Goal: Task Accomplishment & Management: Complete application form

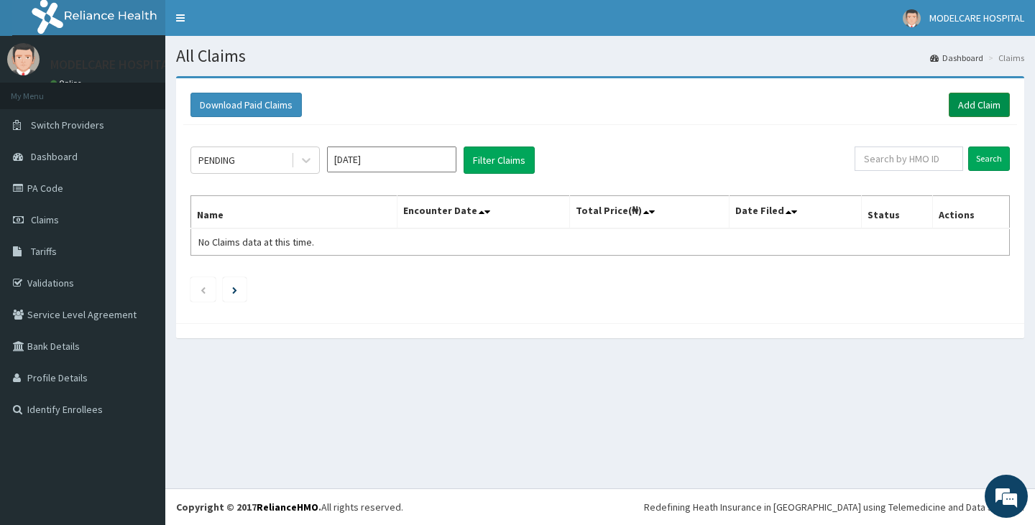
click at [987, 105] on link "Add Claim" at bounding box center [979, 105] width 61 height 24
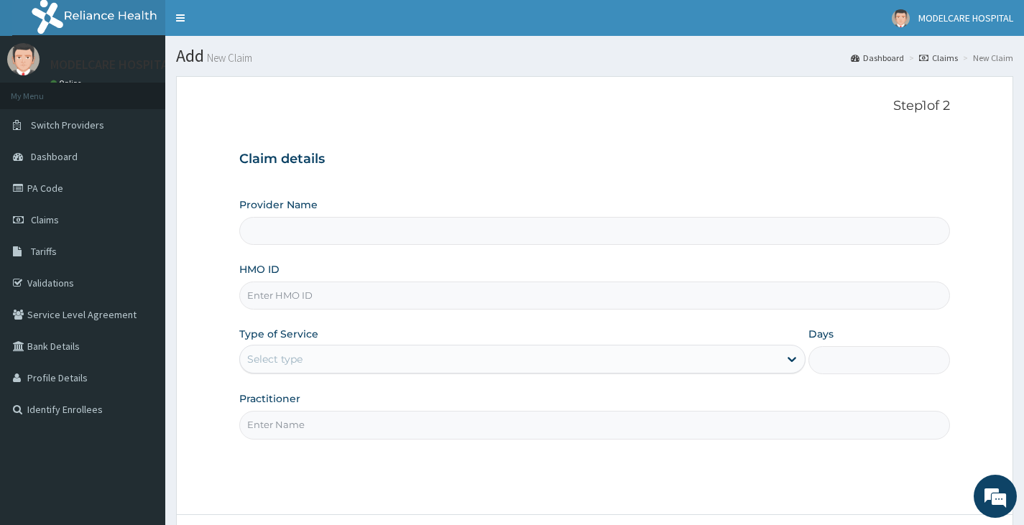
click at [360, 301] on input "HMO ID" at bounding box center [594, 296] width 711 height 28
type input "MODELCARE HOSPITAL"
type input "PSR/10036/A"
click at [370, 358] on div "Select type" at bounding box center [509, 359] width 539 height 23
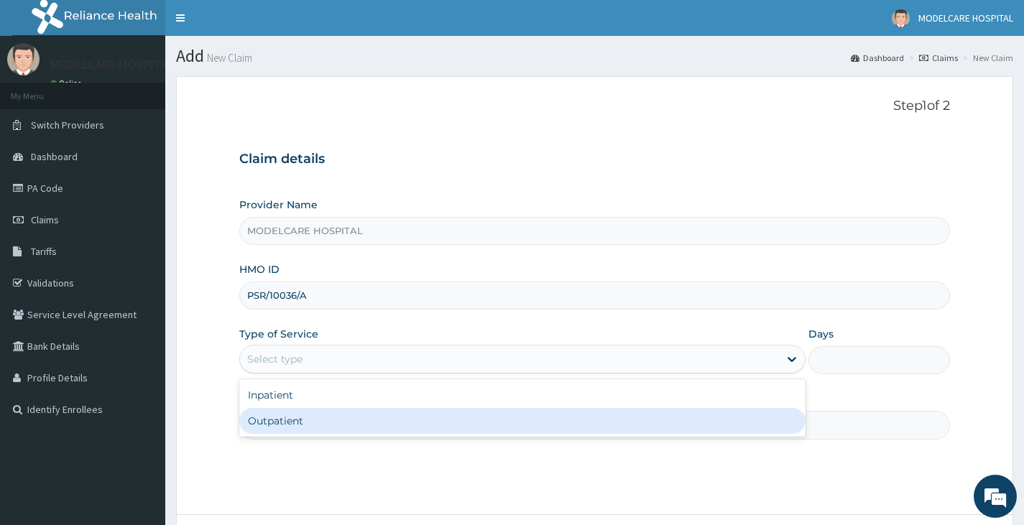
click at [370, 421] on div "Outpatient" at bounding box center [522, 421] width 566 height 26
type input "1"
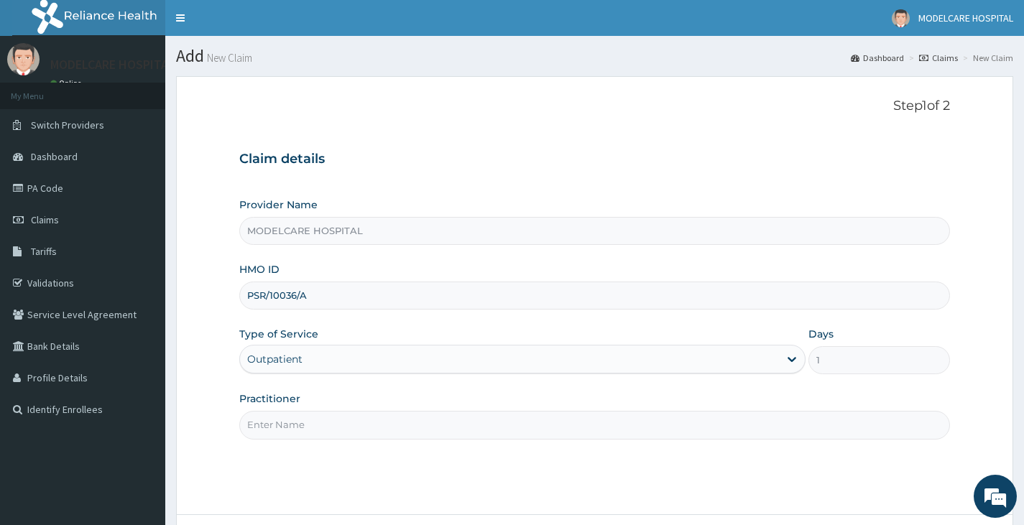
click at [384, 433] on input "Practitioner" at bounding box center [594, 425] width 711 height 28
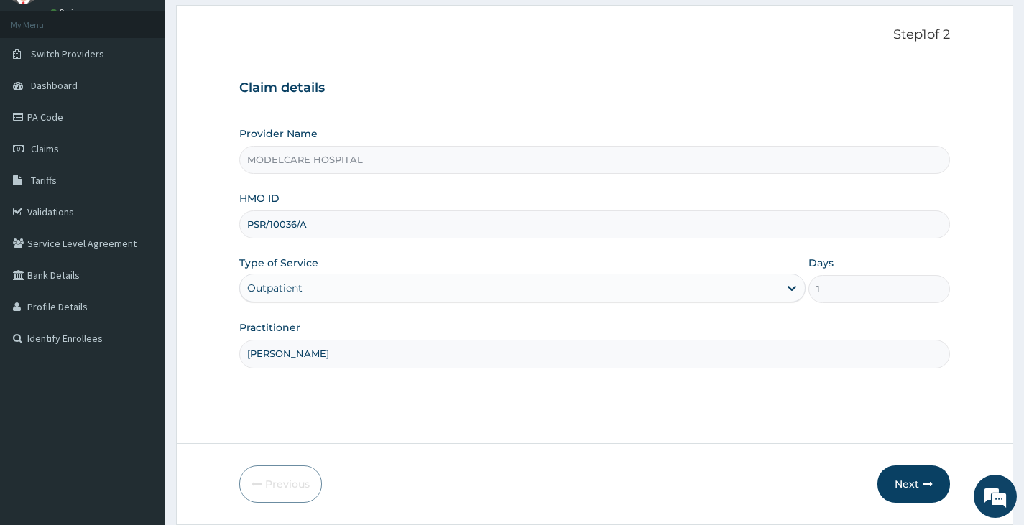
scroll to position [119, 0]
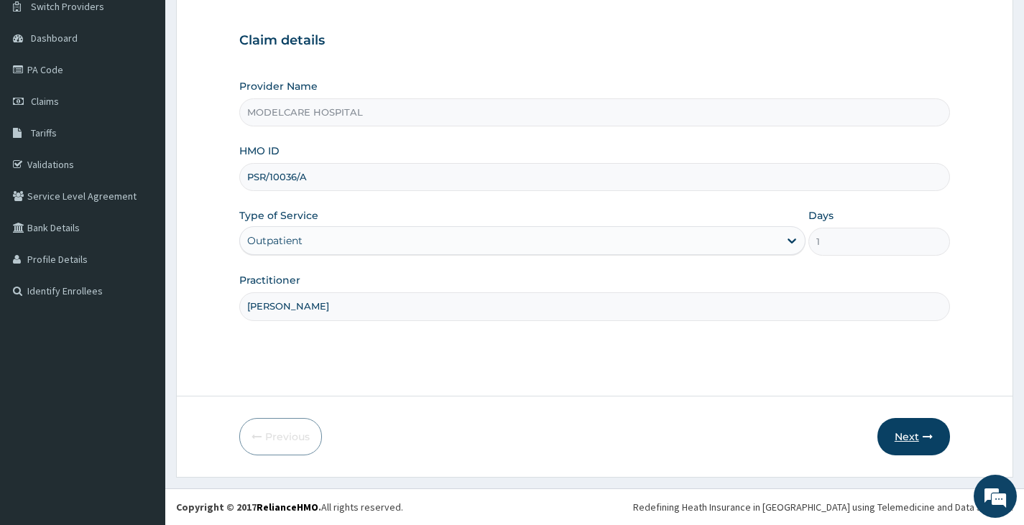
type input "DR. JOHN"
click at [900, 433] on button "Next" at bounding box center [914, 436] width 73 height 37
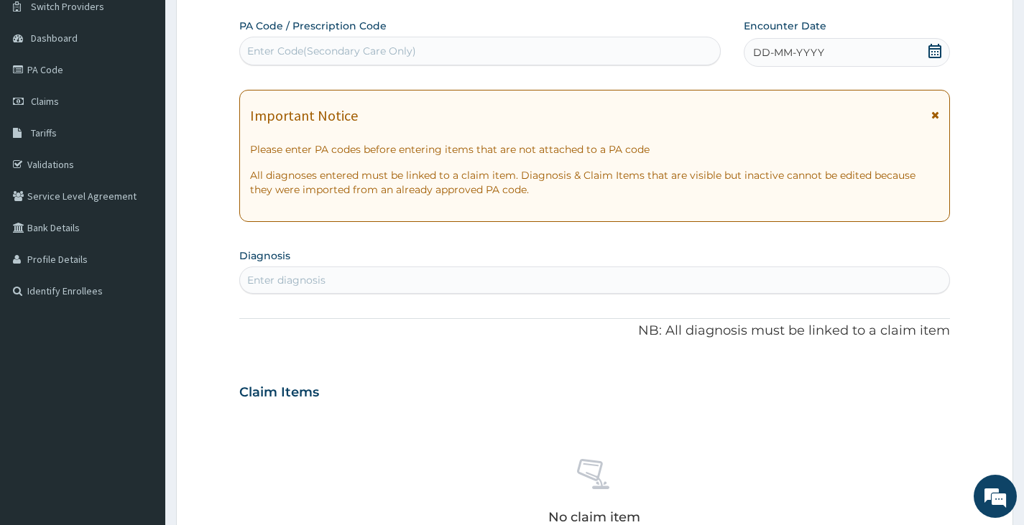
click at [818, 47] on span "DD-MM-YYYY" at bounding box center [788, 52] width 71 height 14
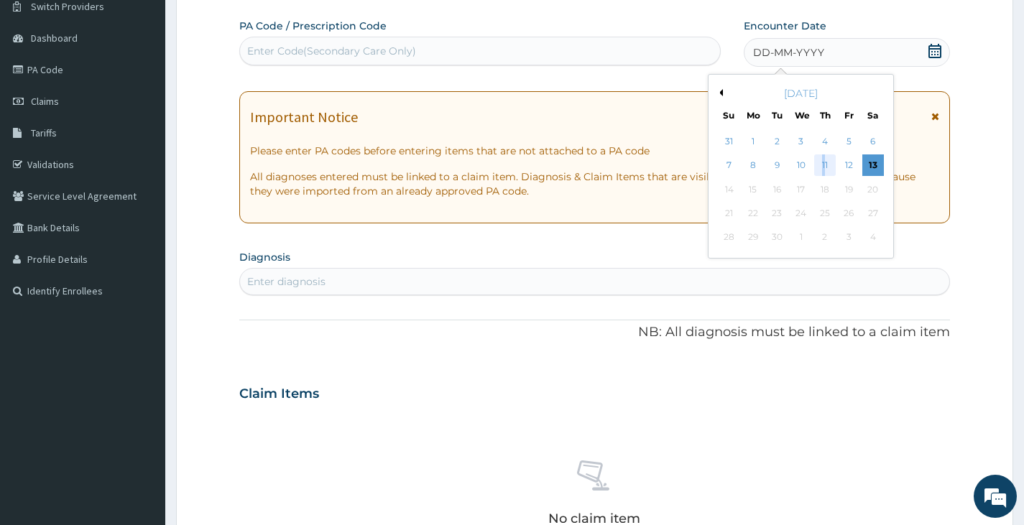
click at [824, 163] on div "11" at bounding box center [825, 166] width 22 height 22
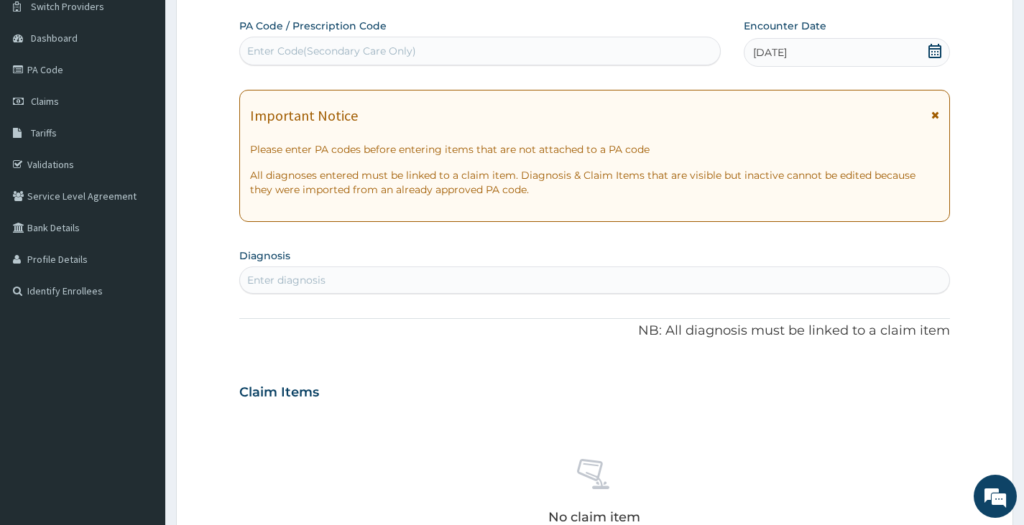
click at [421, 279] on div "Enter diagnosis" at bounding box center [594, 280] width 709 height 23
type input "J"
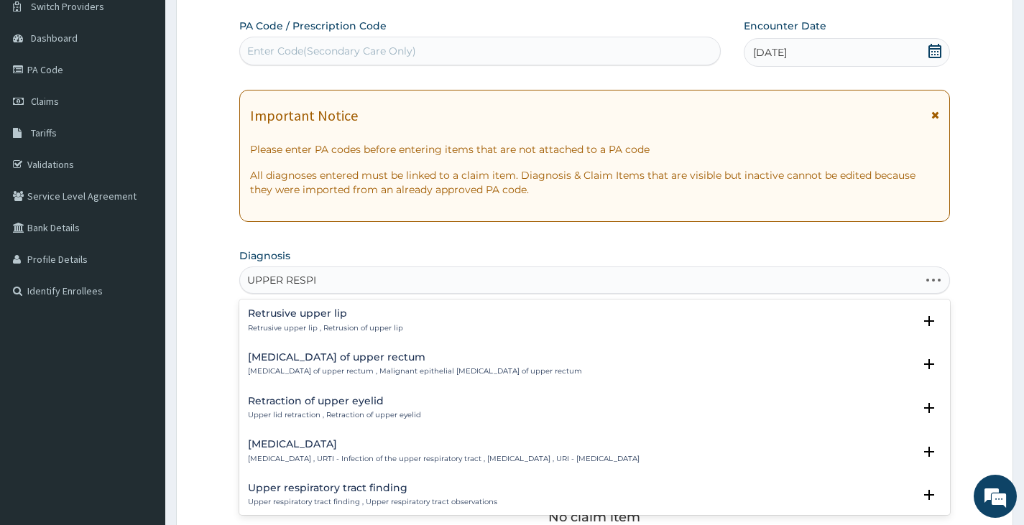
type input "UPPER RESPIR"
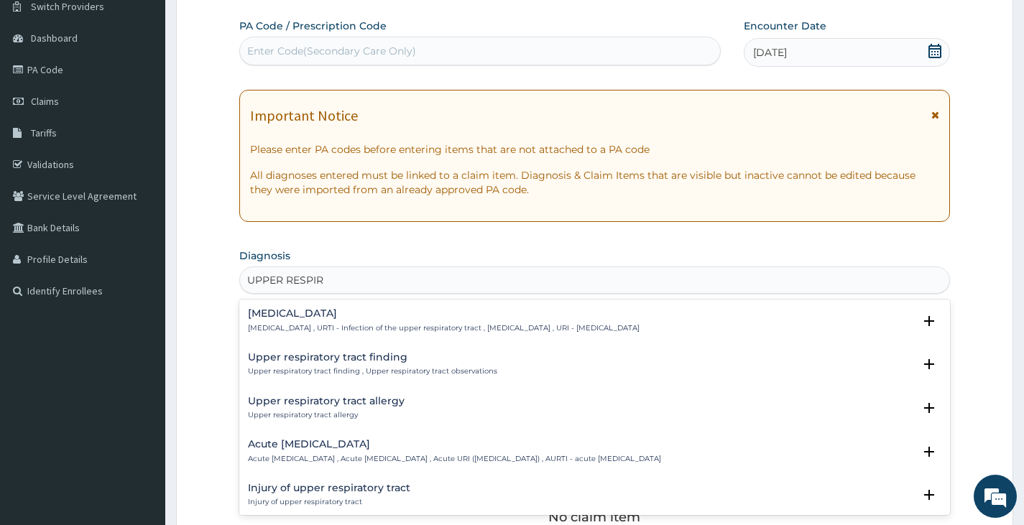
click at [315, 446] on h4 "Acute upper respiratory infection" at bounding box center [454, 444] width 413 height 11
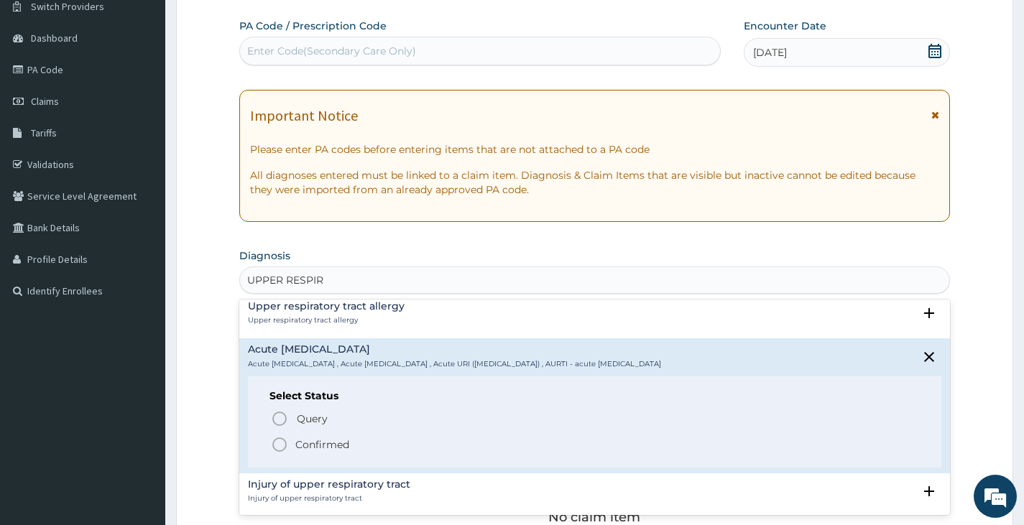
scroll to position [126, 0]
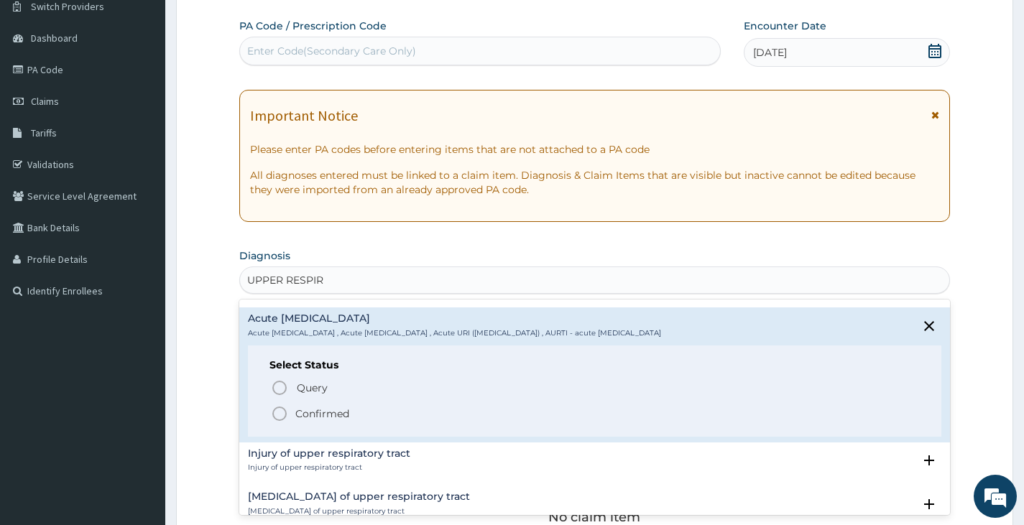
click at [278, 413] on icon "status option filled" at bounding box center [279, 413] width 17 height 17
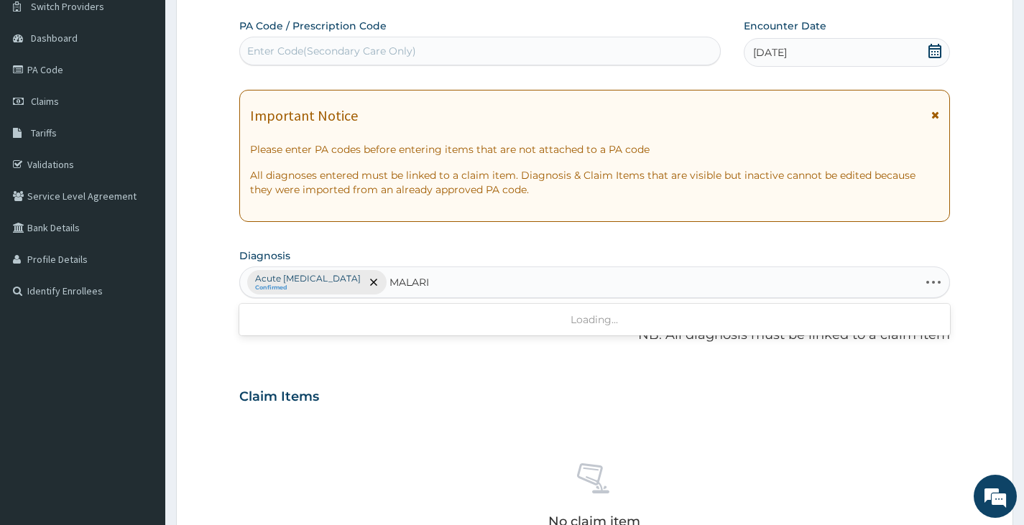
type input "MALARIA"
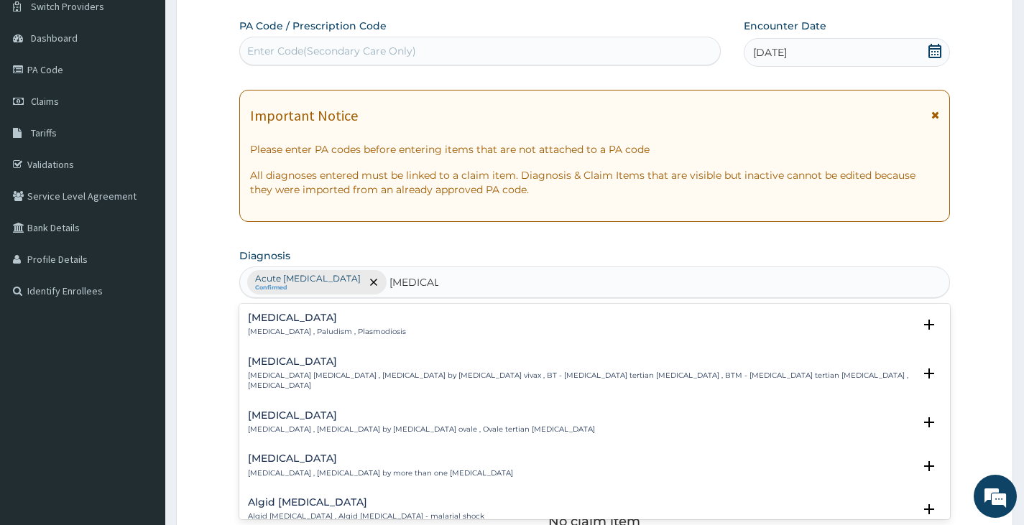
click at [300, 327] on p "Malaria , Paludism , Plasmodiosis" at bounding box center [327, 332] width 158 height 10
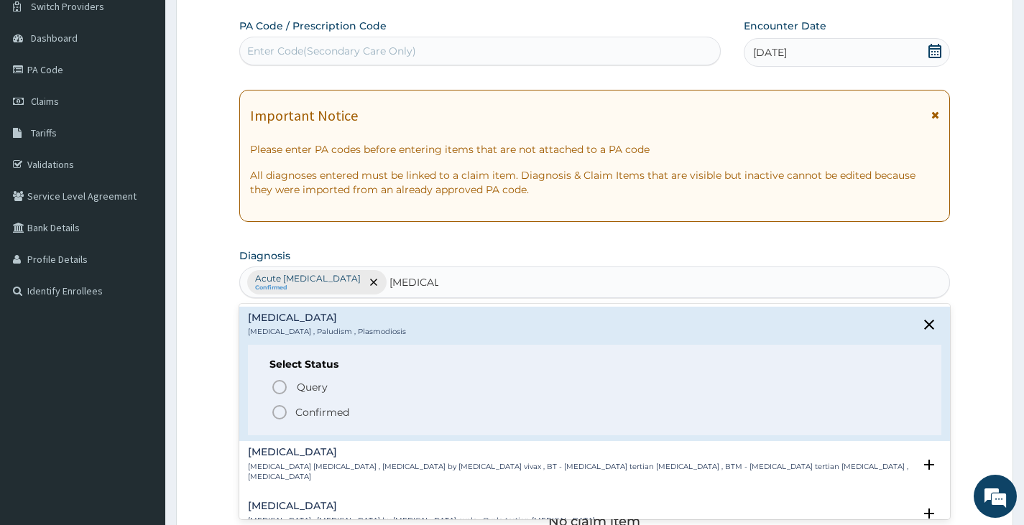
click at [277, 410] on icon "status option filled" at bounding box center [279, 412] width 17 height 17
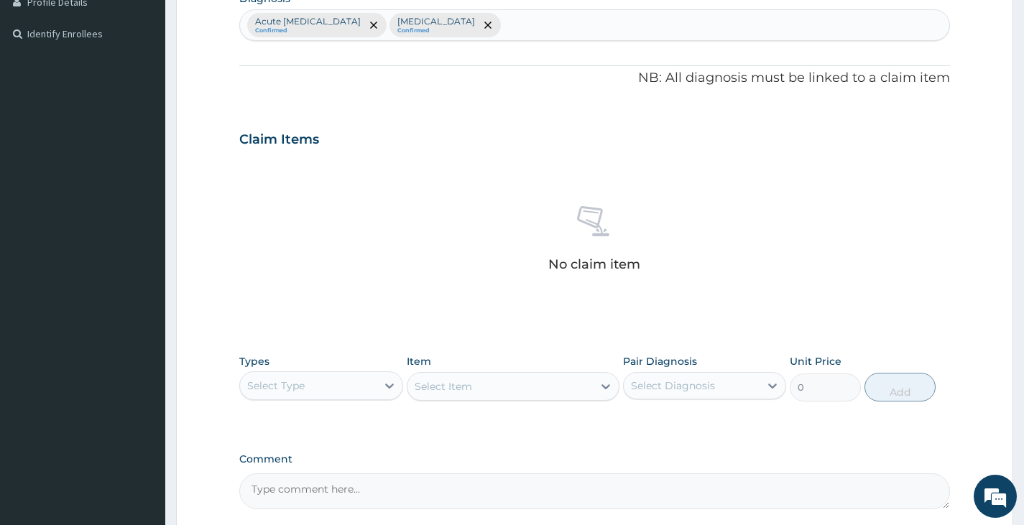
scroll to position [388, 0]
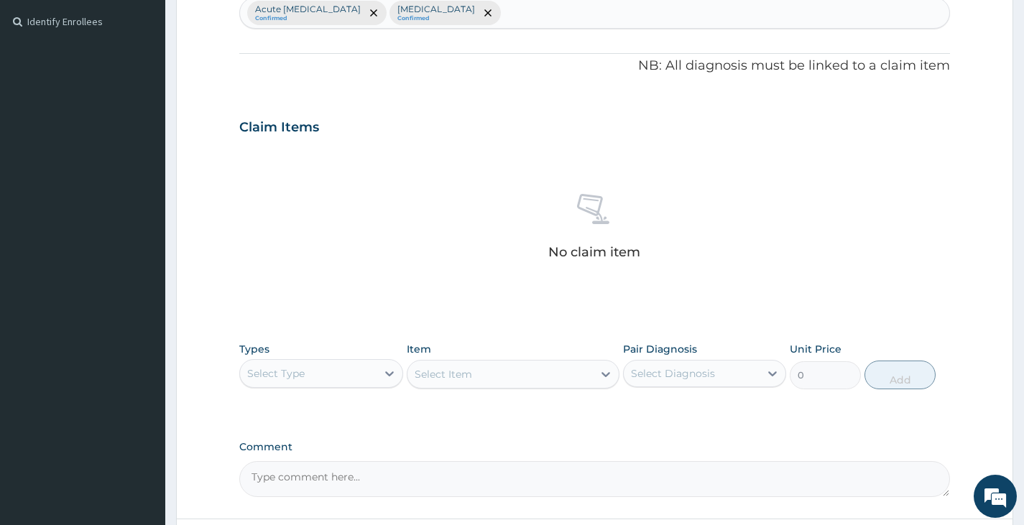
click at [339, 371] on div "Select Type" at bounding box center [308, 373] width 136 height 23
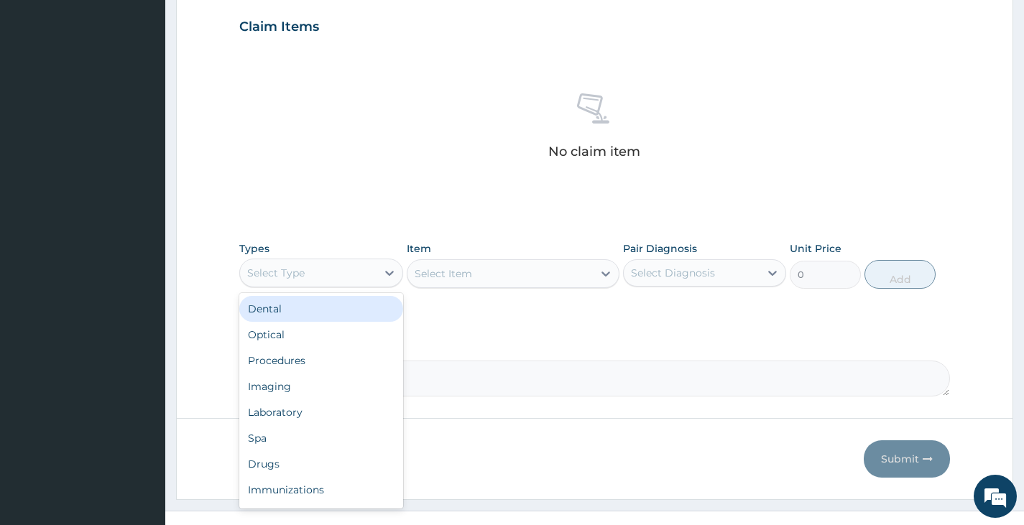
scroll to position [511, 0]
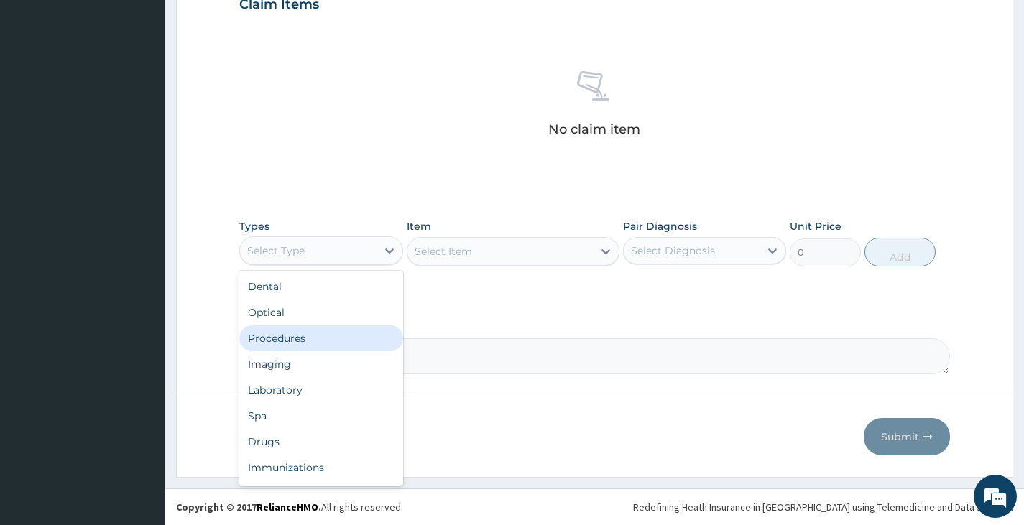
click at [297, 339] on div "Procedures" at bounding box center [320, 339] width 163 height 26
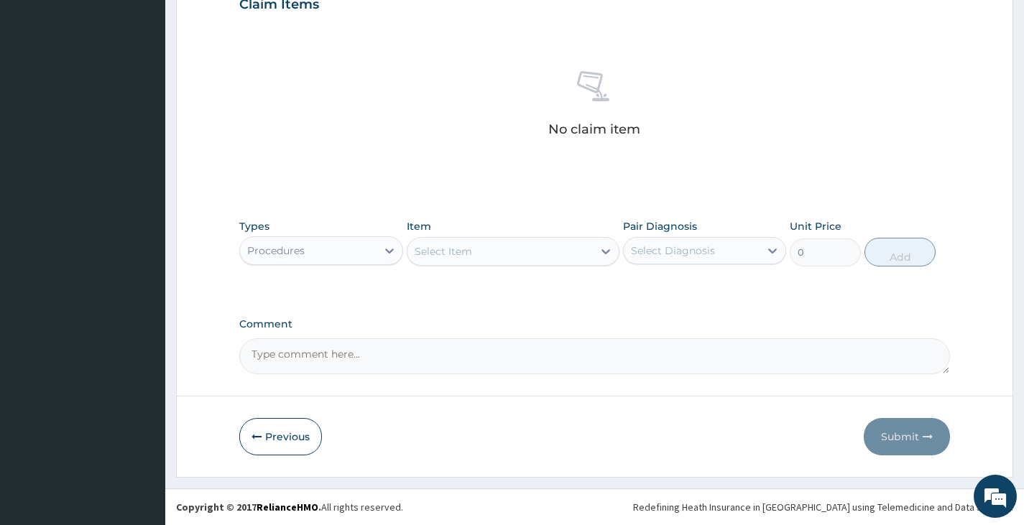
click at [529, 244] on div "Select Item" at bounding box center [501, 251] width 186 height 23
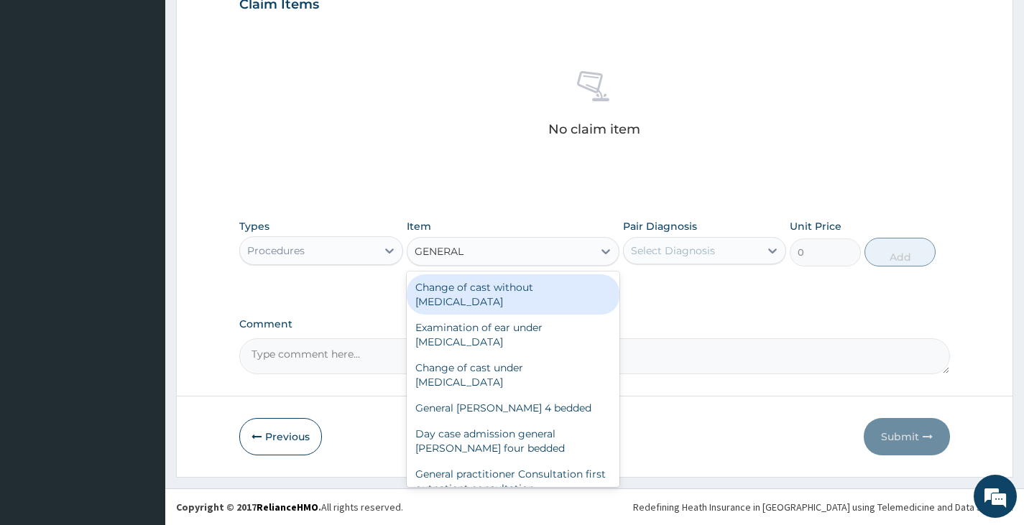
type input "GENERAL P"
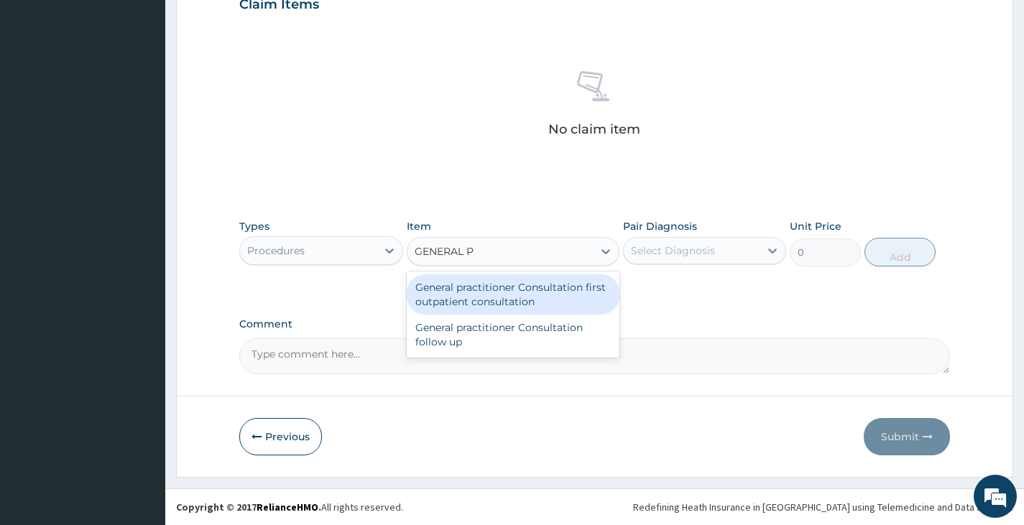
click at [495, 298] on div "General practitioner Consultation first outpatient consultation" at bounding box center [513, 295] width 213 height 40
type input "3000"
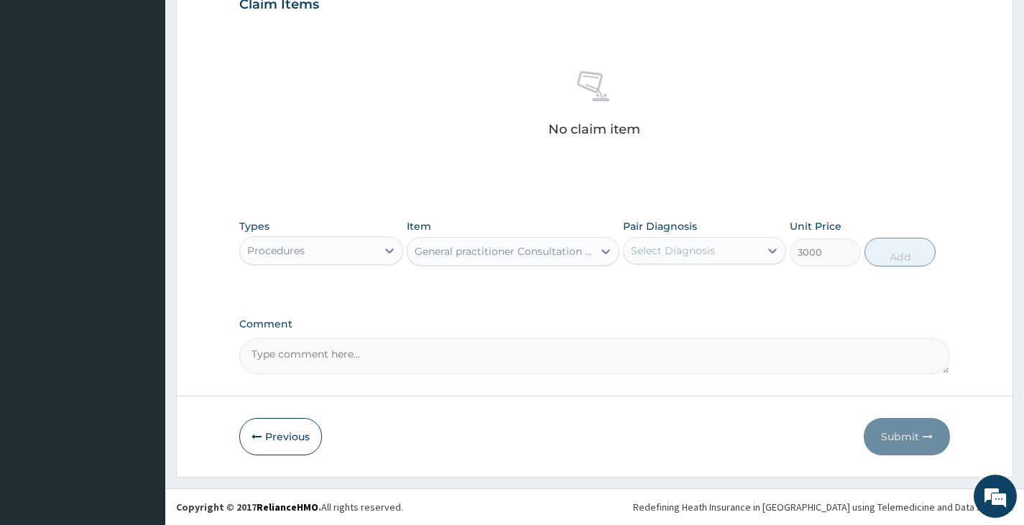
click at [745, 246] on div "Select Diagnosis" at bounding box center [692, 250] width 136 height 23
click at [719, 293] on label "Acute upper respiratory infection" at bounding box center [708, 286] width 122 height 14
checkbox input "true"
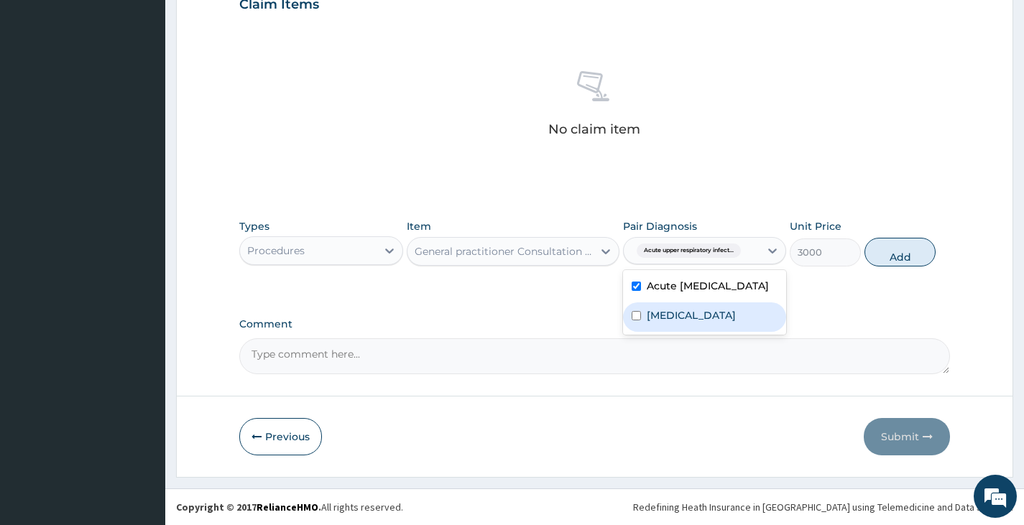
click at [702, 327] on div "Malaria" at bounding box center [704, 317] width 163 height 29
checkbox input "true"
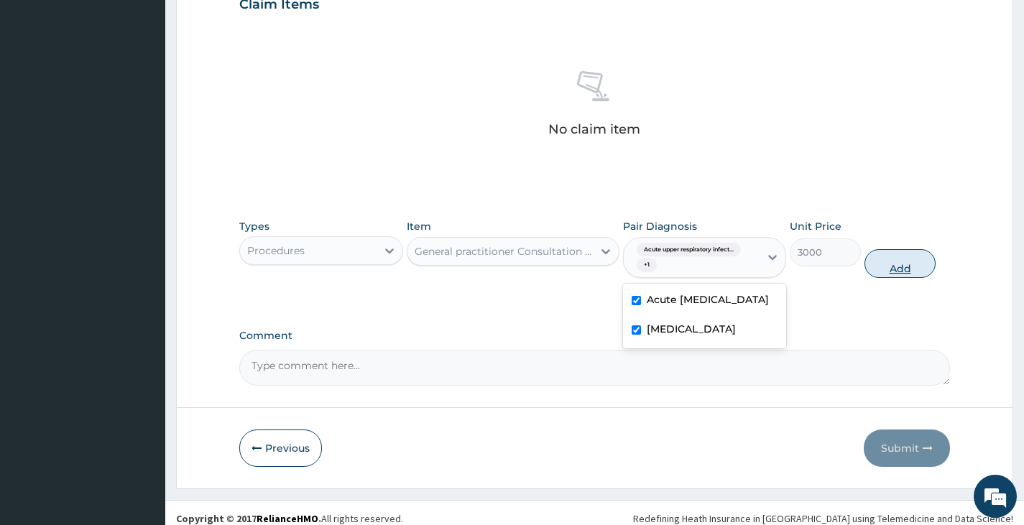
click at [906, 263] on button "Add" at bounding box center [900, 263] width 71 height 29
type input "0"
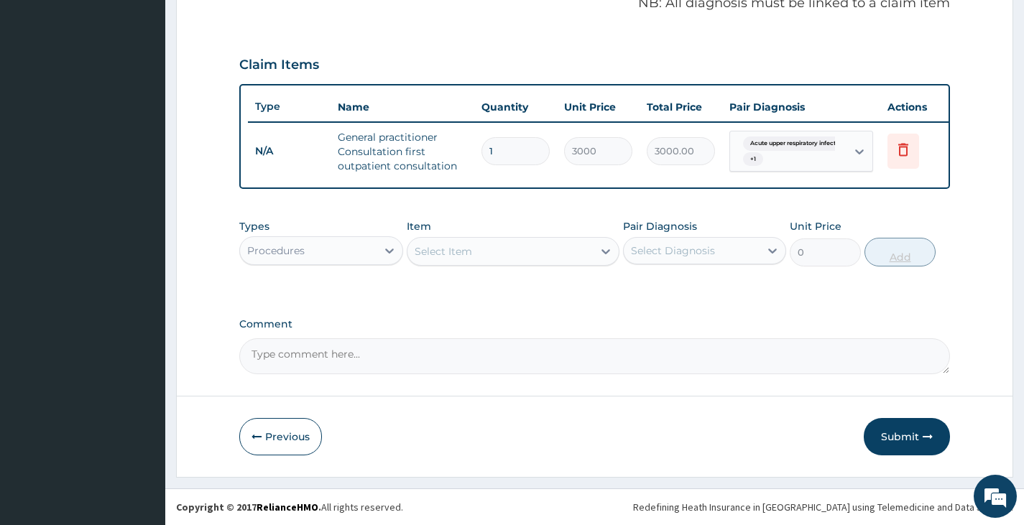
scroll to position [461, 0]
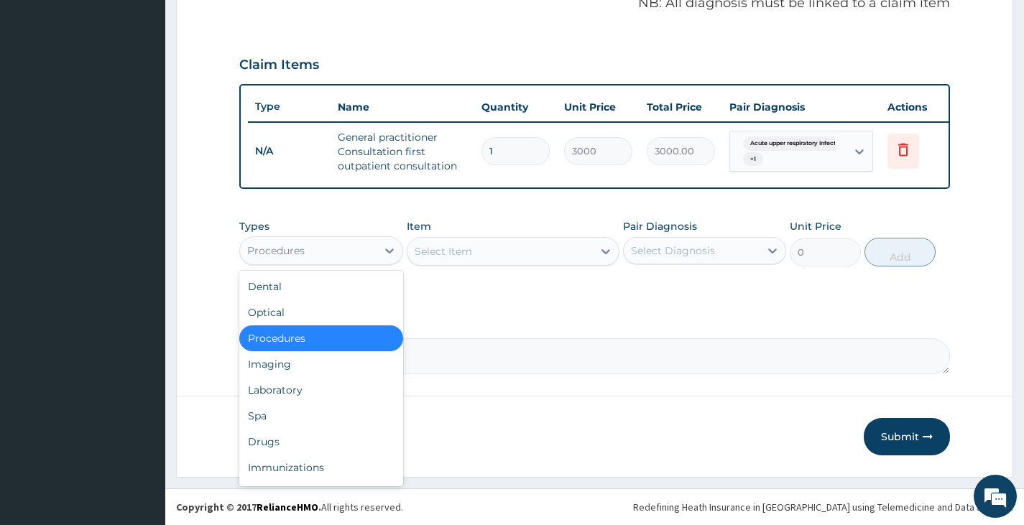
click at [370, 249] on div "Procedures" at bounding box center [308, 250] width 136 height 23
click at [278, 391] on div "Laboratory" at bounding box center [320, 390] width 163 height 26
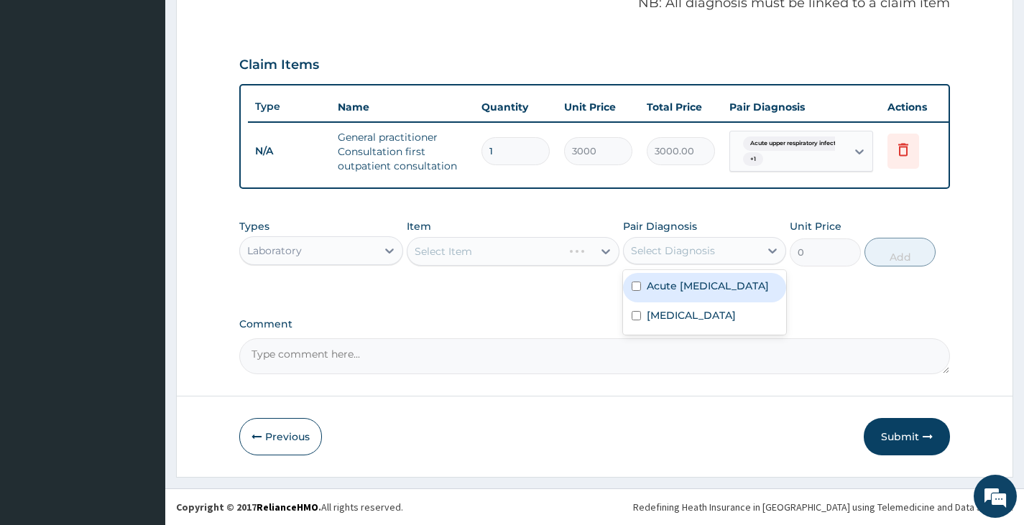
click at [730, 252] on div "Select Diagnosis" at bounding box center [692, 250] width 136 height 23
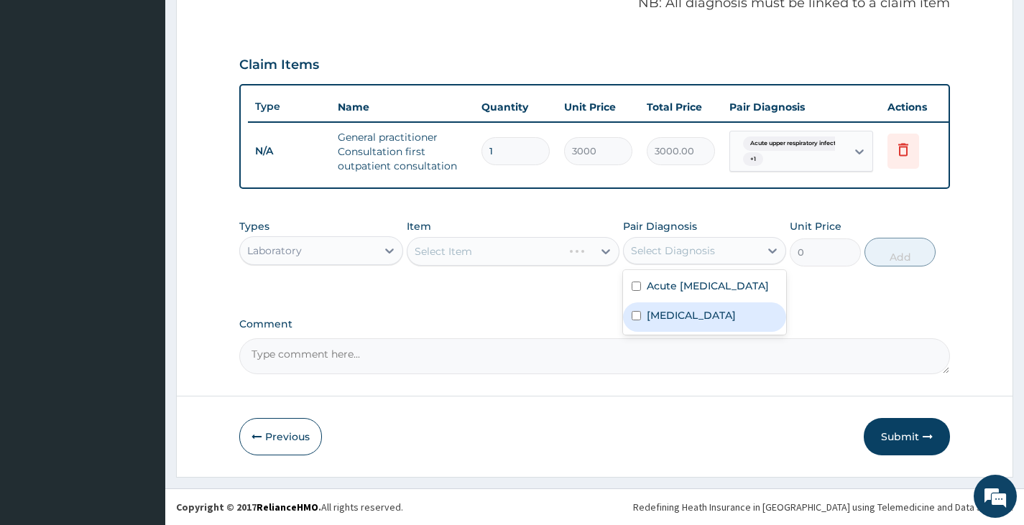
click at [661, 323] on label "Malaria" at bounding box center [691, 315] width 89 height 14
checkbox input "true"
click at [507, 257] on div "Select Item" at bounding box center [501, 251] width 186 height 23
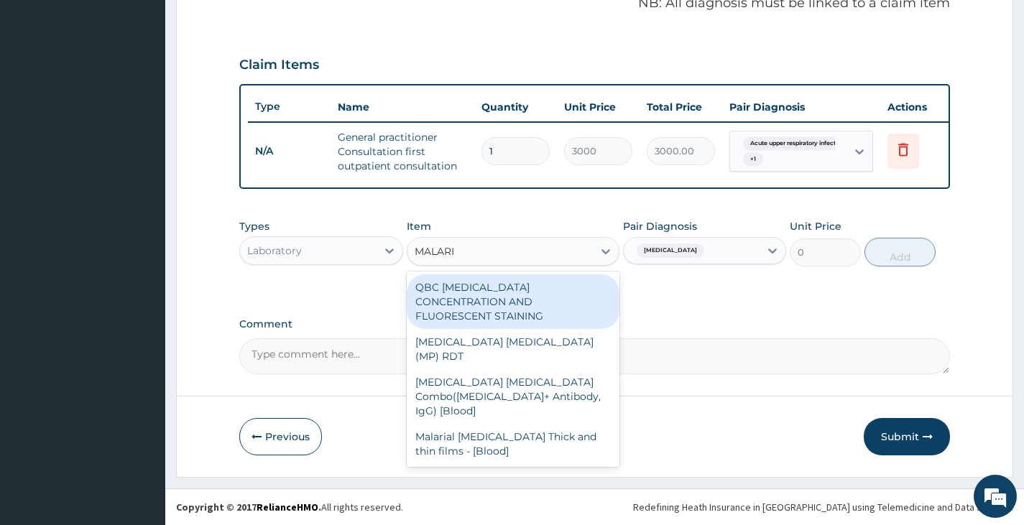
type input "MALARIA"
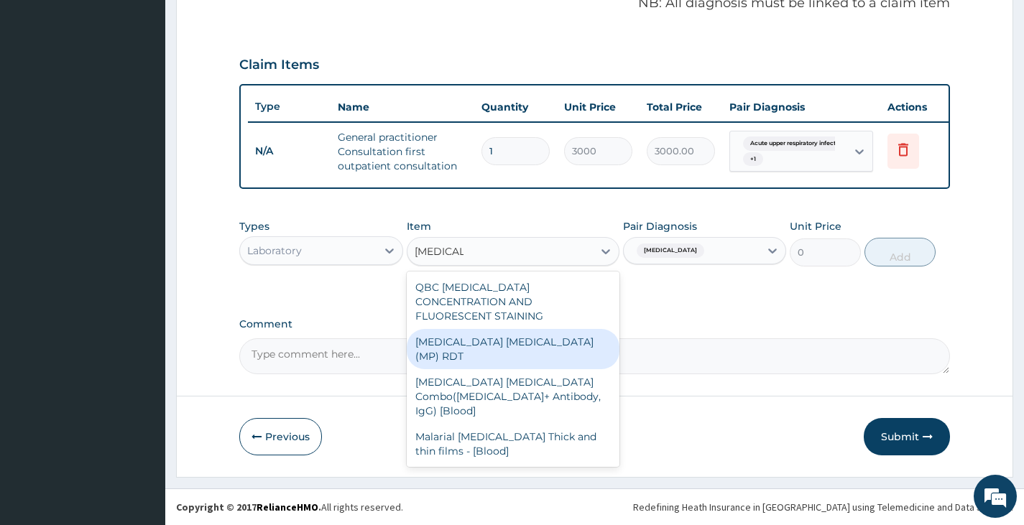
click at [465, 336] on div "MALARIA PARASITE (MP) RDT" at bounding box center [513, 349] width 213 height 40
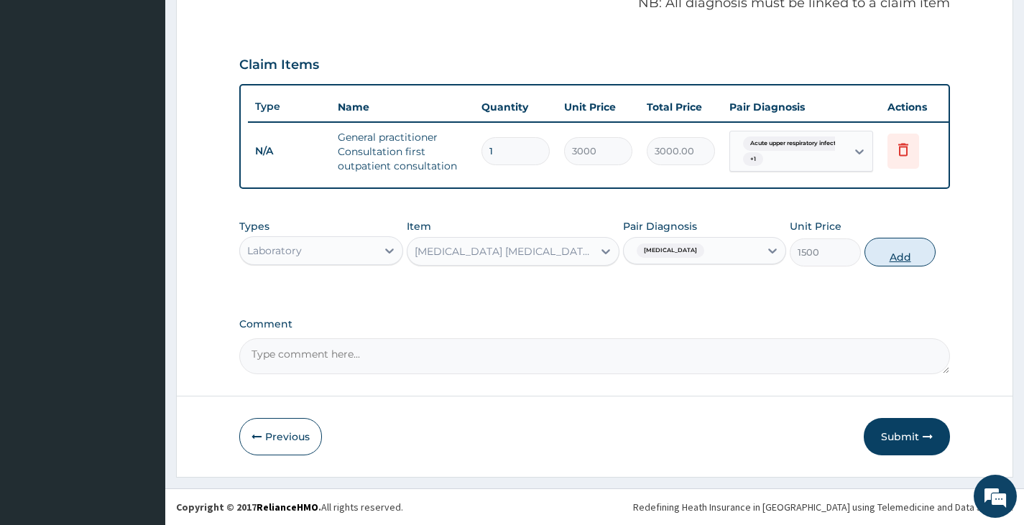
click at [902, 252] on button "Add" at bounding box center [900, 252] width 71 height 29
type input "0"
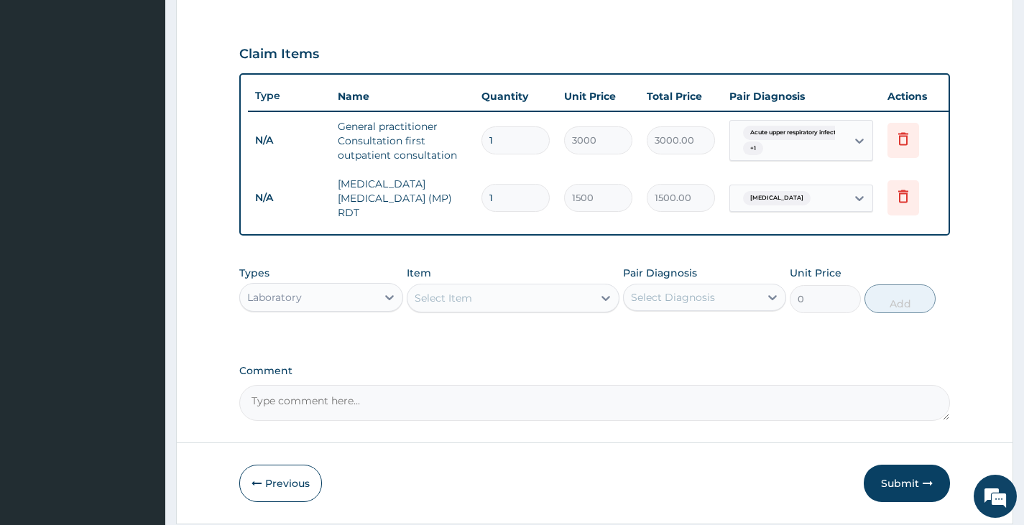
click at [367, 303] on div "Laboratory" at bounding box center [308, 297] width 136 height 23
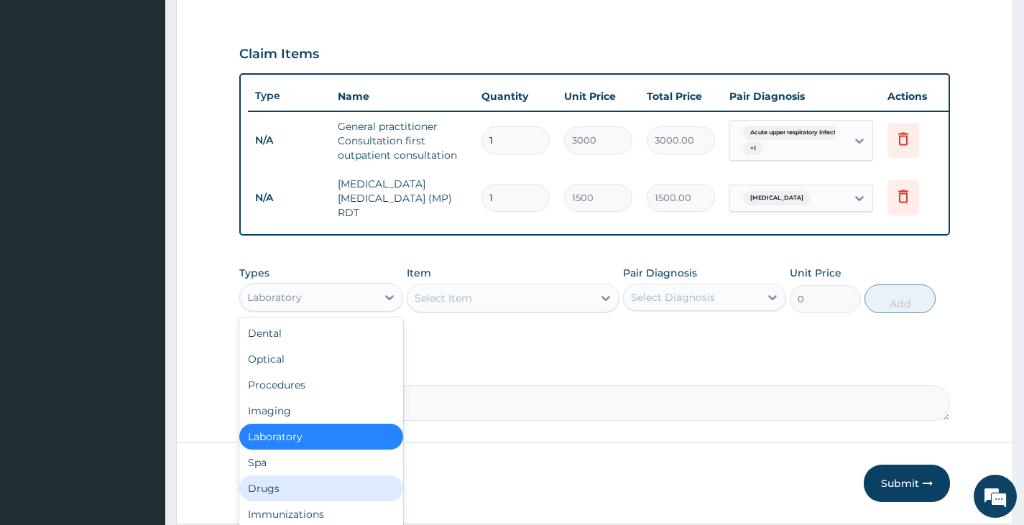
click at [300, 489] on div "Drugs" at bounding box center [320, 489] width 163 height 26
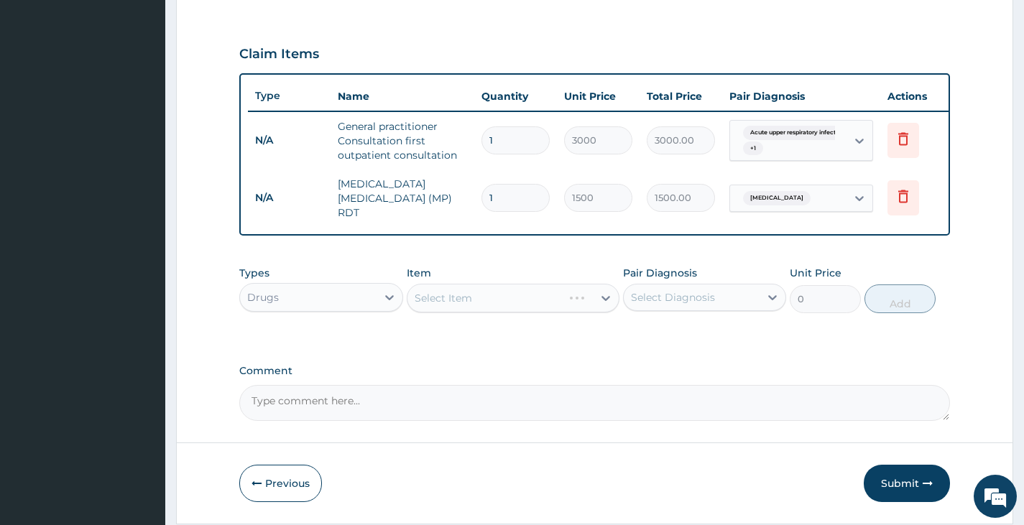
click at [676, 303] on div "Select Diagnosis" at bounding box center [673, 297] width 84 height 14
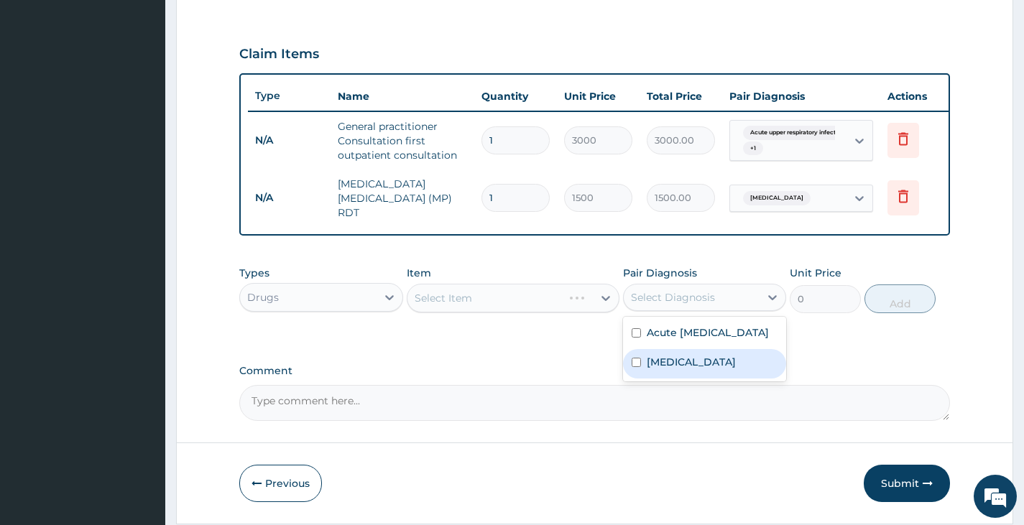
click at [645, 377] on div "Malaria" at bounding box center [704, 363] width 163 height 29
checkbox input "true"
click at [533, 300] on div "Select Item" at bounding box center [501, 298] width 186 height 23
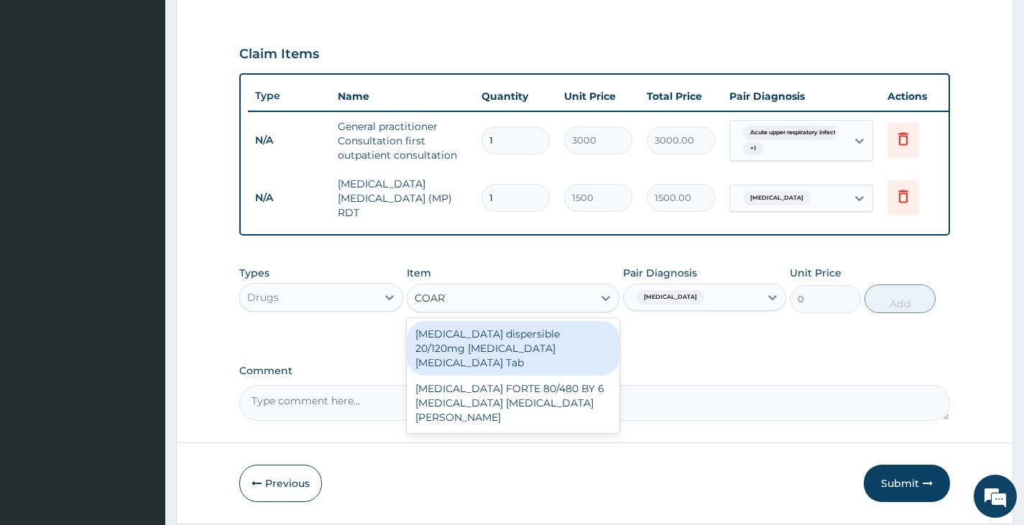
type input "COARTE"
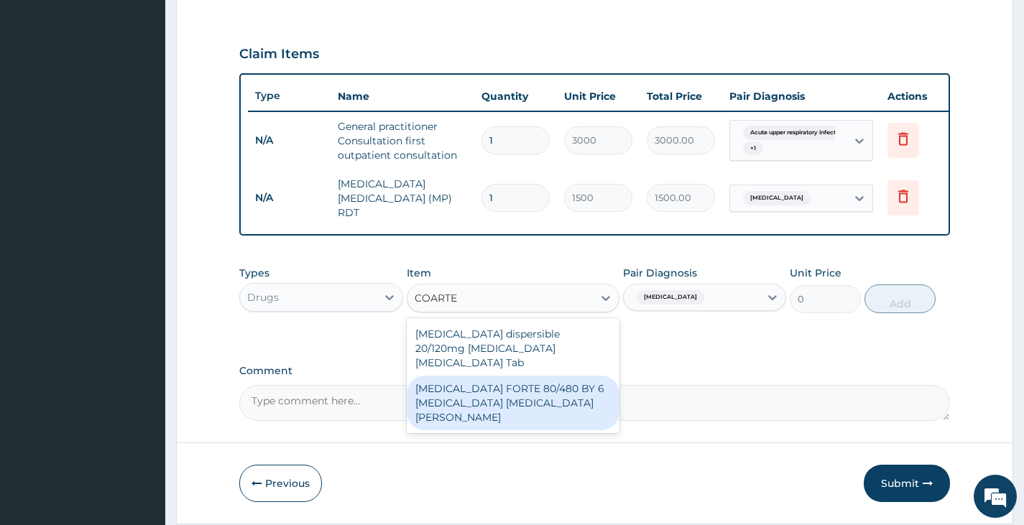
click at [510, 393] on div "COARTEM FORTE 80/480 BY 6 Artemether Lumefantrine Pck" at bounding box center [513, 403] width 213 height 55
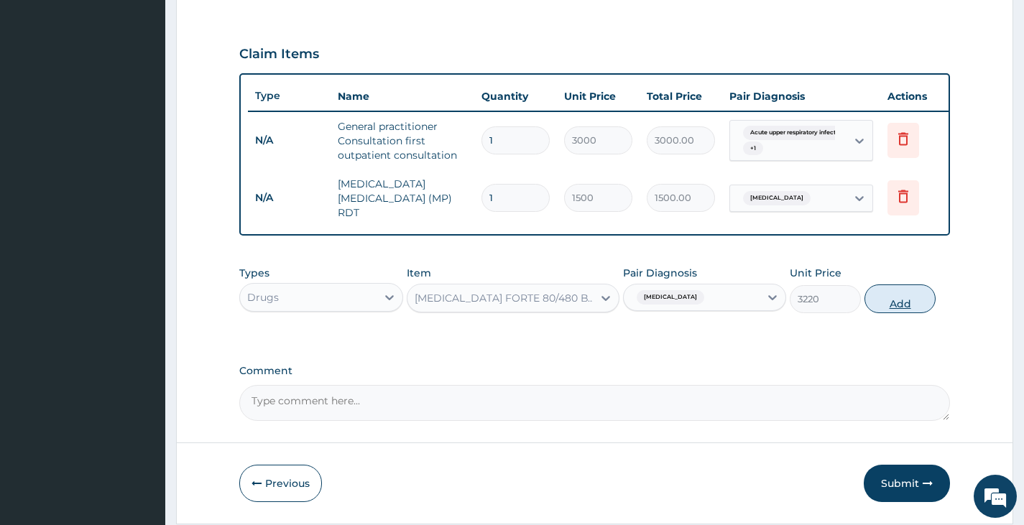
click at [919, 295] on button "Add" at bounding box center [900, 299] width 71 height 29
type input "0"
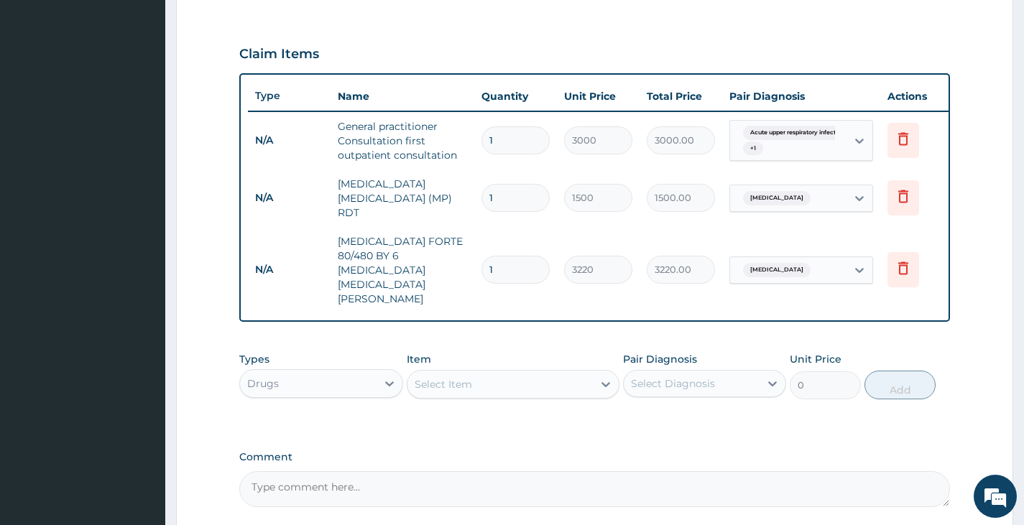
click at [500, 373] on div "Select Item" at bounding box center [501, 384] width 186 height 23
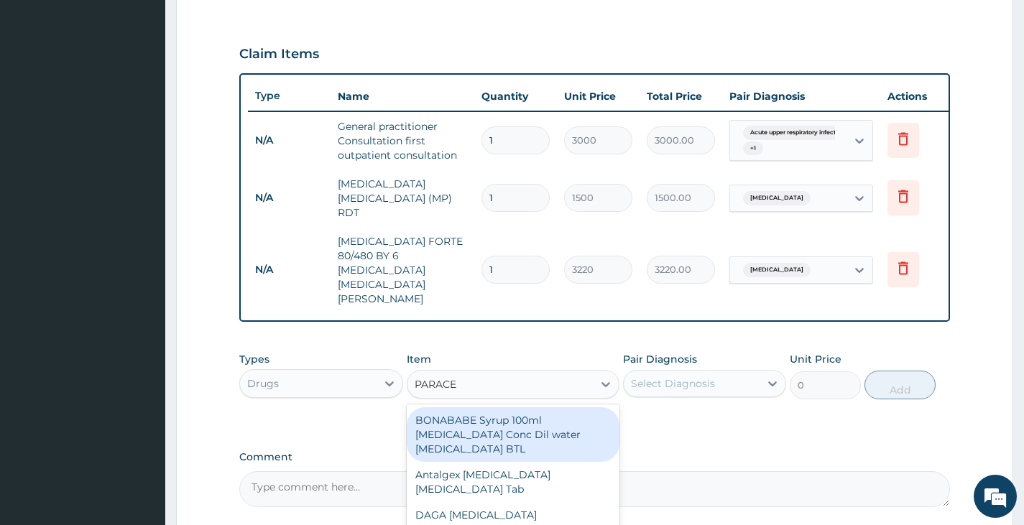
type input "PARACET"
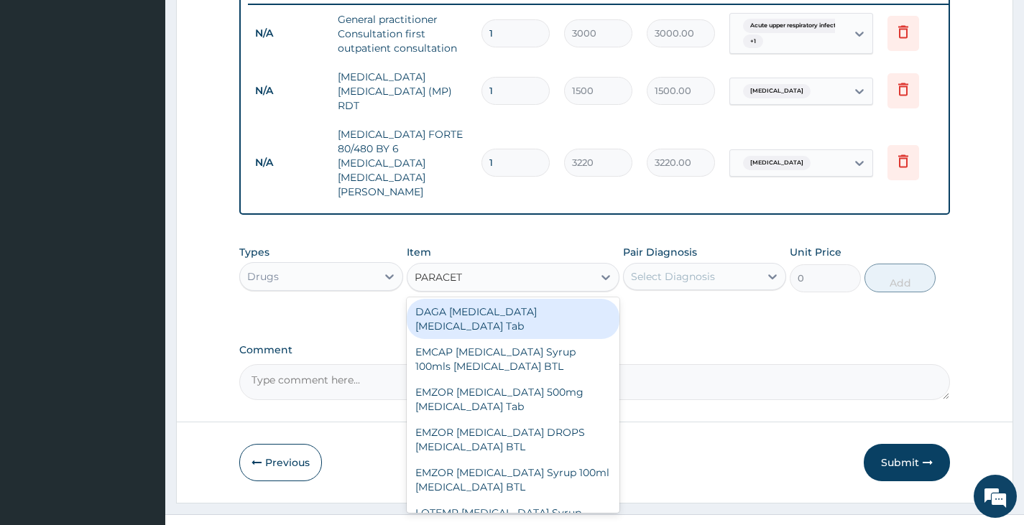
scroll to position [126, 0]
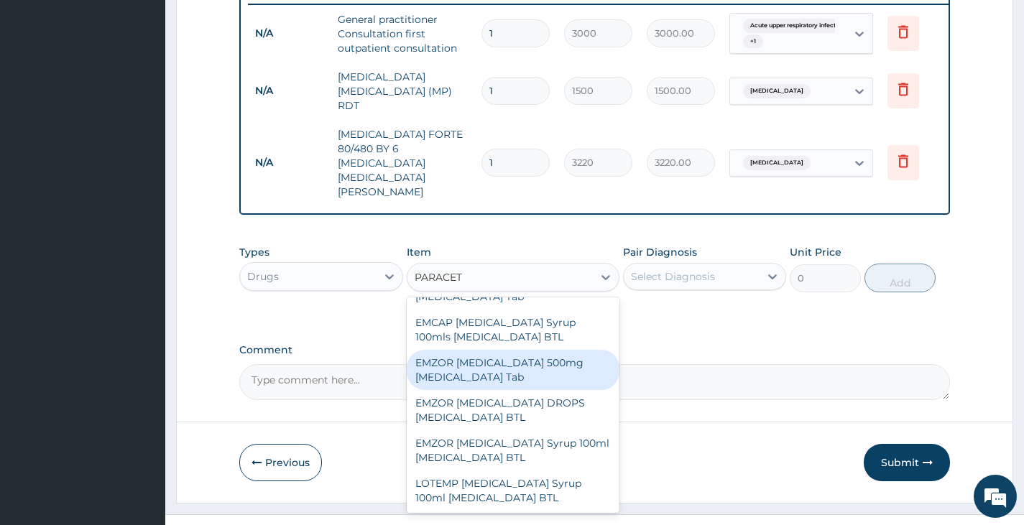
click at [464, 350] on div "EMZOR [MEDICAL_DATA] 500mg [MEDICAL_DATA] Tab" at bounding box center [513, 370] width 213 height 40
type input "11.5"
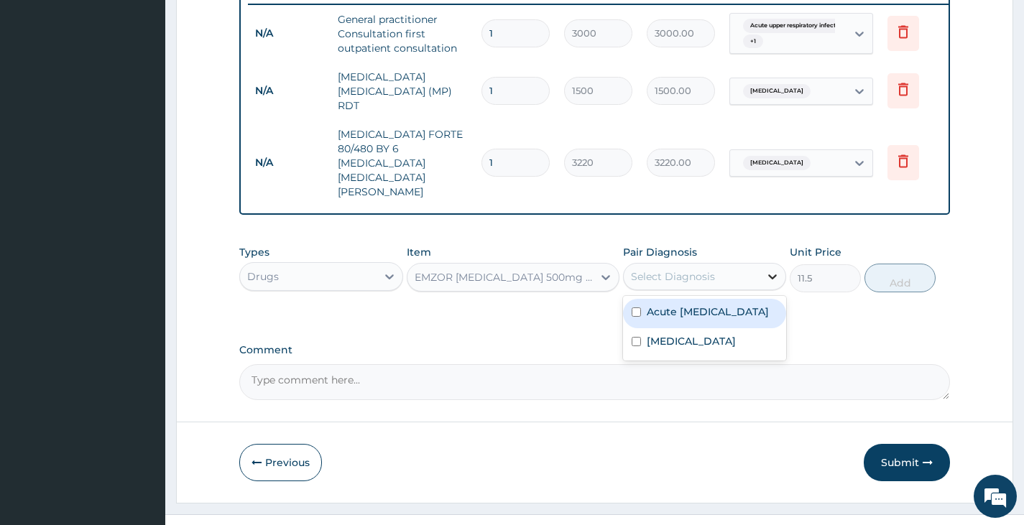
click at [766, 270] on icon at bounding box center [772, 277] width 14 height 14
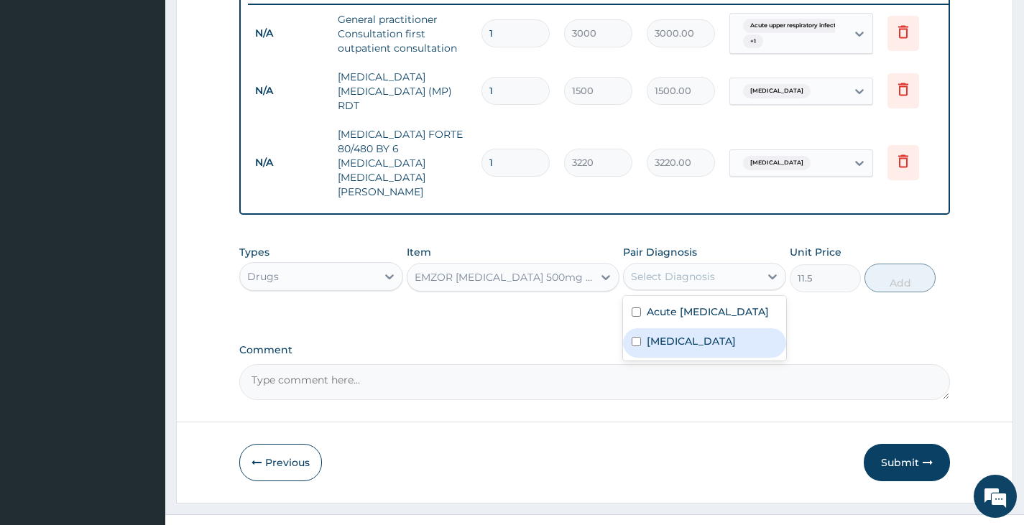
click at [690, 336] on div "Malaria" at bounding box center [704, 342] width 163 height 29
checkbox input "true"
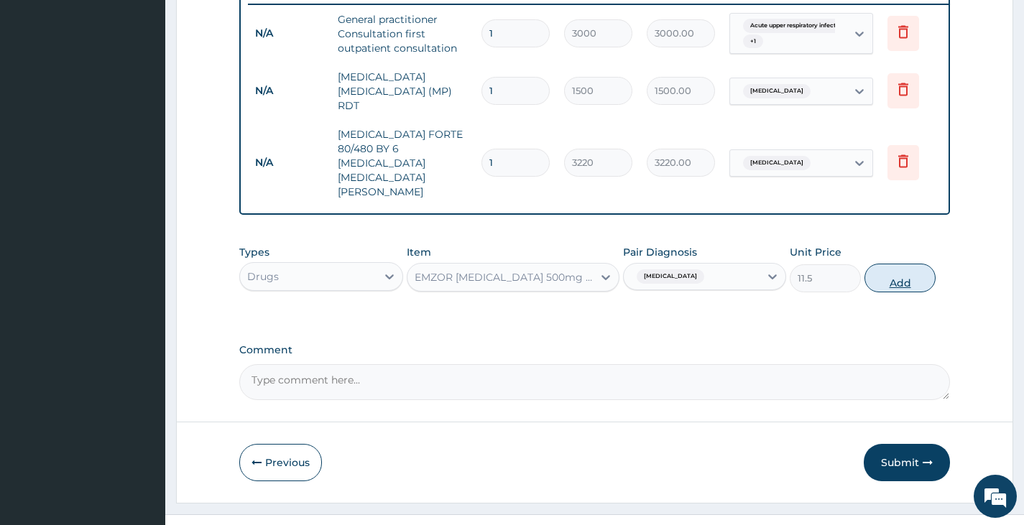
click at [914, 264] on button "Add" at bounding box center [900, 278] width 71 height 29
type input "0"
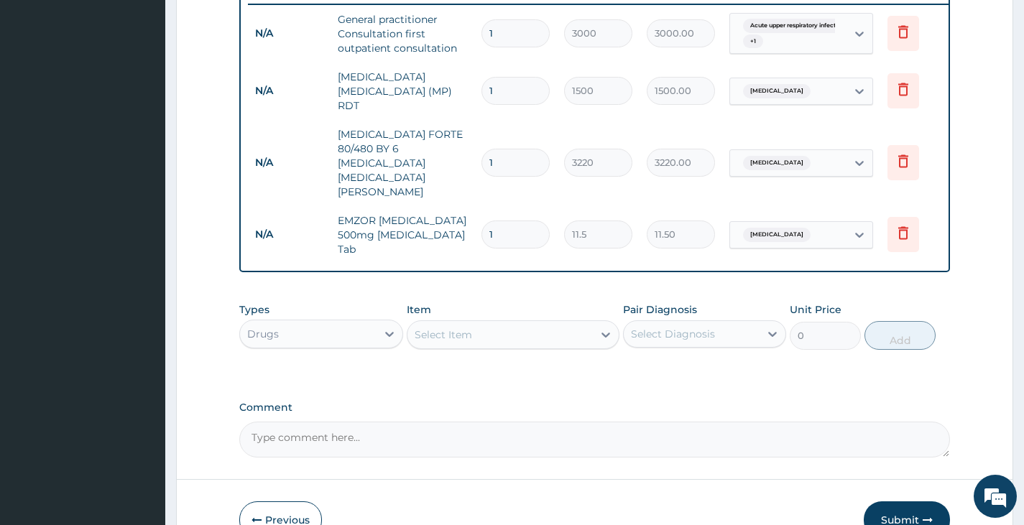
type input "18"
type input "207.00"
type input "18"
click at [521, 323] on div "Select Item" at bounding box center [501, 334] width 186 height 23
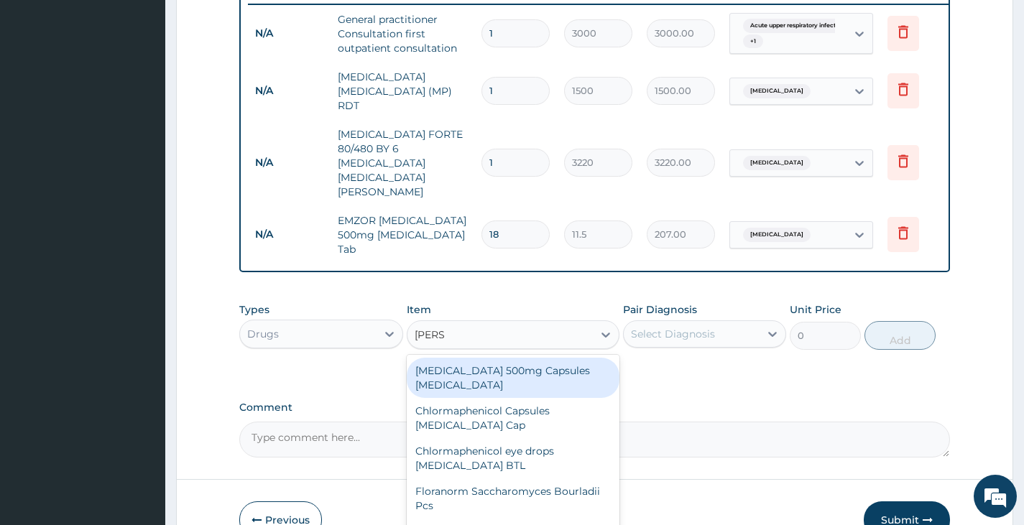
type input "LORAT"
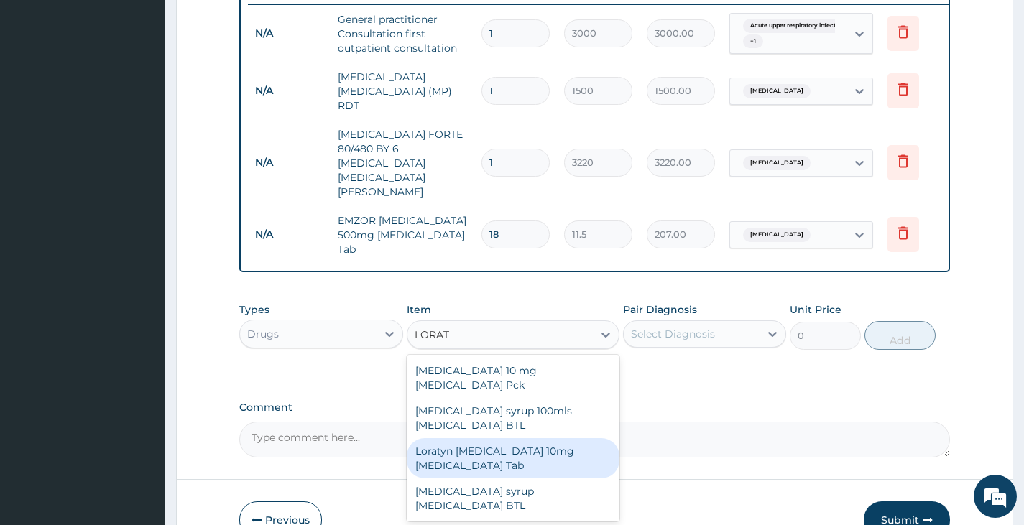
click at [476, 438] on div "Loratyn [MEDICAL_DATA] 10mg [MEDICAL_DATA] Tab" at bounding box center [513, 458] width 213 height 40
type input "51.75"
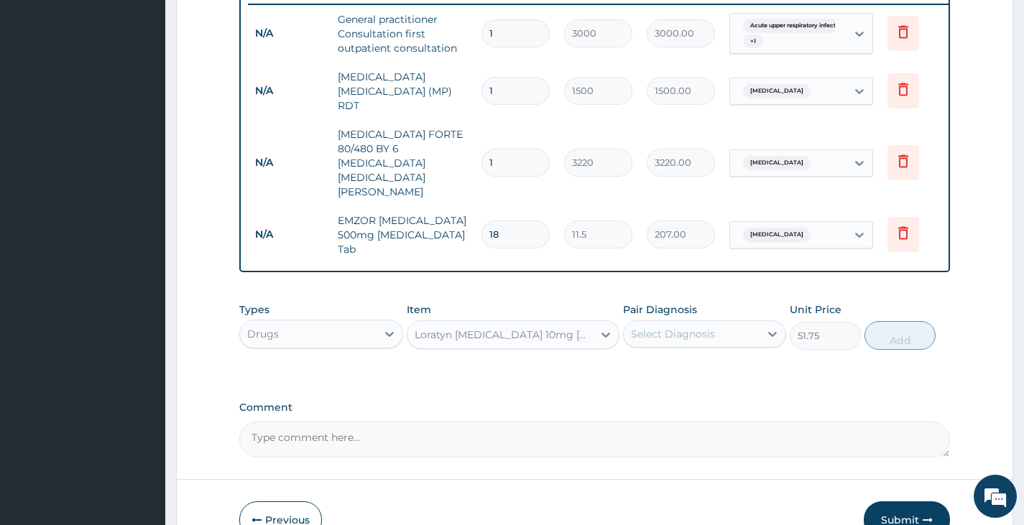
click at [742, 323] on div "Select Diagnosis" at bounding box center [692, 334] width 136 height 23
click at [704, 362] on label "Acute upper respiratory infection" at bounding box center [708, 369] width 122 height 14
checkbox input "true"
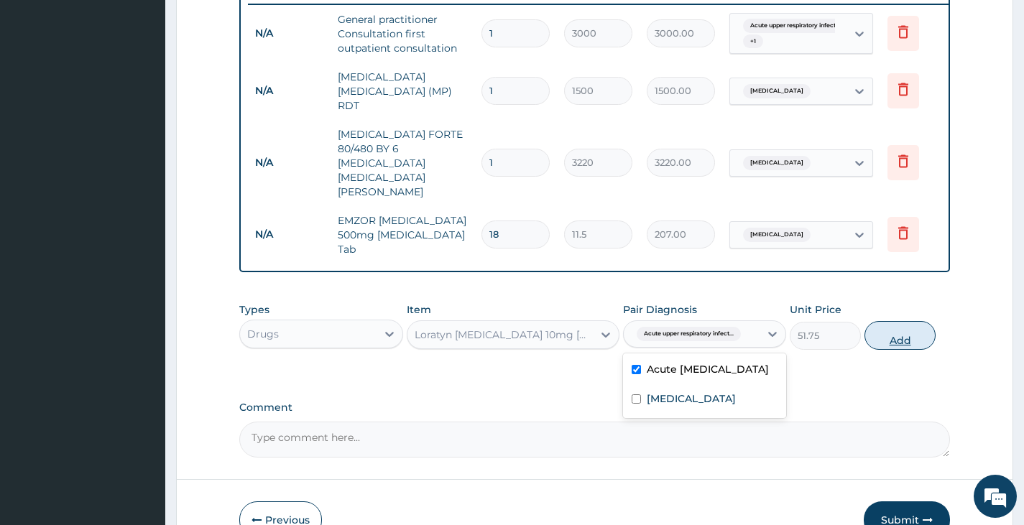
click at [906, 321] on button "Add" at bounding box center [900, 335] width 71 height 29
type input "0"
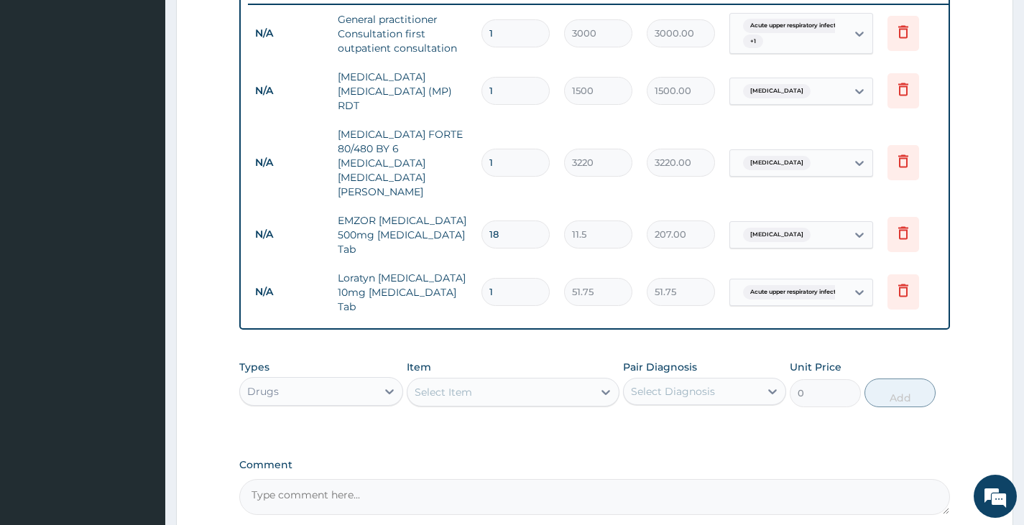
type input "0.00"
type input "5"
type input "258.75"
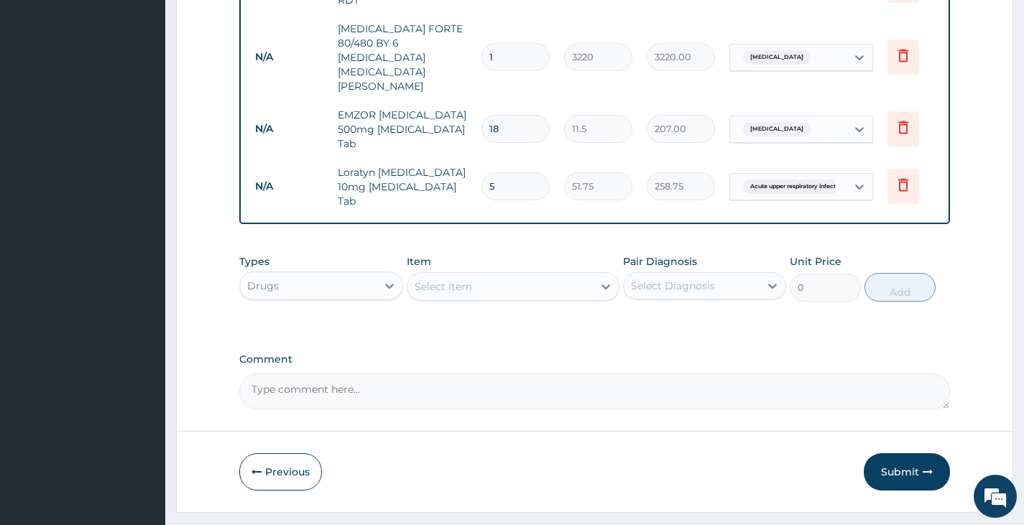
scroll to position [676, 0]
type input "5"
click at [886, 452] on button "Submit" at bounding box center [907, 470] width 86 height 37
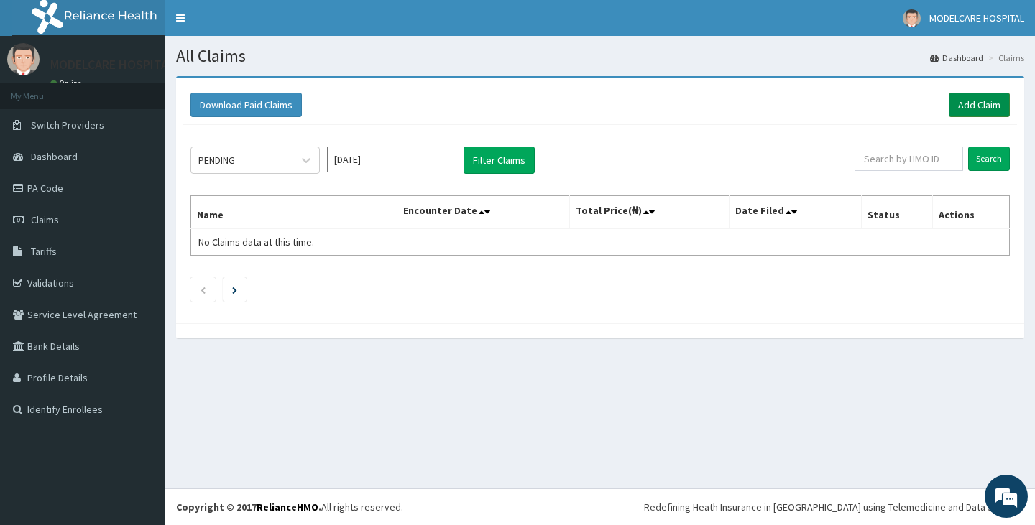
click at [971, 104] on link "Add Claim" at bounding box center [979, 105] width 61 height 24
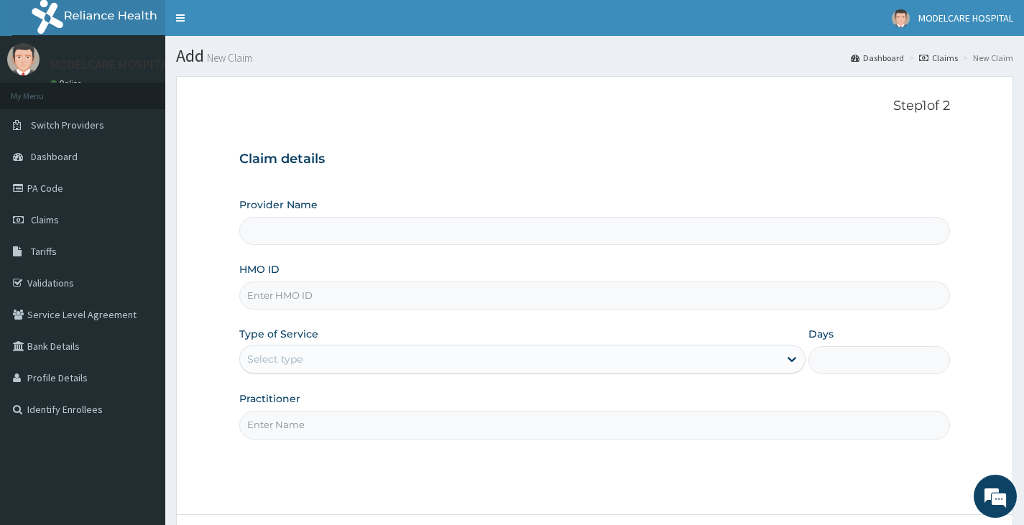
click at [379, 297] on input "HMO ID" at bounding box center [594, 296] width 711 height 28
type input "REF/"
type input "MODELCARE HOSPITAL"
type input "REF/10192/A"
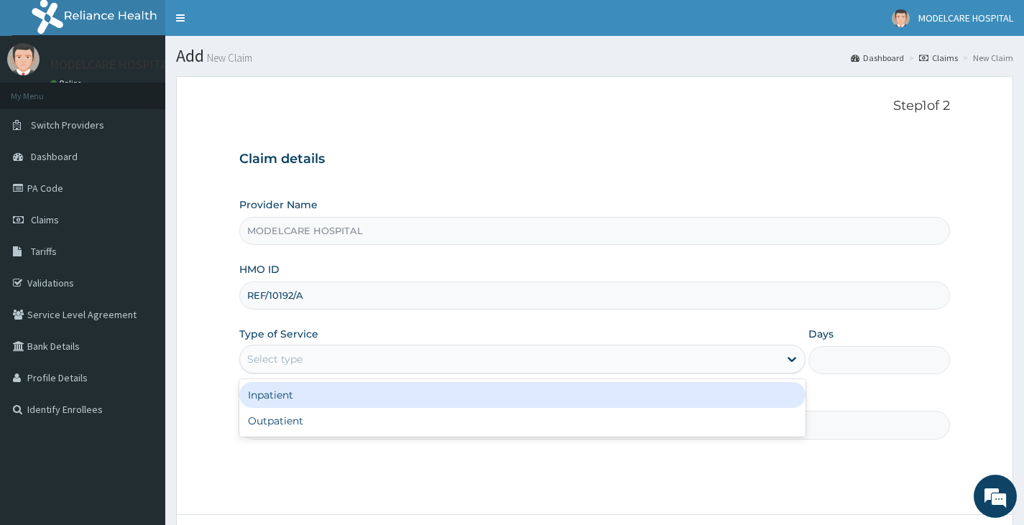
click at [357, 357] on div "Select type" at bounding box center [509, 359] width 539 height 23
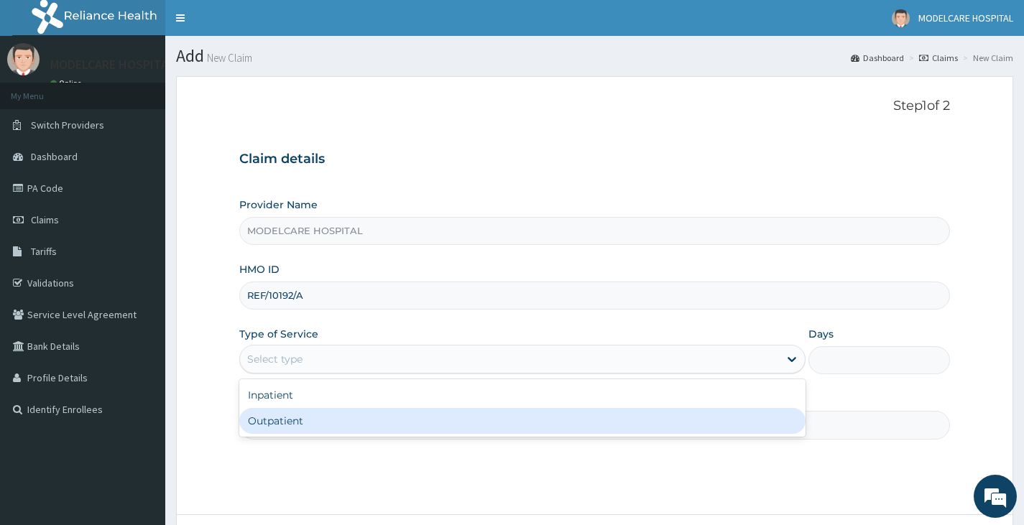
click at [334, 415] on div "Outpatient" at bounding box center [522, 421] width 566 height 26
type input "1"
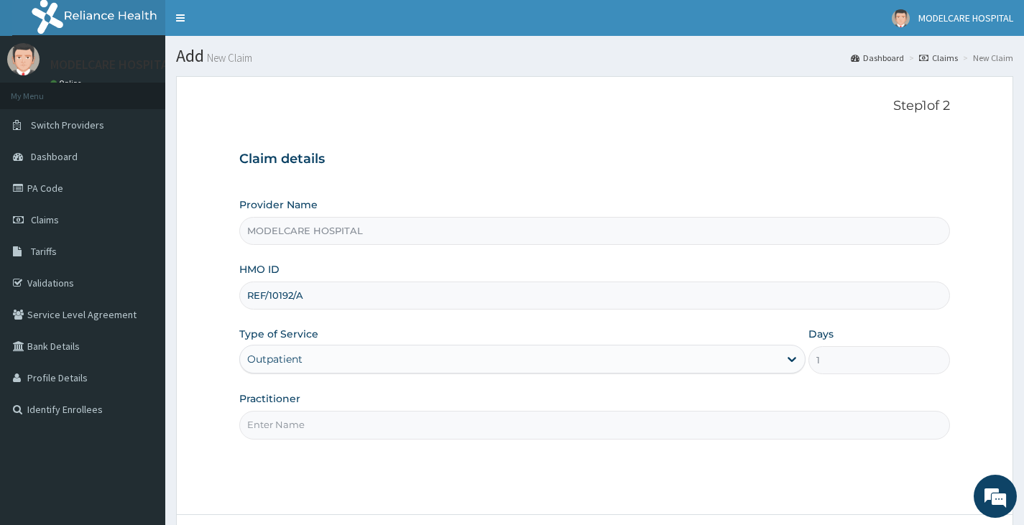
click at [380, 437] on input "Practitioner" at bounding box center [594, 425] width 711 height 28
type input "DR. HAUWA"
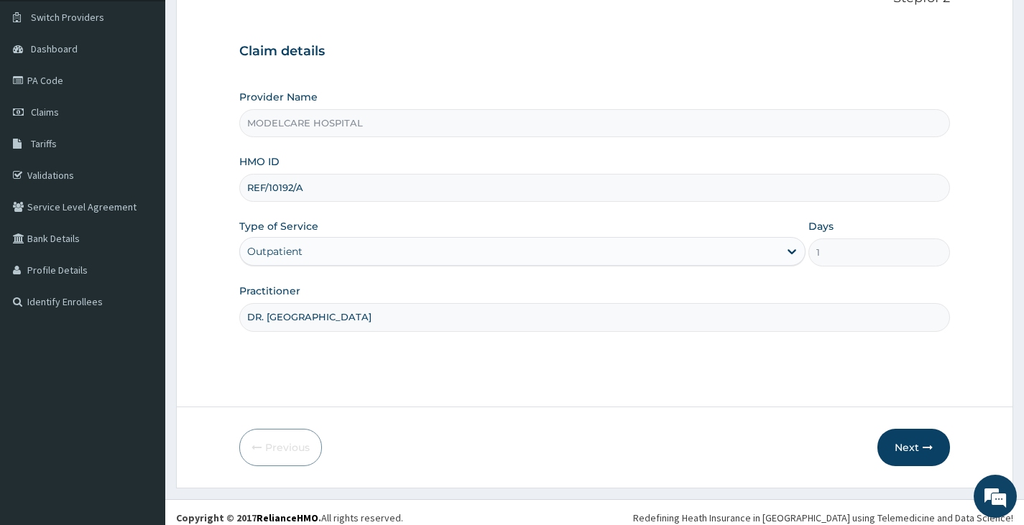
scroll to position [119, 0]
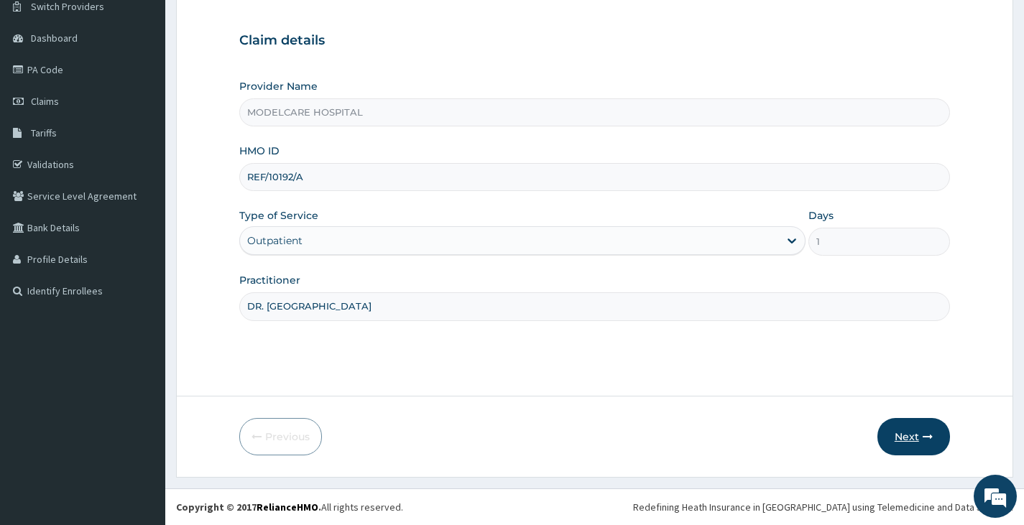
click at [911, 437] on button "Next" at bounding box center [914, 436] width 73 height 37
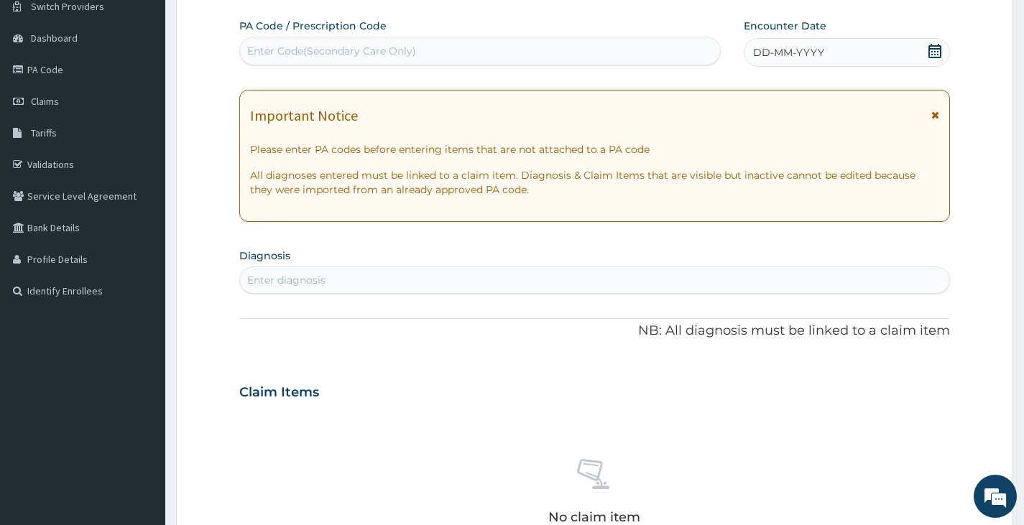
click at [902, 54] on div "DD-MM-YYYY" at bounding box center [847, 52] width 206 height 29
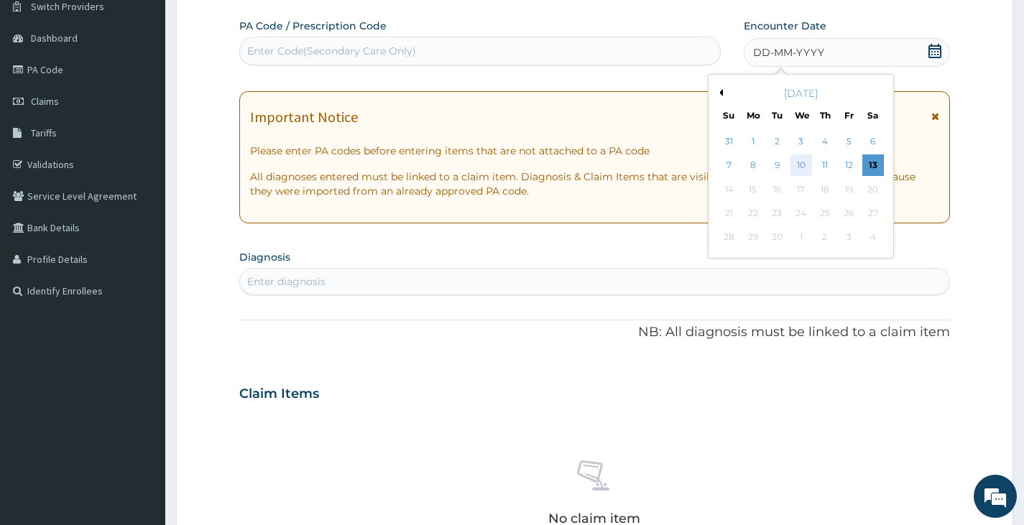
click at [795, 165] on div "10" at bounding box center [801, 166] width 22 height 22
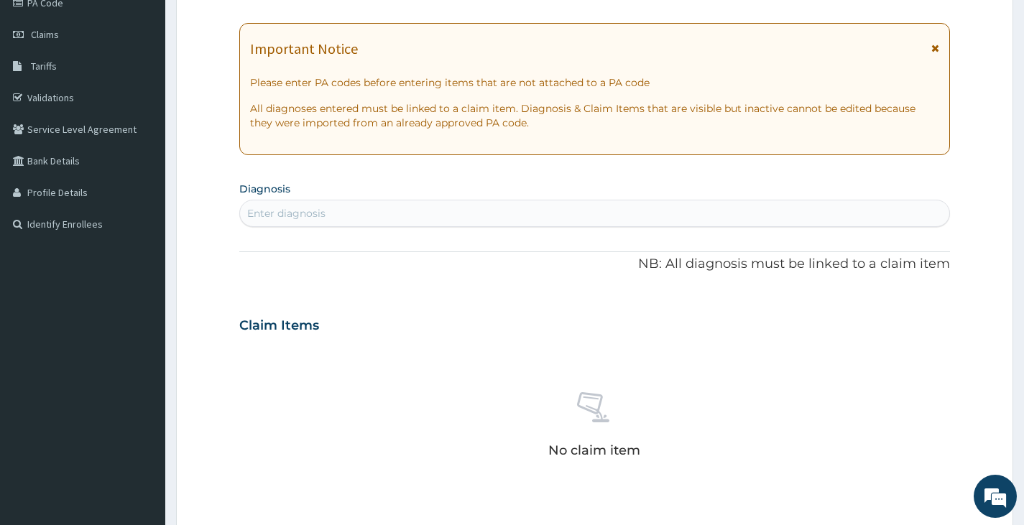
scroll to position [190, 0]
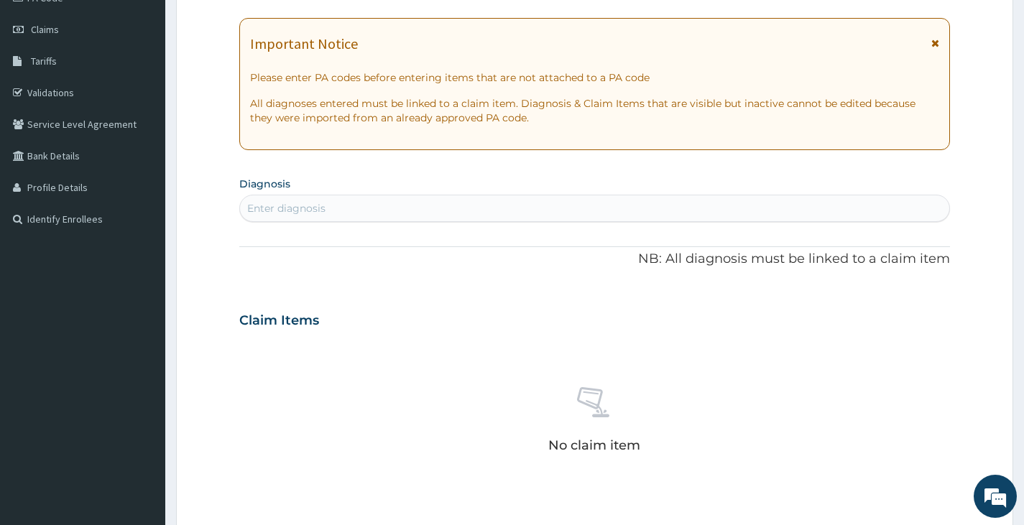
click at [438, 206] on div "Enter diagnosis" at bounding box center [594, 208] width 709 height 23
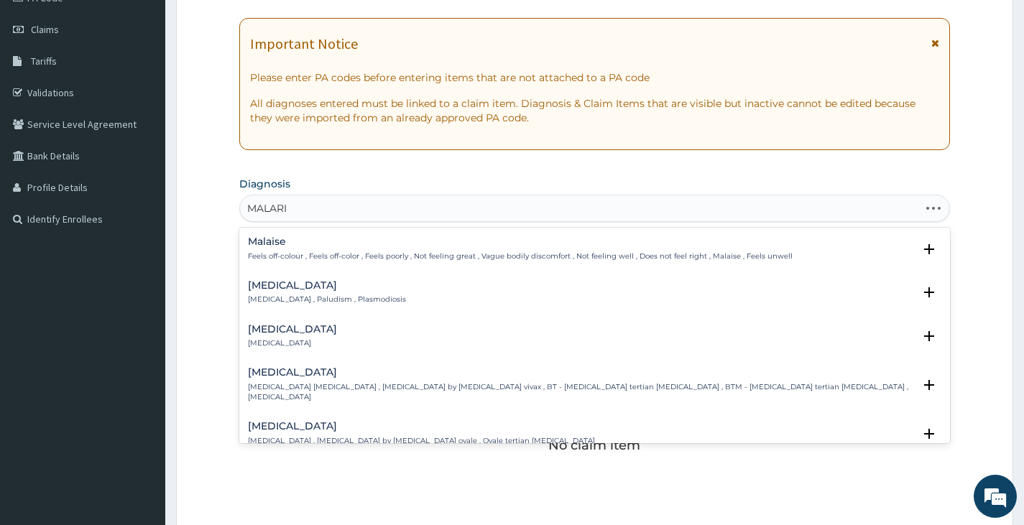
type input "MALARIA"
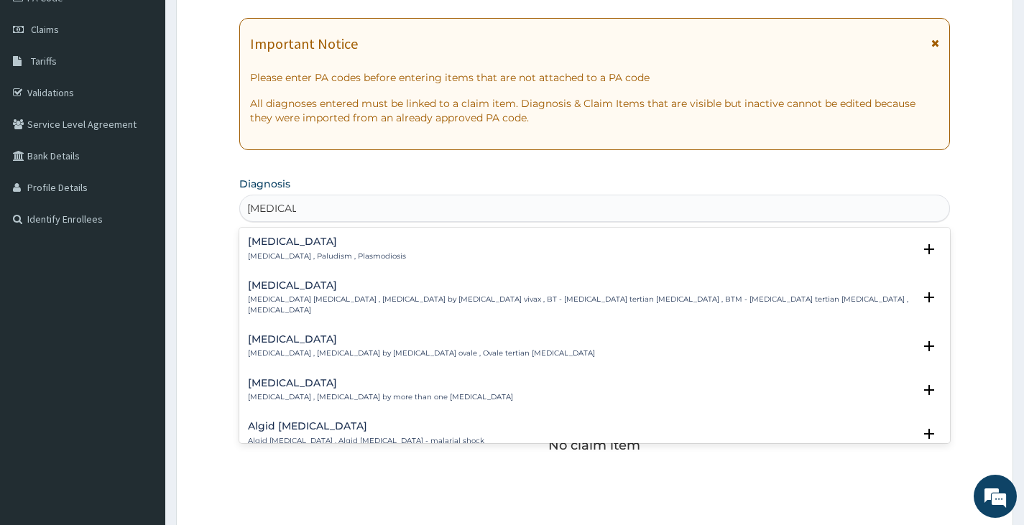
click at [313, 245] on h4 "Malaria" at bounding box center [327, 241] width 158 height 11
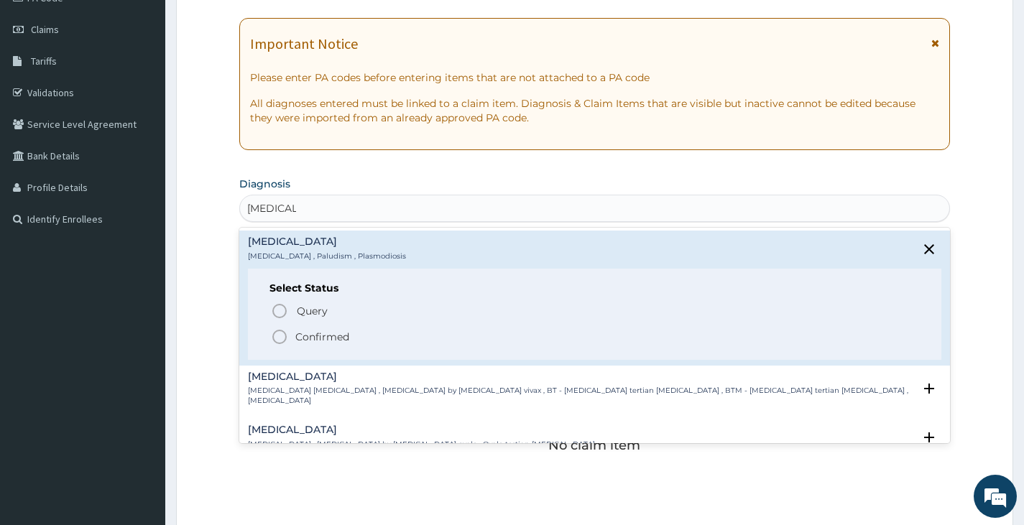
click at [278, 335] on icon "status option filled" at bounding box center [279, 336] width 17 height 17
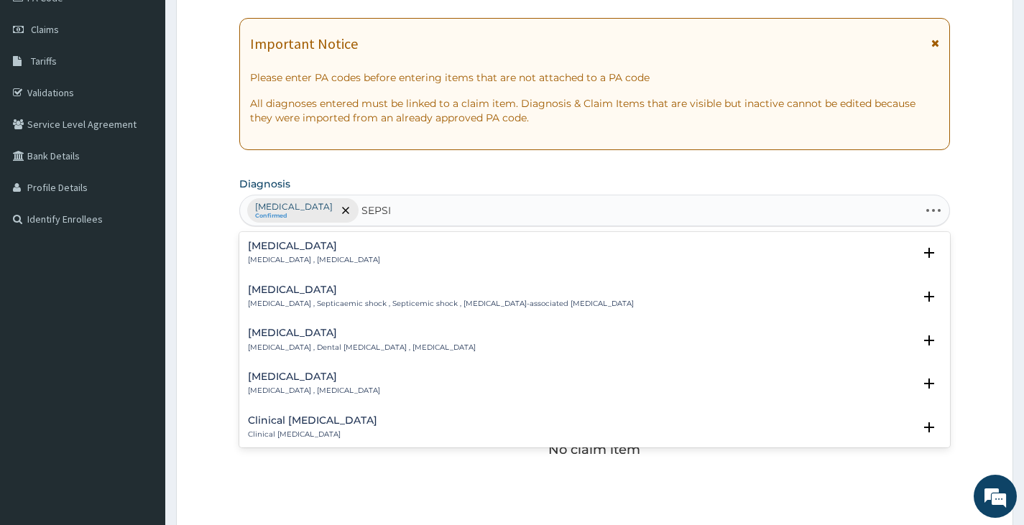
type input "SEPSIS"
click at [274, 241] on h4 "Sepsis" at bounding box center [314, 246] width 132 height 11
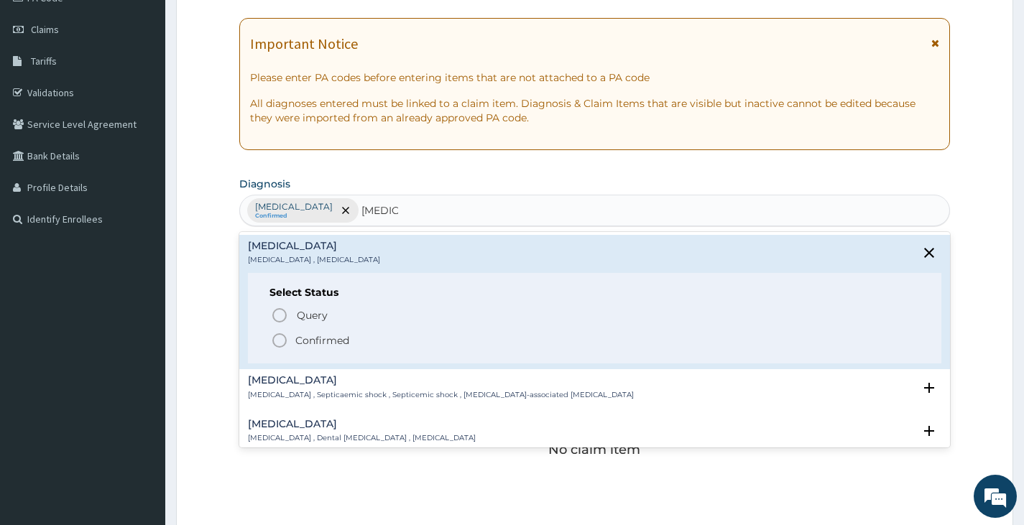
click at [280, 341] on icon "status option filled" at bounding box center [279, 340] width 17 height 17
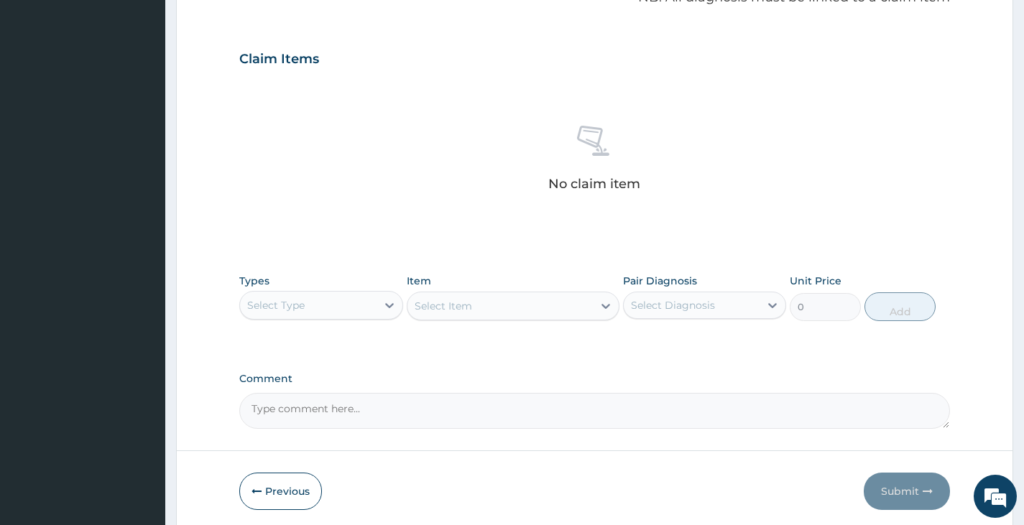
scroll to position [478, 0]
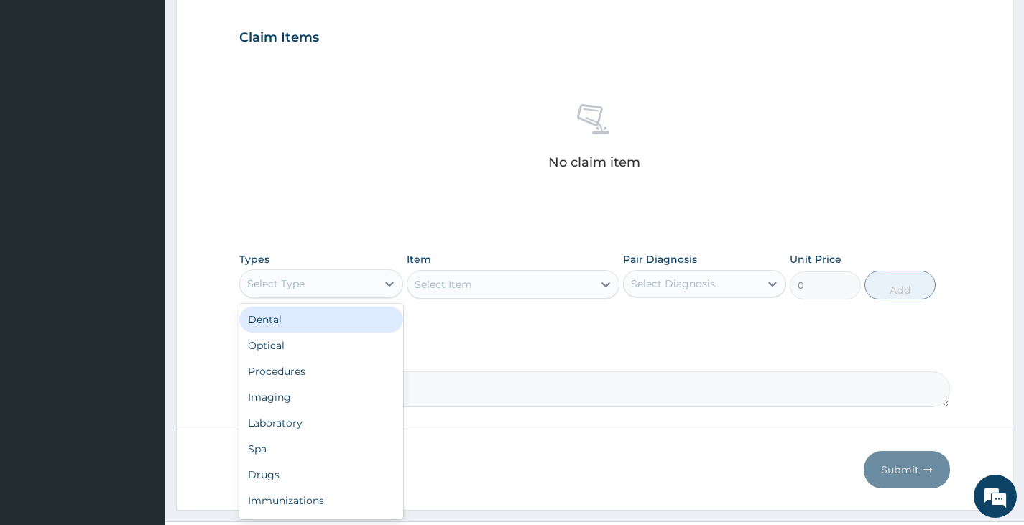
click at [358, 282] on div "Select Type" at bounding box center [308, 283] width 136 height 23
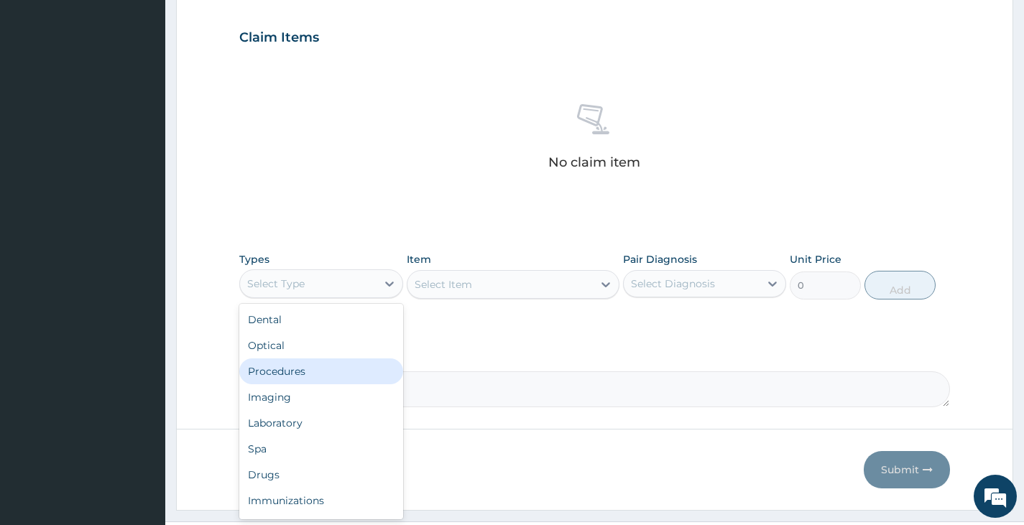
click at [307, 377] on div "Procedures" at bounding box center [320, 372] width 163 height 26
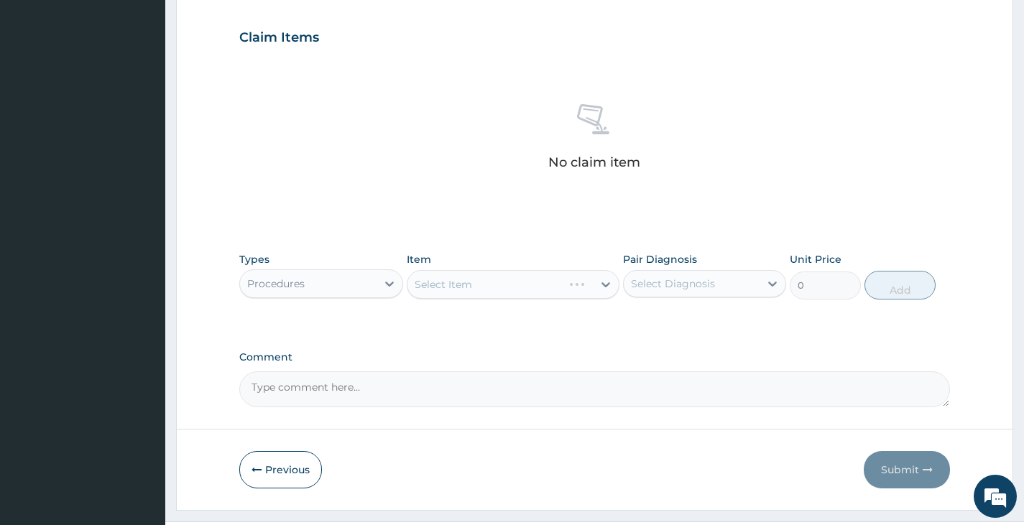
click at [543, 290] on div "Select Item" at bounding box center [513, 284] width 213 height 29
click at [650, 280] on div "Select Diagnosis" at bounding box center [673, 284] width 84 height 14
click at [652, 316] on label "Malaria" at bounding box center [691, 319] width 89 height 14
checkbox input "true"
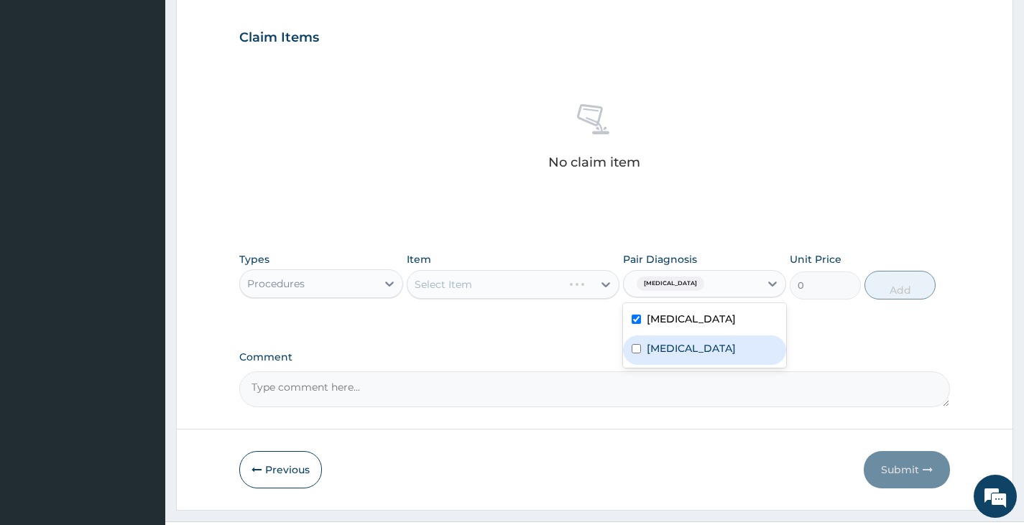
click at [651, 344] on label "Sepsis" at bounding box center [691, 348] width 89 height 14
checkbox input "true"
click at [527, 287] on div "Select Item" at bounding box center [501, 284] width 186 height 23
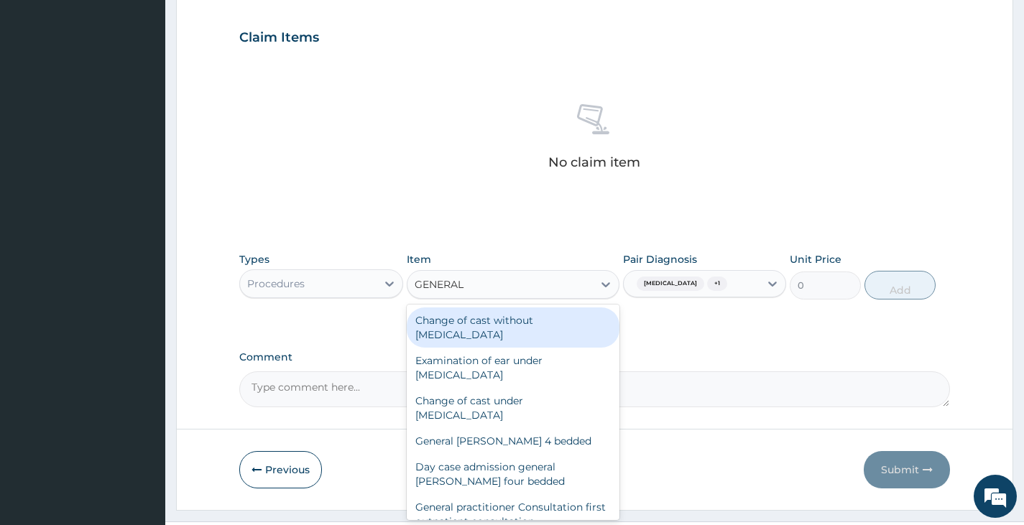
type input "GENERAL P"
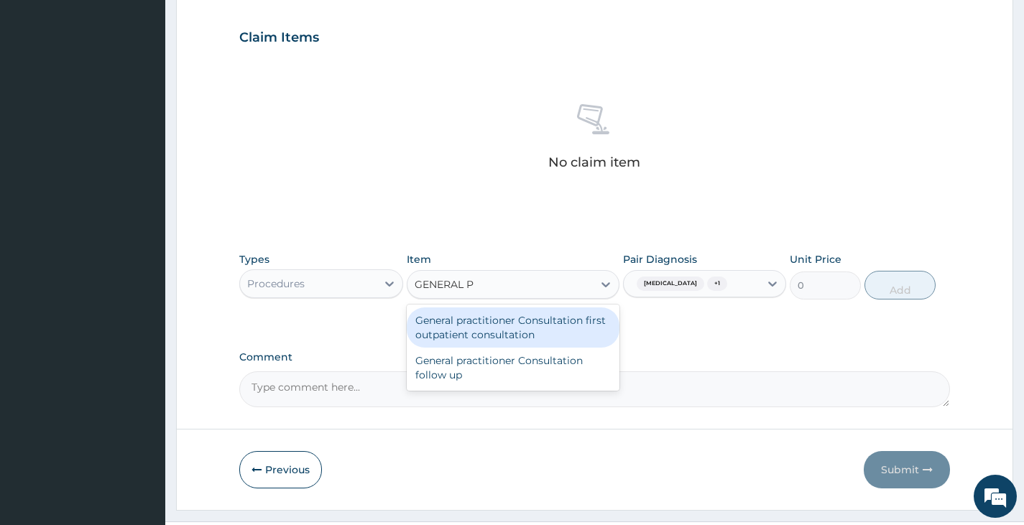
click at [504, 326] on div "General practitioner Consultation first outpatient consultation" at bounding box center [513, 328] width 213 height 40
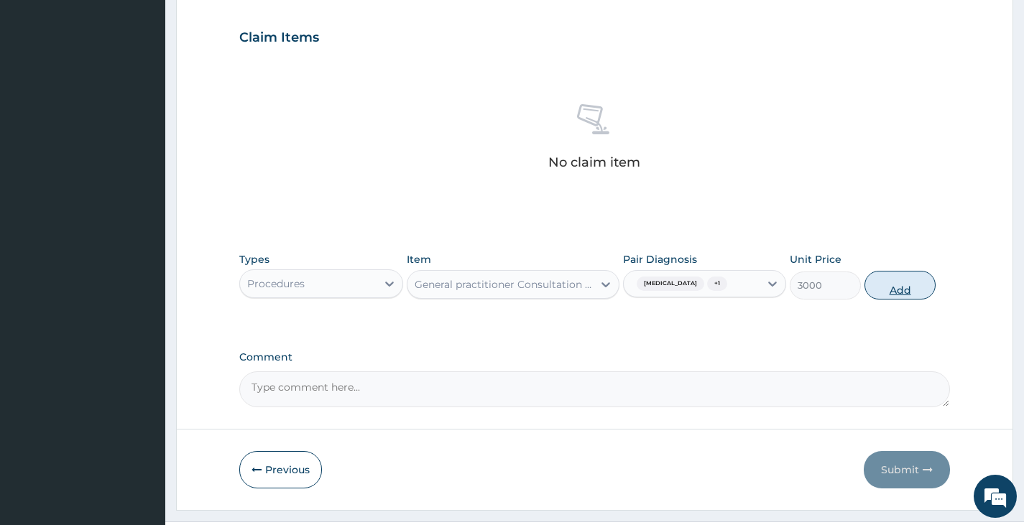
click at [892, 289] on button "Add" at bounding box center [900, 285] width 71 height 29
type input "0"
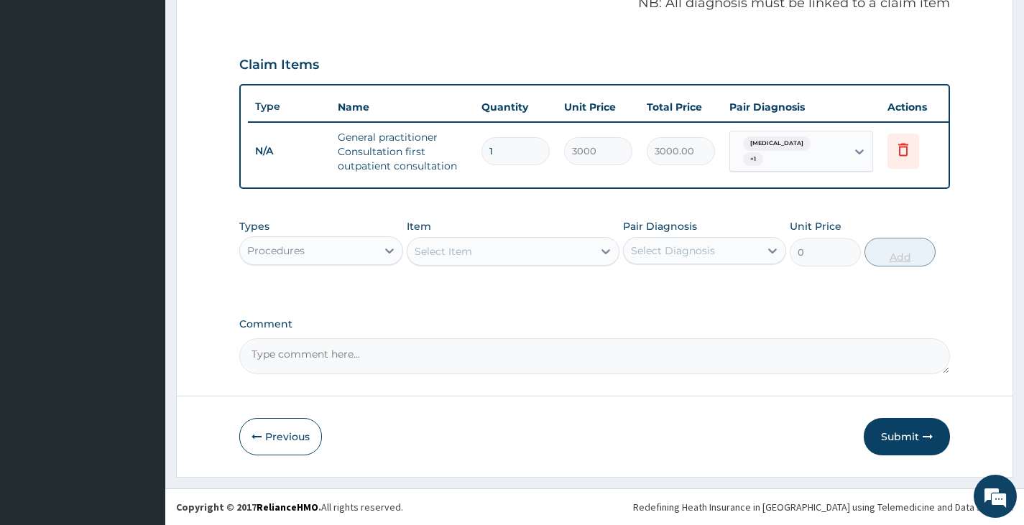
scroll to position [461, 0]
click at [323, 248] on div "Procedures" at bounding box center [308, 250] width 136 height 23
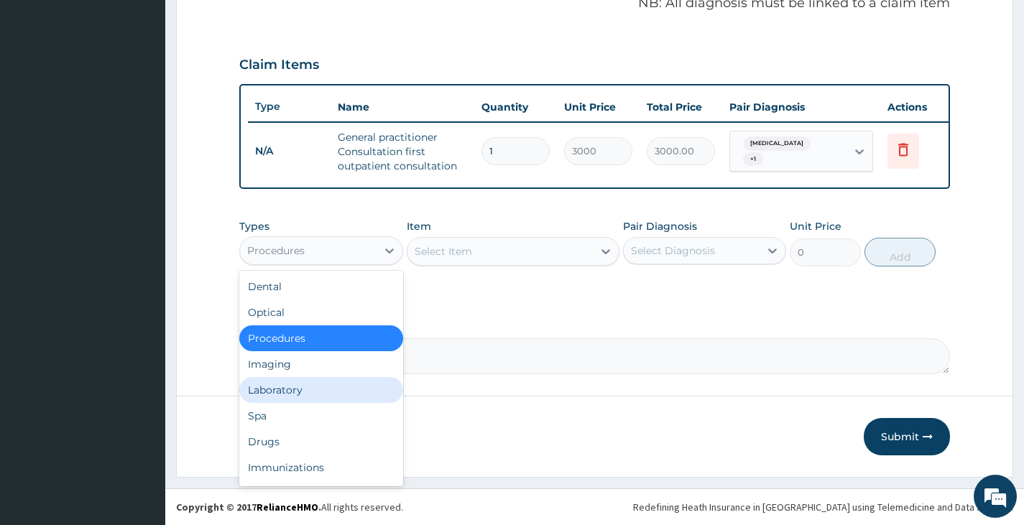
click at [277, 387] on div "Laboratory" at bounding box center [320, 390] width 163 height 26
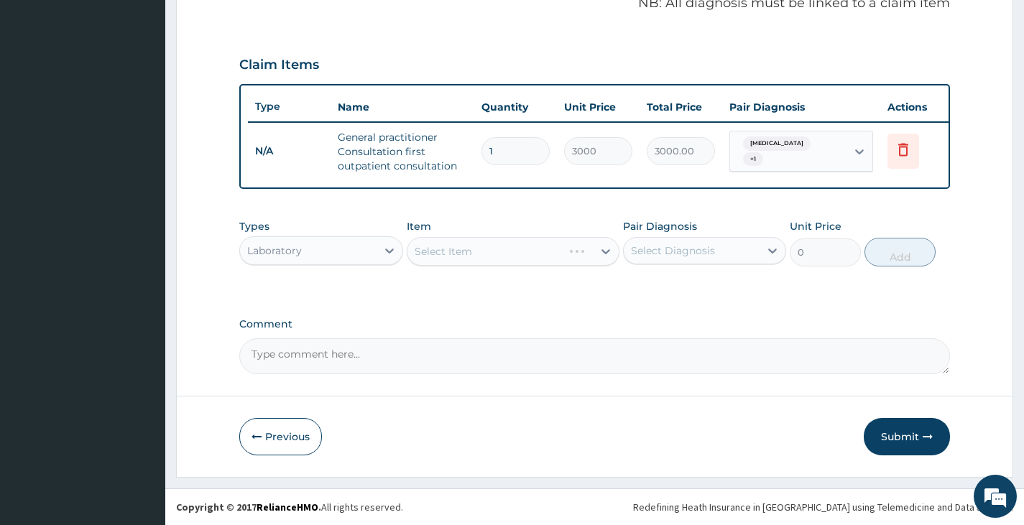
click at [671, 256] on div "Select Diagnosis" at bounding box center [673, 251] width 84 height 14
click at [663, 285] on label "Malaria" at bounding box center [691, 286] width 89 height 14
checkbox input "true"
click at [556, 240] on div "Select Item" at bounding box center [501, 251] width 186 height 23
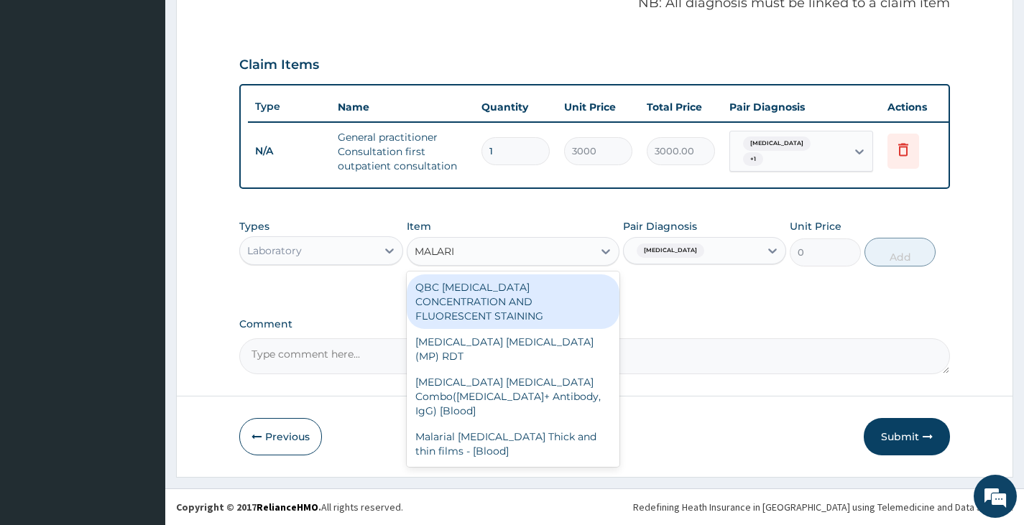
type input "MALARIA"
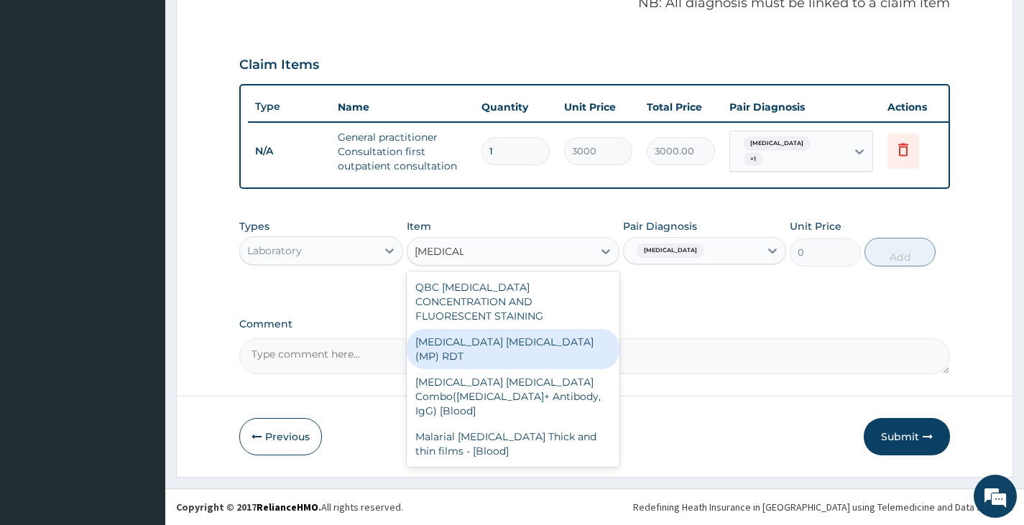
click at [449, 333] on div "MALARIA PARASITE (MP) RDT" at bounding box center [513, 349] width 213 height 40
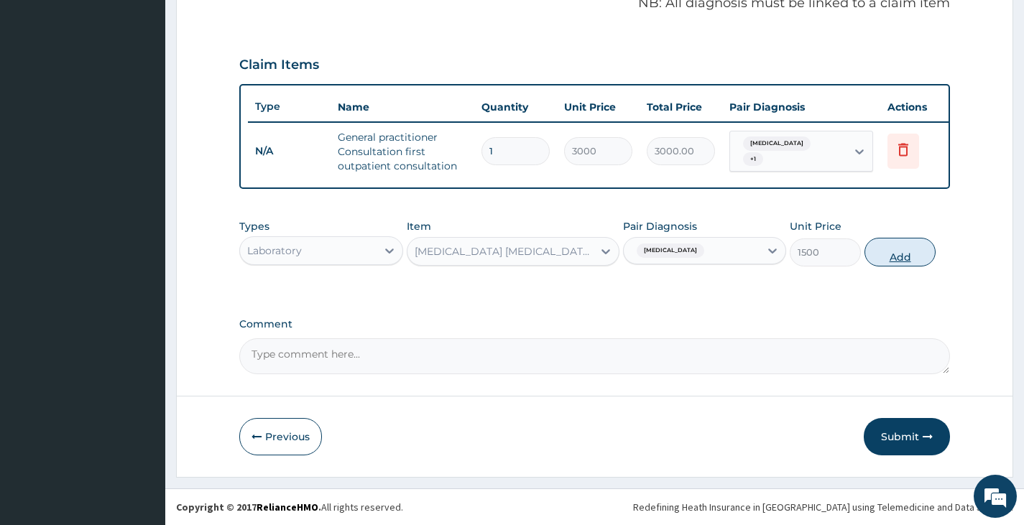
click at [909, 249] on button "Add" at bounding box center [900, 252] width 71 height 29
type input "0"
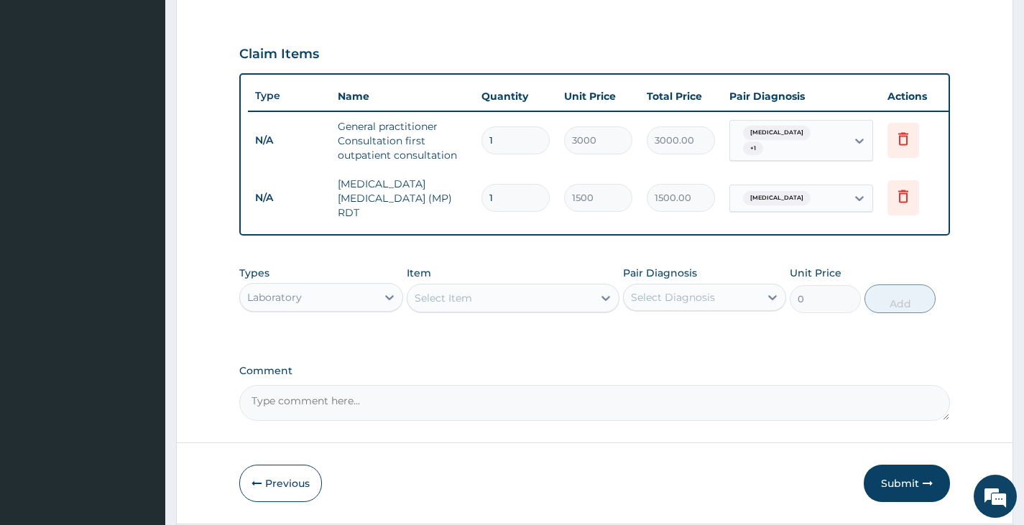
click at [493, 326] on div "Types Laboratory Item Select Item Pair Diagnosis Select Diagnosis Unit Price 0 …" at bounding box center [594, 300] width 711 height 83
click at [530, 302] on div "Select Item" at bounding box center [501, 298] width 186 height 23
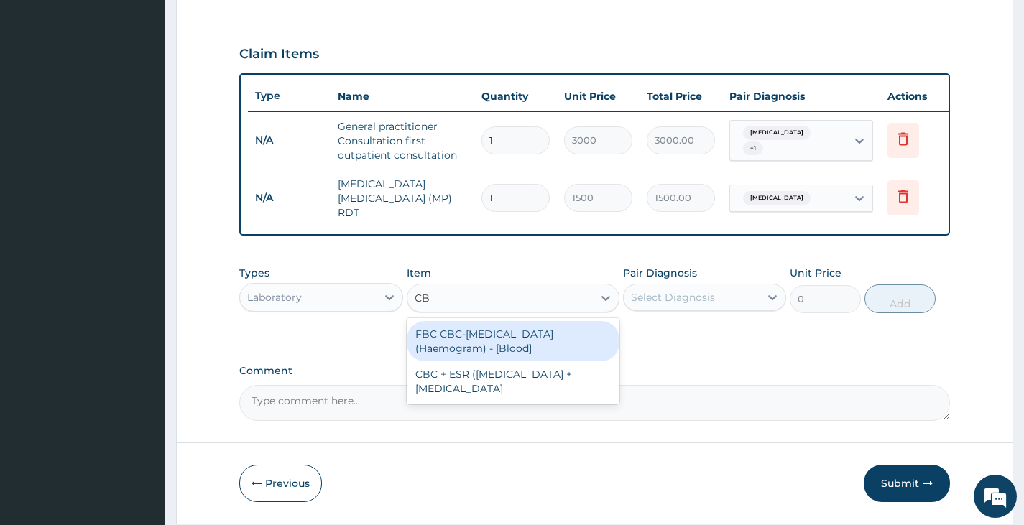
type input "CBC"
click at [474, 346] on div "FBC CBC-Complete Blood Count (Haemogram) - [Blood]" at bounding box center [513, 341] width 213 height 40
type input "3000"
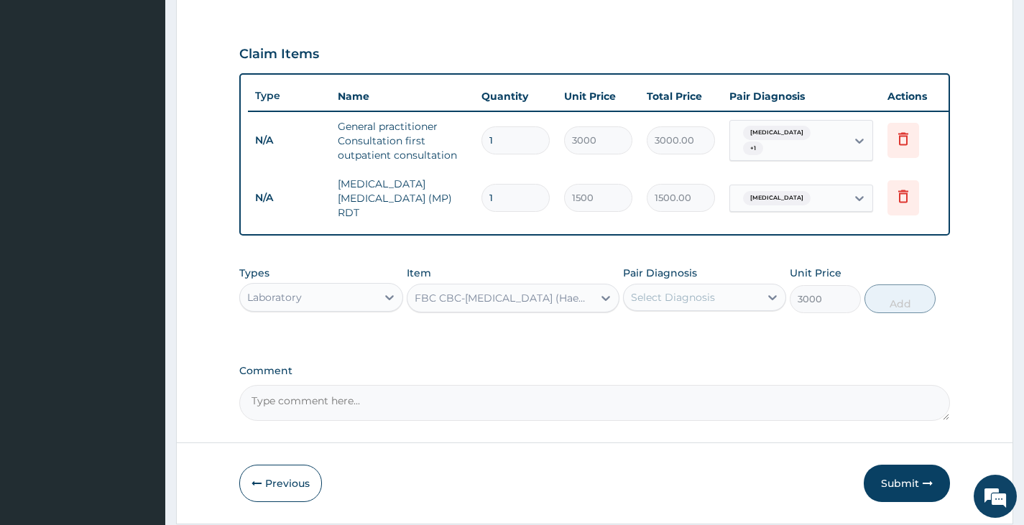
click at [705, 294] on div "Select Diagnosis" at bounding box center [673, 297] width 84 height 14
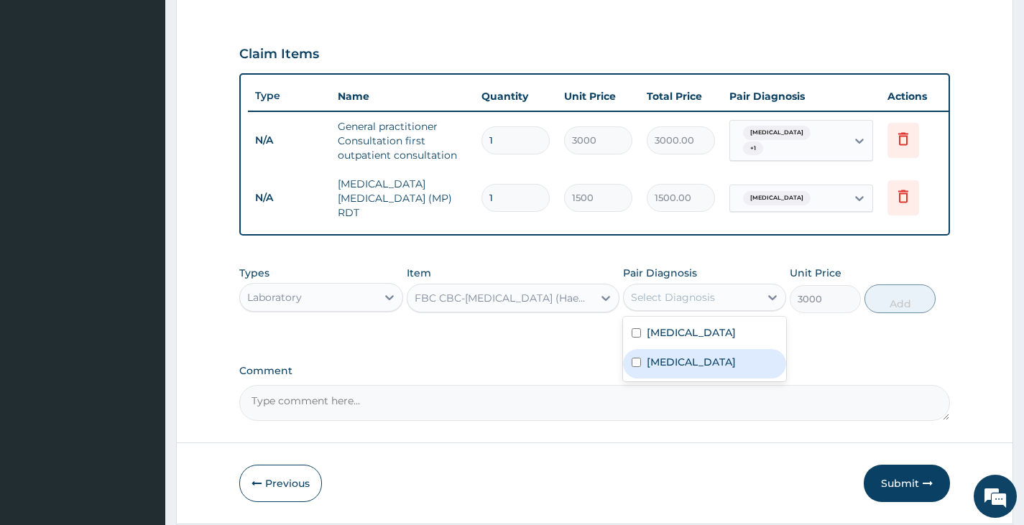
click at [699, 368] on div "Sepsis" at bounding box center [704, 363] width 163 height 29
checkbox input "true"
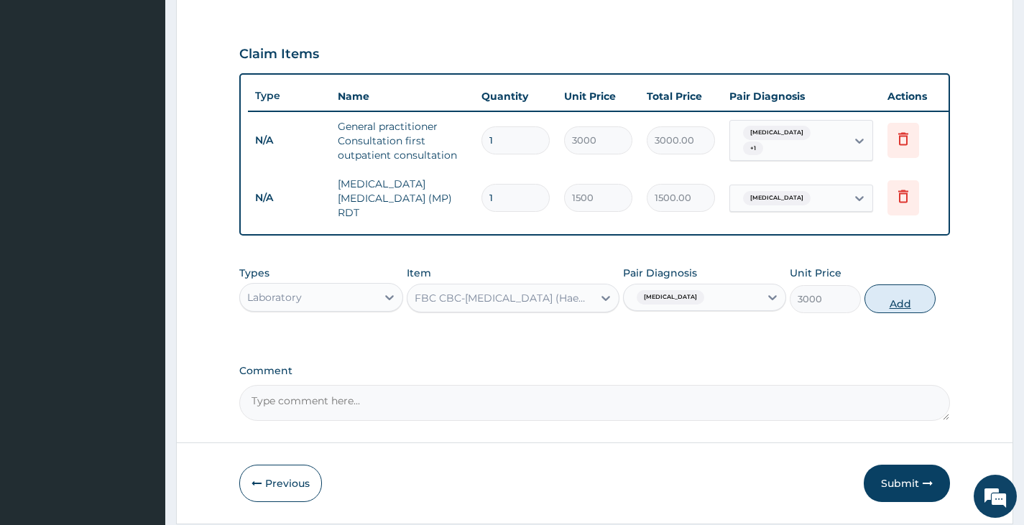
click at [901, 302] on button "Add" at bounding box center [900, 299] width 71 height 29
type input "0"
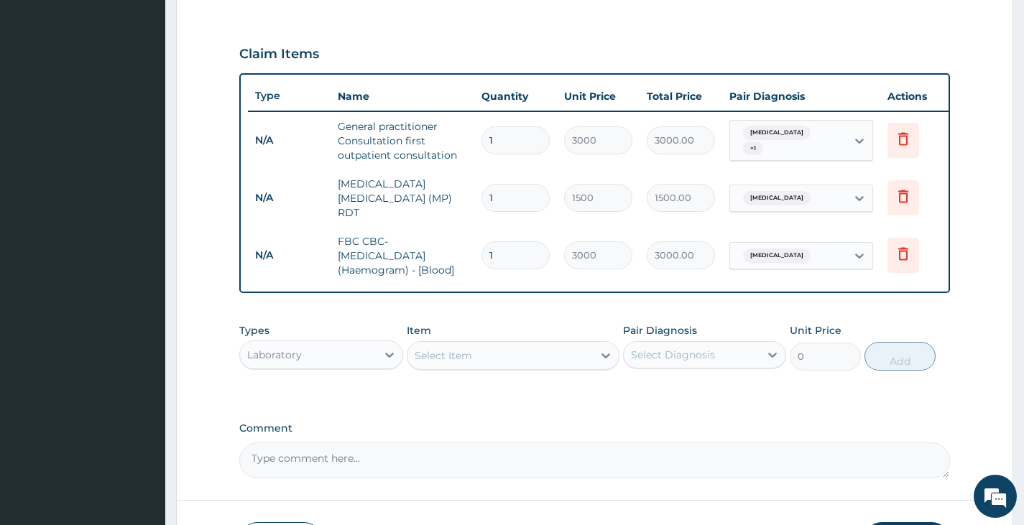
type input "0"
type input "0.00"
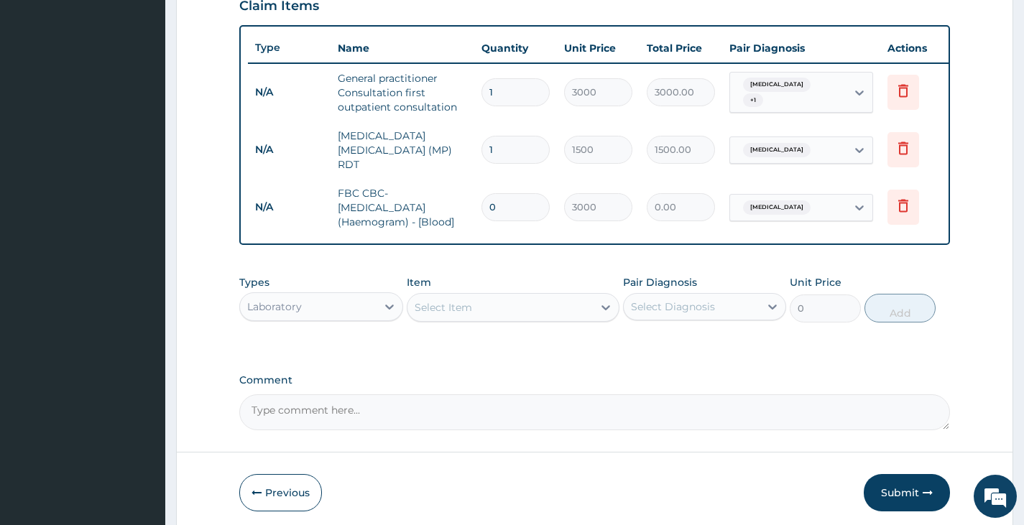
scroll to position [551, 0]
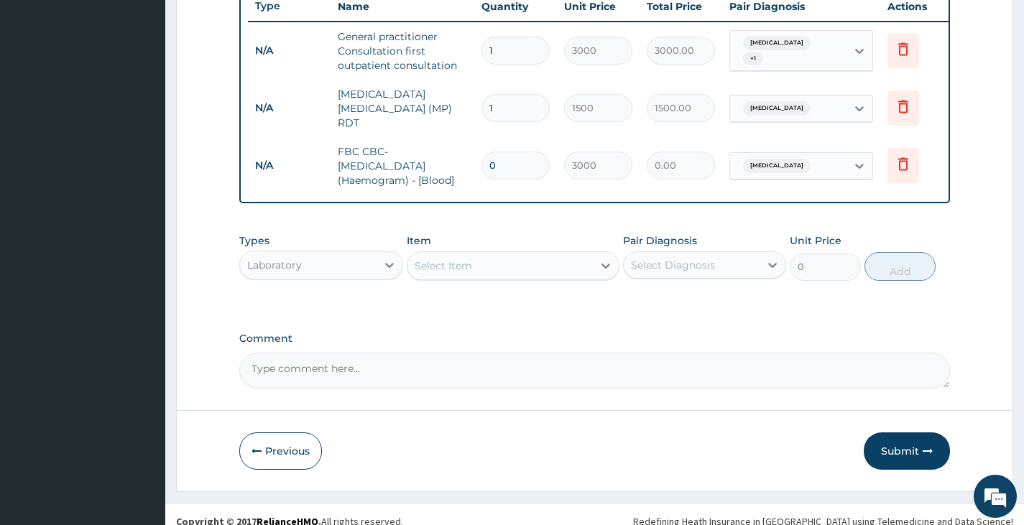
type input "0"
click at [376, 269] on div "Laboratory" at bounding box center [308, 265] width 136 height 23
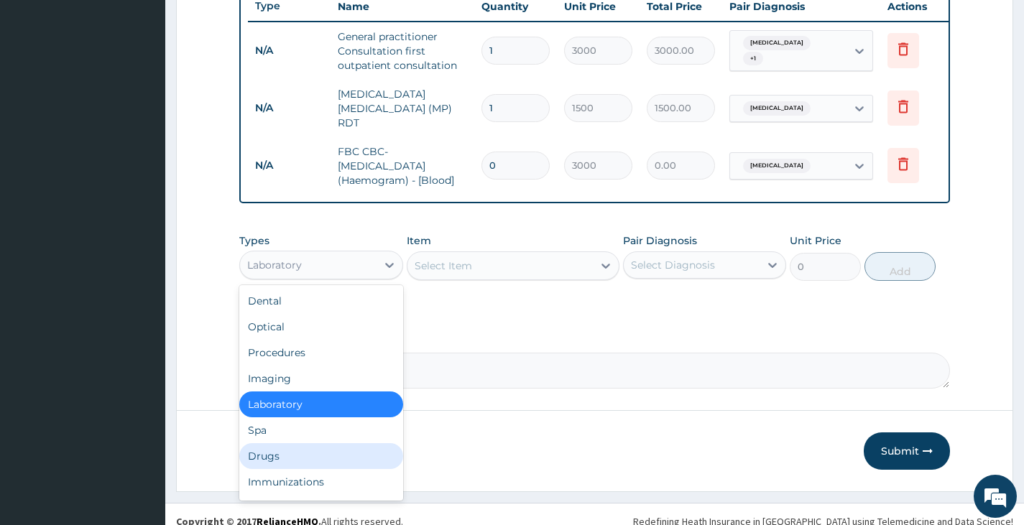
click at [277, 458] on div "Drugs" at bounding box center [320, 456] width 163 height 26
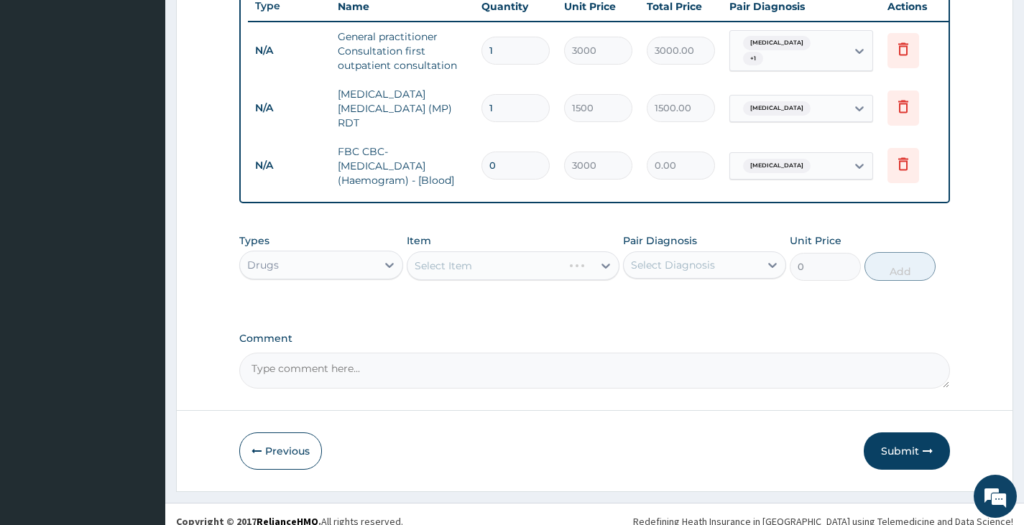
click at [687, 267] on div "Select Diagnosis" at bounding box center [673, 265] width 84 height 14
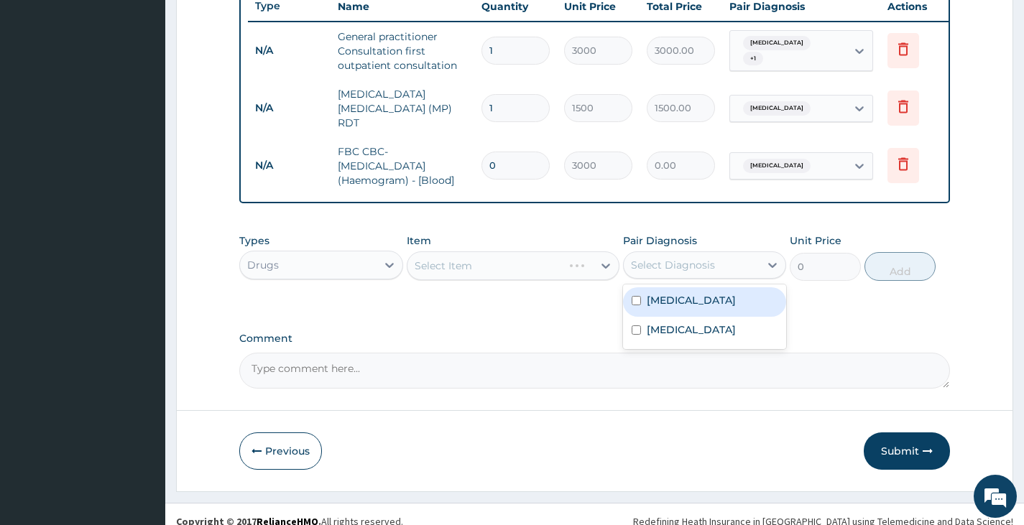
click at [675, 308] on label "Malaria" at bounding box center [691, 300] width 89 height 14
checkbox input "true"
click at [533, 266] on div "Select Item" at bounding box center [501, 265] width 186 height 23
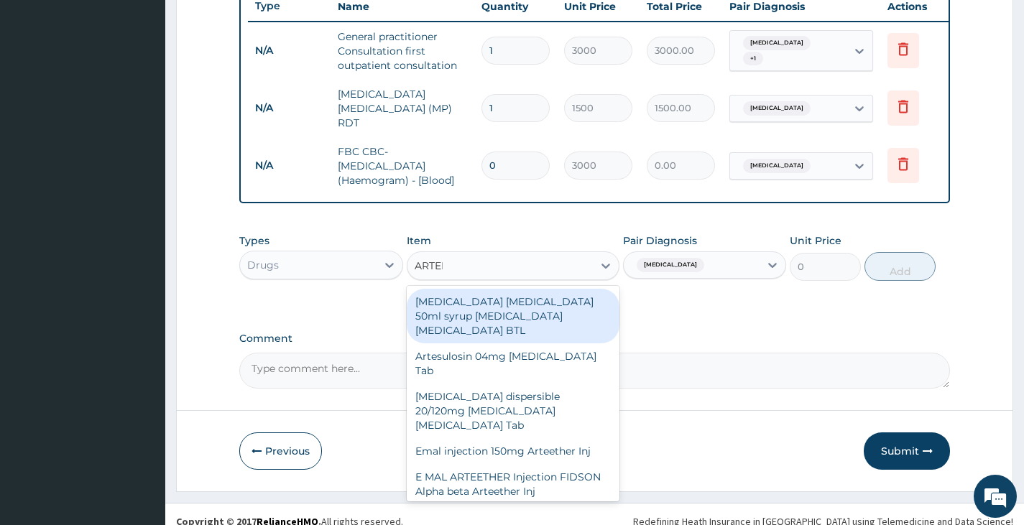
type input "ARTEME"
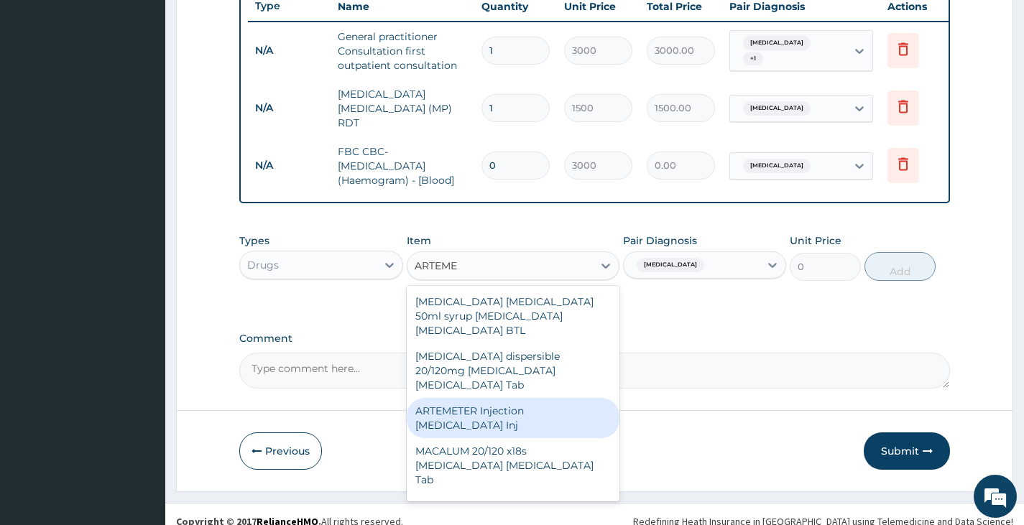
click at [482, 398] on div "ARTEMETER Injection Artemether Inj" at bounding box center [513, 418] width 213 height 40
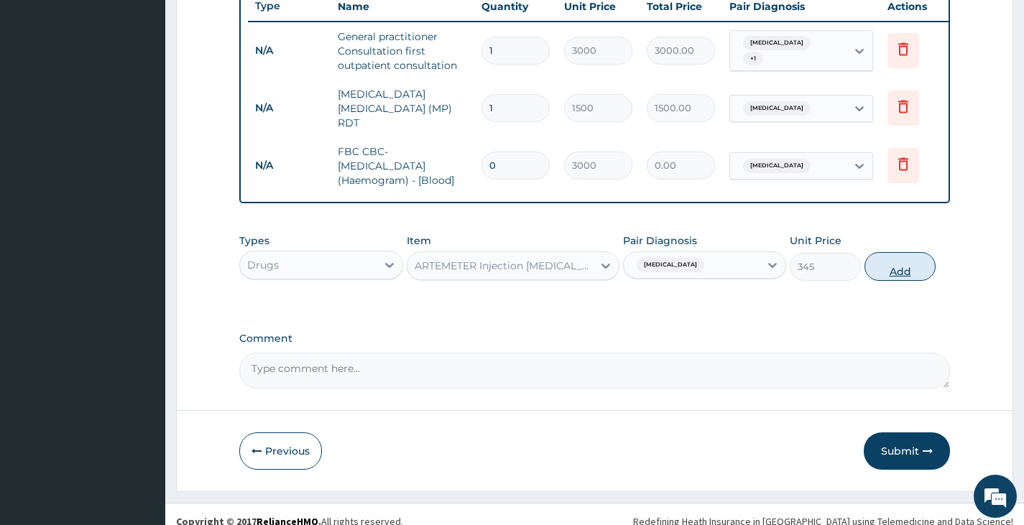
click at [898, 269] on button "Add" at bounding box center [900, 266] width 71 height 29
type input "0"
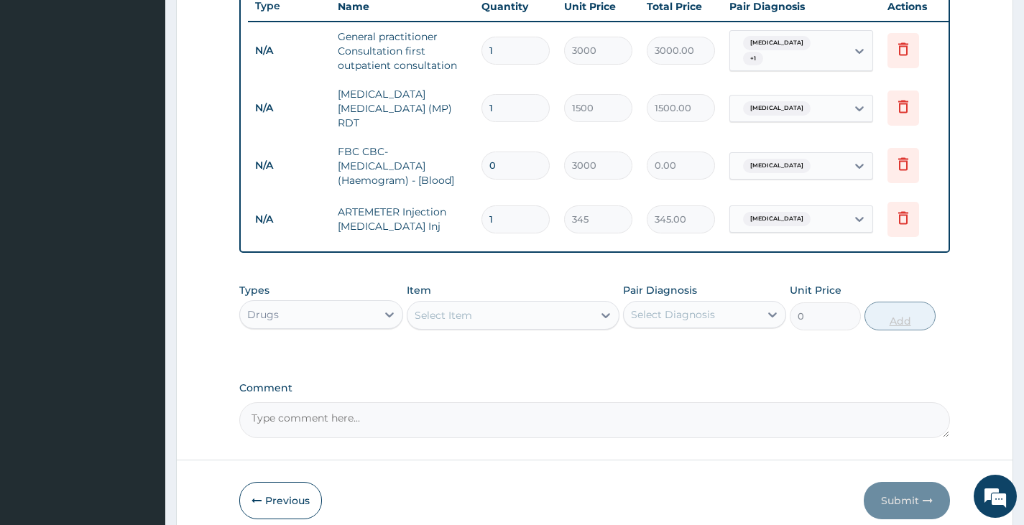
type input "0.00"
type input "6"
type input "2070.00"
type input "6"
click at [505, 323] on div "Select Item" at bounding box center [501, 315] width 186 height 23
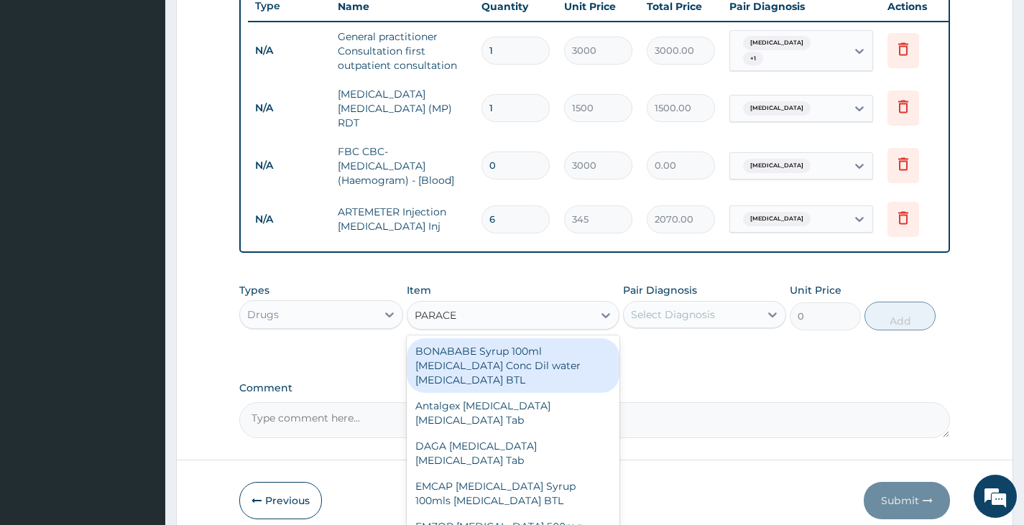
type input "PARACET"
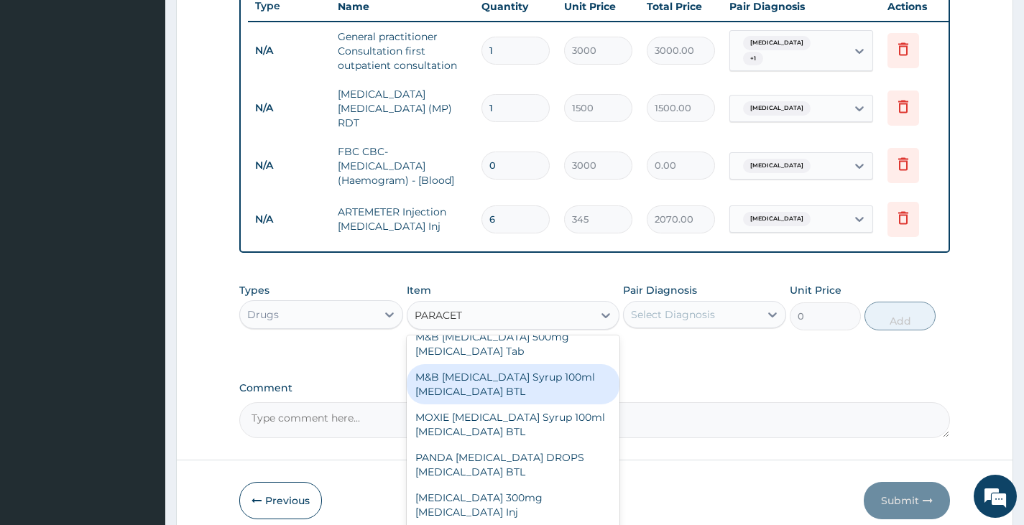
scroll to position [359, 0]
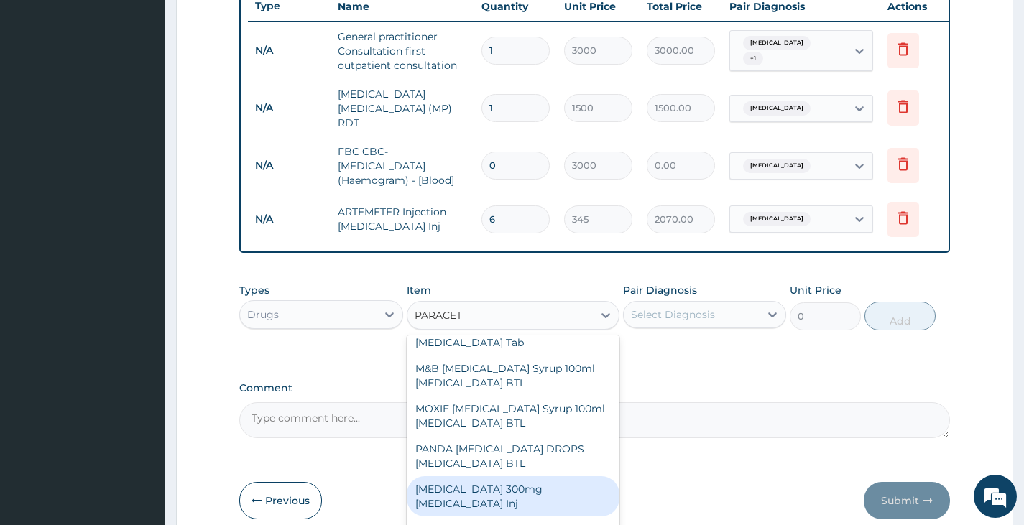
click at [468, 504] on div "Paracetamol 300mg Acetaminophen Inj" at bounding box center [513, 497] width 213 height 40
type input "230"
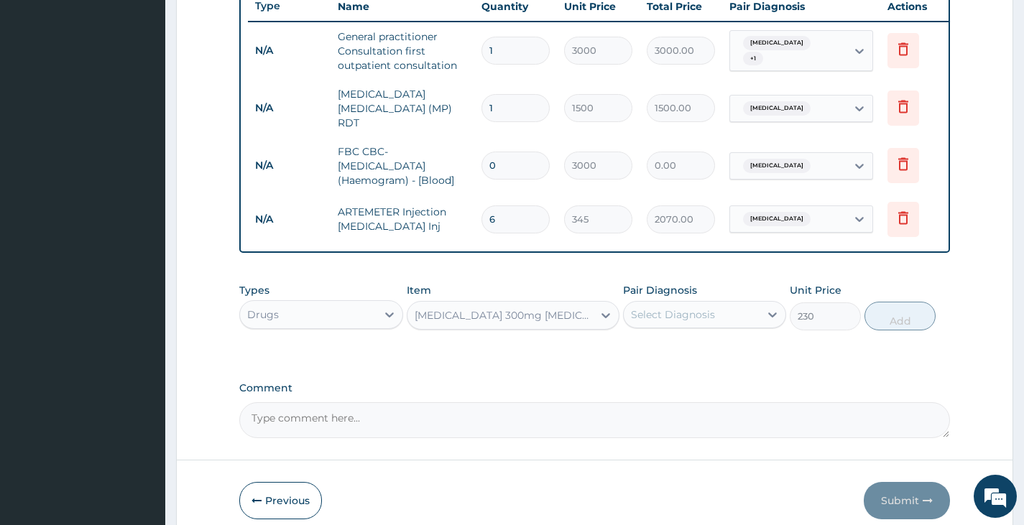
click at [666, 326] on div "Select Diagnosis" at bounding box center [692, 314] width 136 height 23
click at [672, 362] on div "Malaria" at bounding box center [704, 351] width 163 height 29
checkbox input "true"
click at [896, 326] on button "Add" at bounding box center [900, 316] width 71 height 29
type input "0"
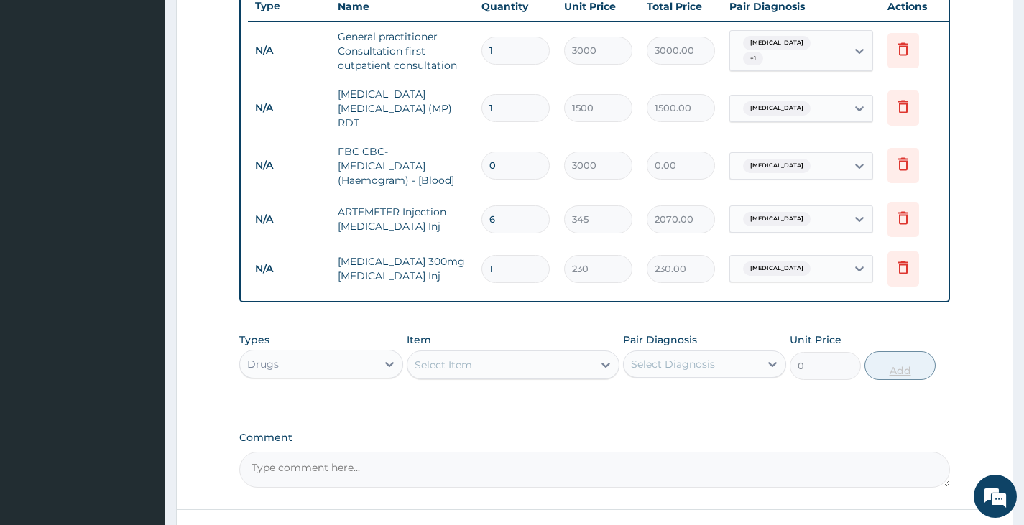
type input "0.00"
type input "2"
type input "460.00"
type input "2"
click at [494, 369] on div "Select Item" at bounding box center [501, 365] width 186 height 23
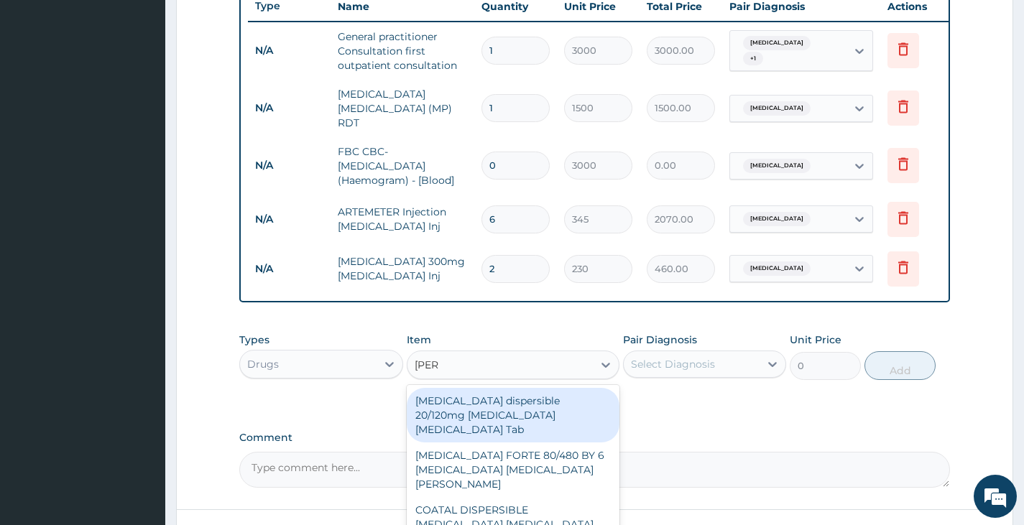
type input "COART"
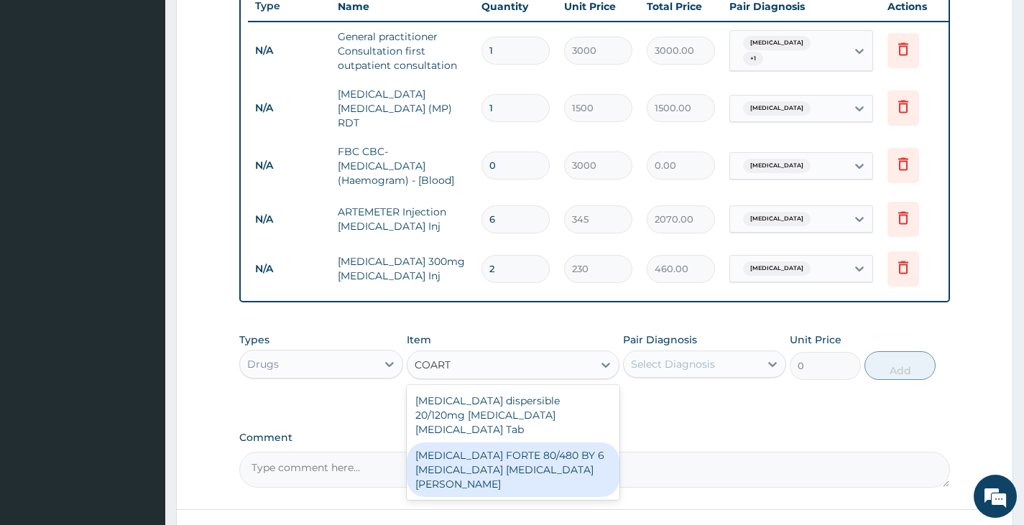
click at [454, 443] on div "[MEDICAL_DATA] FORTE 80/480 BY 6 [MEDICAL_DATA] [MEDICAL_DATA][PERSON_NAME]" at bounding box center [513, 470] width 213 height 55
type input "3220"
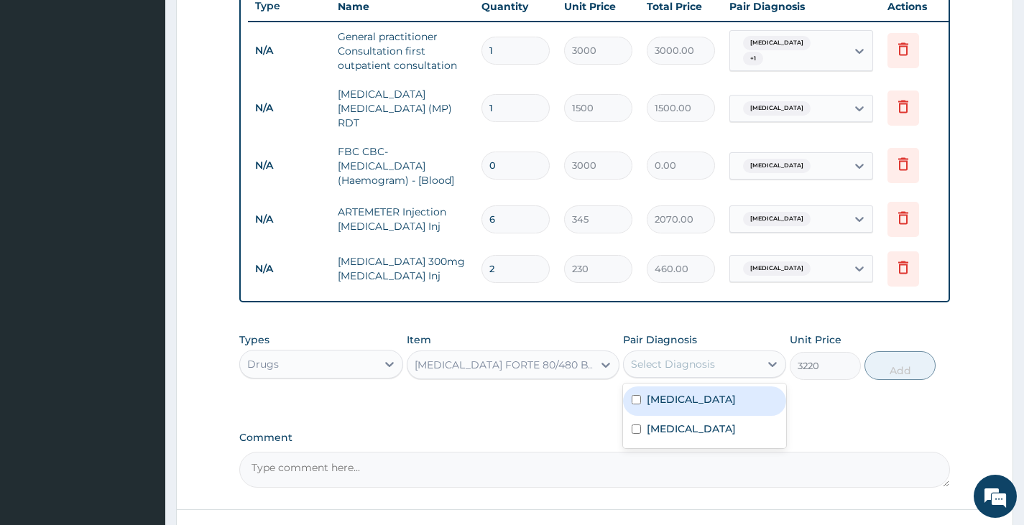
click at [717, 369] on div "Select Diagnosis" at bounding box center [692, 364] width 136 height 23
click at [702, 397] on div "Malaria" at bounding box center [704, 401] width 163 height 29
checkbox input "true"
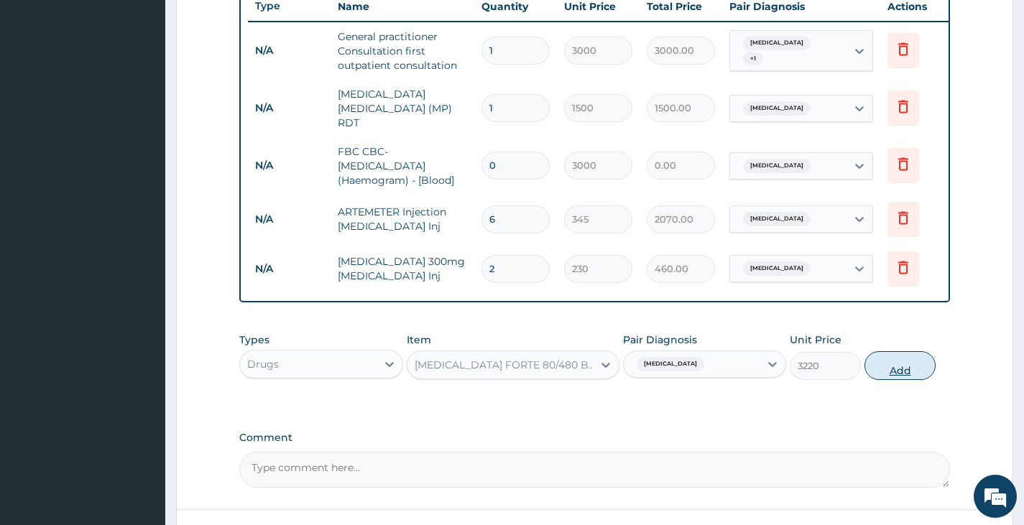
click at [886, 372] on button "Add" at bounding box center [900, 365] width 71 height 29
type input "0"
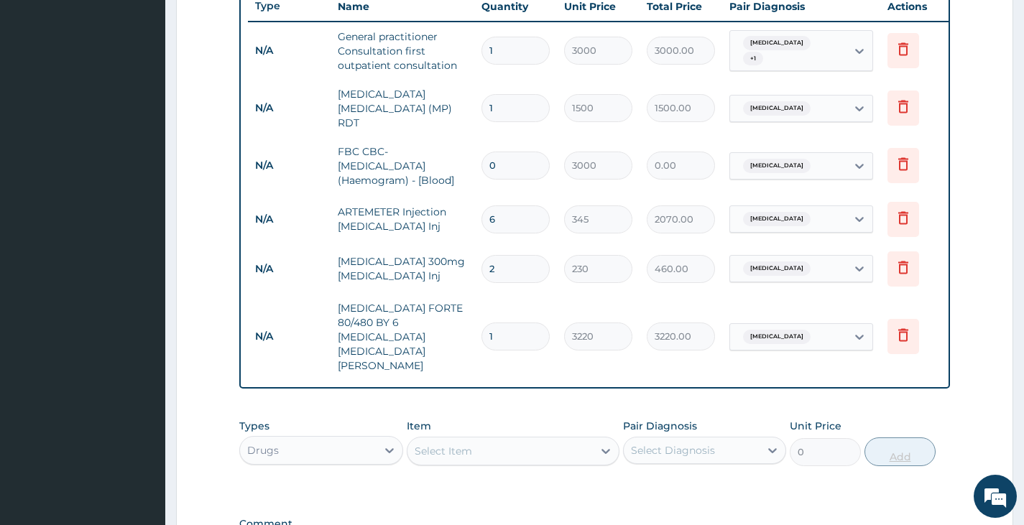
type input "0.00"
type input "6"
type input "19320.00"
type input "6"
click at [553, 440] on div "Select Item" at bounding box center [501, 451] width 186 height 23
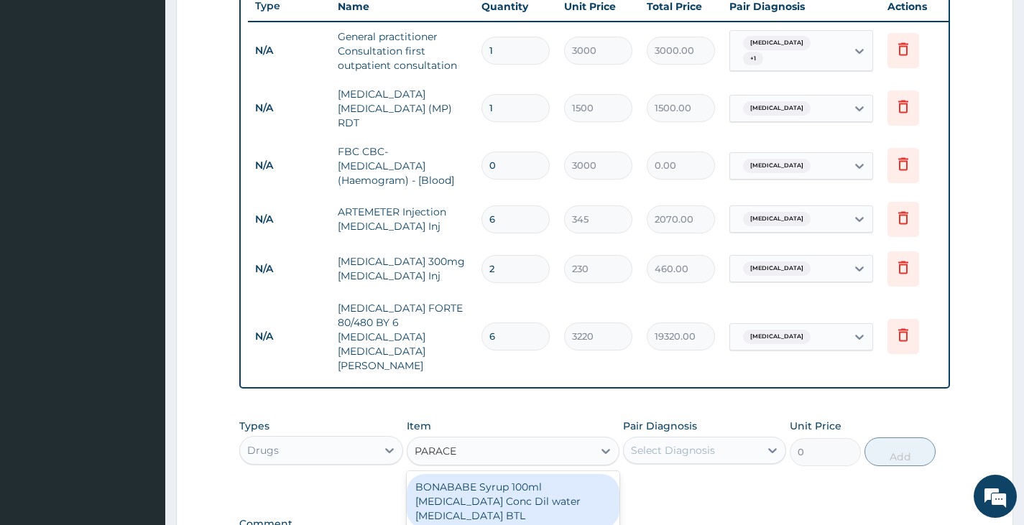
type input "PARACET"
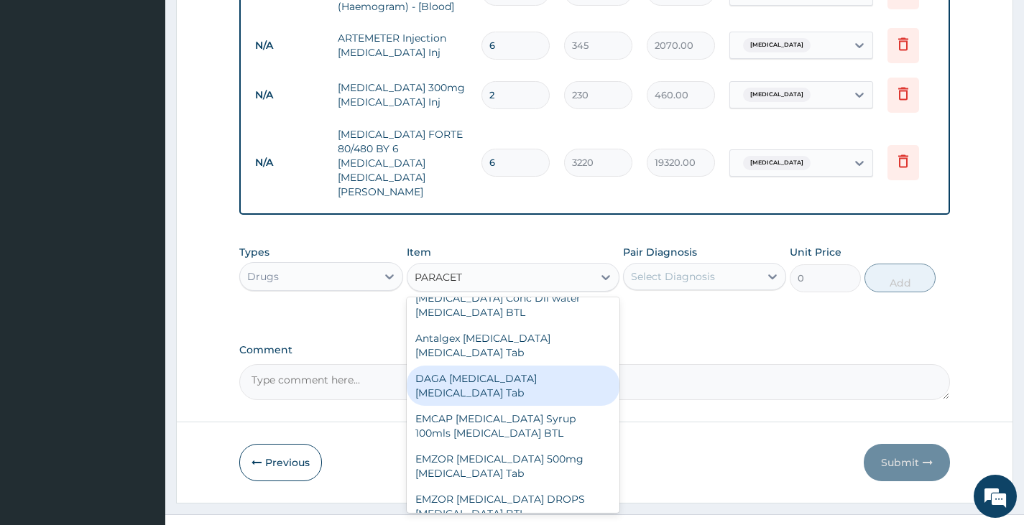
scroll to position [144, 0]
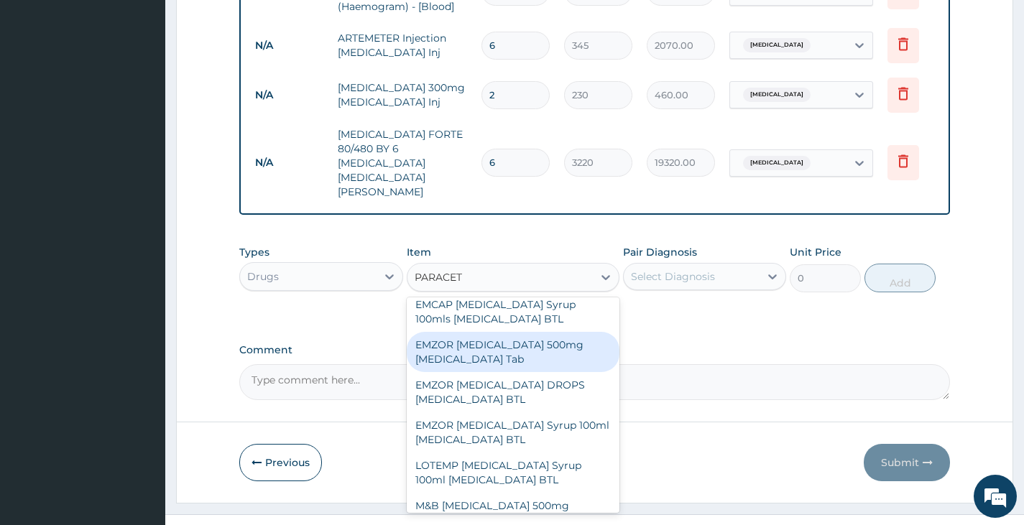
click at [459, 332] on div "EMZOR [MEDICAL_DATA] 500mg [MEDICAL_DATA] Tab" at bounding box center [513, 352] width 213 height 40
type input "11.5"
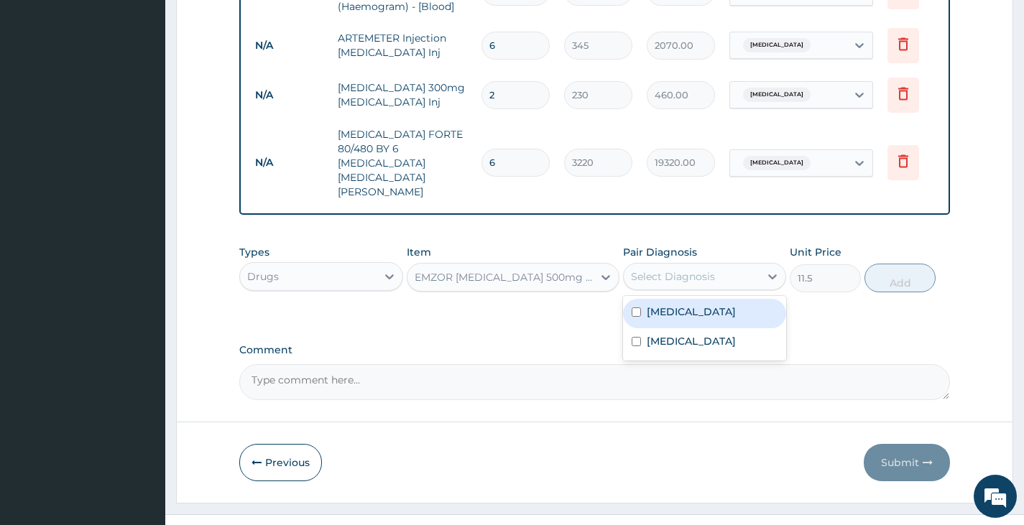
click at [732, 265] on div "Select Diagnosis" at bounding box center [692, 276] width 136 height 23
click at [698, 299] on div "Malaria" at bounding box center [704, 313] width 163 height 29
checkbox input "true"
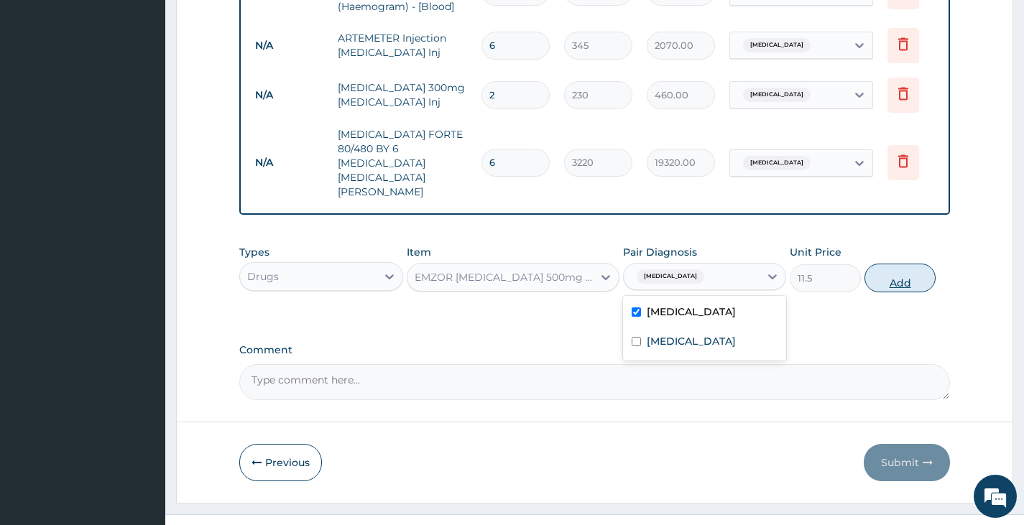
click at [911, 264] on button "Add" at bounding box center [900, 278] width 71 height 29
type input "0"
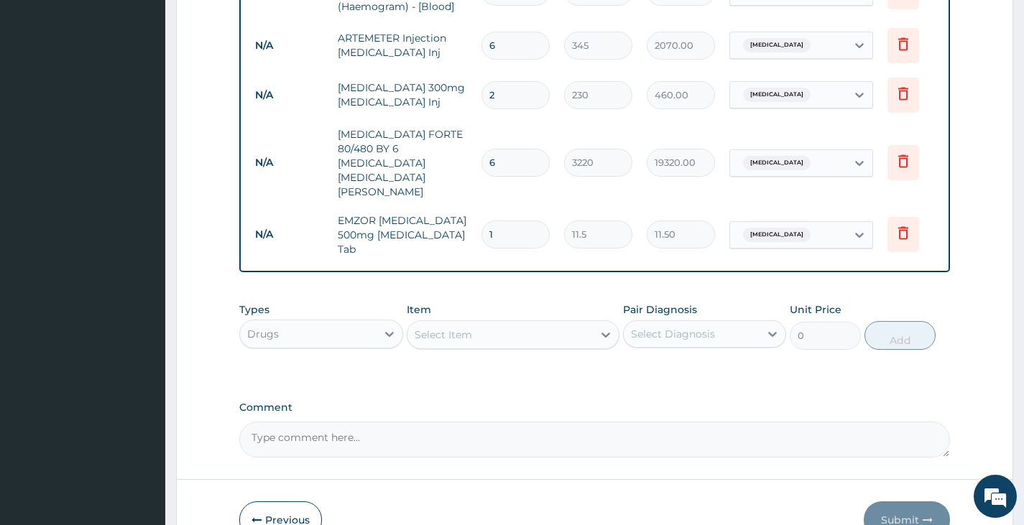
type input "18"
type input "207.00"
type input "18"
click at [484, 323] on div "Select Item" at bounding box center [501, 334] width 186 height 23
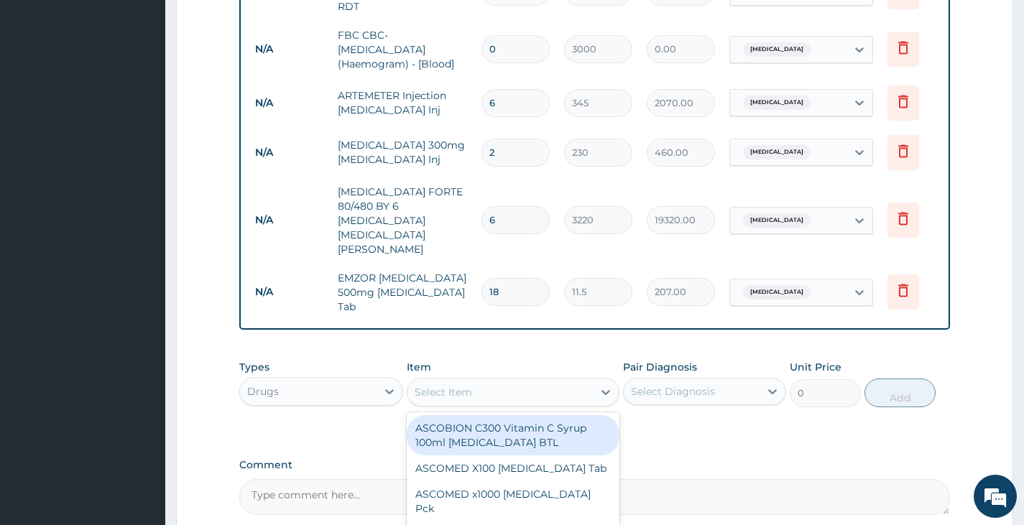
scroll to position [689, 0]
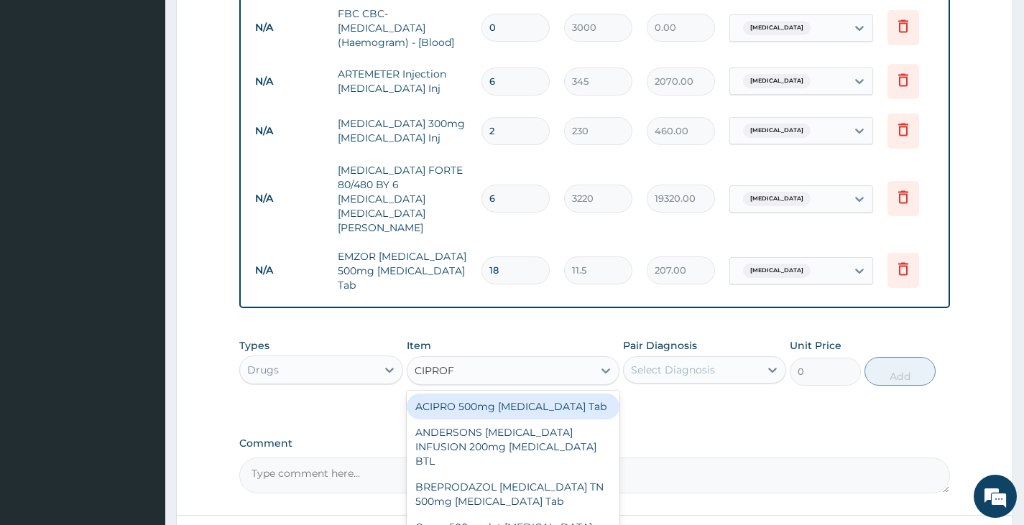
type input "CIPRO"
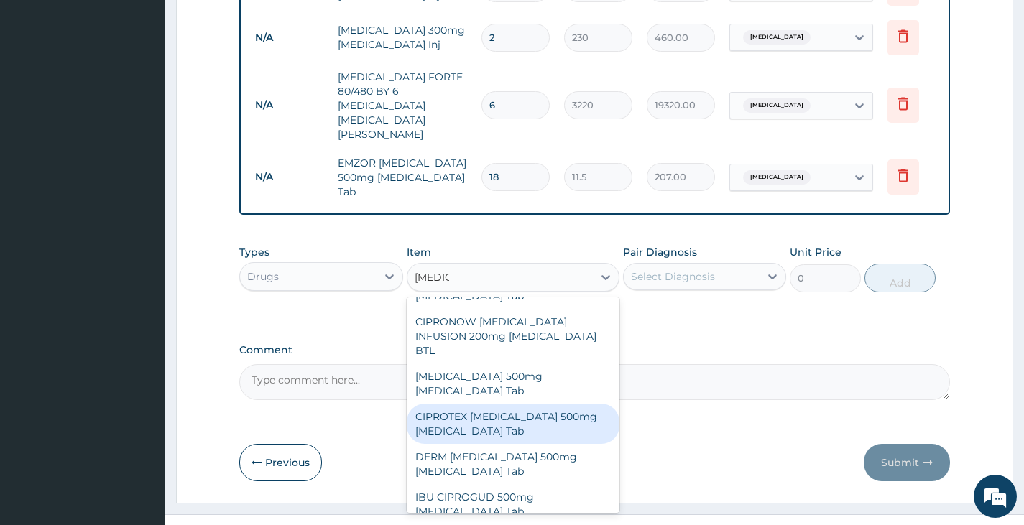
scroll to position [521, 0]
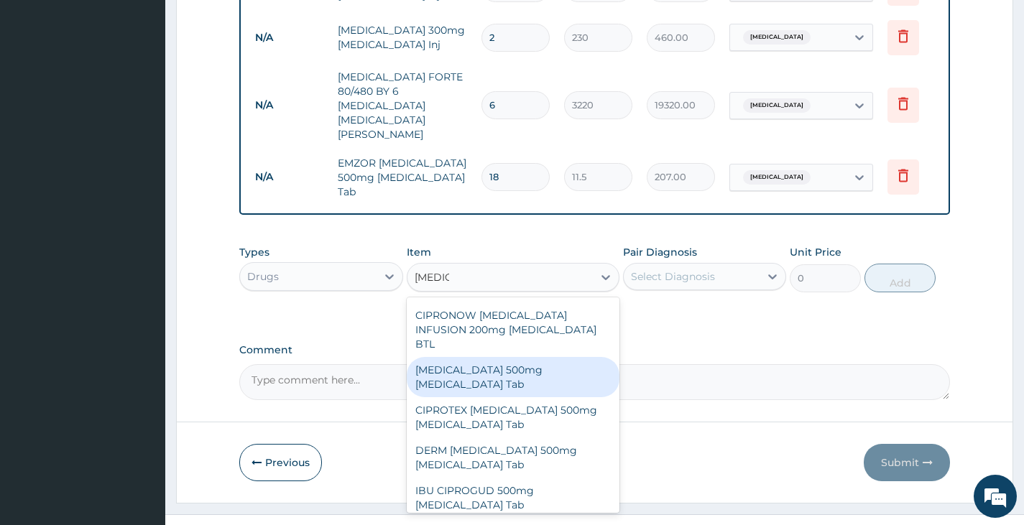
click at [470, 357] on div "CIPRO 500mg Ciprofloxacin Tab" at bounding box center [513, 377] width 213 height 40
type input "287.5"
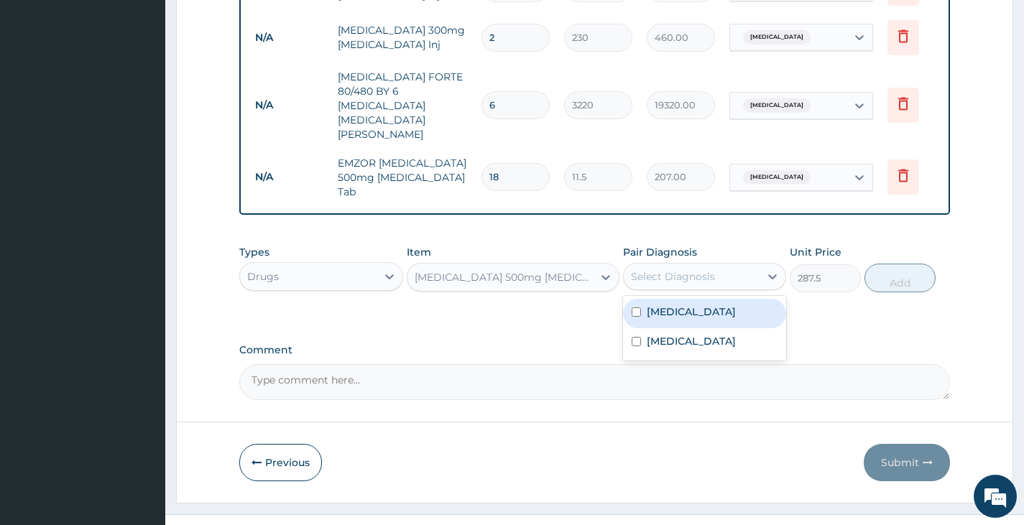
click at [696, 270] on div "Select Diagnosis" at bounding box center [673, 277] width 84 height 14
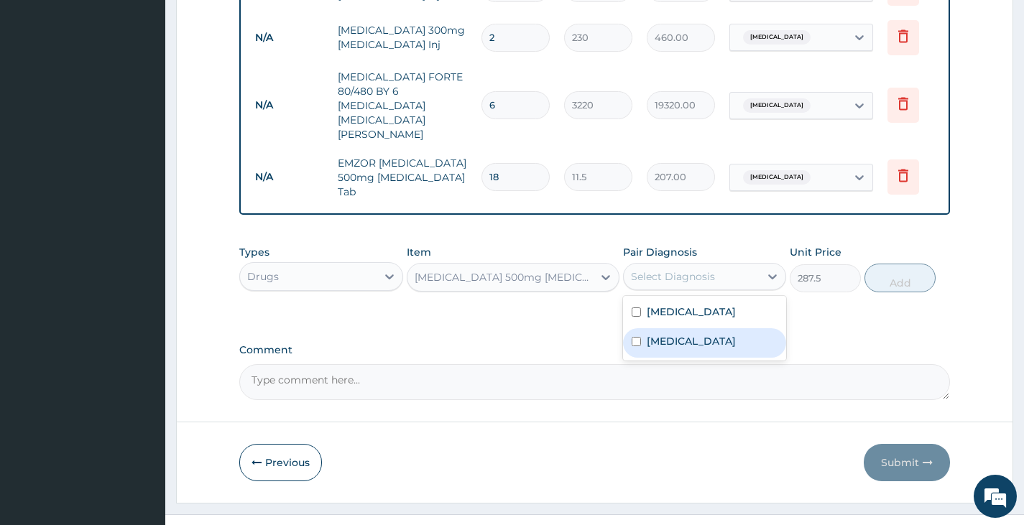
click at [676, 334] on label "Sepsis" at bounding box center [691, 341] width 89 height 14
checkbox input "true"
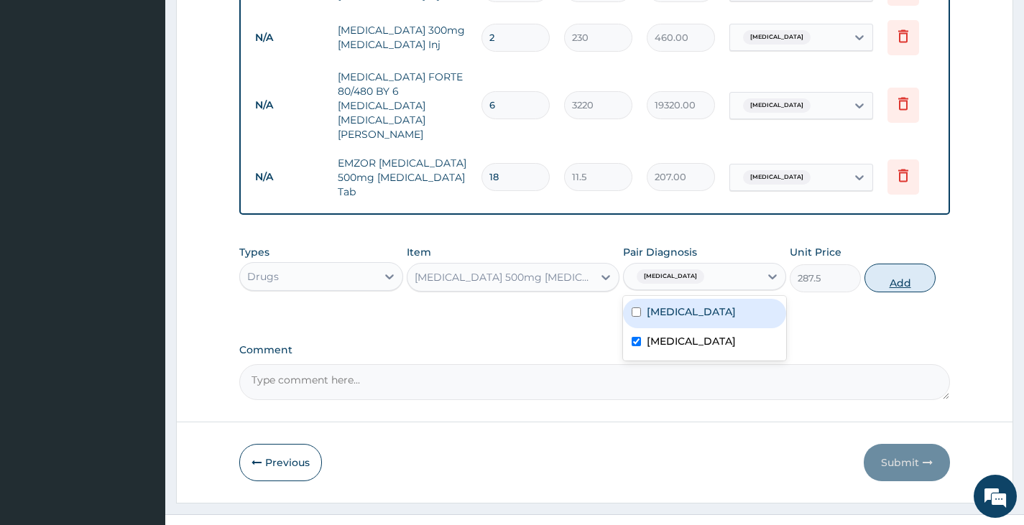
click at [889, 264] on button "Add" at bounding box center [900, 278] width 71 height 29
type input "0"
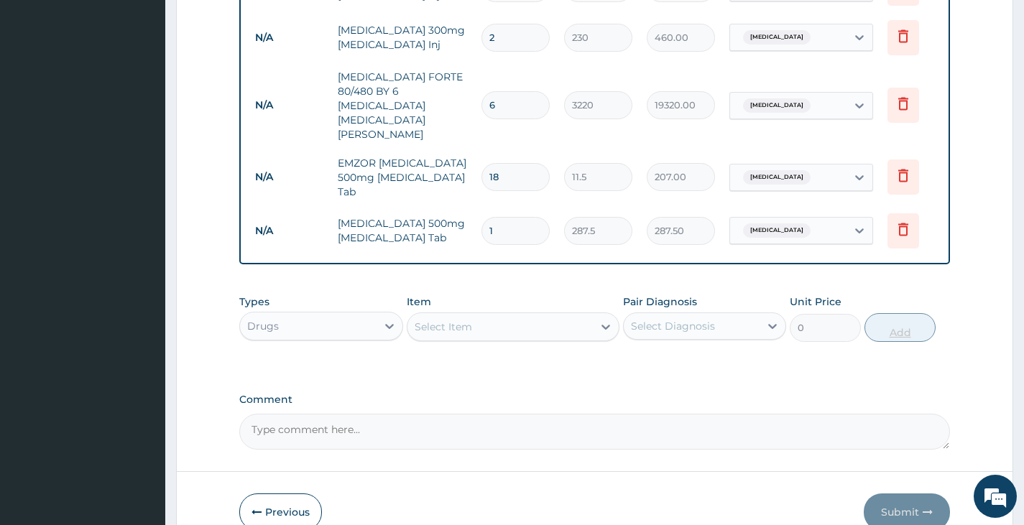
type input "10"
type input "2875.00"
type input "10"
click at [492, 316] on div "Select Item" at bounding box center [501, 327] width 186 height 23
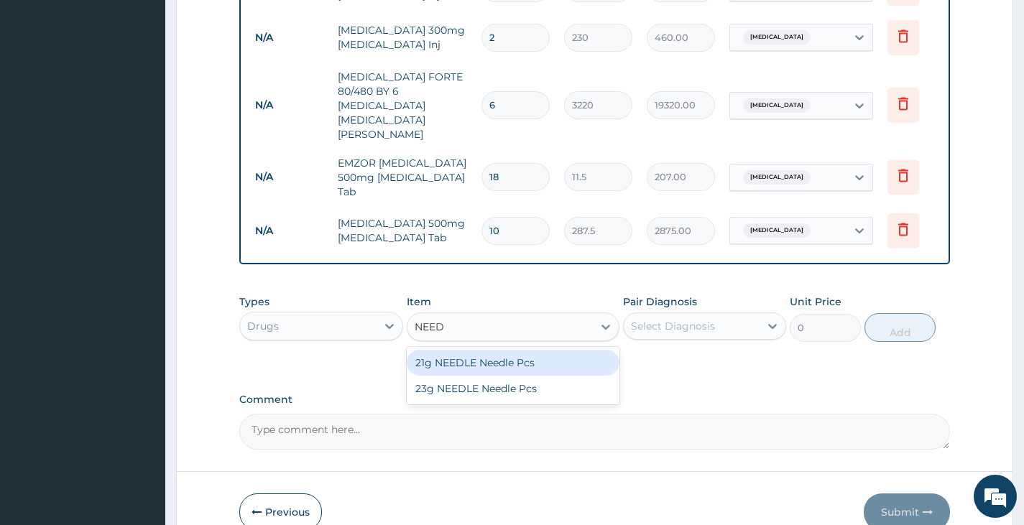
type input "NEEDL"
click at [506, 350] on div "21g NEEDLE Needle Pcs" at bounding box center [513, 363] width 213 height 26
type input "23"
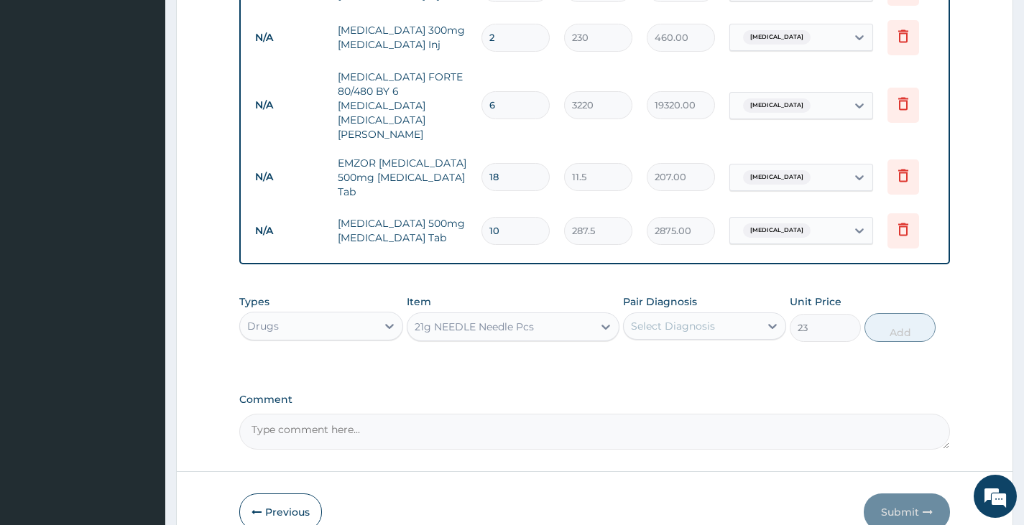
click at [690, 319] on div "Select Diagnosis" at bounding box center [673, 326] width 84 height 14
click at [671, 354] on label "Malaria" at bounding box center [691, 361] width 89 height 14
checkbox input "true"
click at [888, 313] on button "Add" at bounding box center [900, 327] width 71 height 29
type input "0"
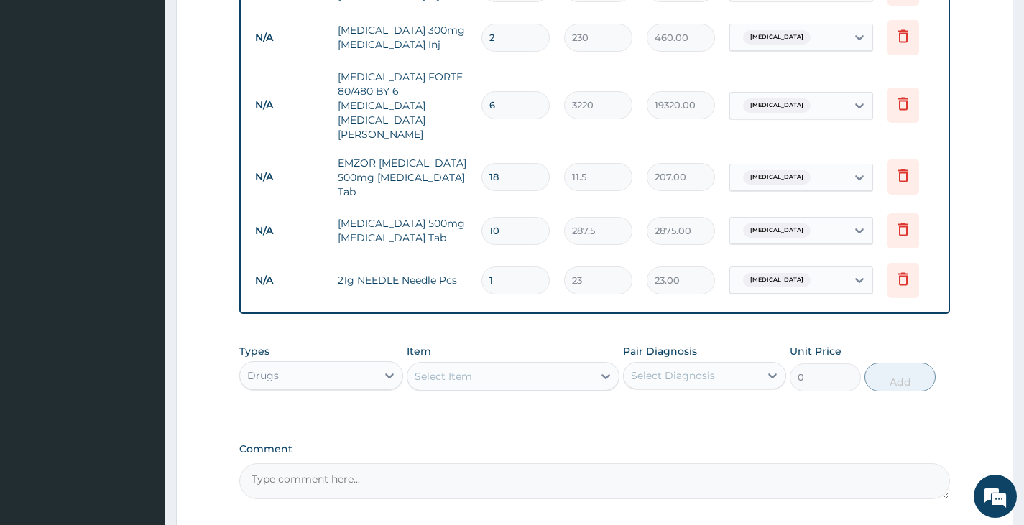
type input "0.00"
type input "3"
type input "69.00"
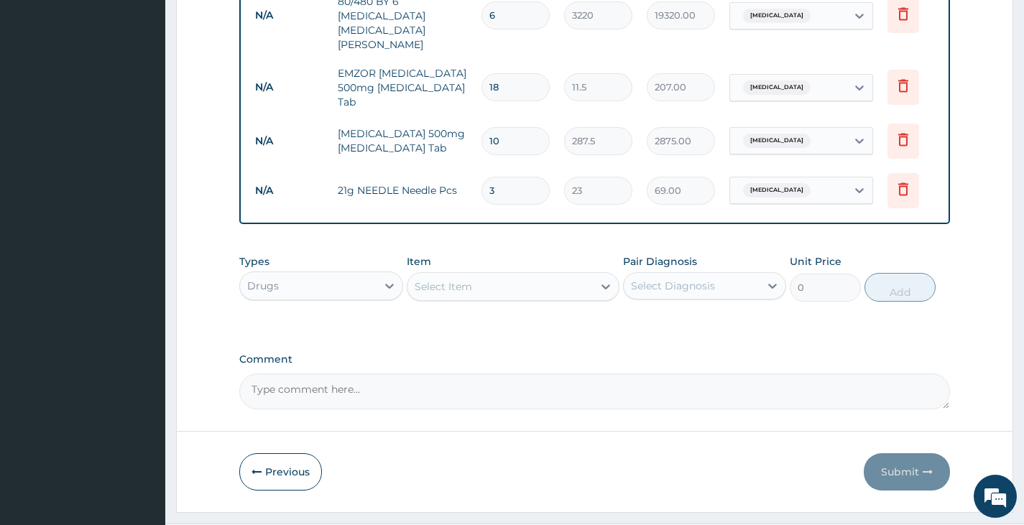
scroll to position [882, 0]
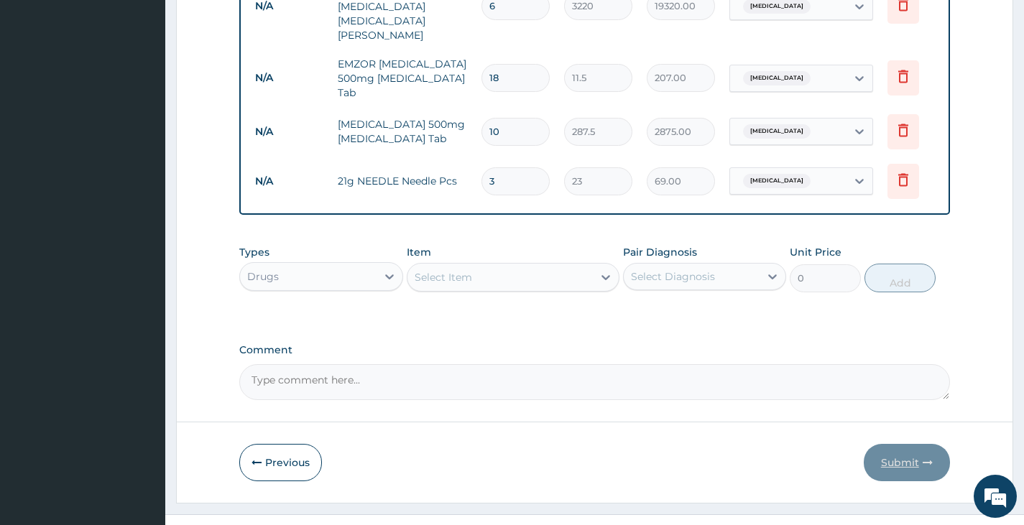
type input "3"
click at [565, 266] on div "Select Item" at bounding box center [501, 277] width 186 height 23
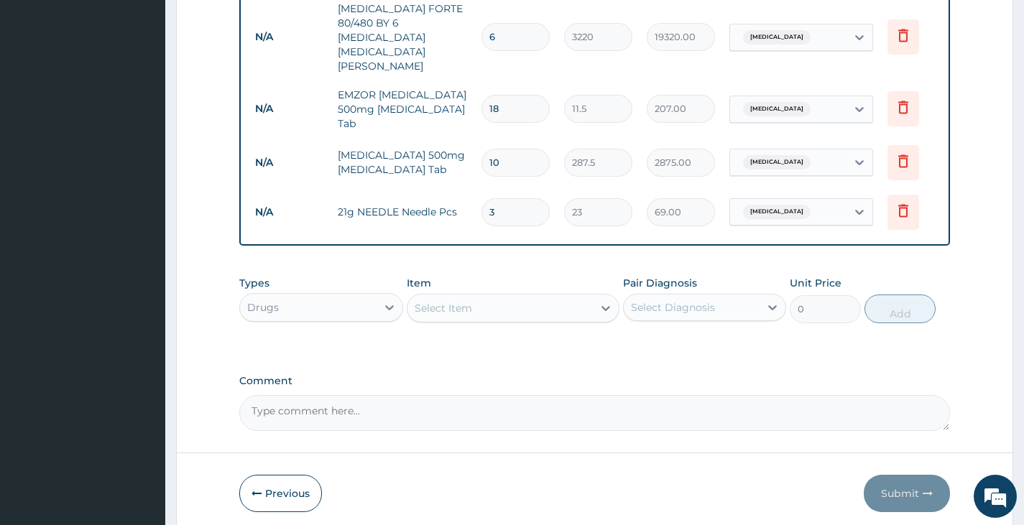
scroll to position [864, 0]
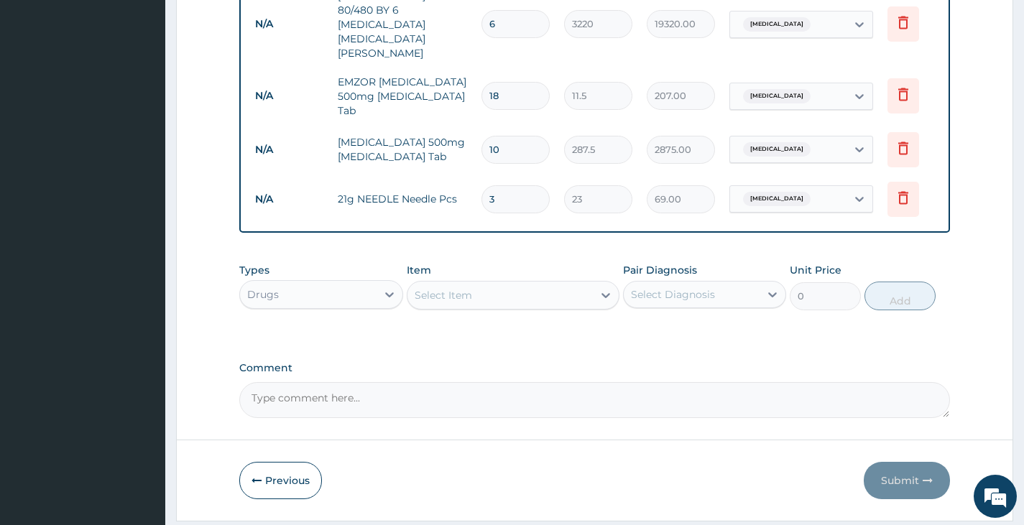
click at [523, 284] on div "Select Item" at bounding box center [501, 295] width 186 height 23
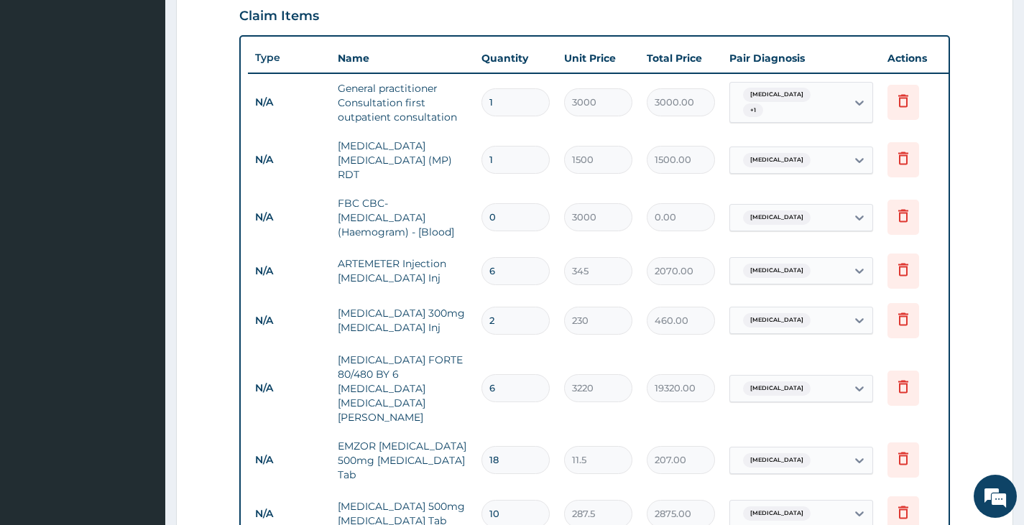
scroll to position [487, 0]
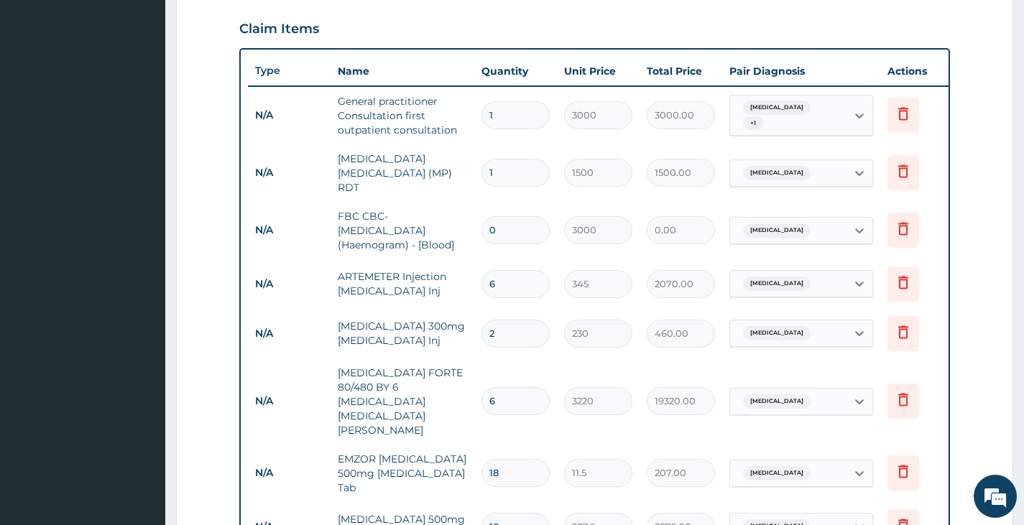
type input "CIPR"
click at [512, 221] on input "0" at bounding box center [516, 230] width 68 height 28
type input "1"
type input "3000.00"
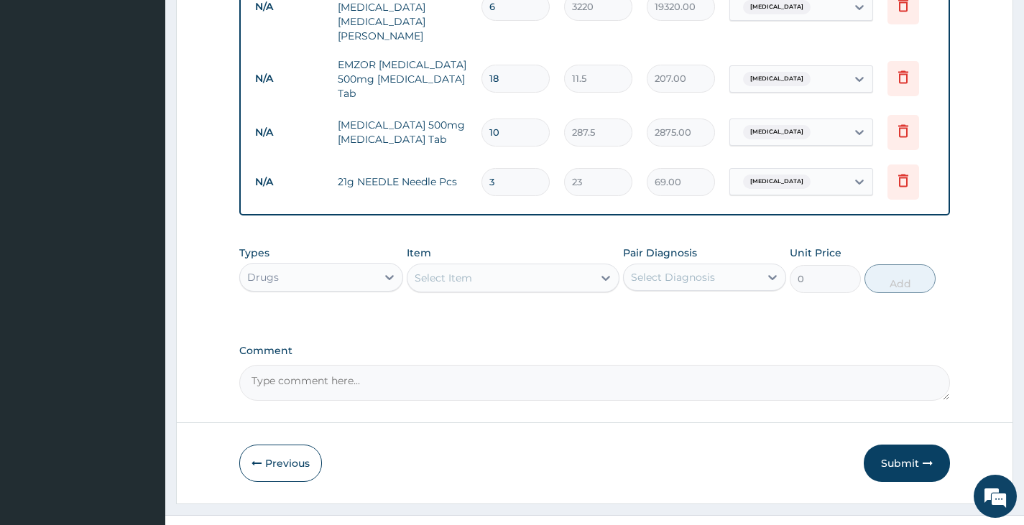
scroll to position [882, 0]
type input "1"
click at [917, 444] on button "Submit" at bounding box center [907, 462] width 86 height 37
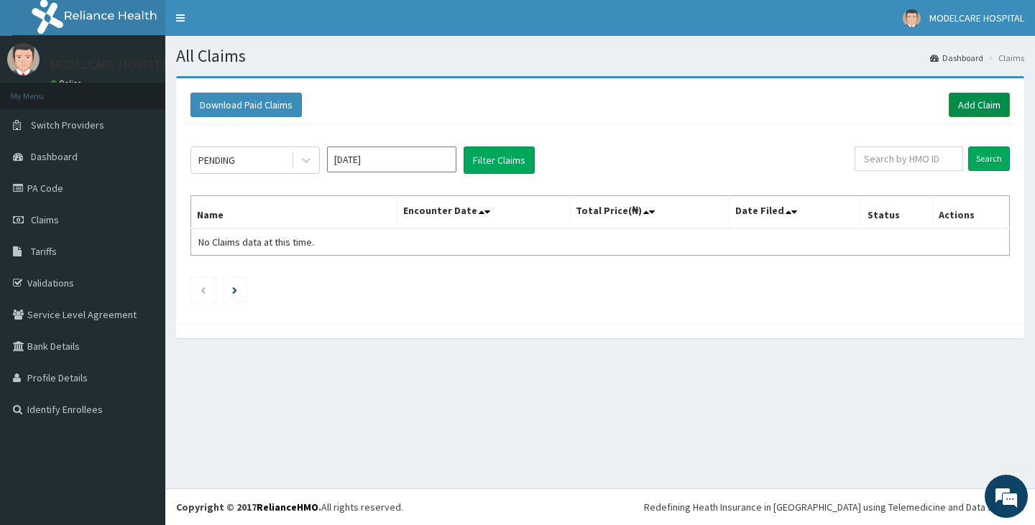
click at [971, 106] on link "Add Claim" at bounding box center [979, 105] width 61 height 24
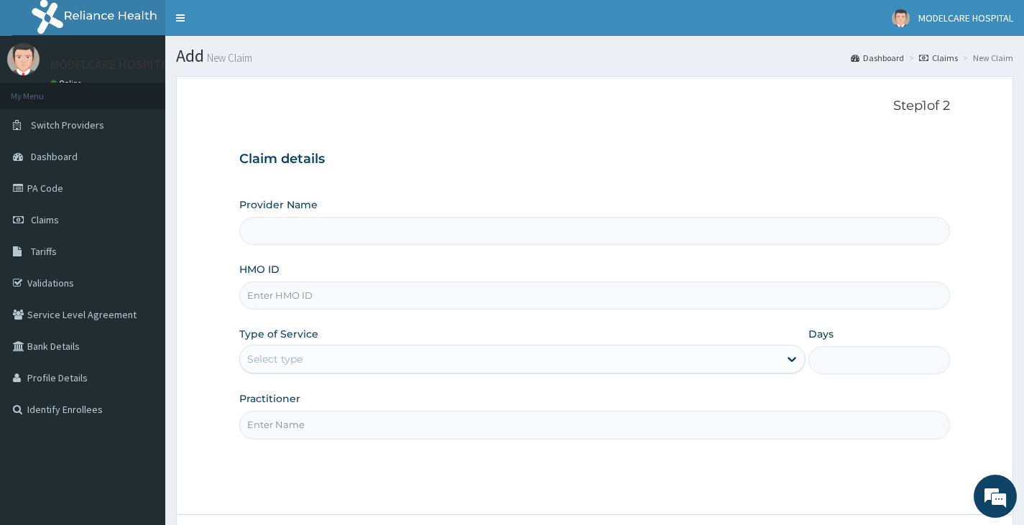
type input "MODELCARE HOSPITAL"
click at [415, 288] on input "HMO ID" at bounding box center [594, 296] width 711 height 28
type input "CPK/10002/A"
click at [344, 357] on div "Select type" at bounding box center [509, 359] width 539 height 23
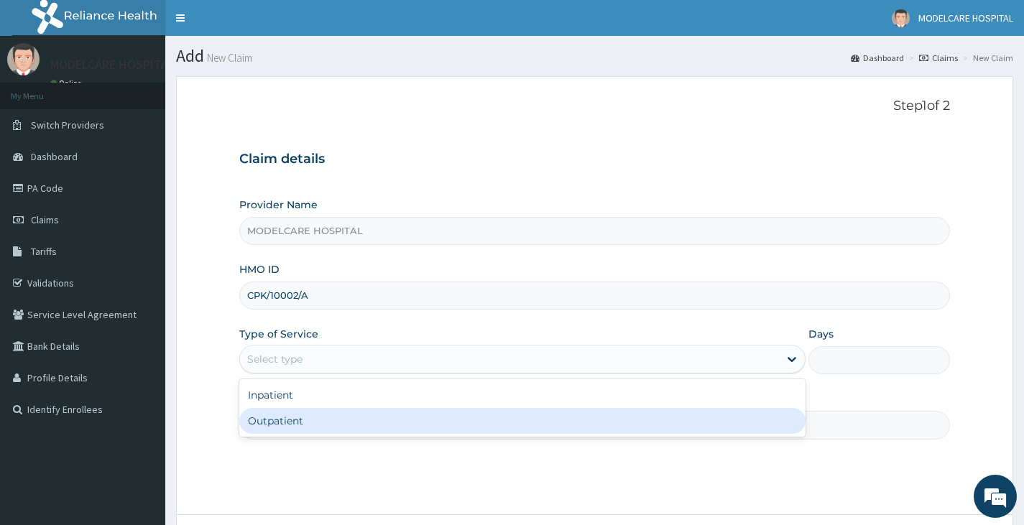
click at [313, 415] on div "Outpatient" at bounding box center [522, 421] width 566 height 26
type input "1"
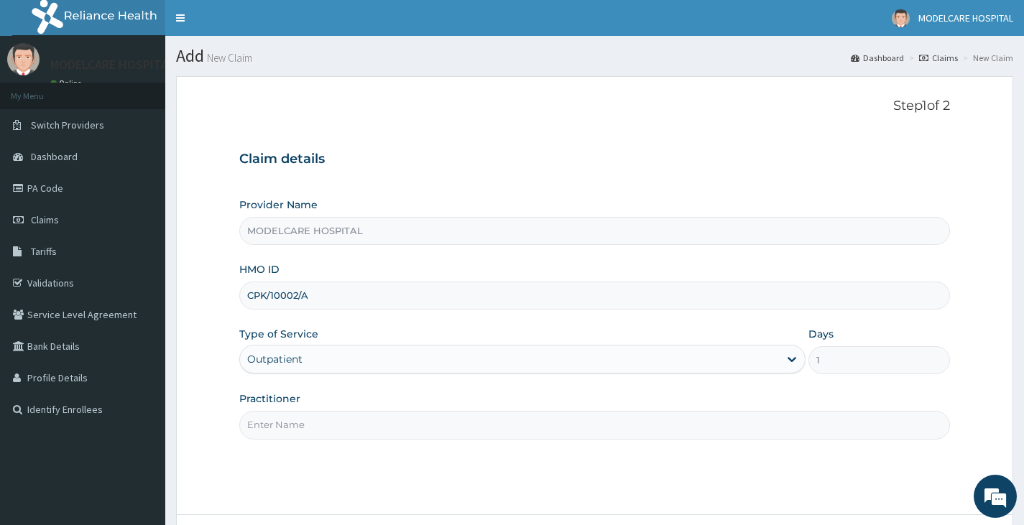
click at [327, 298] on input "CPK/10002/A" at bounding box center [594, 296] width 711 height 28
type input "C"
type input "NIT/10034/G"
click at [369, 423] on input "Practitioner" at bounding box center [594, 425] width 711 height 28
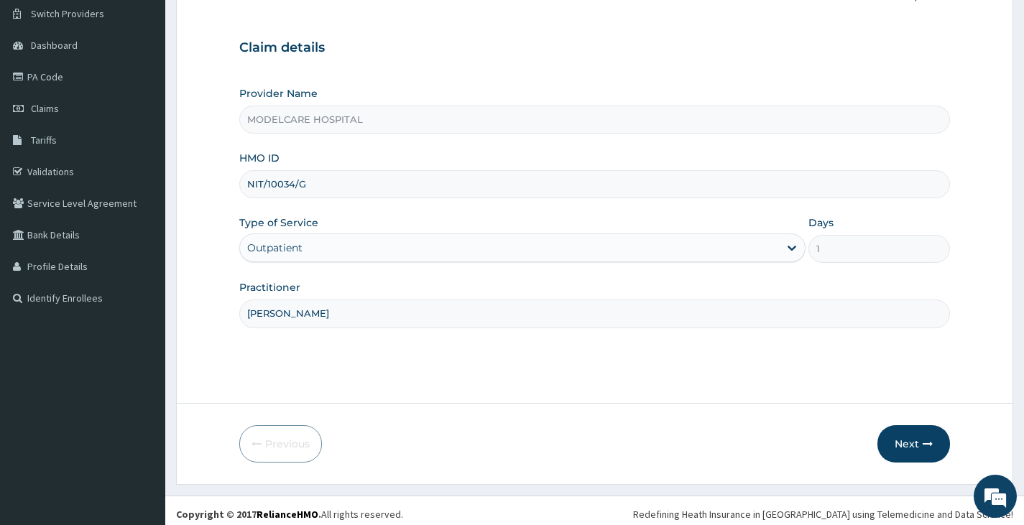
scroll to position [119, 0]
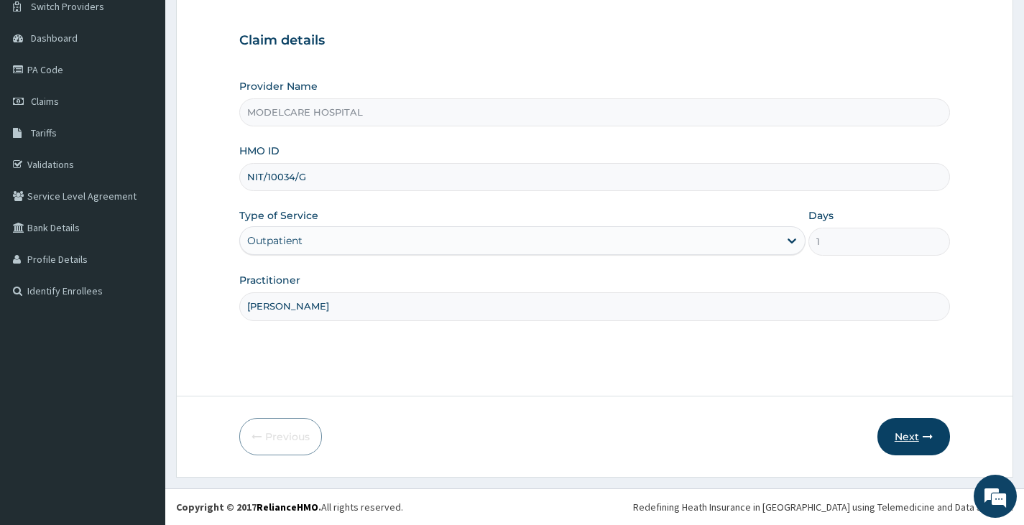
type input "DR. JOHN"
click at [921, 433] on button "Next" at bounding box center [914, 436] width 73 height 37
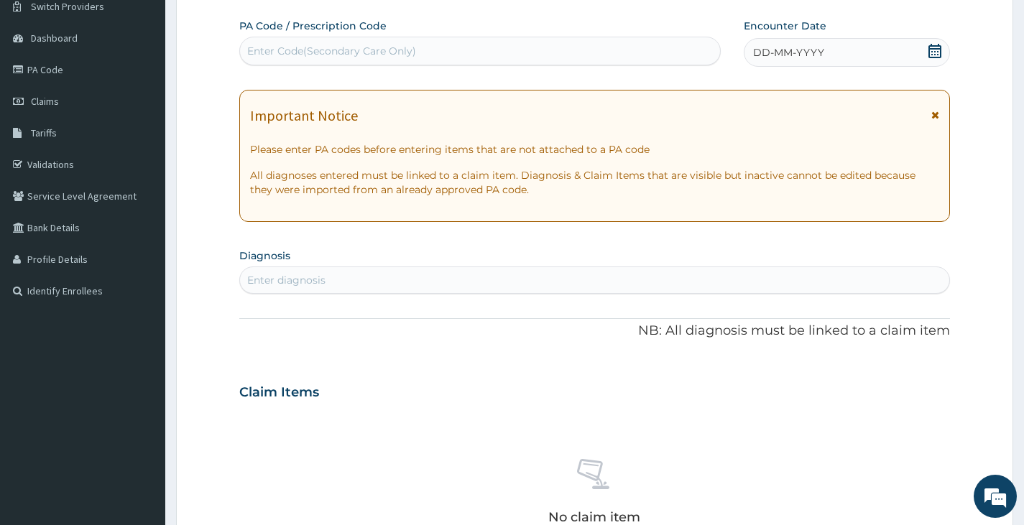
click at [926, 50] on div "DD-MM-YYYY" at bounding box center [847, 52] width 206 height 29
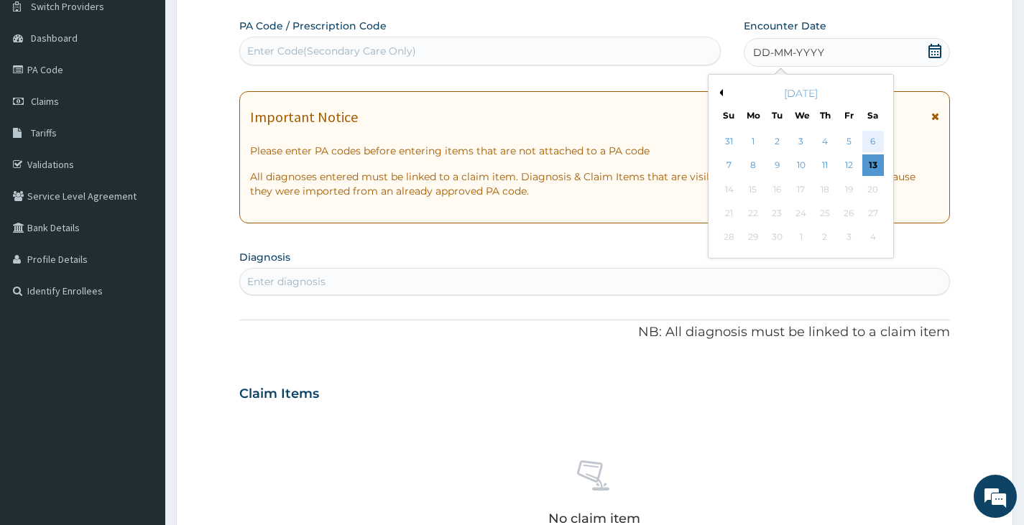
click at [871, 146] on div "6" at bounding box center [873, 142] width 22 height 22
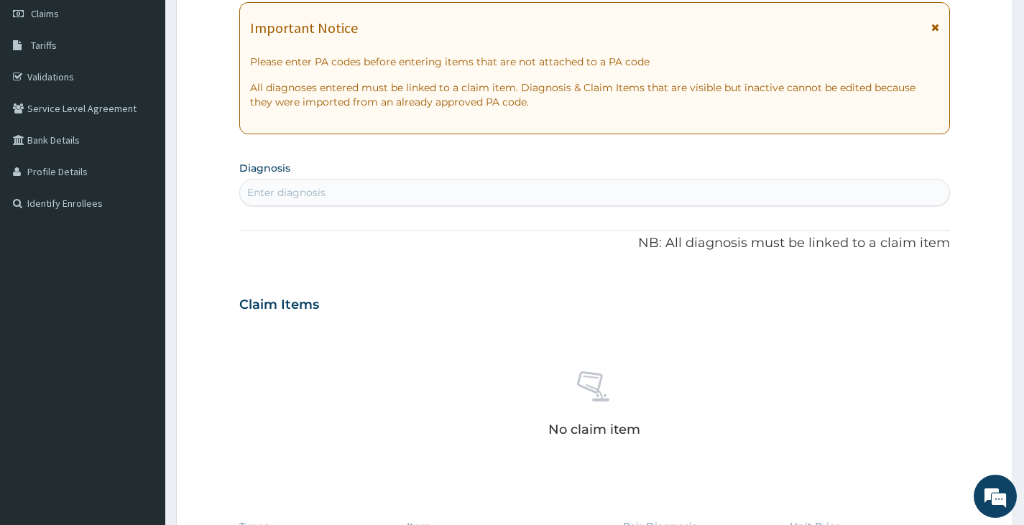
scroll to position [208, 0]
click at [440, 185] on div "Enter diagnosis" at bounding box center [594, 190] width 709 height 23
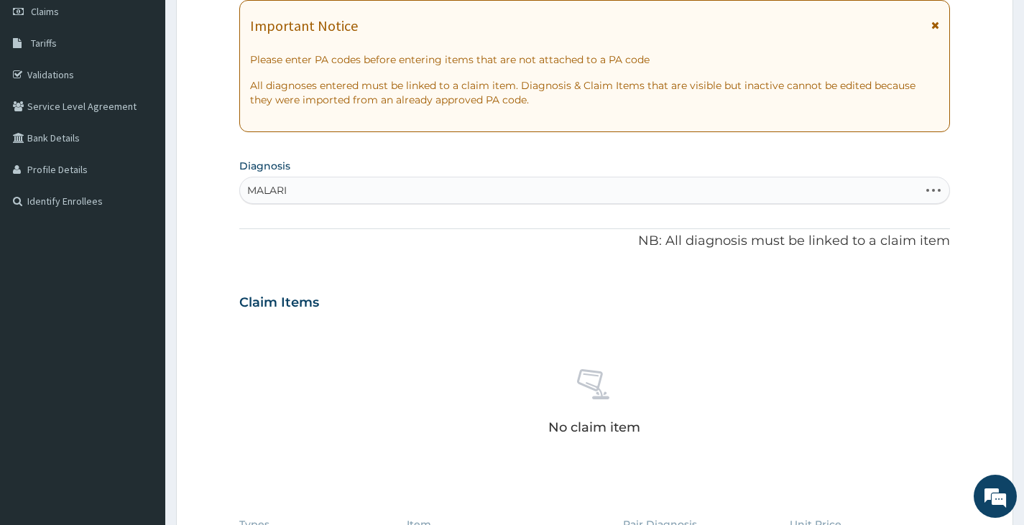
type input "MALARIA"
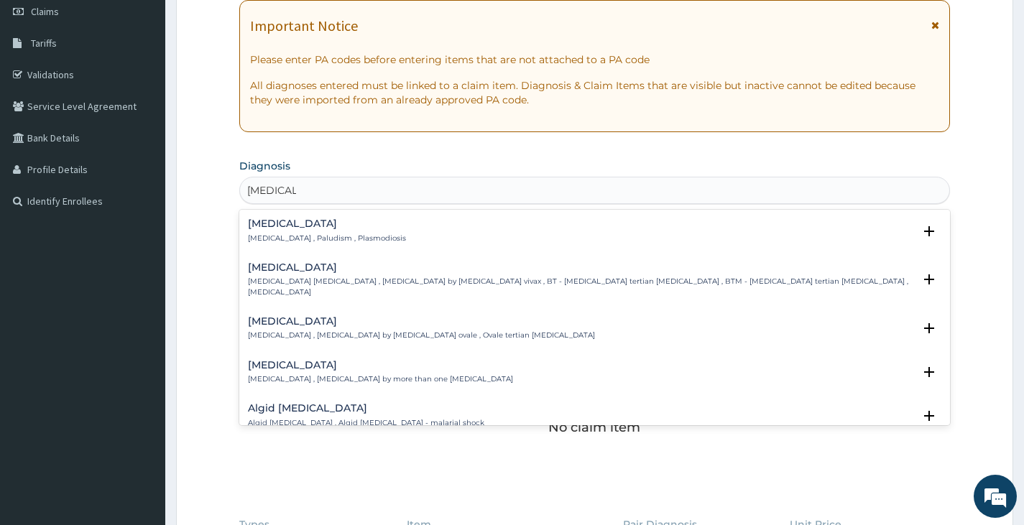
click at [305, 234] on p "Malaria , Paludism , Plasmodiosis" at bounding box center [327, 239] width 158 height 10
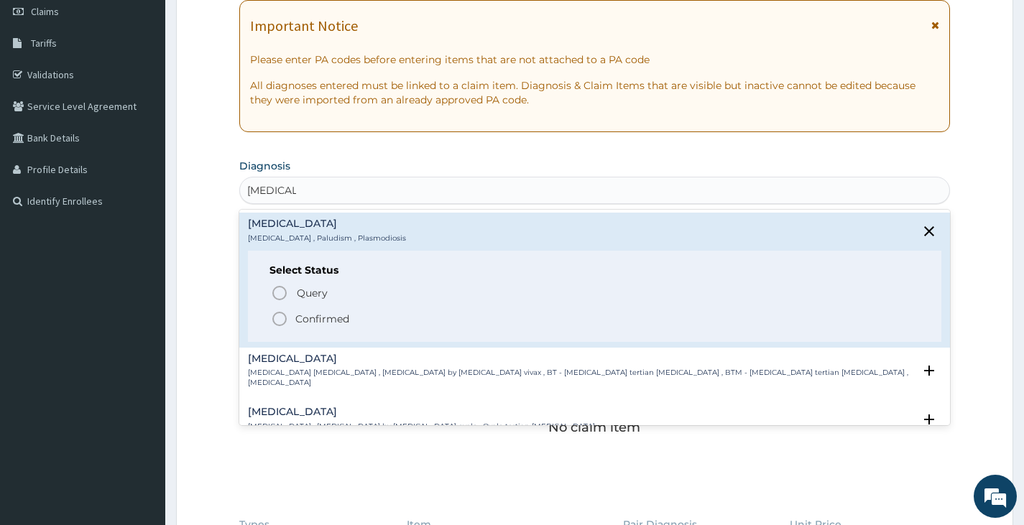
click at [280, 321] on icon "status option filled" at bounding box center [279, 319] width 17 height 17
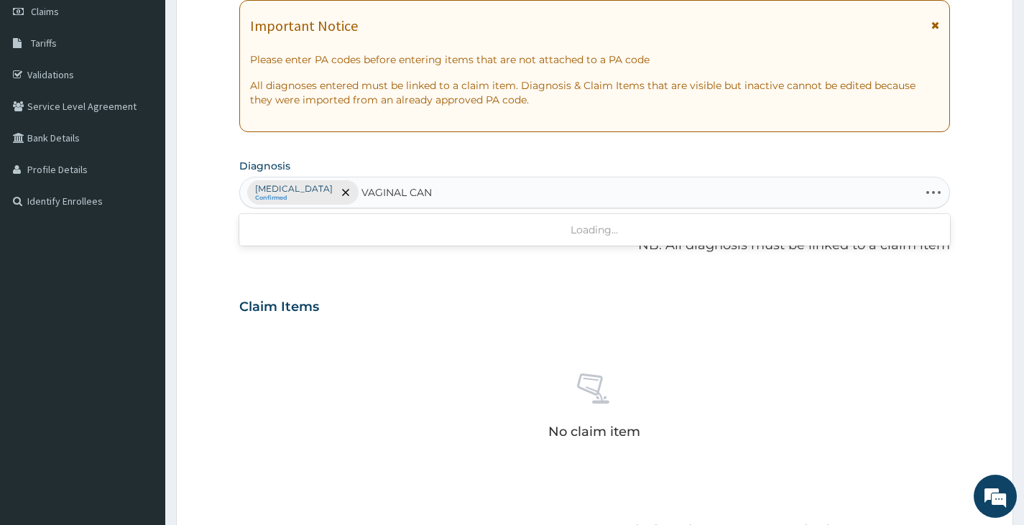
type input "VAGINAL CAND"
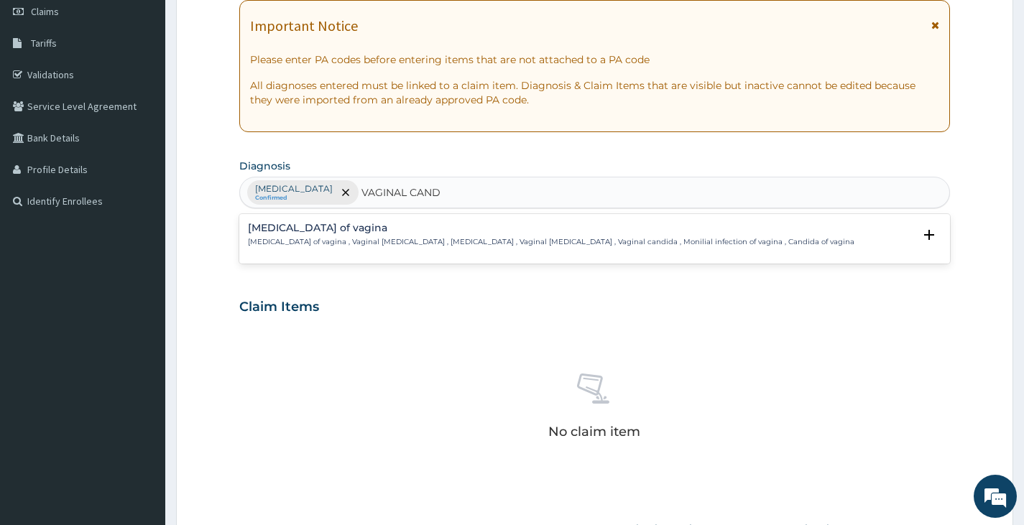
click at [315, 235] on div "Candidiasis of vagina Candidiasis of vagina , Vaginal candidiasis , Vaginal thr…" at bounding box center [551, 235] width 607 height 25
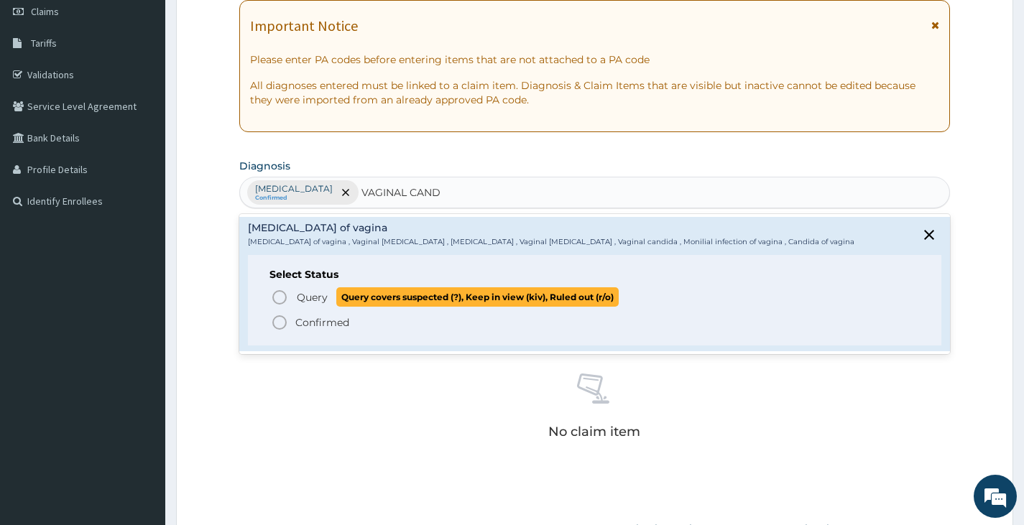
click at [280, 299] on icon "status option query" at bounding box center [279, 297] width 17 height 17
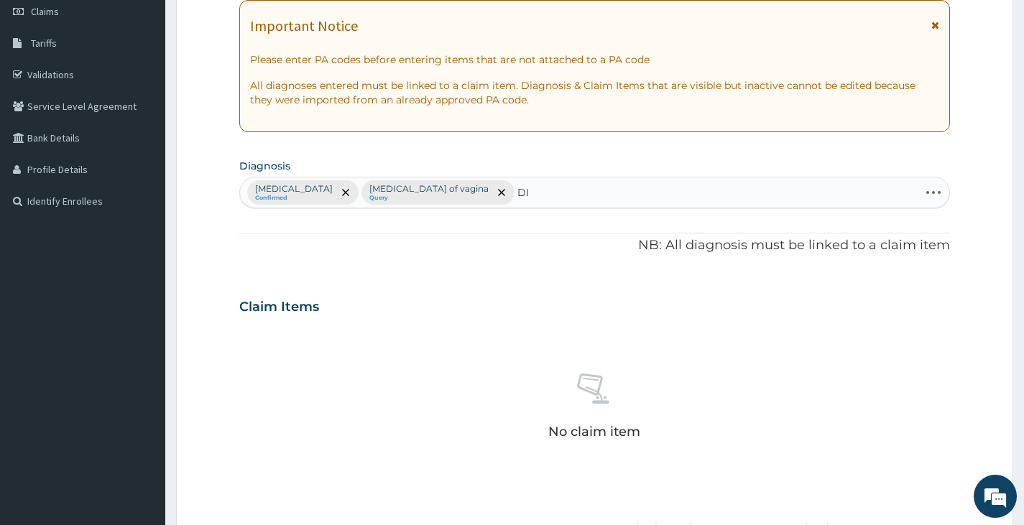
type input "D"
type input "SEPSIS"
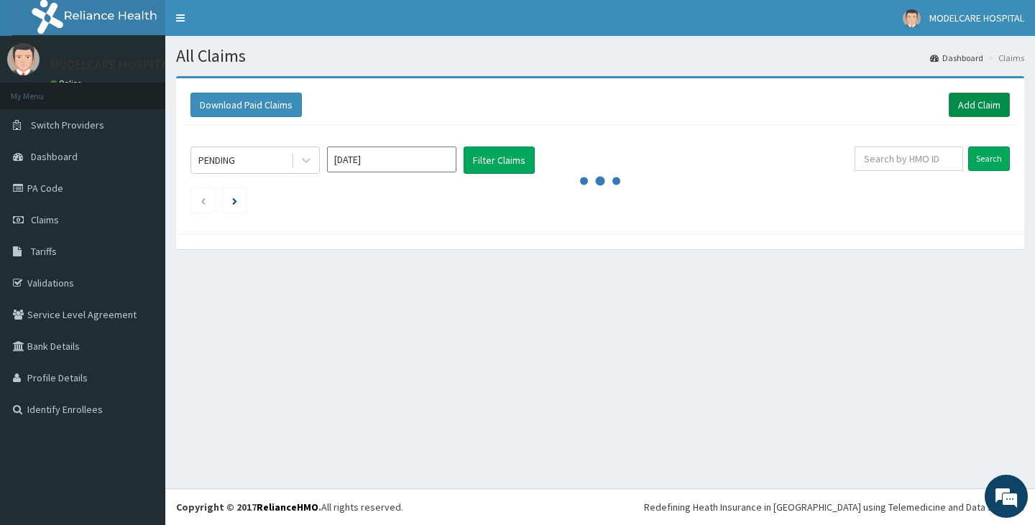
click at [990, 106] on link "Add Claim" at bounding box center [979, 105] width 61 height 24
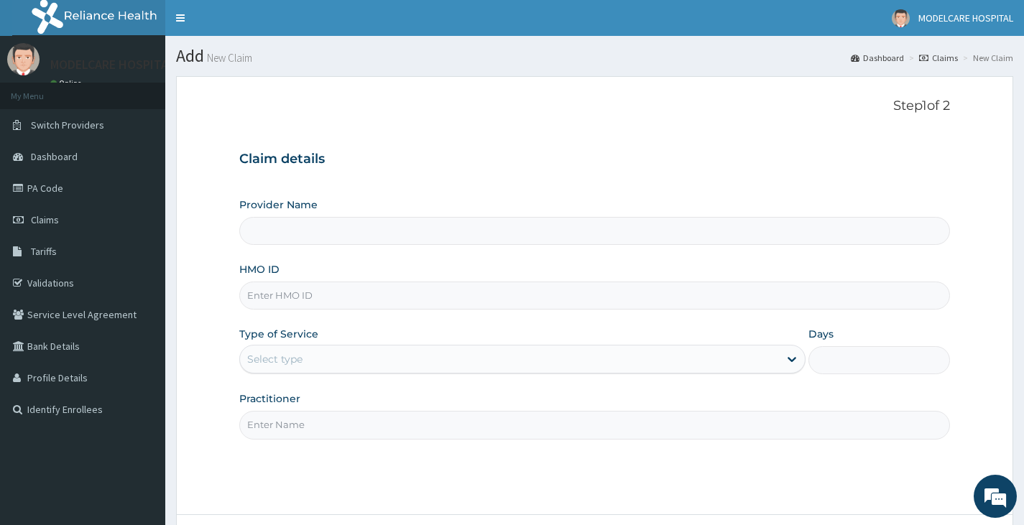
type input "MODELCARE HOSPITAL"
click at [428, 295] on input "HMO ID" at bounding box center [594, 296] width 711 height 28
type input "NIT/10034/G"
click at [351, 368] on div "Select type" at bounding box center [509, 359] width 539 height 23
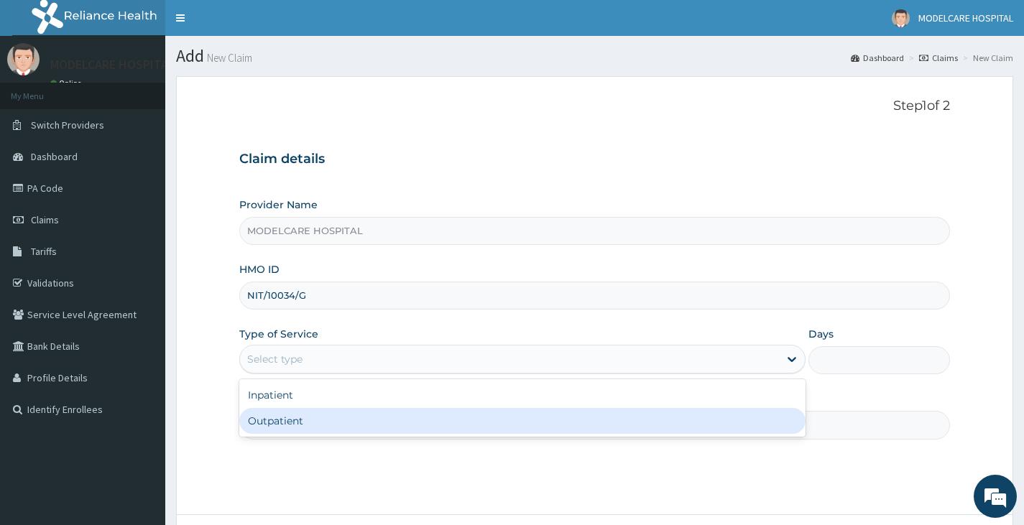
click at [318, 420] on div "Outpatient" at bounding box center [522, 421] width 566 height 26
type input "1"
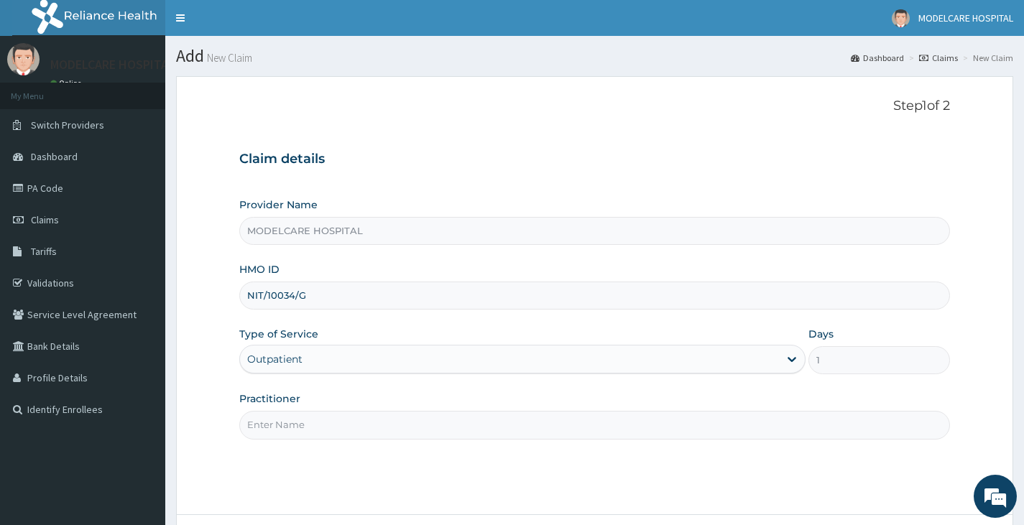
click at [342, 428] on input "Practitioner" at bounding box center [594, 425] width 711 height 28
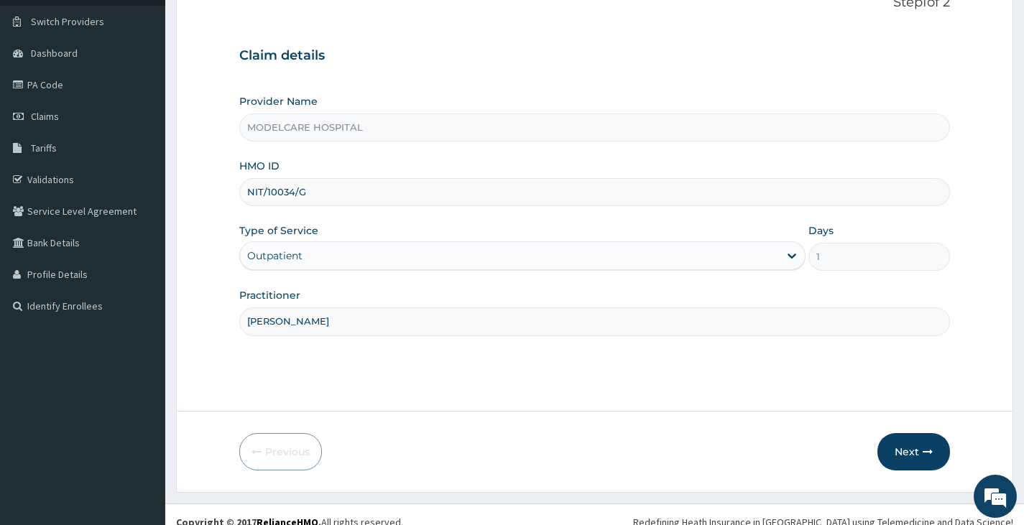
scroll to position [119, 0]
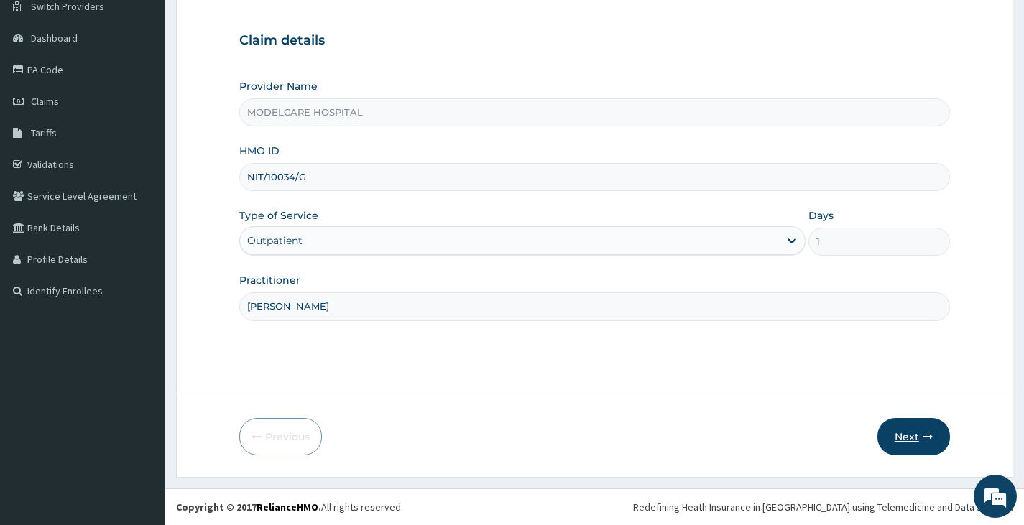
type input "DR. JOHN"
click at [917, 432] on button "Next" at bounding box center [914, 436] width 73 height 37
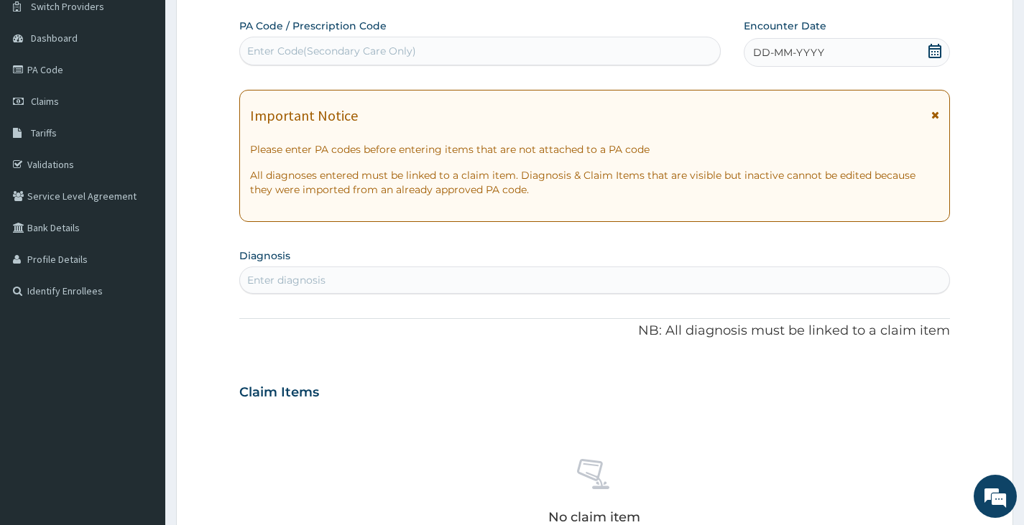
click at [916, 50] on div "DD-MM-YYYY" at bounding box center [847, 52] width 206 height 29
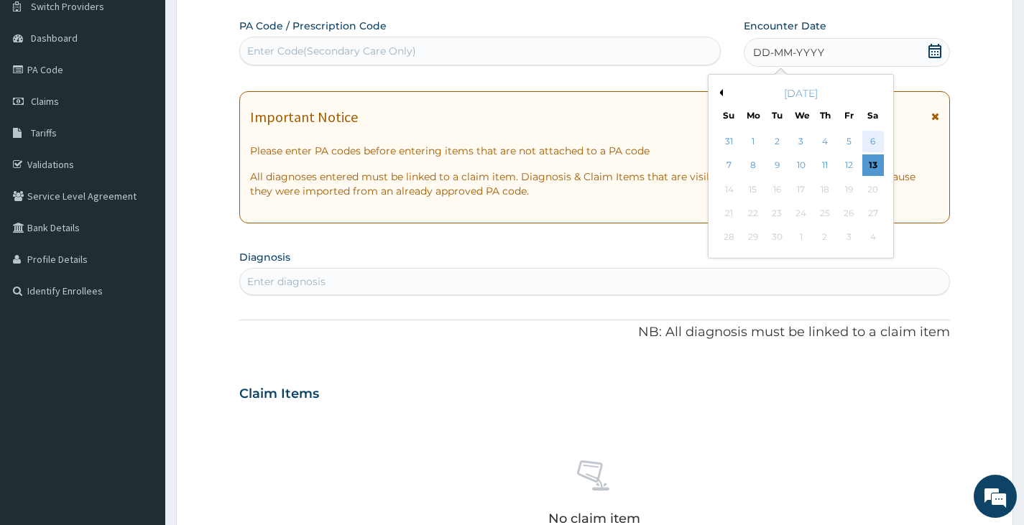
click at [877, 139] on div "6" at bounding box center [873, 142] width 22 height 22
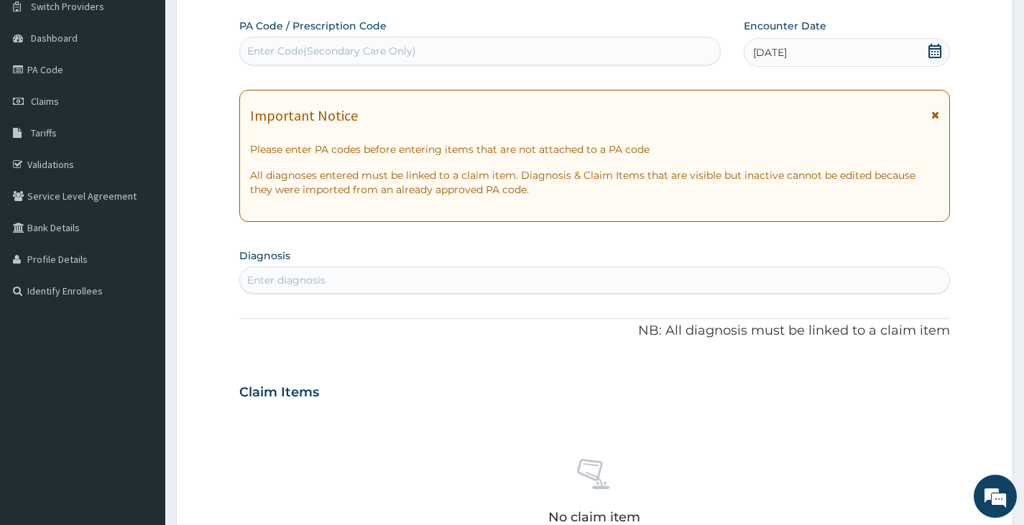
click at [395, 281] on div "Enter diagnosis" at bounding box center [594, 280] width 709 height 23
type input "DIABET"
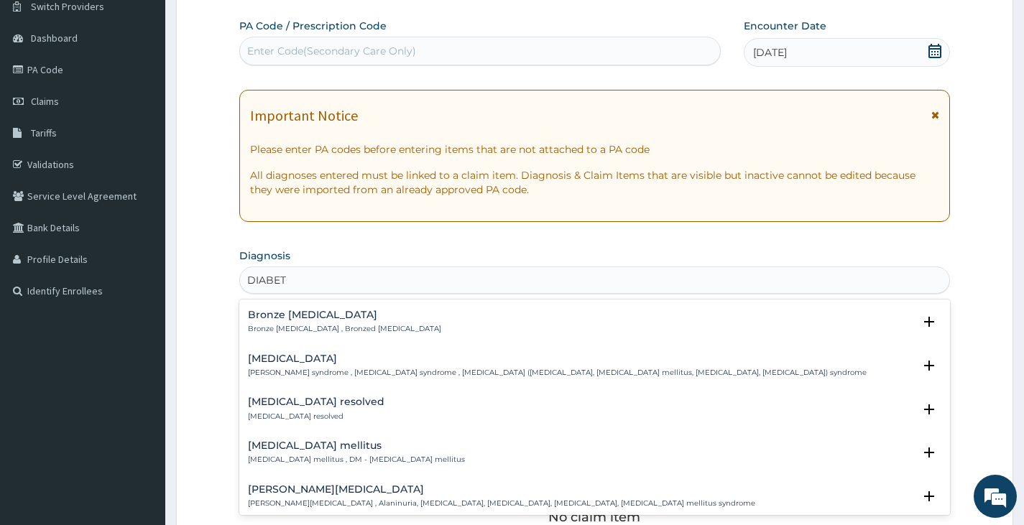
scroll to position [180, 0]
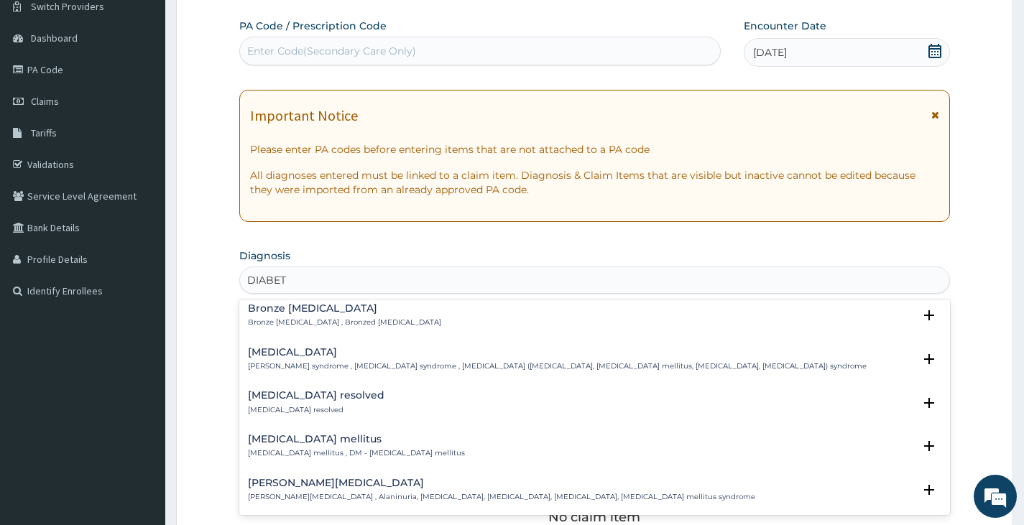
click at [309, 449] on p "Diabetes mellitus , DM - Diabetes mellitus" at bounding box center [356, 454] width 217 height 10
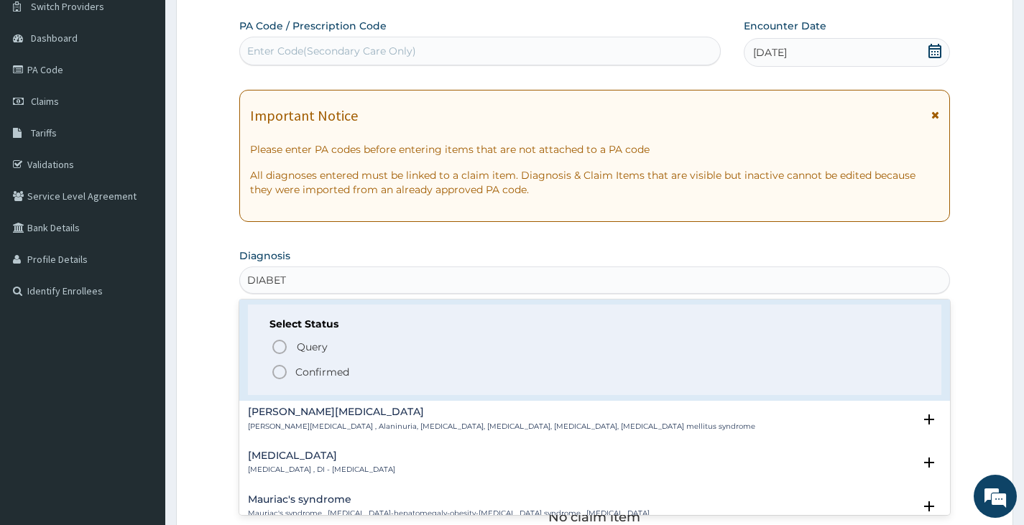
scroll to position [359, 0]
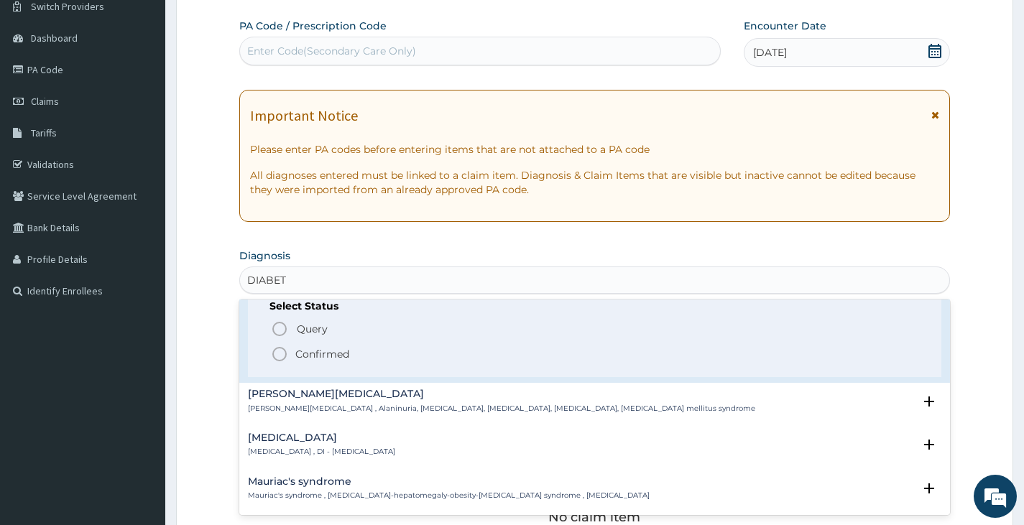
click at [282, 349] on icon "status option filled" at bounding box center [279, 354] width 17 height 17
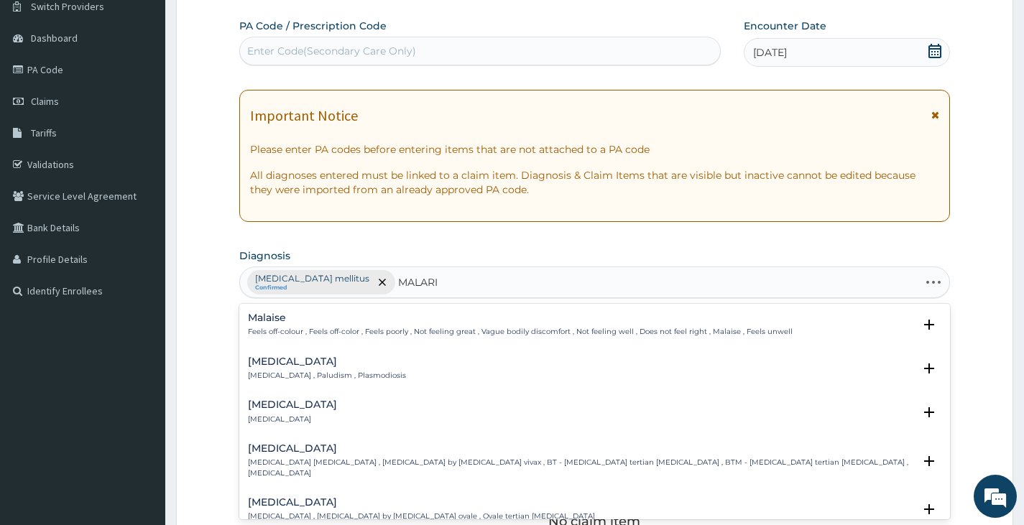
type input "MALARIA"
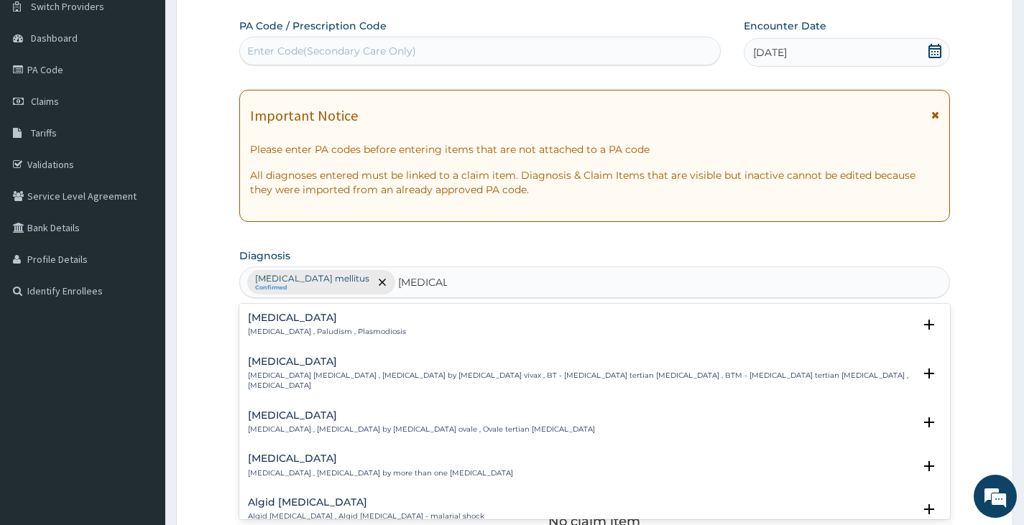
click at [278, 323] on h4 "Malaria" at bounding box center [327, 318] width 158 height 11
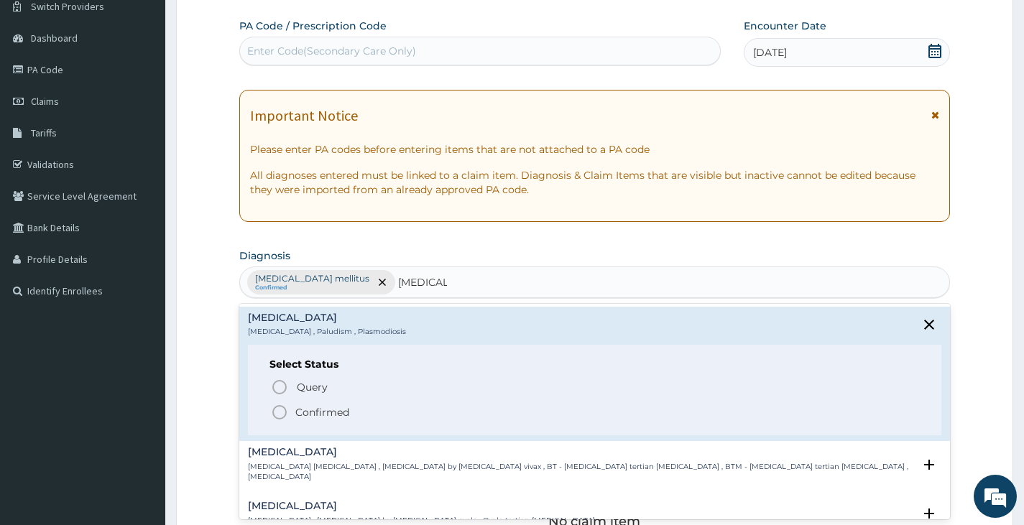
click at [281, 410] on icon "status option filled" at bounding box center [279, 412] width 17 height 17
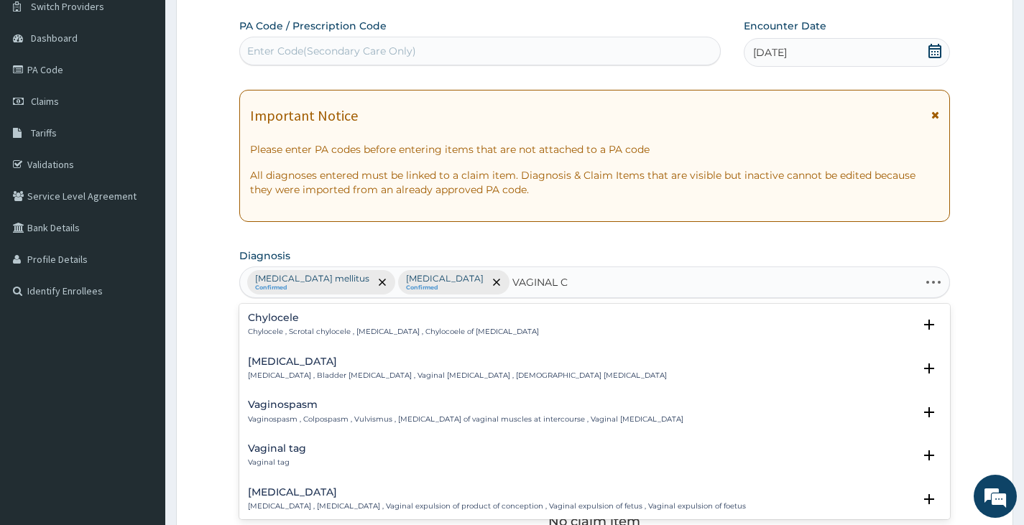
type input "VAGINAL CA"
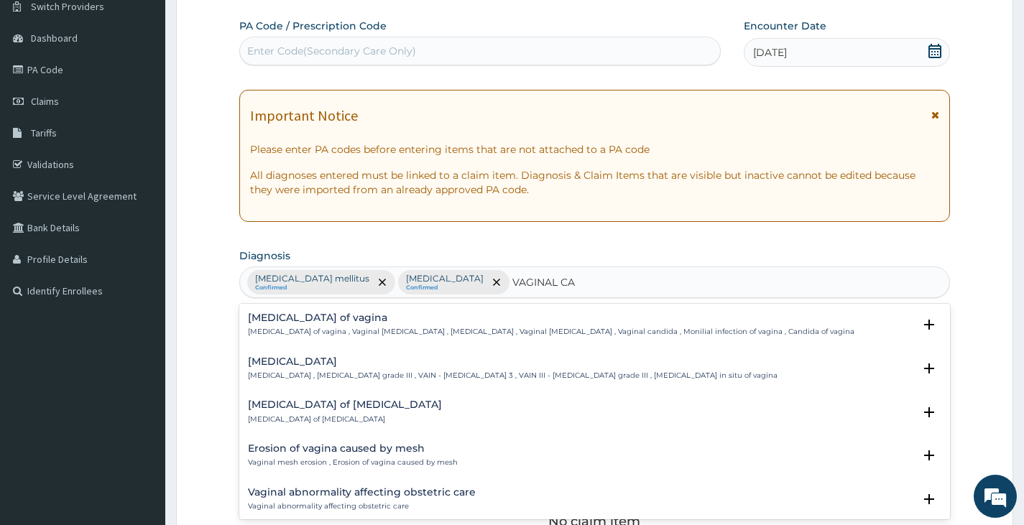
click at [298, 329] on p "Candidiasis of vagina , Vaginal candidiasis , Vaginal thrush , Vaginal candidos…" at bounding box center [551, 332] width 607 height 10
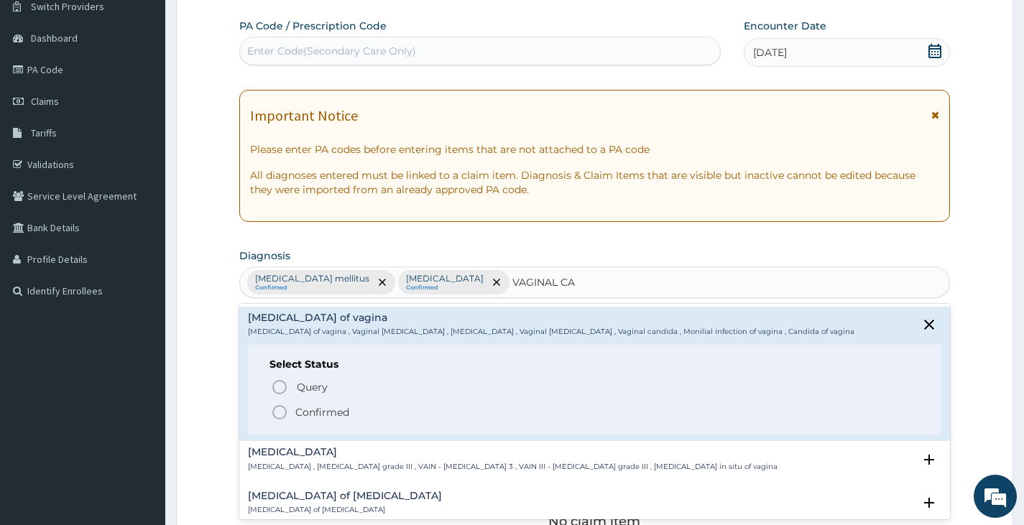
click at [281, 405] on icon "status option filled" at bounding box center [279, 412] width 17 height 17
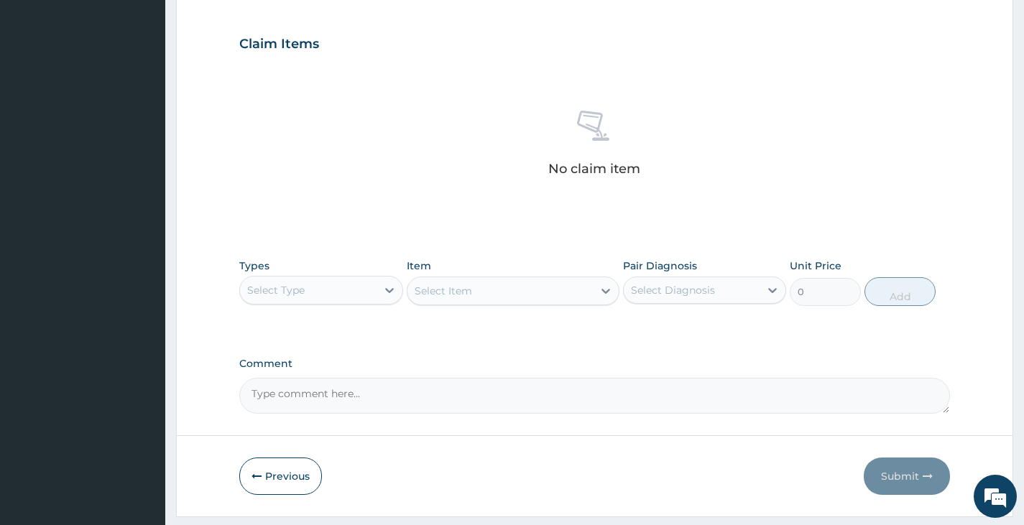
scroll to position [478, 0]
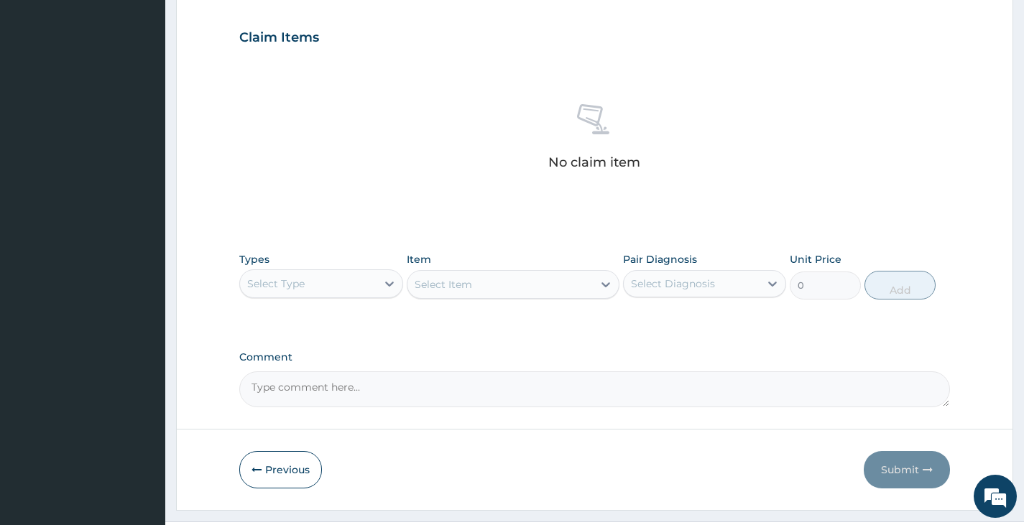
click at [341, 285] on div "Select Type" at bounding box center [308, 283] width 136 height 23
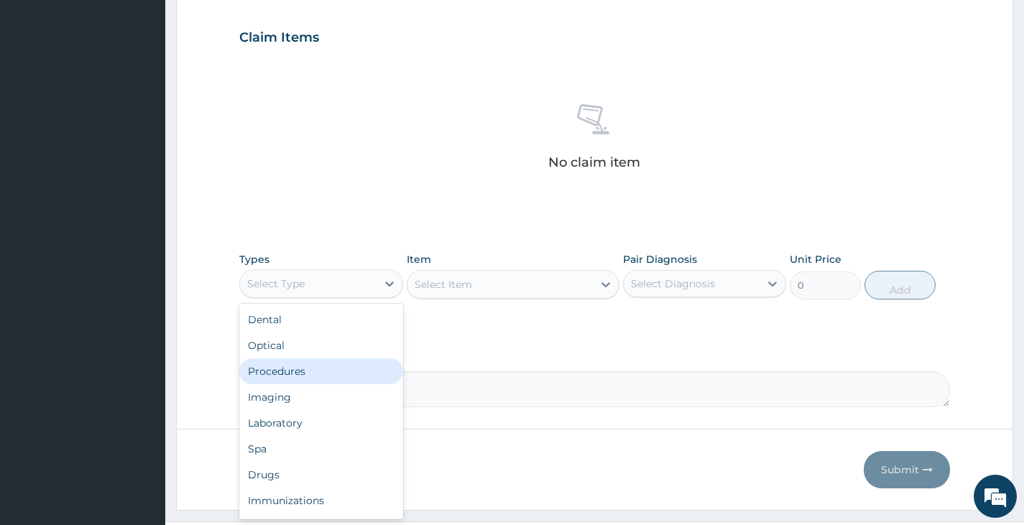
click at [328, 375] on div "Procedures" at bounding box center [320, 372] width 163 height 26
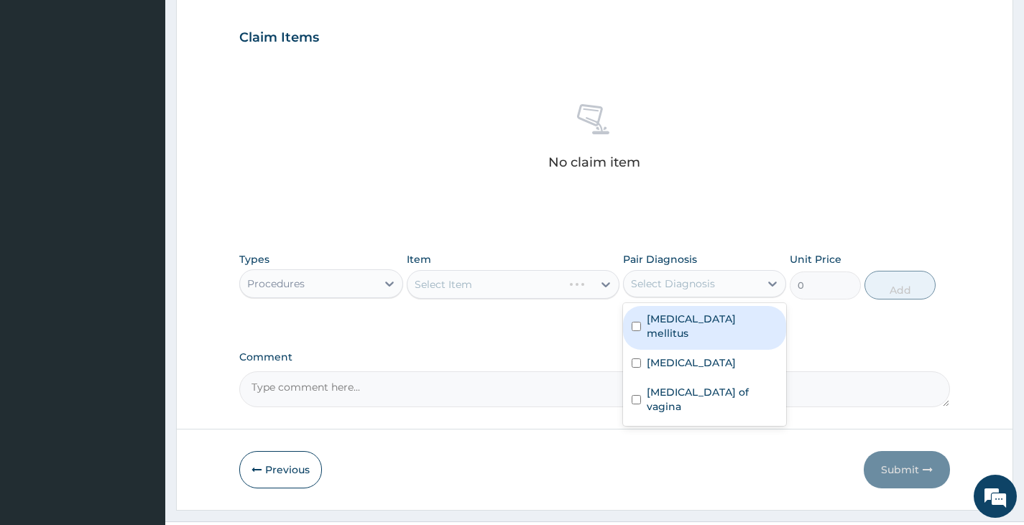
click at [708, 290] on div "Select Diagnosis" at bounding box center [673, 284] width 84 height 14
click at [681, 321] on label "Diabetes mellitus" at bounding box center [712, 326] width 131 height 29
checkbox input "true"
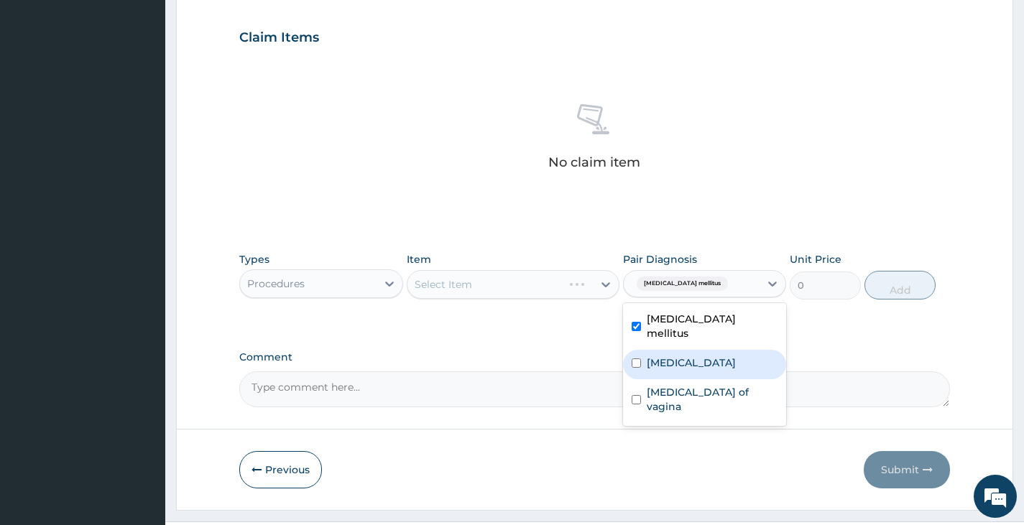
drag, startPoint x: 674, startPoint y: 340, endPoint x: 673, endPoint y: 354, distance: 14.4
click at [673, 350] on div "Malaria" at bounding box center [704, 364] width 163 height 29
checkbox input "true"
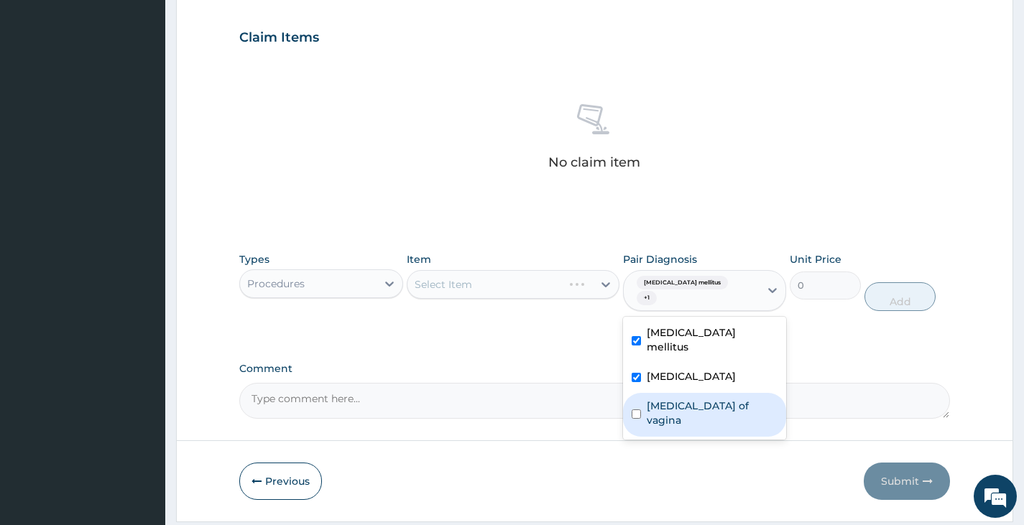
click at [671, 399] on label "Candidiasis of vagina" at bounding box center [712, 413] width 131 height 29
checkbox input "true"
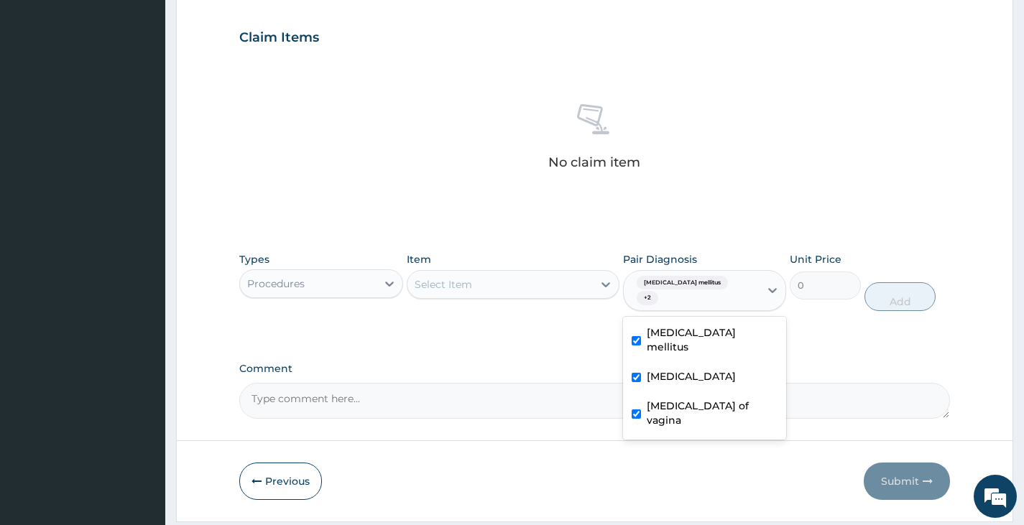
click at [521, 280] on div "Select Item" at bounding box center [501, 284] width 186 height 23
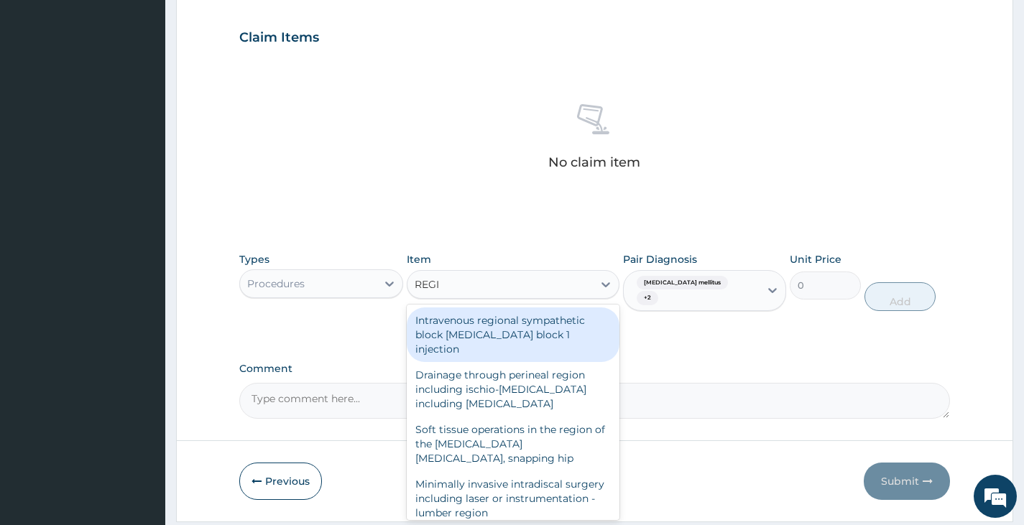
type input "REGIS"
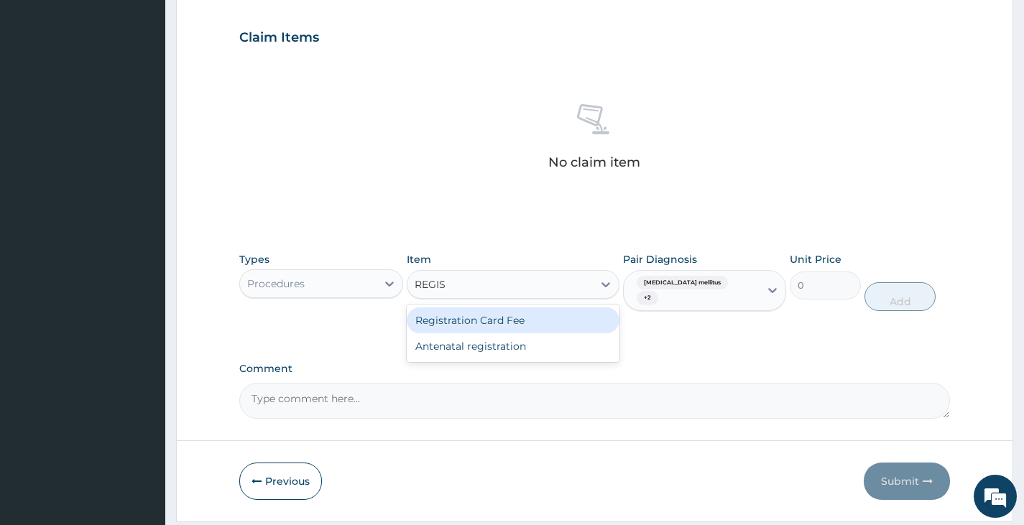
click at [463, 328] on div "Registration Card Fee" at bounding box center [513, 321] width 213 height 26
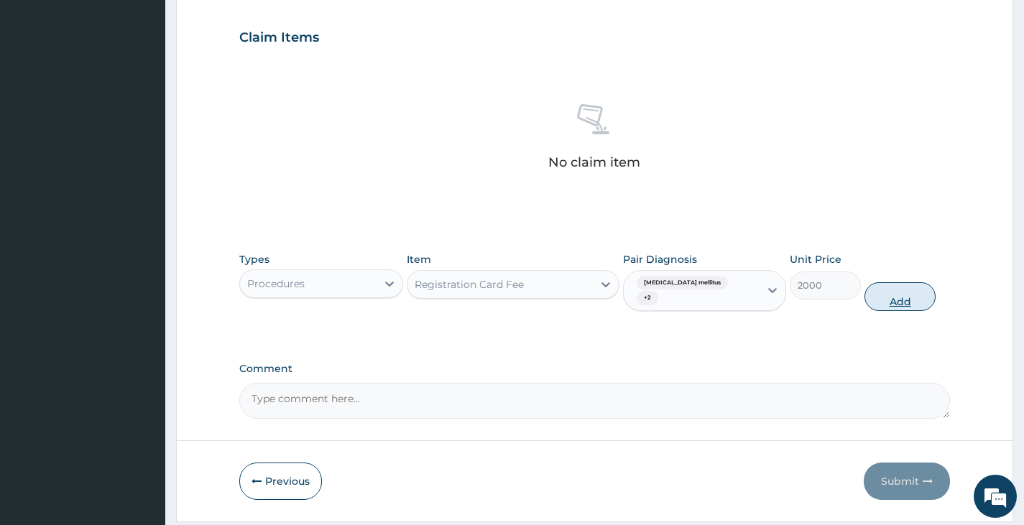
click at [913, 291] on button "Add" at bounding box center [900, 296] width 71 height 29
type input "0"
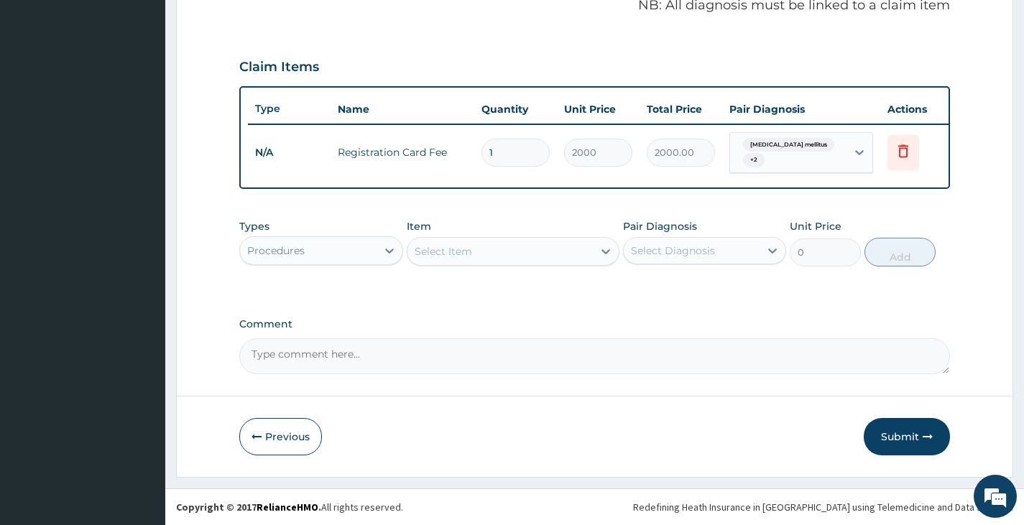
scroll to position [454, 0]
click at [520, 255] on div "Select Item" at bounding box center [501, 251] width 186 height 23
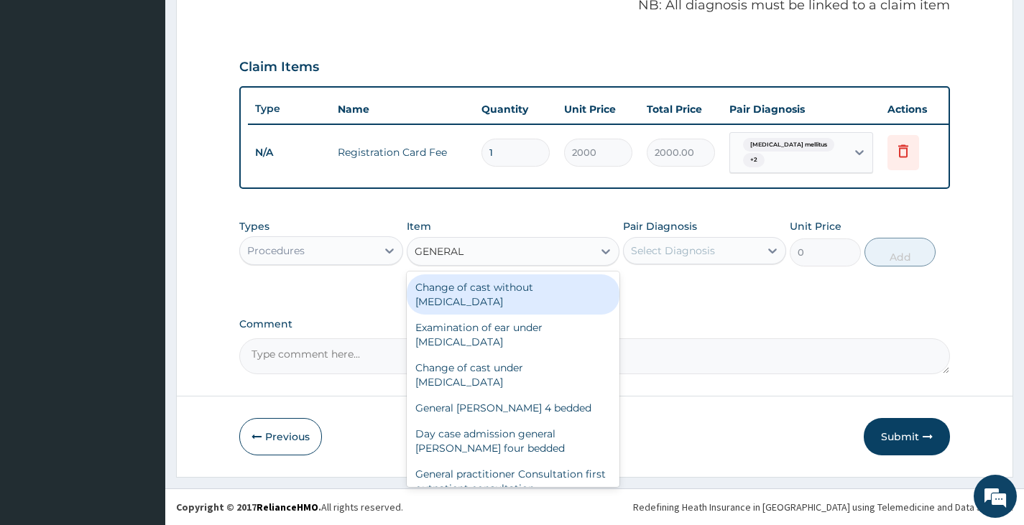
type input "GENERAL P"
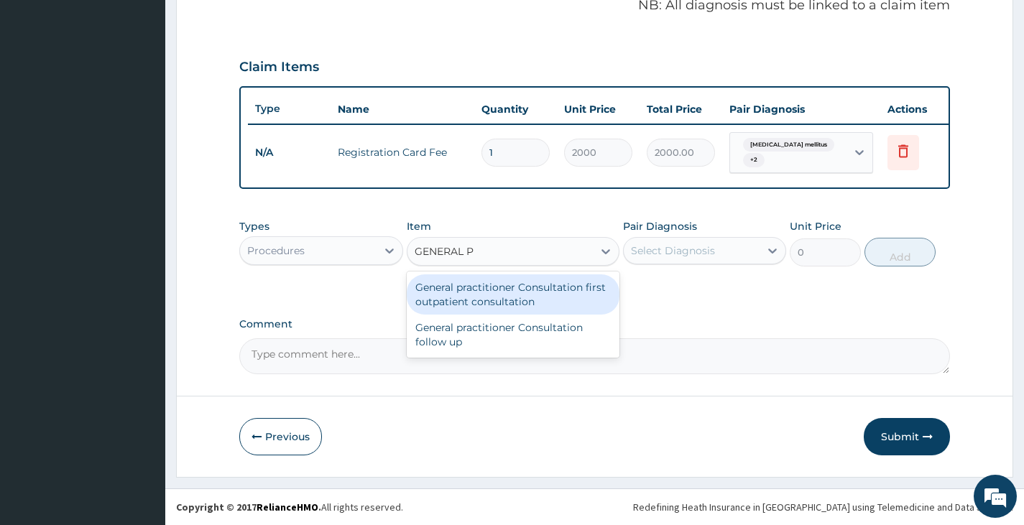
click at [513, 313] on div "General practitioner Consultation first outpatient consultation" at bounding box center [513, 295] width 213 height 40
type input "3000"
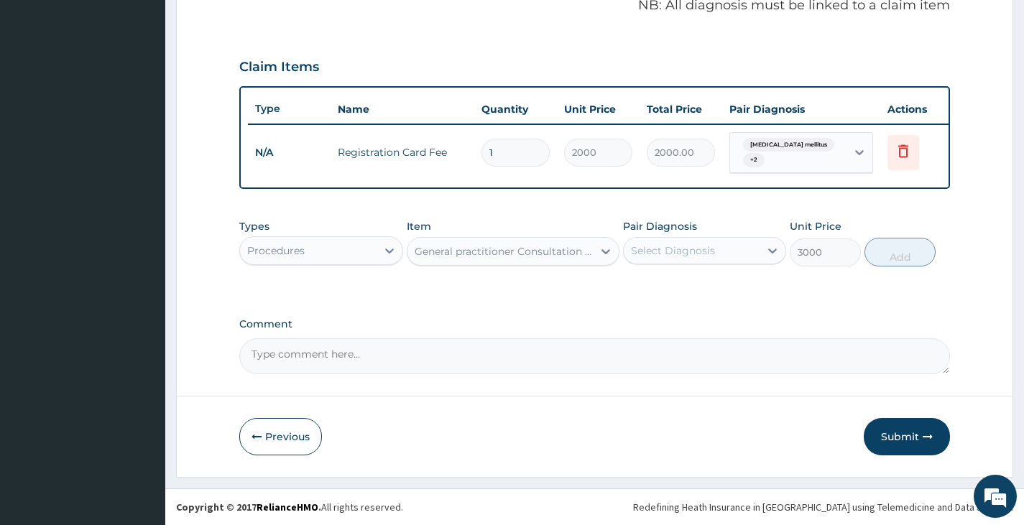
click at [747, 260] on div "Select Diagnosis" at bounding box center [692, 250] width 136 height 23
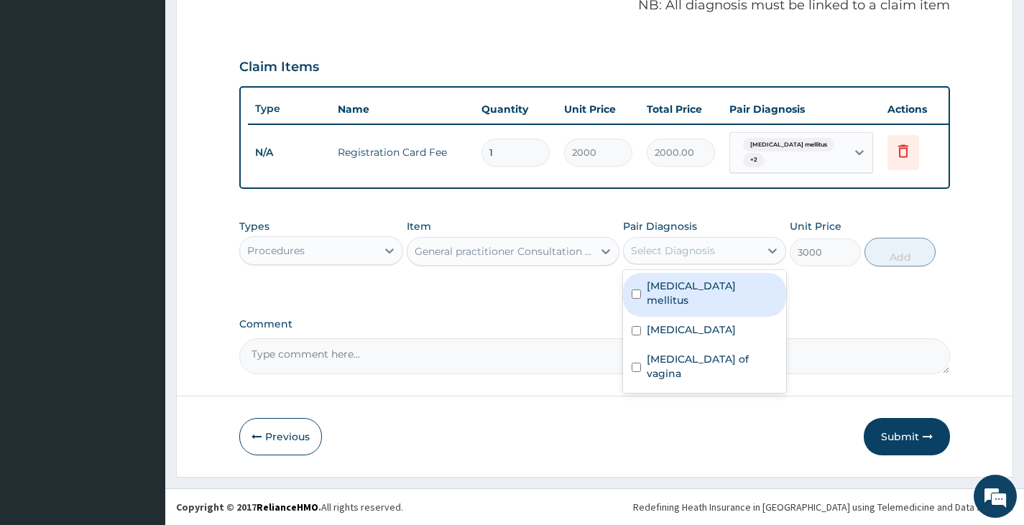
drag, startPoint x: 727, startPoint y: 289, endPoint x: 724, endPoint y: 306, distance: 17.5
click at [727, 293] on label "Diabetes mellitus" at bounding box center [712, 293] width 131 height 29
checkbox input "true"
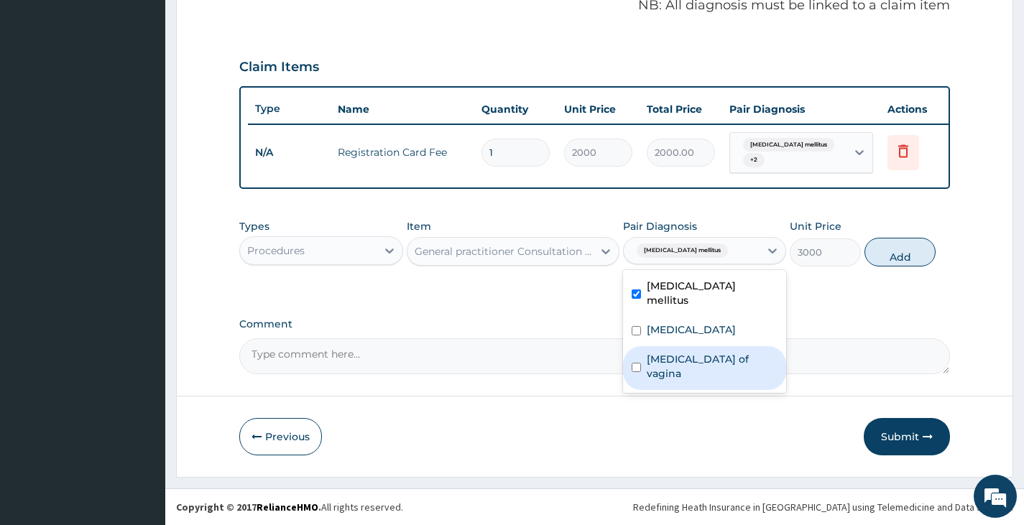
click at [730, 346] on div "Candidiasis of vagina" at bounding box center [704, 368] width 163 height 44
checkbox input "true"
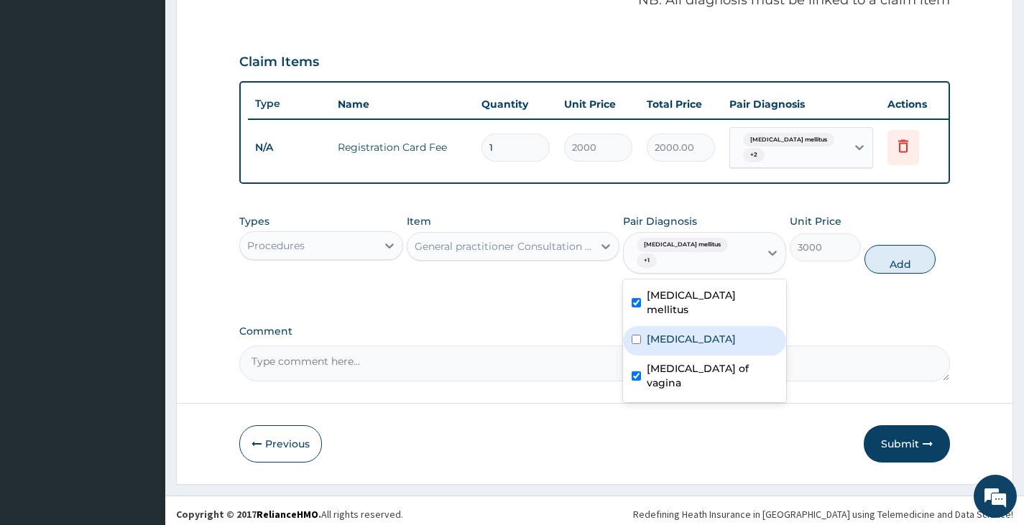
click at [728, 328] on div "Malaria" at bounding box center [704, 340] width 163 height 29
checkbox input "true"
click at [906, 255] on button "Add" at bounding box center [900, 259] width 71 height 29
type input "0"
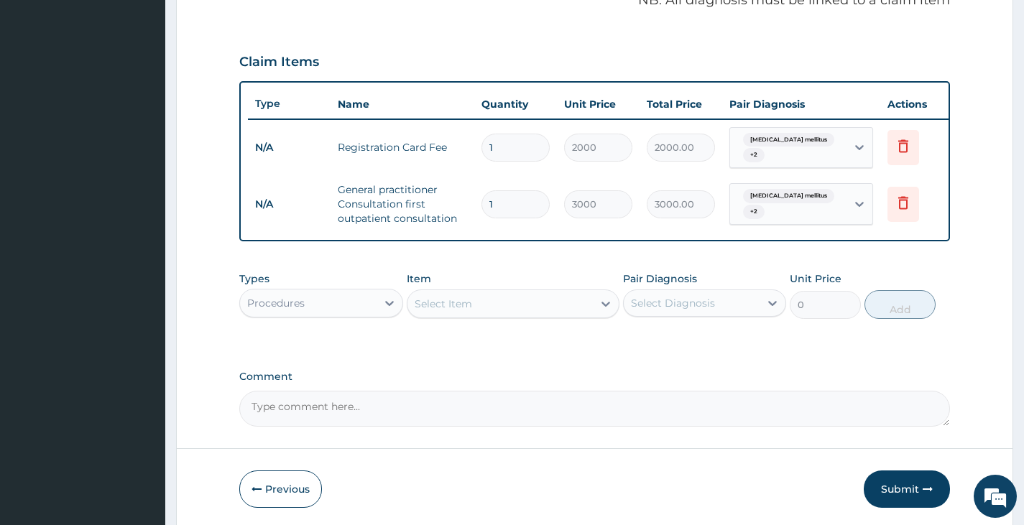
click at [363, 310] on div "Procedures" at bounding box center [308, 303] width 136 height 23
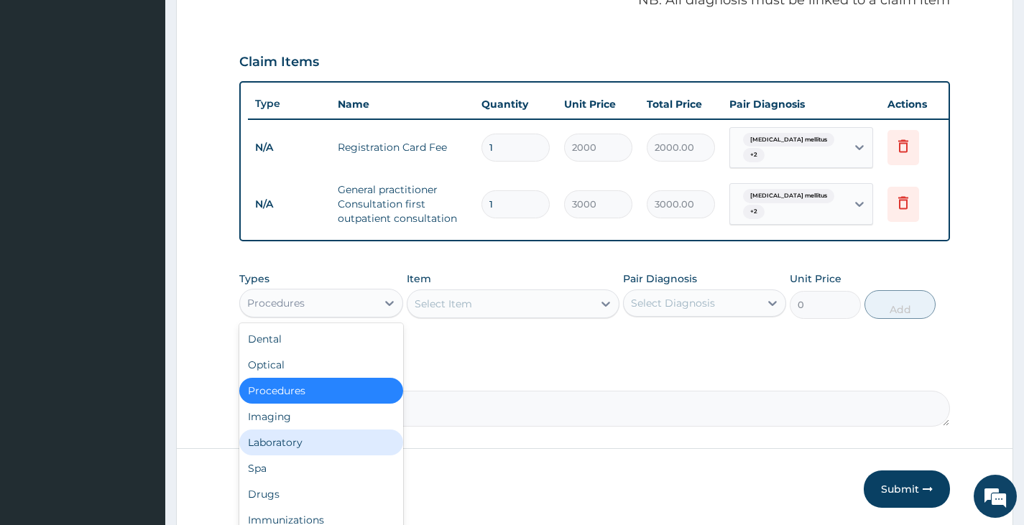
click at [324, 447] on div "Laboratory" at bounding box center [320, 443] width 163 height 26
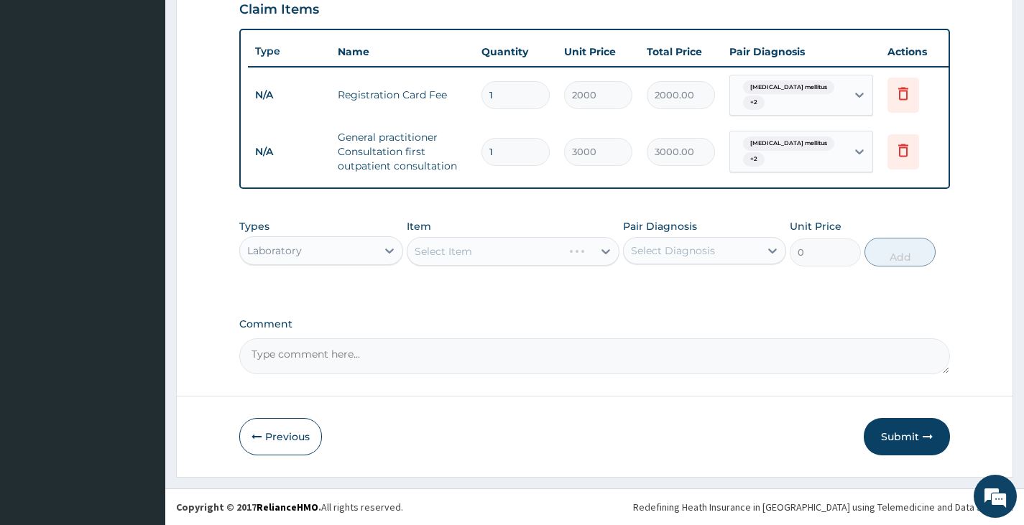
scroll to position [517, 0]
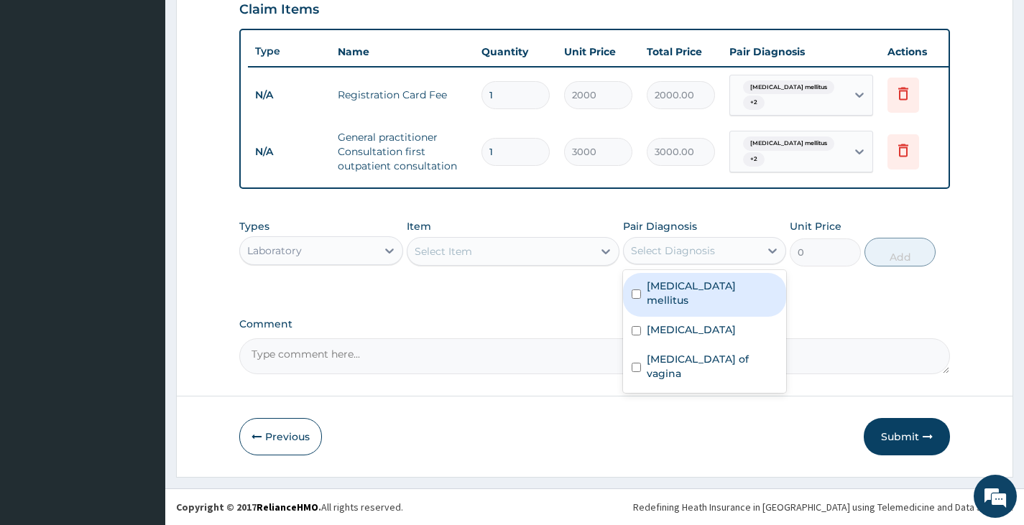
click at [655, 238] on div "Select Diagnosis" at bounding box center [704, 250] width 163 height 27
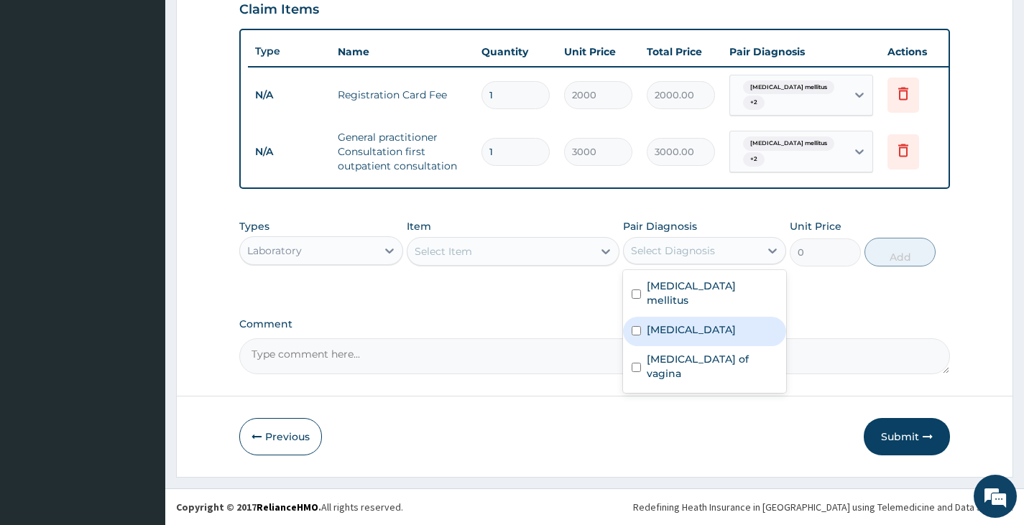
click at [653, 323] on label "Malaria" at bounding box center [691, 330] width 89 height 14
checkbox input "true"
click at [534, 253] on div "Select Item" at bounding box center [501, 251] width 186 height 23
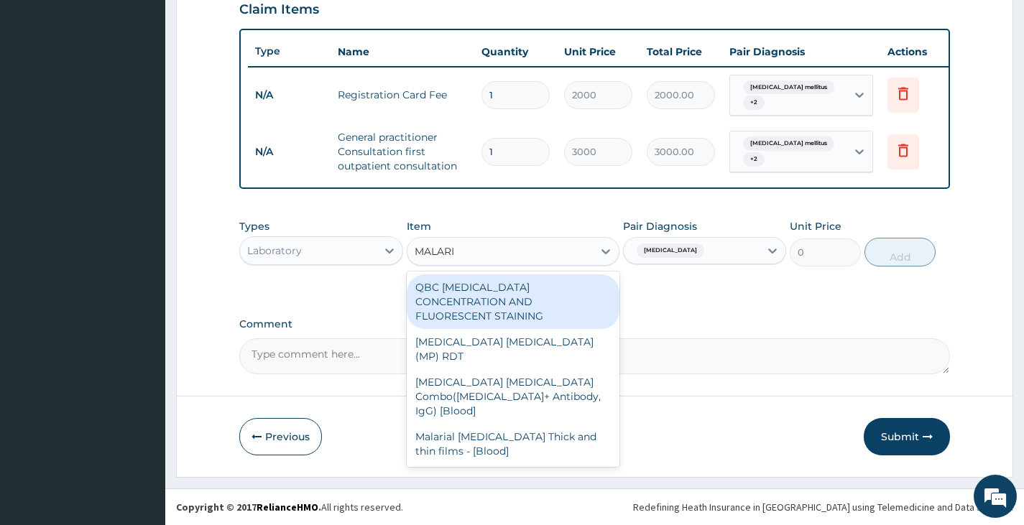
type input "MALARIA"
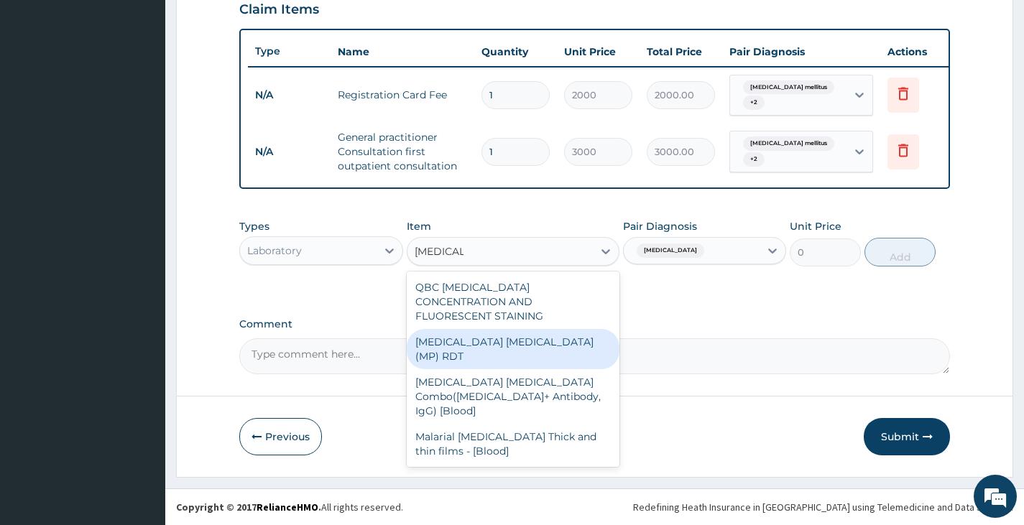
click at [482, 329] on div "MALARIA PARASITE (MP) RDT" at bounding box center [513, 349] width 213 height 40
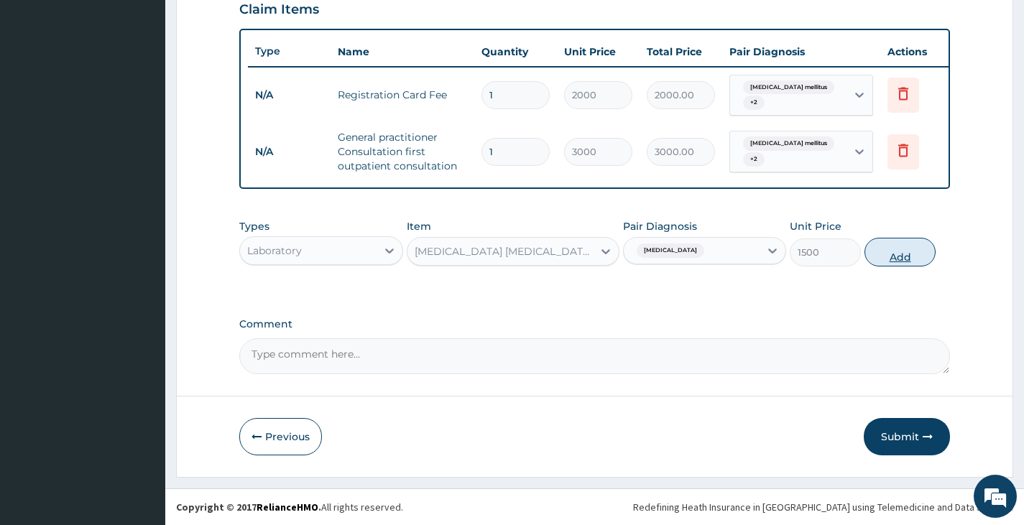
click at [893, 250] on button "Add" at bounding box center [900, 252] width 71 height 29
type input "0"
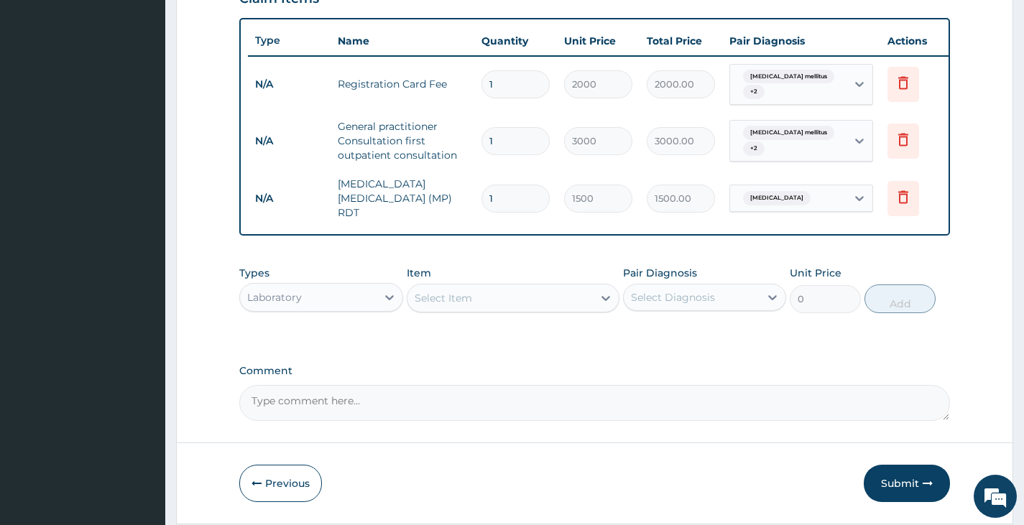
click at [560, 293] on div "Select Item" at bounding box center [501, 298] width 186 height 23
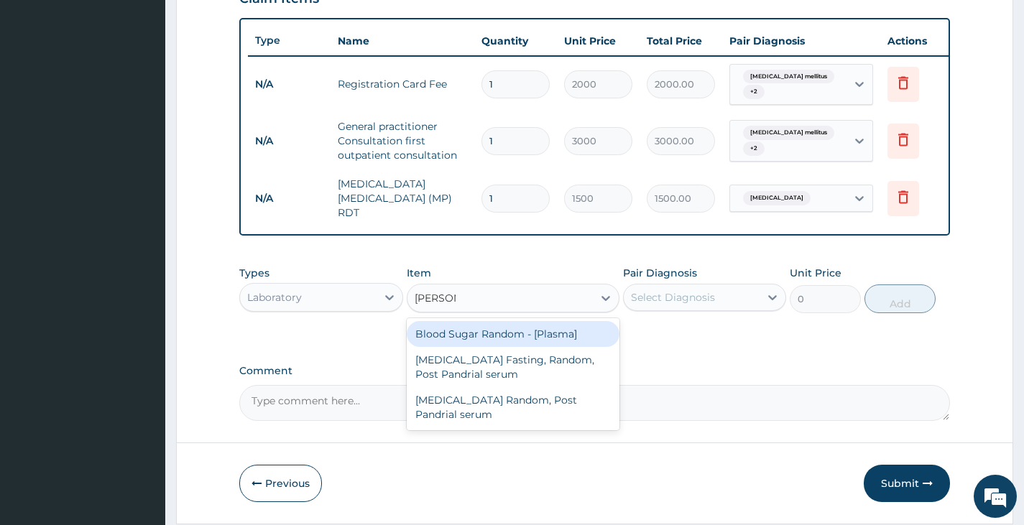
type input "RANDOM"
click at [477, 336] on div "Blood Sugar Random - [Plasma]" at bounding box center [513, 334] width 213 height 26
type input "1500"
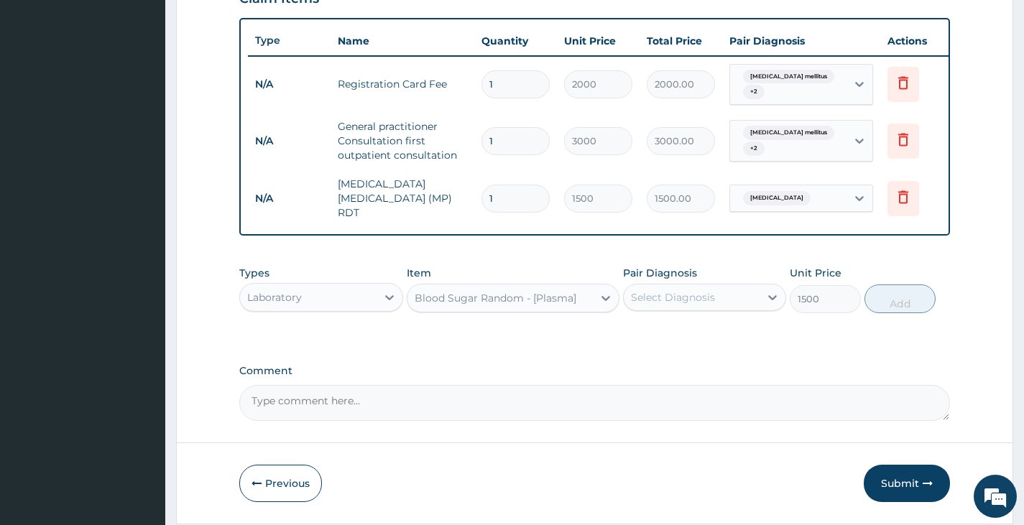
click at [728, 311] on div "Select Diagnosis" at bounding box center [704, 297] width 163 height 27
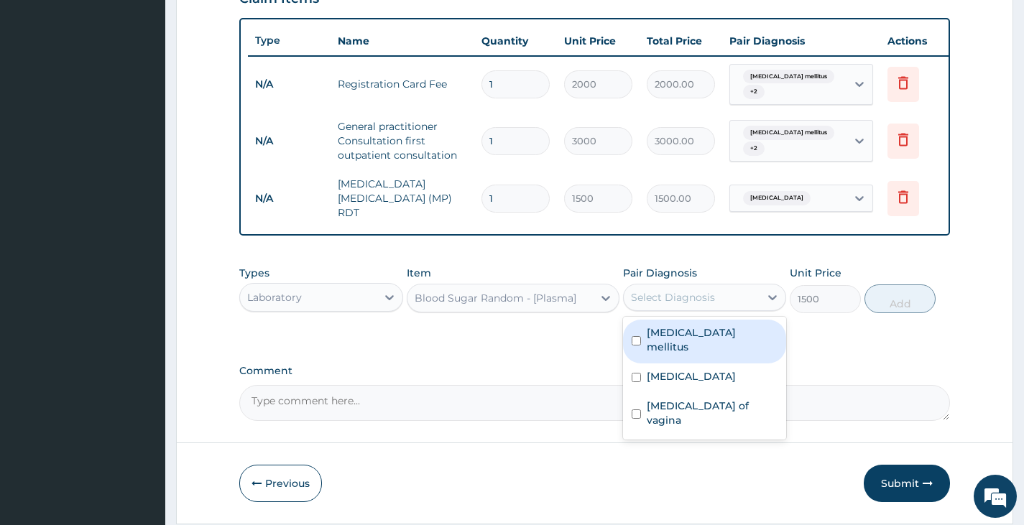
click at [683, 338] on label "Diabetes mellitus" at bounding box center [712, 340] width 131 height 29
checkbox input "true"
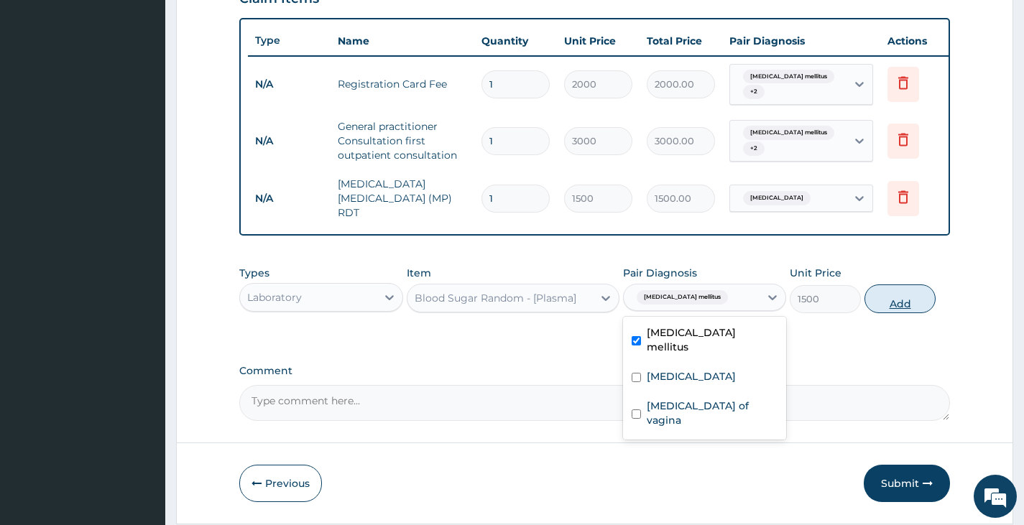
click at [901, 294] on button "Add" at bounding box center [900, 299] width 71 height 29
type input "0"
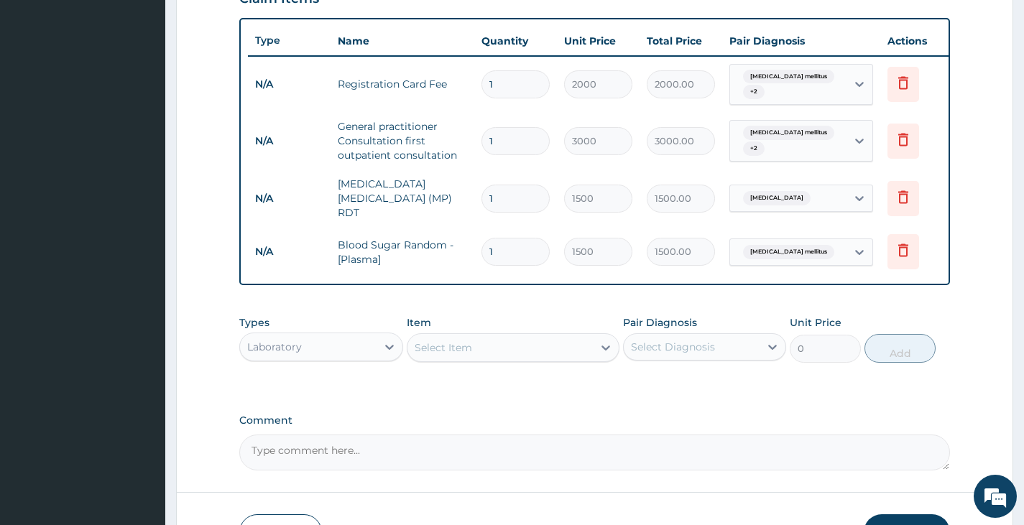
type input "1"
type input "1500.00"
type input "0"
type input "0.00"
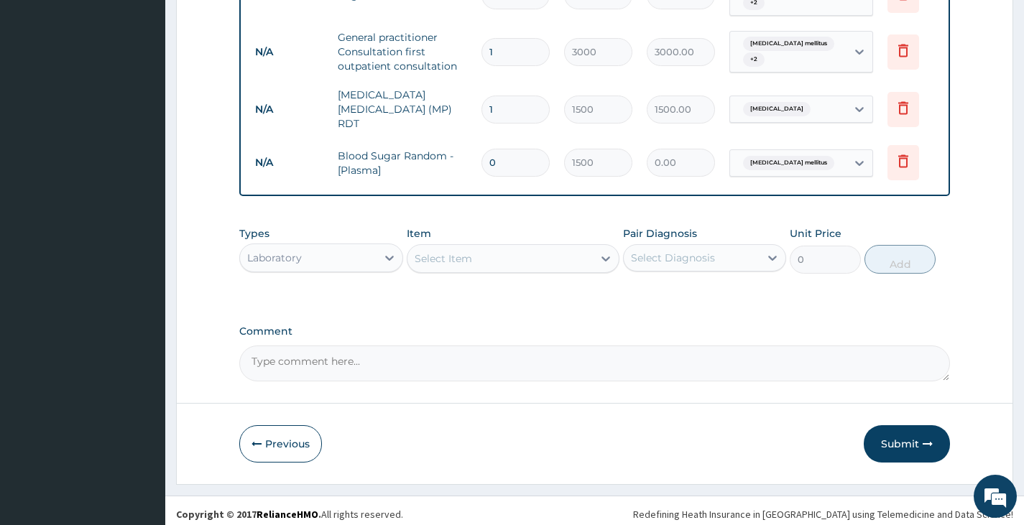
scroll to position [616, 0]
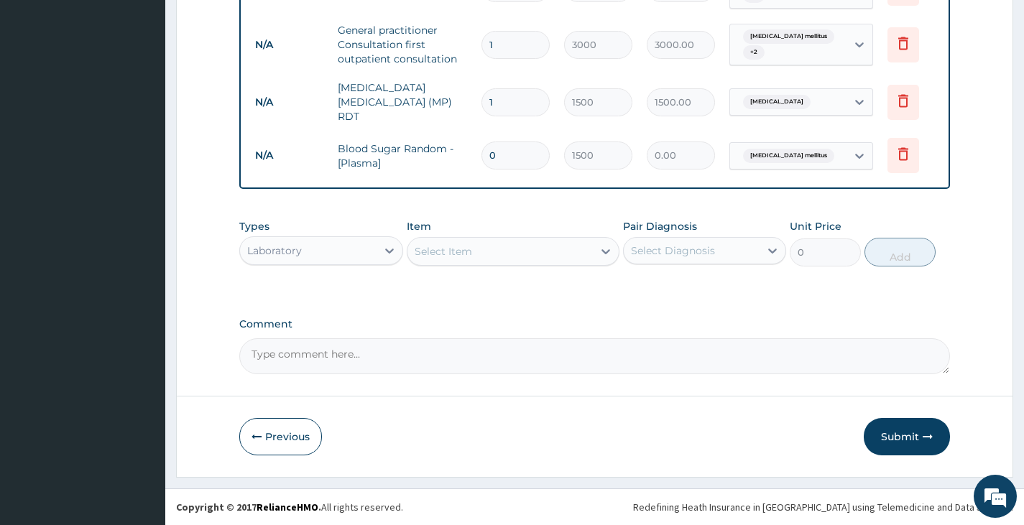
type input "0"
click at [331, 239] on div "Laboratory" at bounding box center [320, 250] width 163 height 29
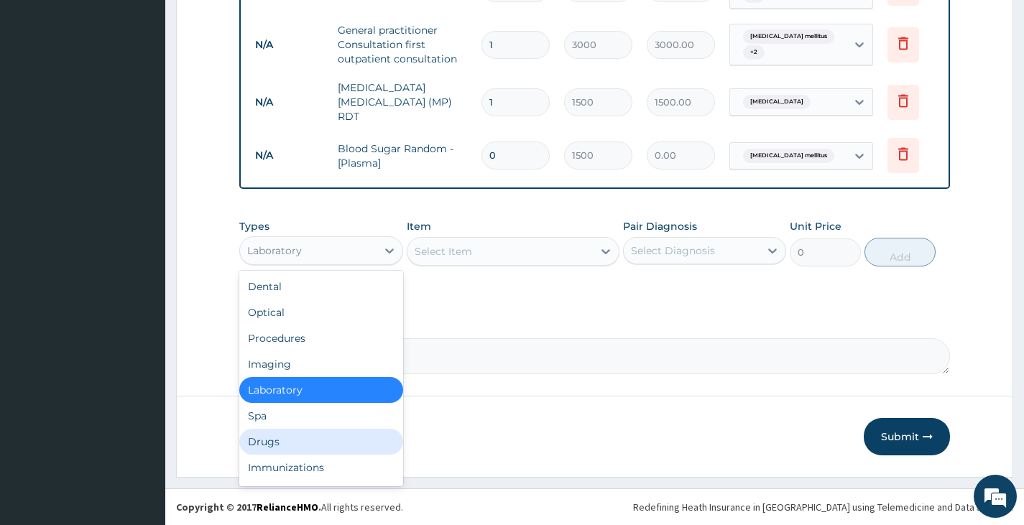
click at [324, 436] on div "Drugs" at bounding box center [320, 442] width 163 height 26
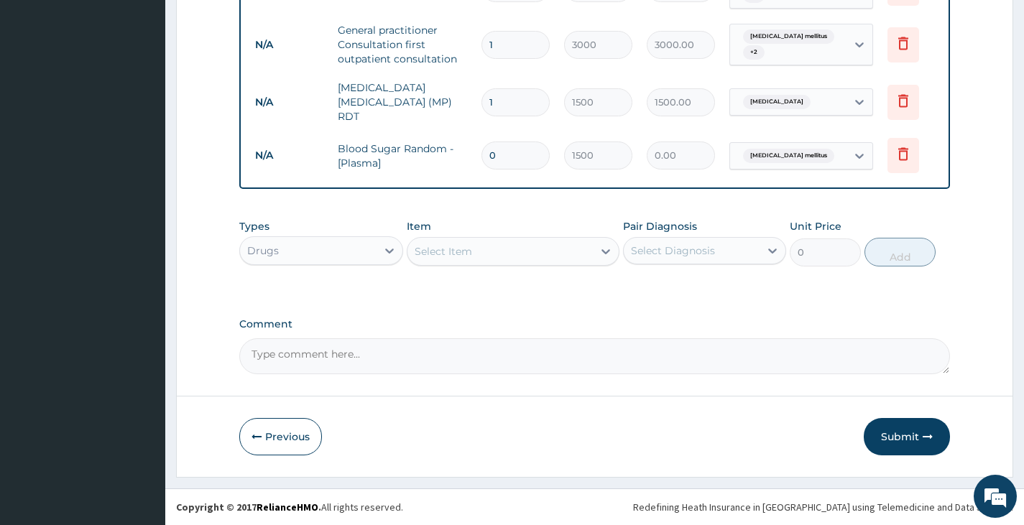
click at [507, 241] on div "Select Item" at bounding box center [501, 251] width 186 height 23
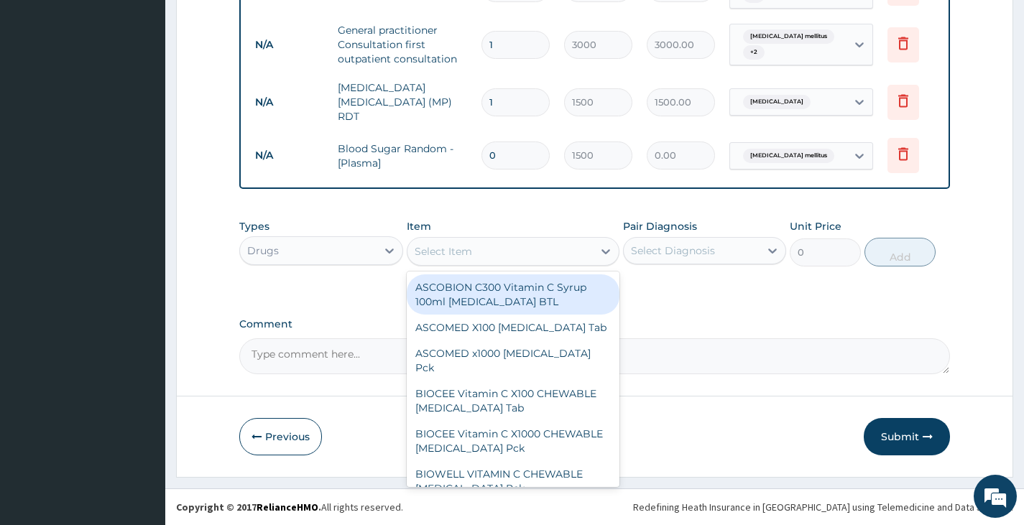
type input "V"
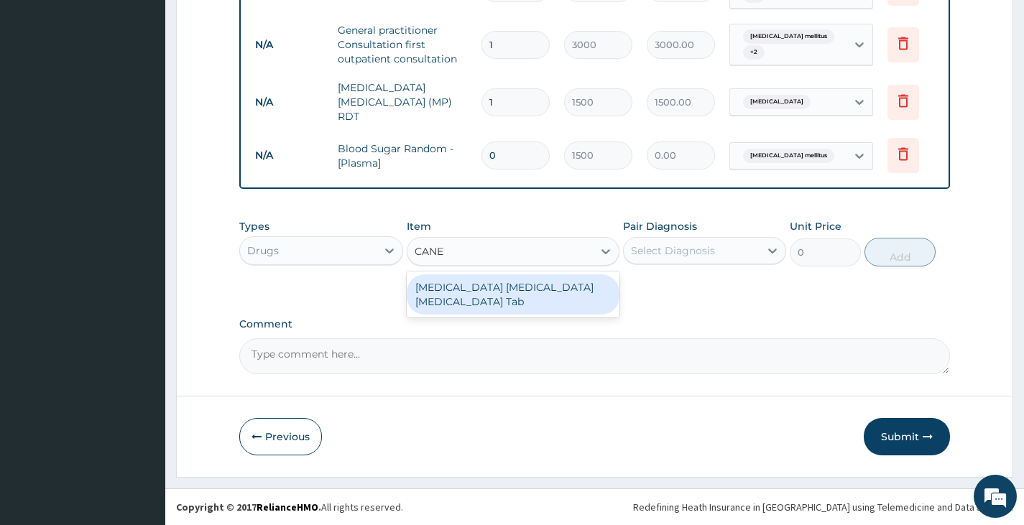
type input "CANES"
click at [503, 290] on div "Canesten pessary Clotrimazole Tab" at bounding box center [513, 295] width 213 height 40
type input "115"
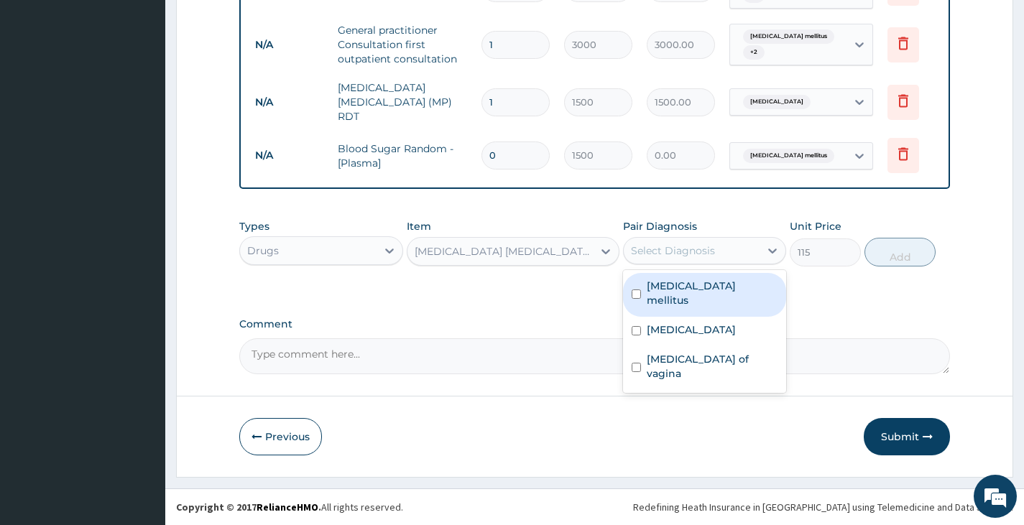
click at [748, 242] on div "Select Diagnosis" at bounding box center [692, 250] width 136 height 23
click at [569, 236] on div "Item Canesten pessary Clotrimazole Tab" at bounding box center [513, 242] width 213 height 47
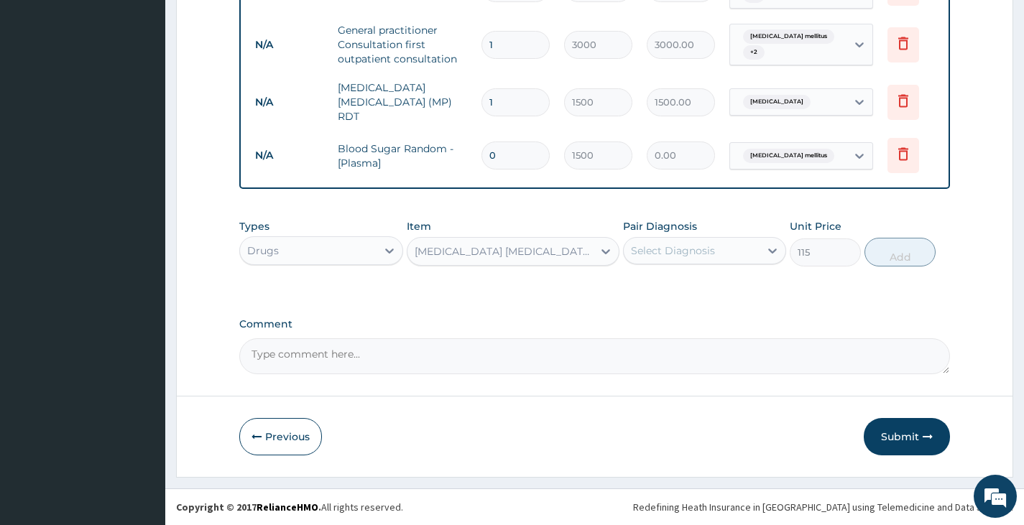
click at [562, 246] on div "Canesten pessary Clotrimazole Tab" at bounding box center [505, 251] width 180 height 14
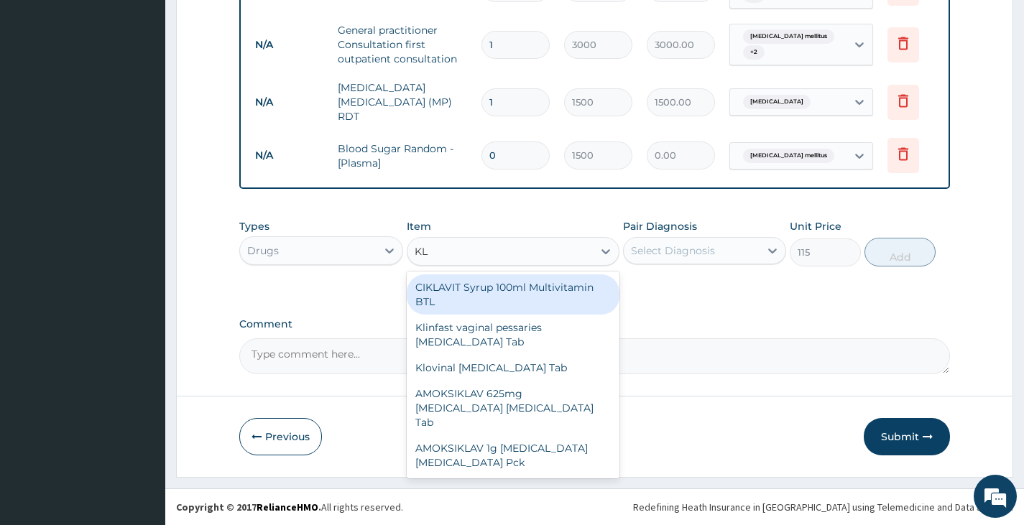
scroll to position [0, 0]
type input "KLO"
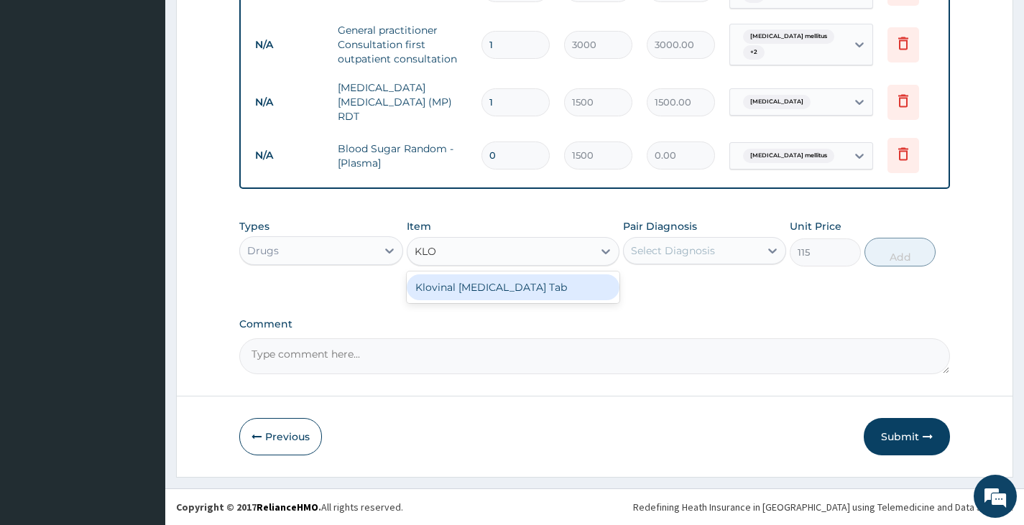
click at [538, 293] on div "Klovinal Clotrimazole Tab" at bounding box center [513, 288] width 213 height 26
type input "2909.5"
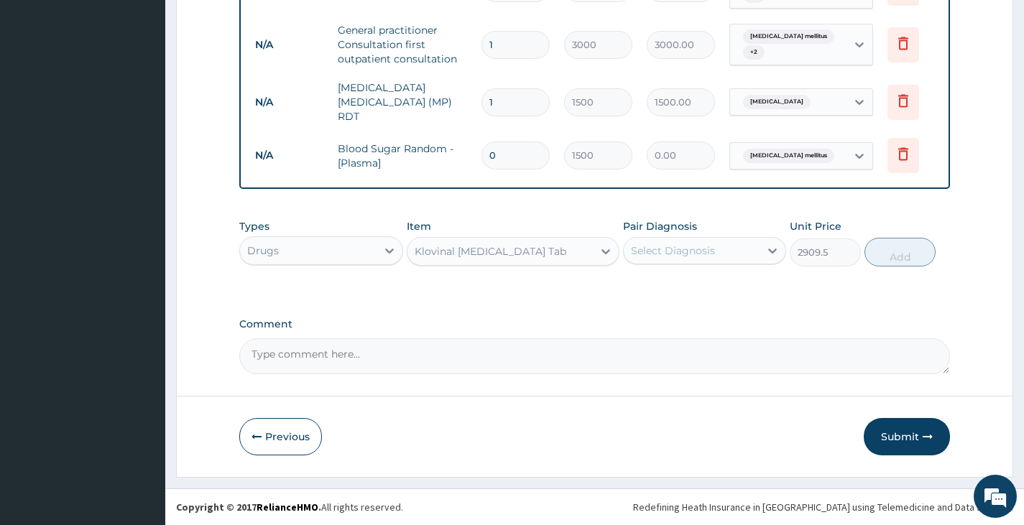
click at [714, 244] on div "Select Diagnosis" at bounding box center [692, 250] width 136 height 23
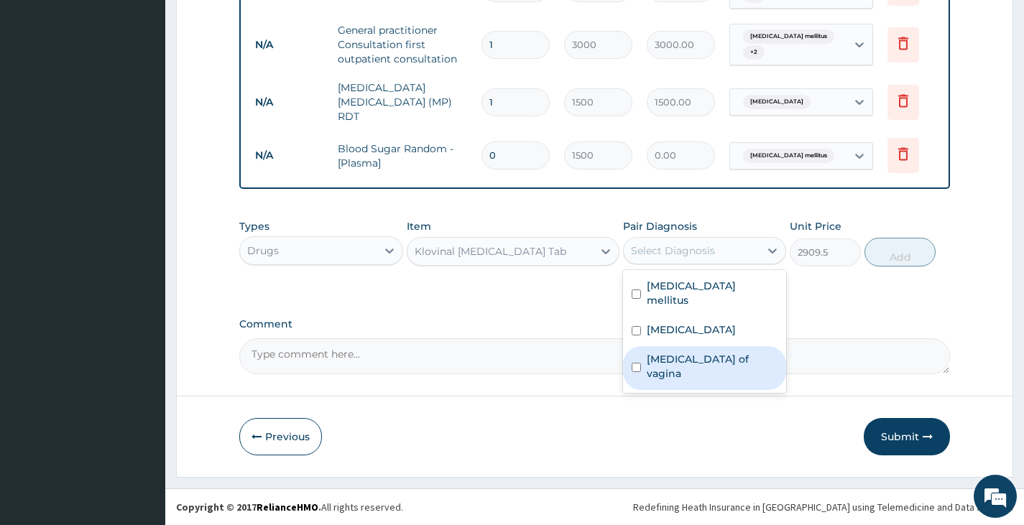
click at [679, 352] on label "Candidiasis of vagina" at bounding box center [712, 366] width 131 height 29
checkbox input "true"
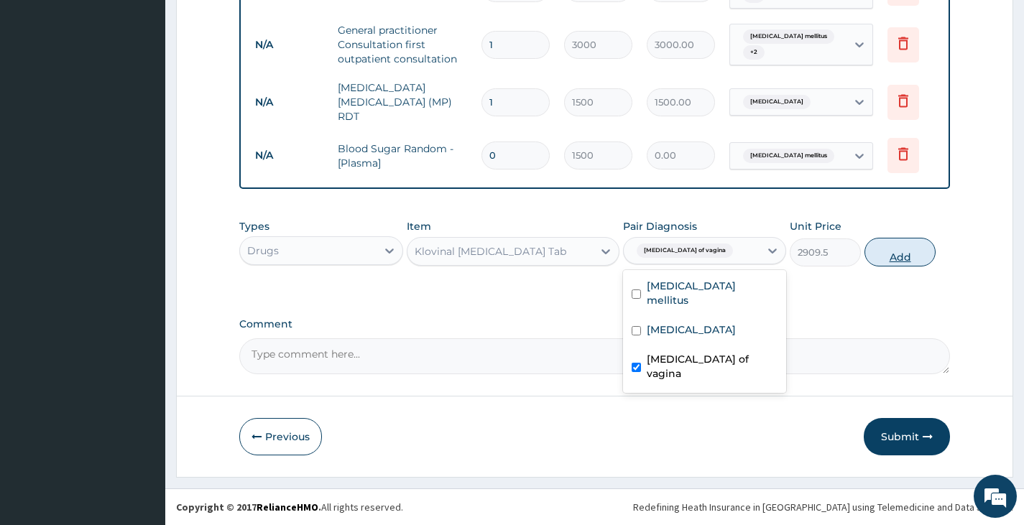
click at [914, 262] on button "Add" at bounding box center [900, 252] width 71 height 29
type input "0"
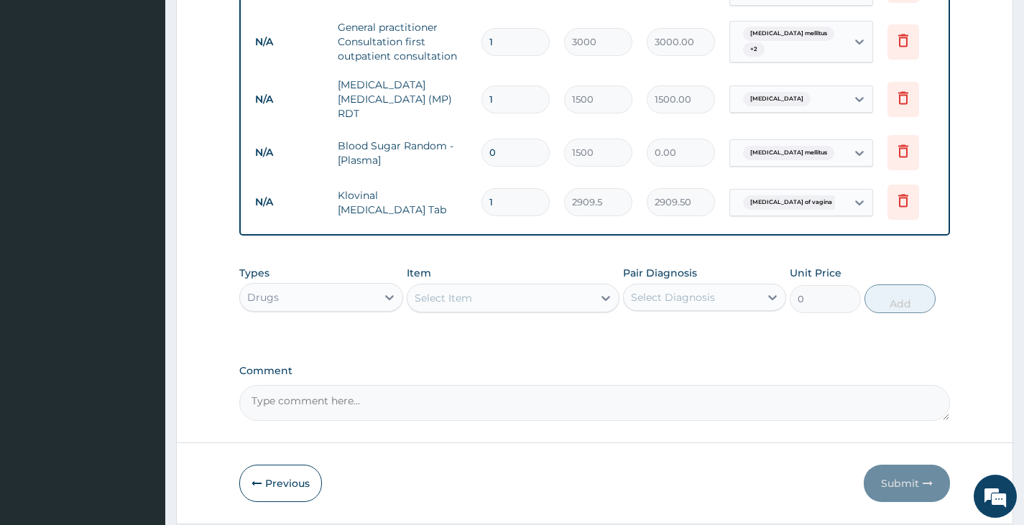
click at [515, 307] on div "Select Item" at bounding box center [501, 298] width 186 height 23
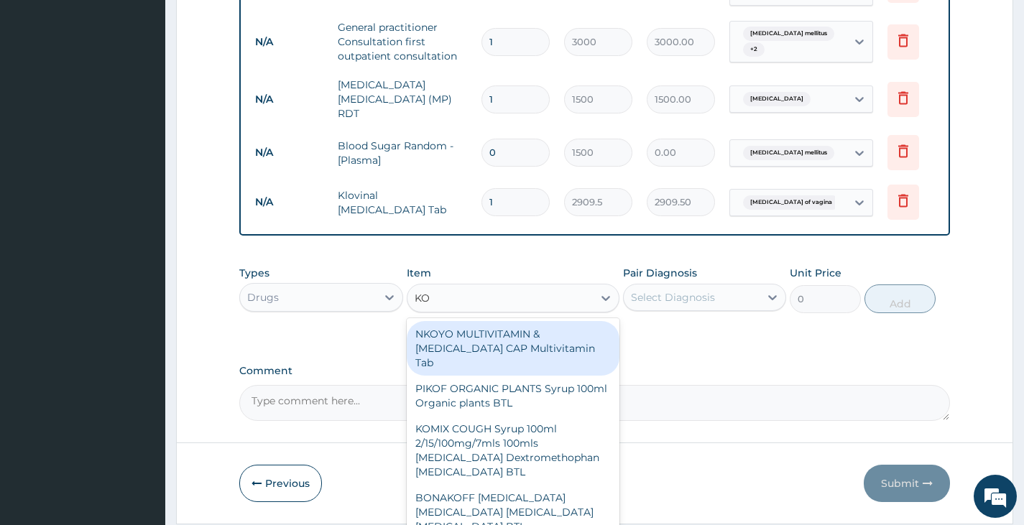
type input "K"
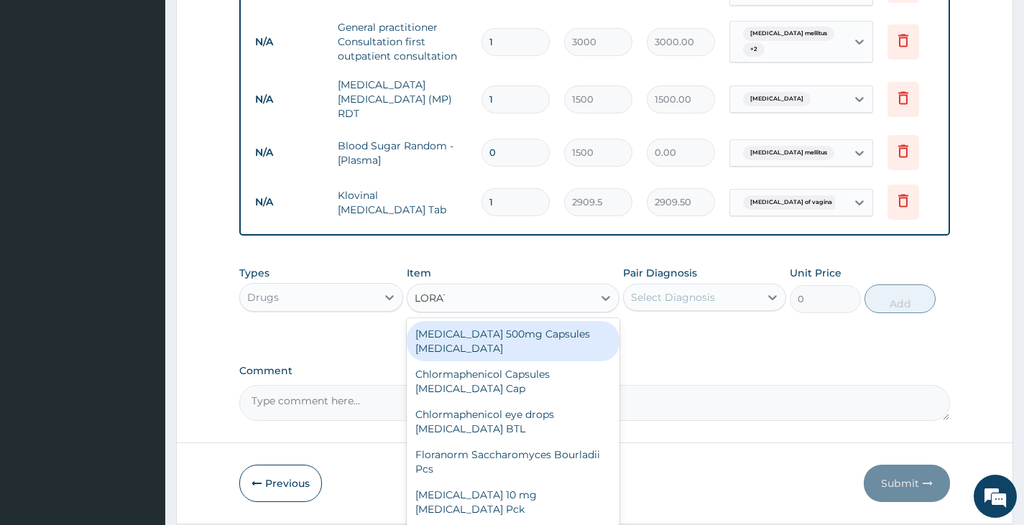
type input "LORATA"
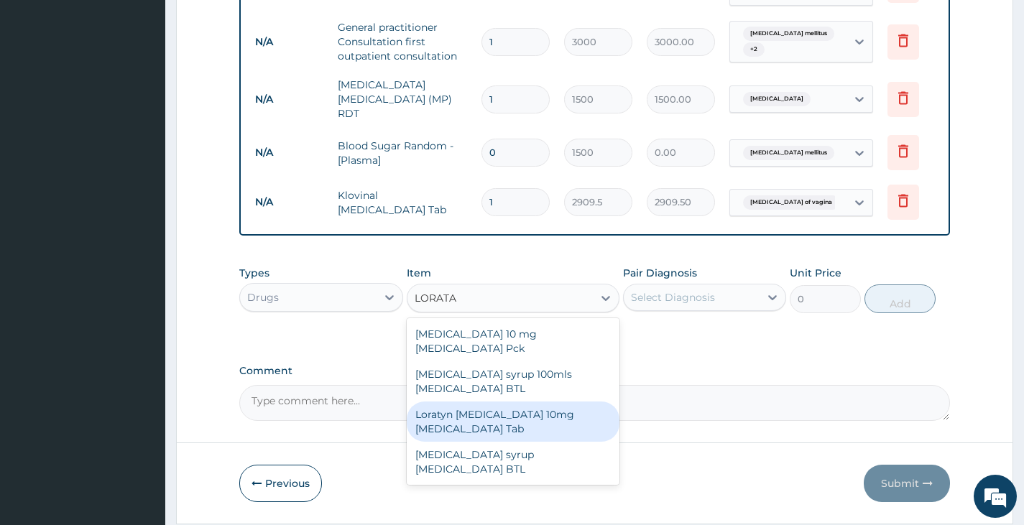
click at [477, 402] on div "Loratyn Loratadine 10mg Loratadine Tab" at bounding box center [513, 422] width 213 height 40
type input "51.75"
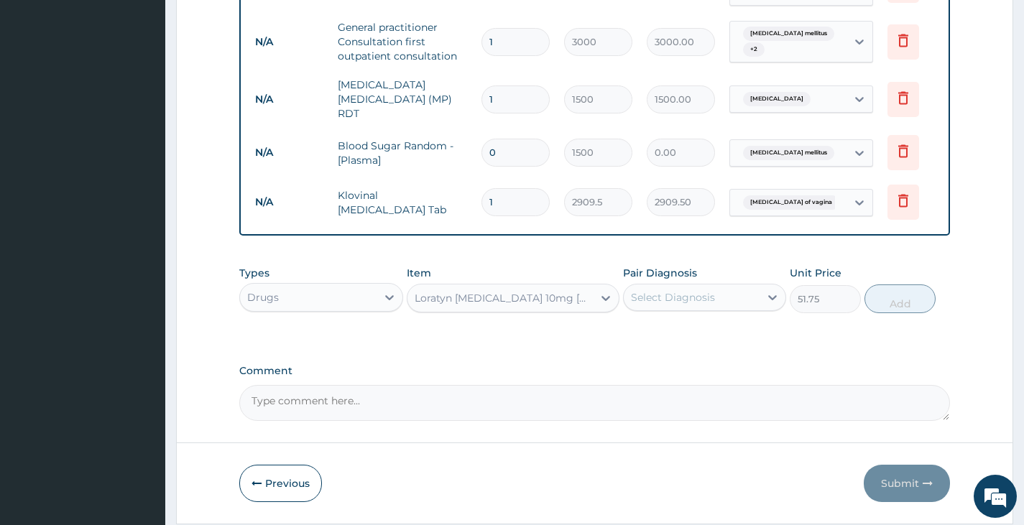
click at [740, 286] on div "Pair Diagnosis Select Diagnosis" at bounding box center [704, 289] width 163 height 47
click at [729, 304] on div "Select Diagnosis" at bounding box center [692, 297] width 136 height 23
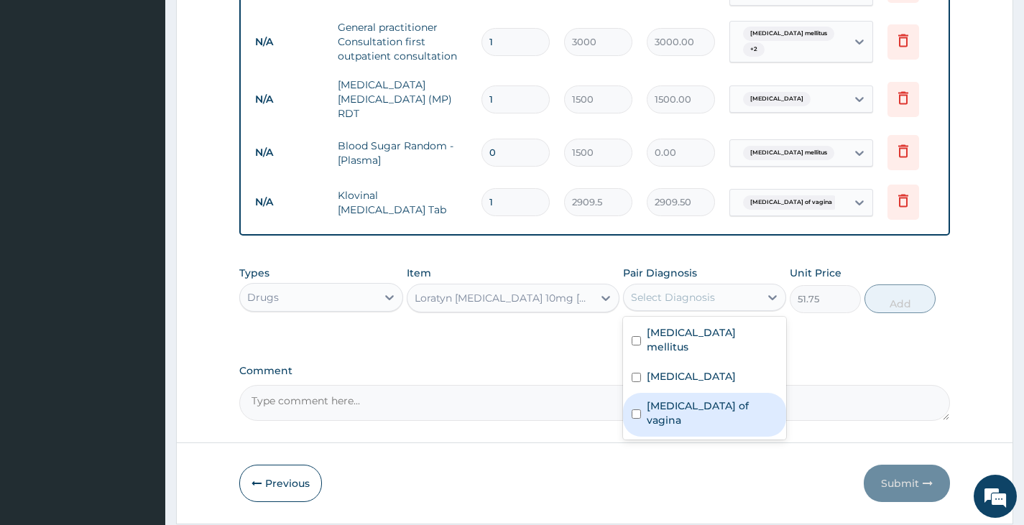
click at [681, 400] on label "Candidiasis of vagina" at bounding box center [712, 413] width 131 height 29
checkbox input "true"
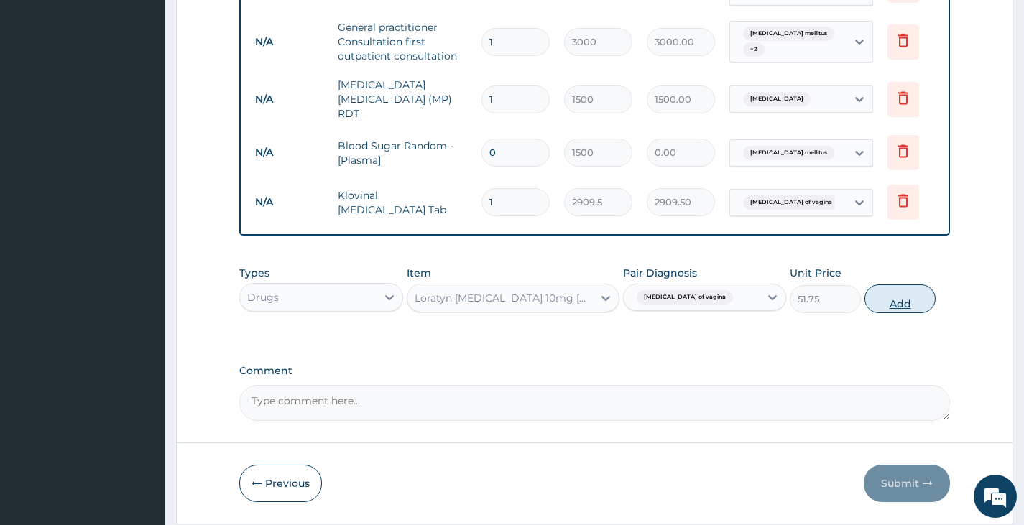
click at [888, 305] on button "Add" at bounding box center [900, 299] width 71 height 29
type input "0"
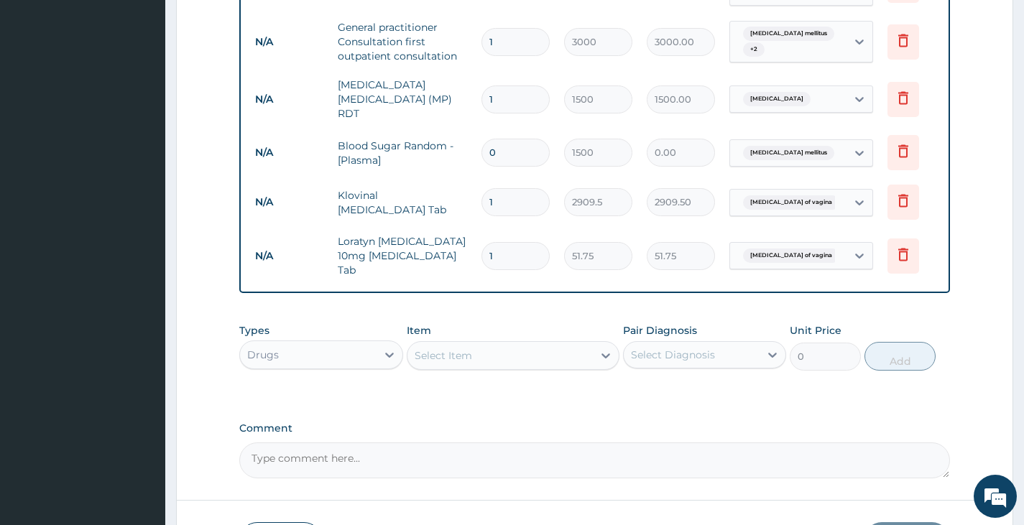
type input "0.00"
type input "5"
type input "258.75"
type input "5"
click at [505, 346] on div "Select Item" at bounding box center [501, 355] width 186 height 23
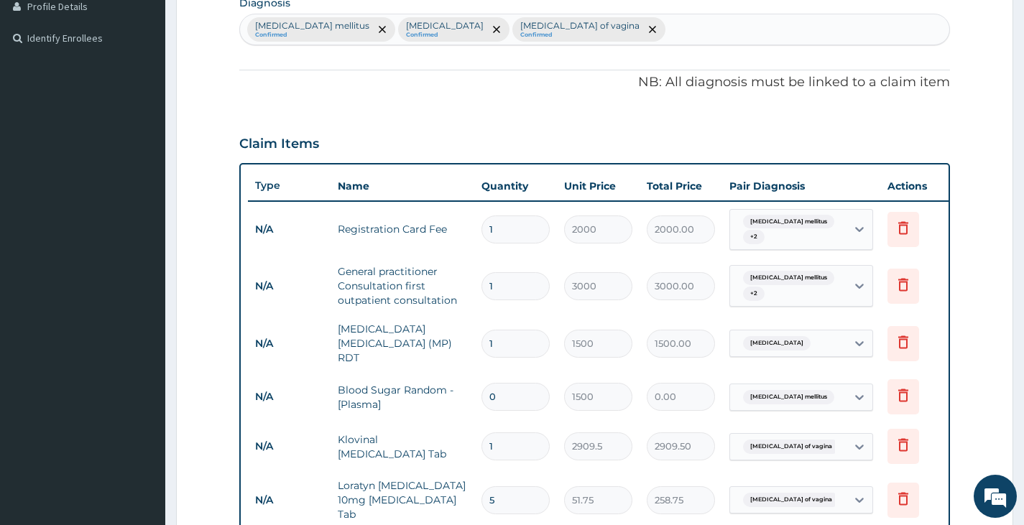
scroll to position [400, 0]
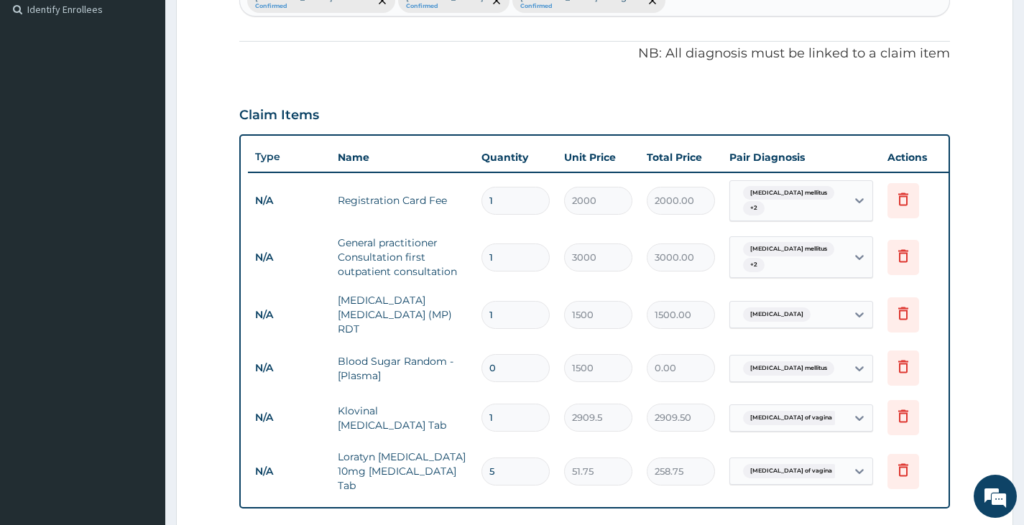
click at [515, 360] on input "0" at bounding box center [516, 368] width 68 height 28
type input "1"
type input "1500.00"
type input "1"
type input "1500.00"
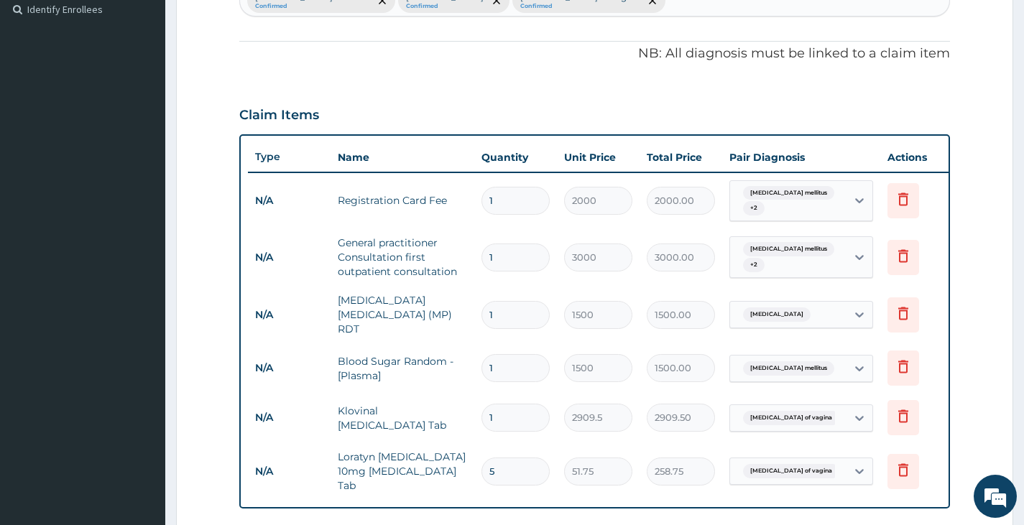
type input "0"
type input "0.00"
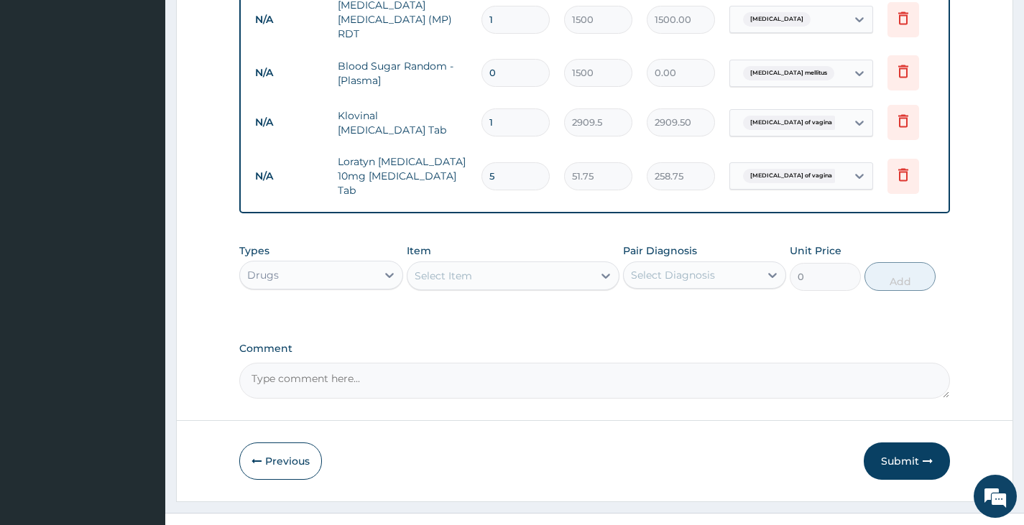
scroll to position [715, 0]
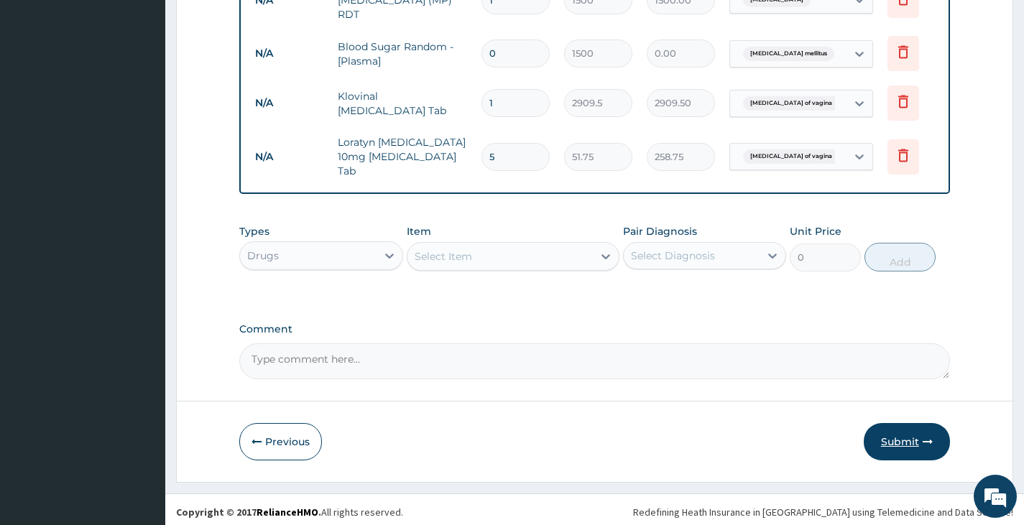
click at [886, 438] on button "Submit" at bounding box center [907, 441] width 86 height 37
click at [516, 50] on input "0" at bounding box center [516, 54] width 68 height 28
type input "1"
type input "1500.00"
type input "1"
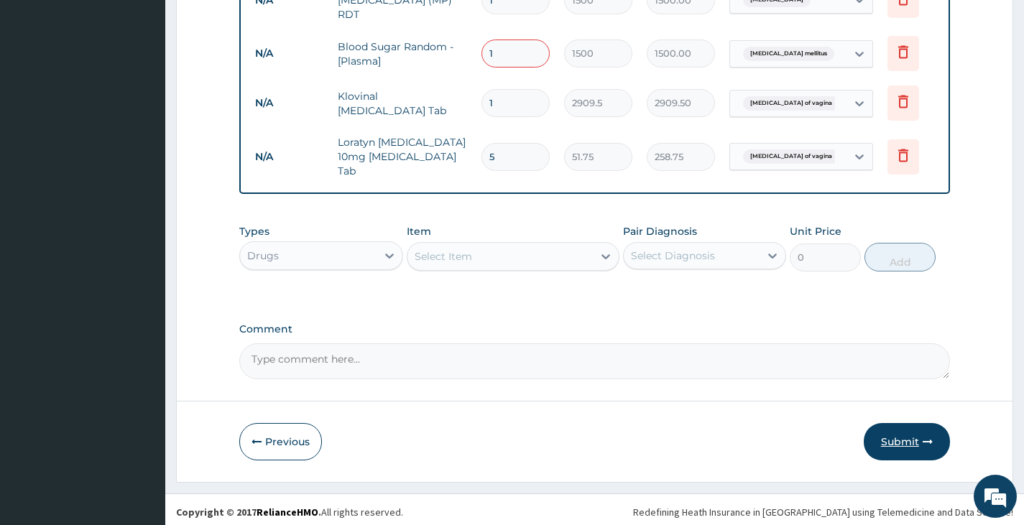
click at [896, 439] on button "Submit" at bounding box center [907, 441] width 86 height 37
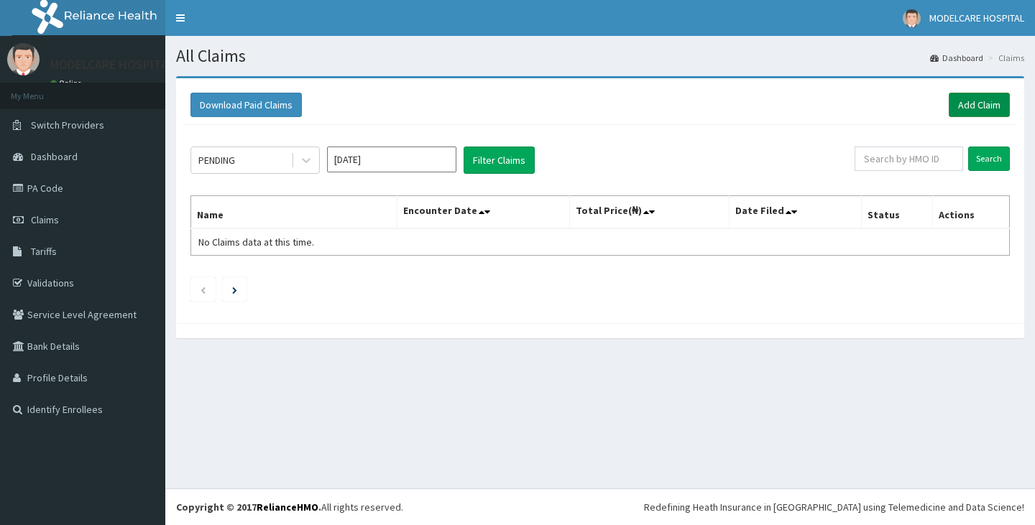
click at [977, 103] on link "Add Claim" at bounding box center [979, 105] width 61 height 24
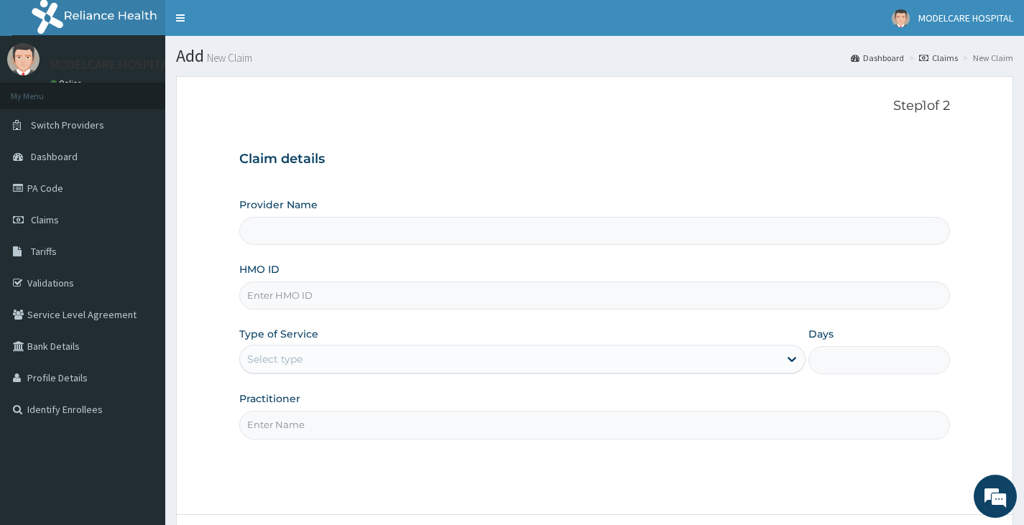
click at [311, 291] on input "HMO ID" at bounding box center [594, 296] width 711 height 28
type input "RET/"
type input "MODELCARE HOSPITAL"
type input "RET/46193/A"
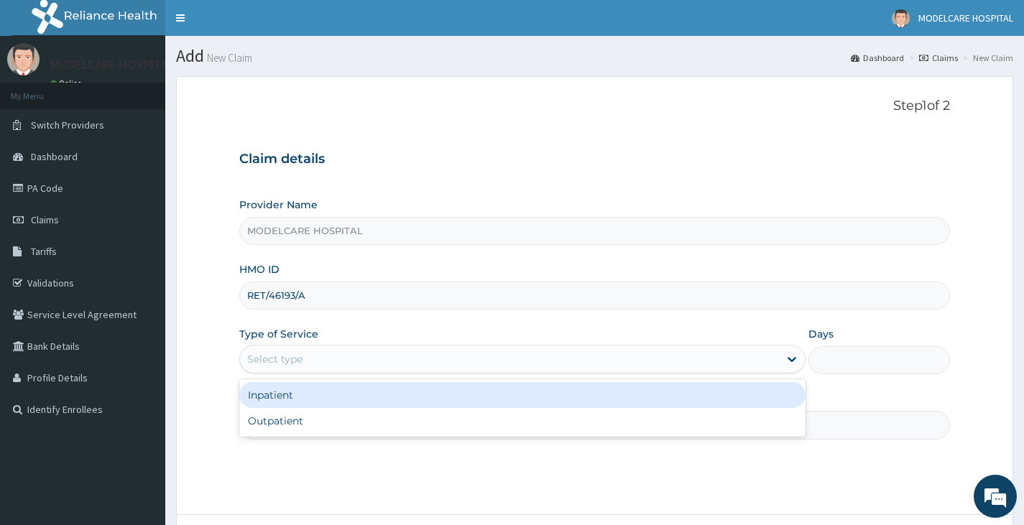
click at [352, 358] on div "Select type" at bounding box center [509, 359] width 539 height 23
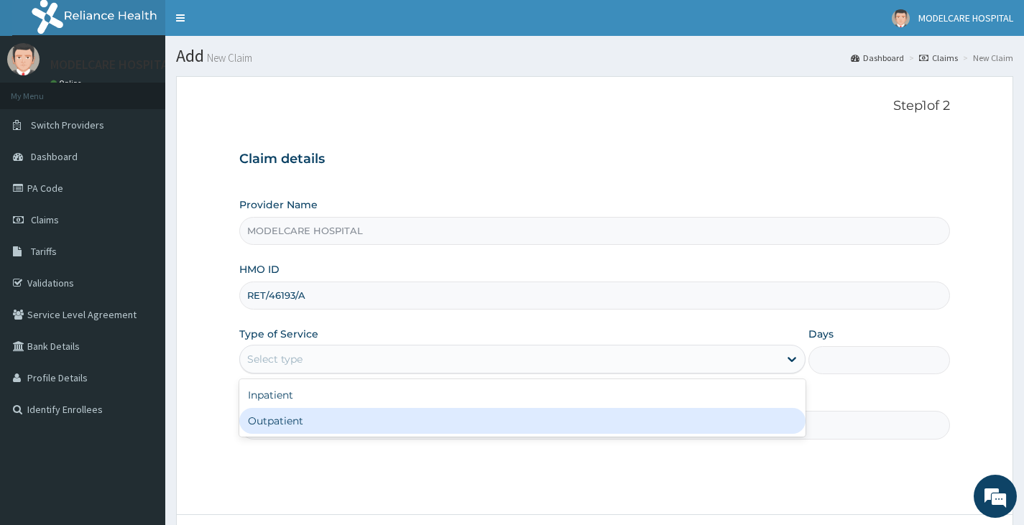
click at [346, 430] on div "Outpatient" at bounding box center [522, 421] width 566 height 26
type input "1"
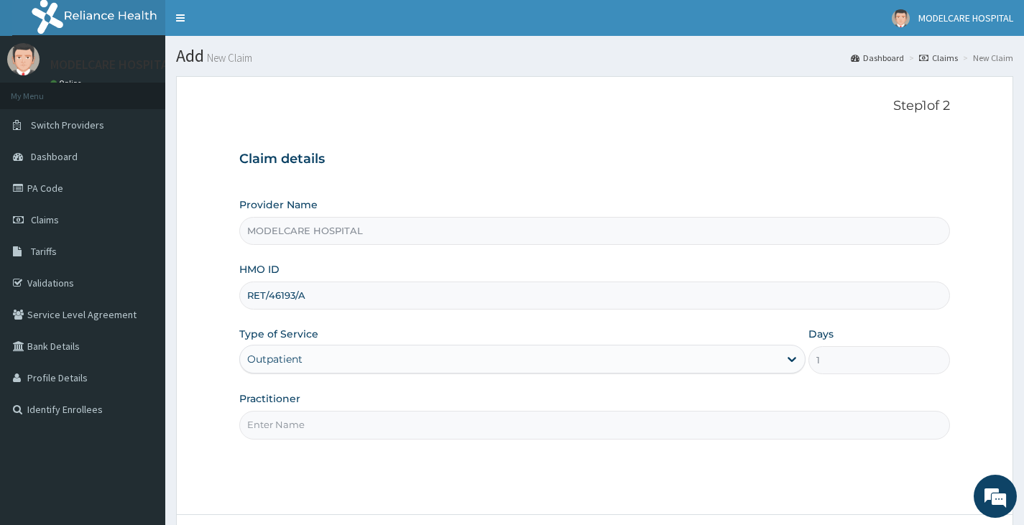
click at [350, 428] on input "Practitioner" at bounding box center [594, 425] width 711 height 28
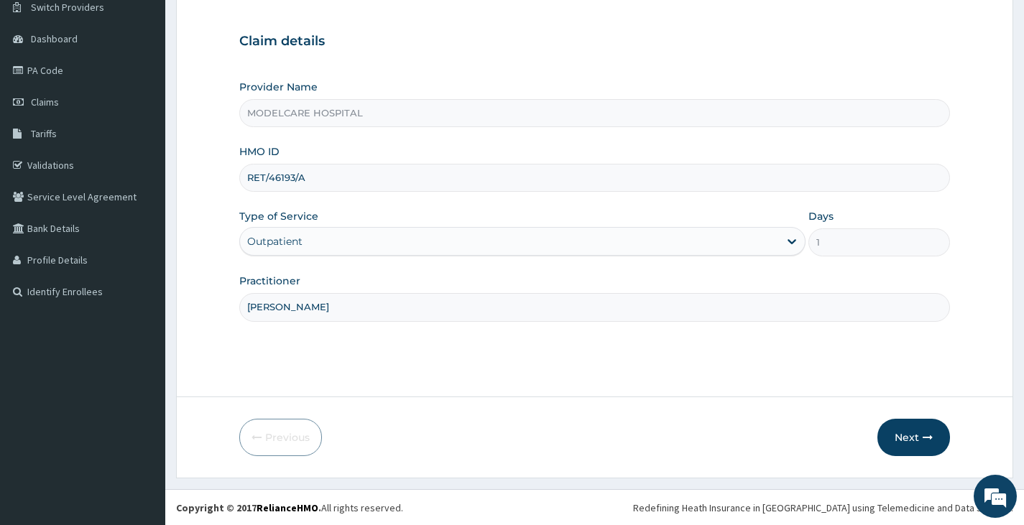
scroll to position [119, 0]
type input "[PERSON_NAME]"
click at [892, 433] on button "Next" at bounding box center [914, 436] width 73 height 37
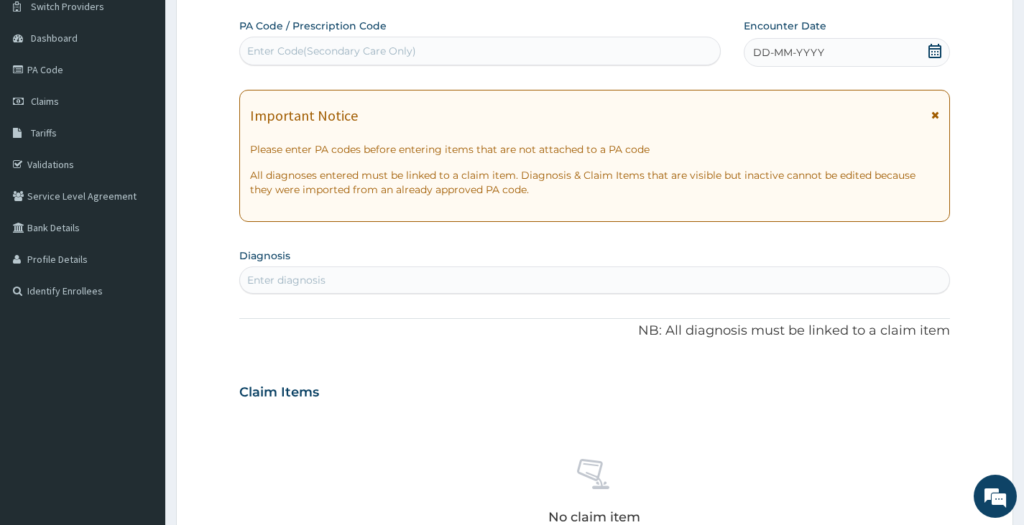
click at [926, 58] on div "DD-MM-YYYY" at bounding box center [847, 52] width 206 height 29
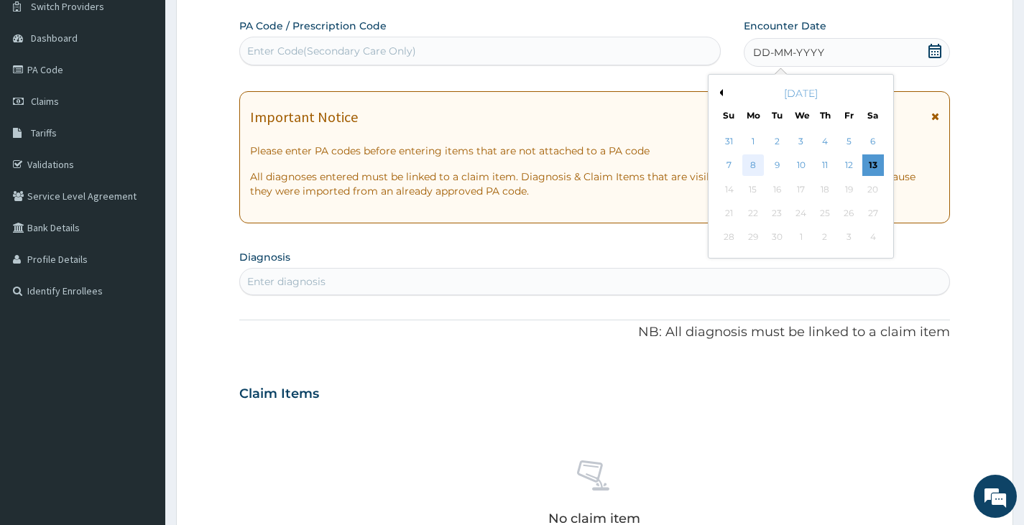
click at [756, 167] on div "8" at bounding box center [753, 166] width 22 height 22
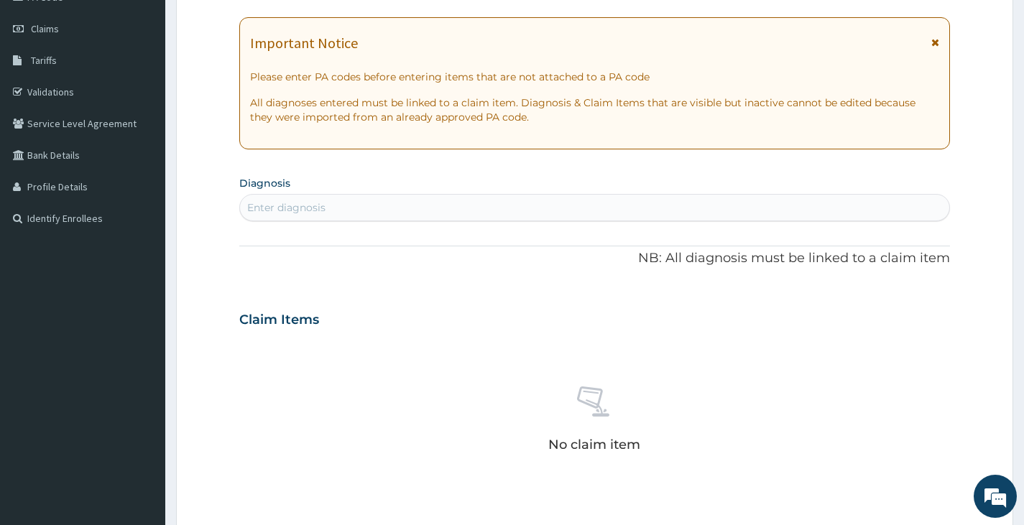
scroll to position [226, 0]
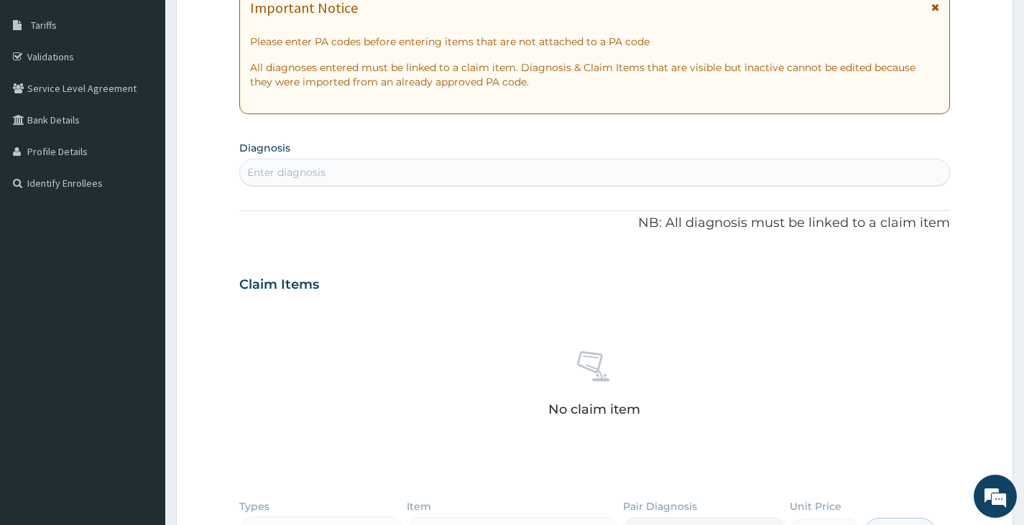
click at [477, 168] on div "Enter diagnosis" at bounding box center [594, 172] width 709 height 23
type input "HYPERTE"
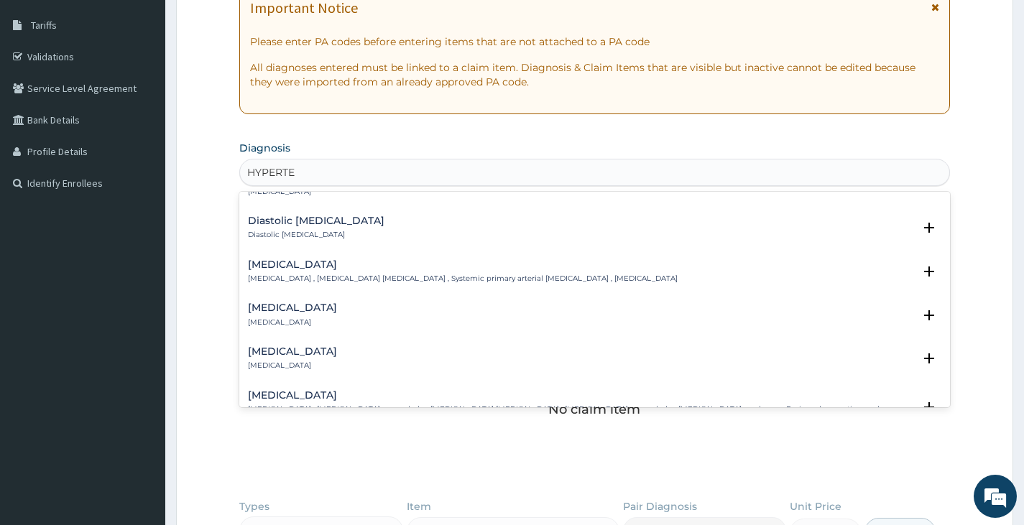
scroll to position [1402, 0]
click at [328, 259] on div "[MEDICAL_DATA] [MEDICAL_DATA] , [MEDICAL_DATA] [MEDICAL_DATA] , Systemic primar…" at bounding box center [463, 269] width 430 height 25
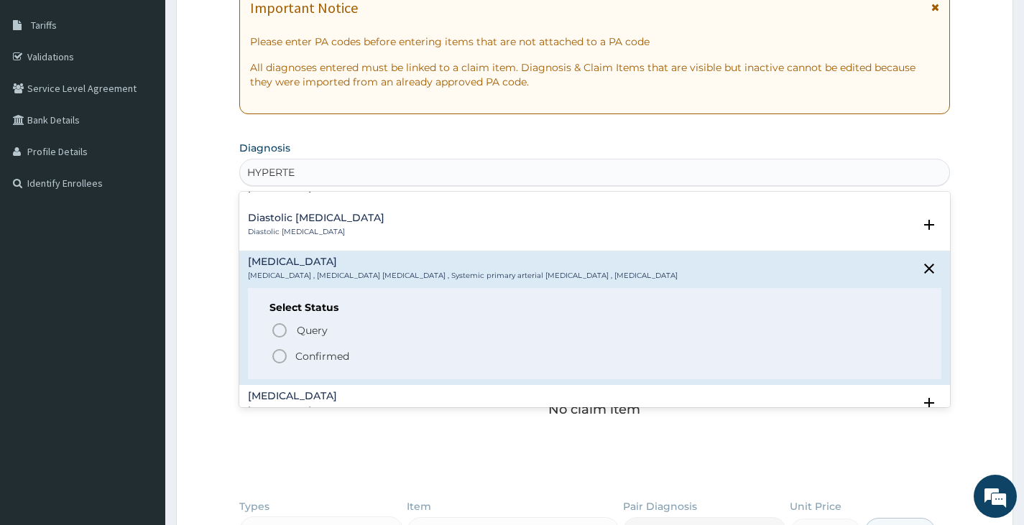
click at [280, 350] on circle "status option filled" at bounding box center [279, 356] width 13 height 13
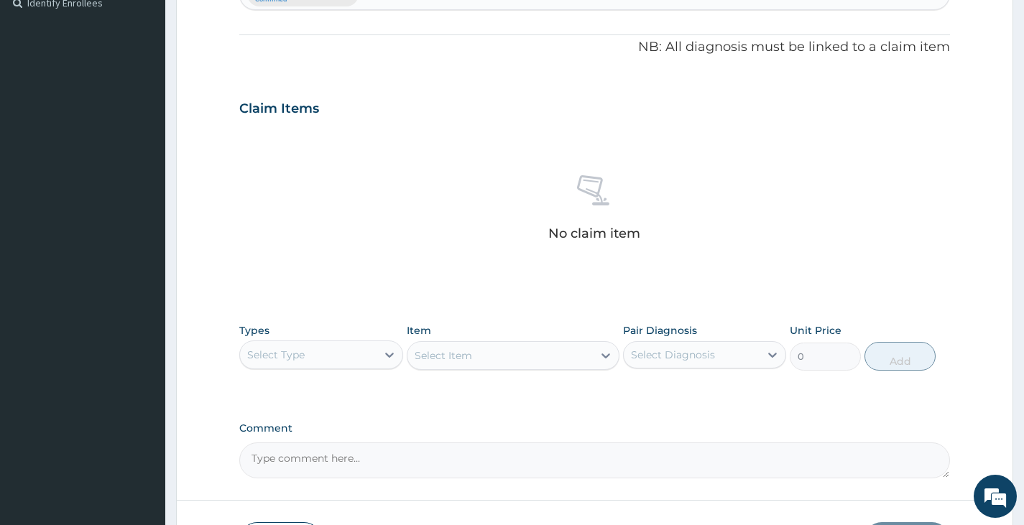
scroll to position [442, 0]
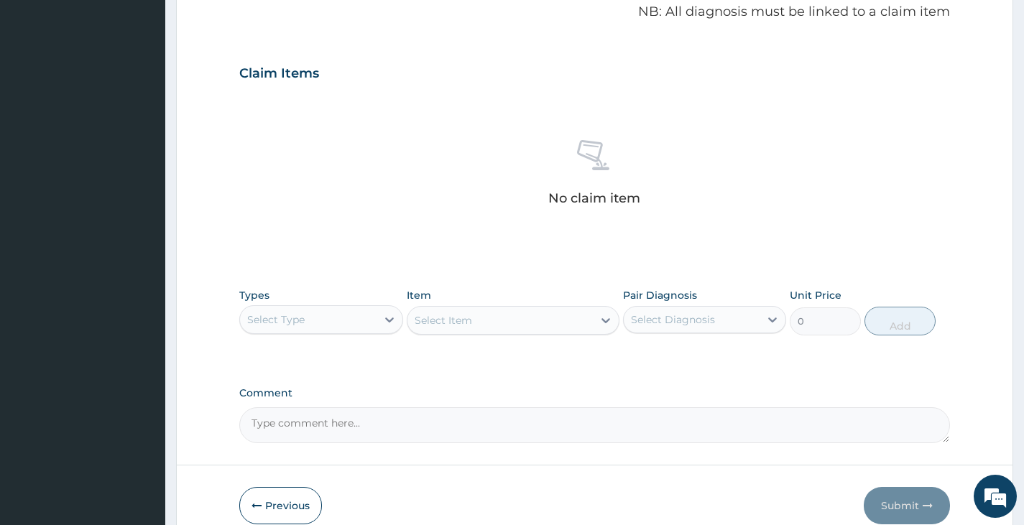
click at [371, 320] on div "Select Type" at bounding box center [308, 319] width 136 height 23
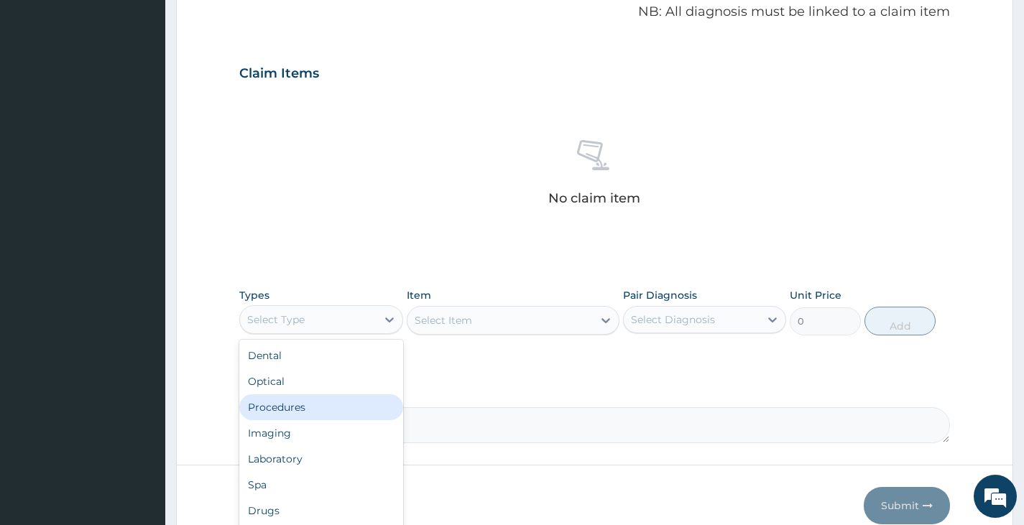
click at [327, 403] on div "Procedures" at bounding box center [320, 408] width 163 height 26
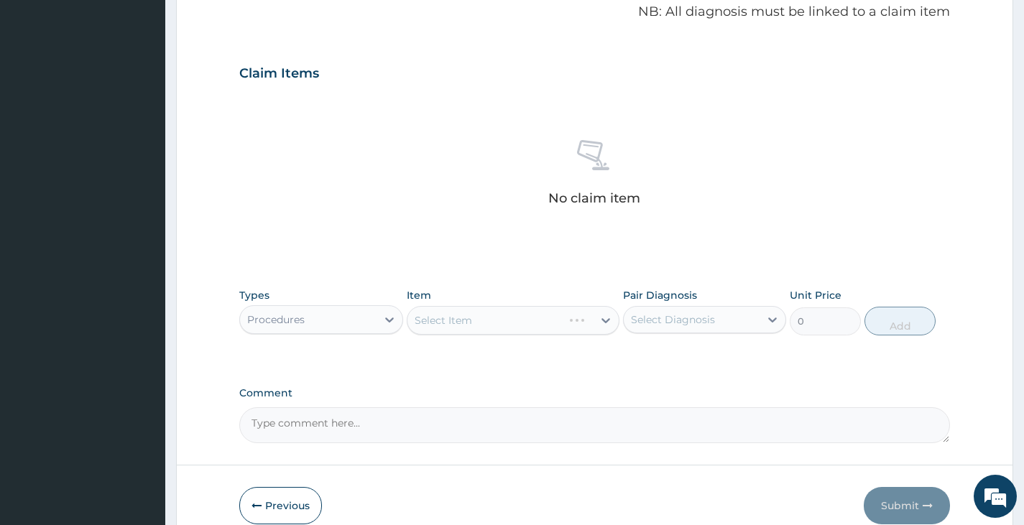
click at [549, 323] on div "Select Item" at bounding box center [513, 320] width 213 height 29
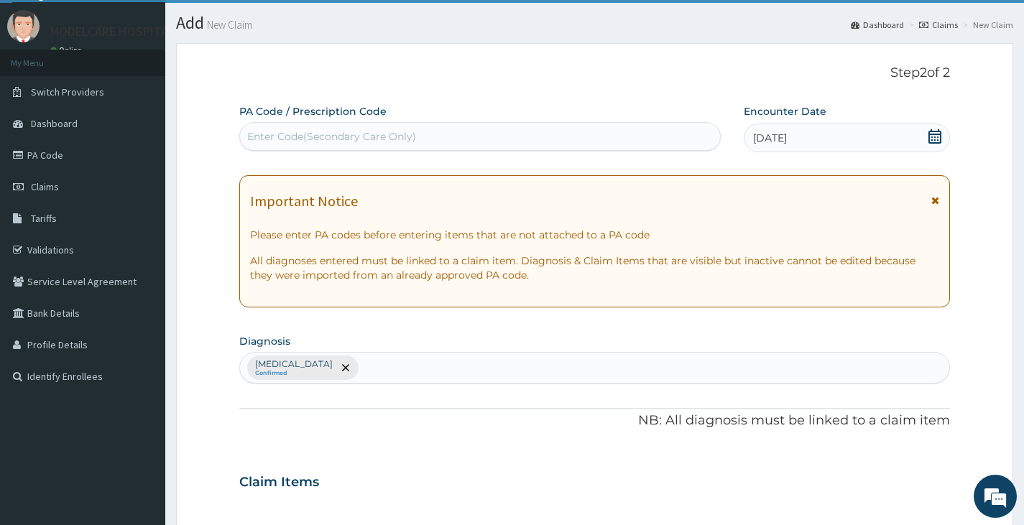
scroll to position [0, 0]
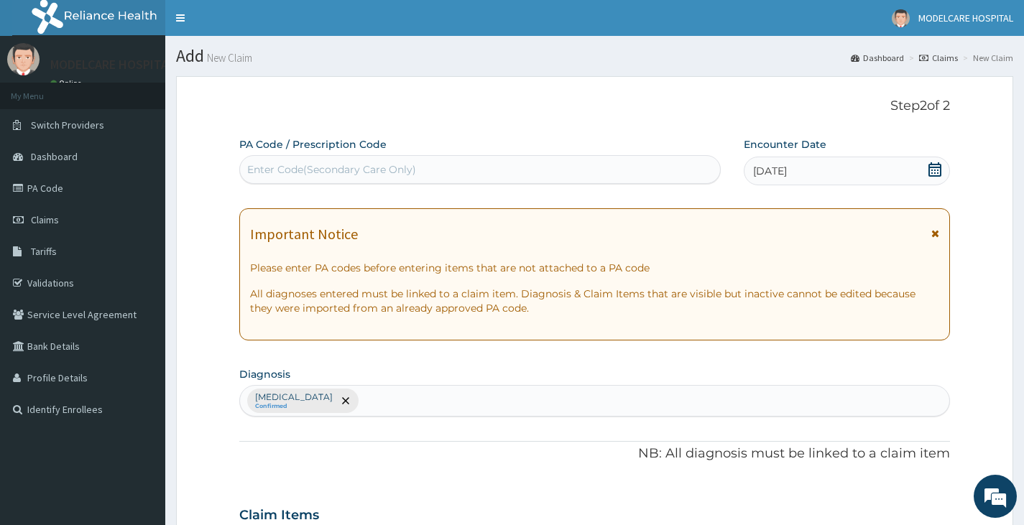
click at [441, 169] on div "Enter Code(Secondary Care Only)" at bounding box center [480, 169] width 480 height 23
type input "PA/3E0EA1"
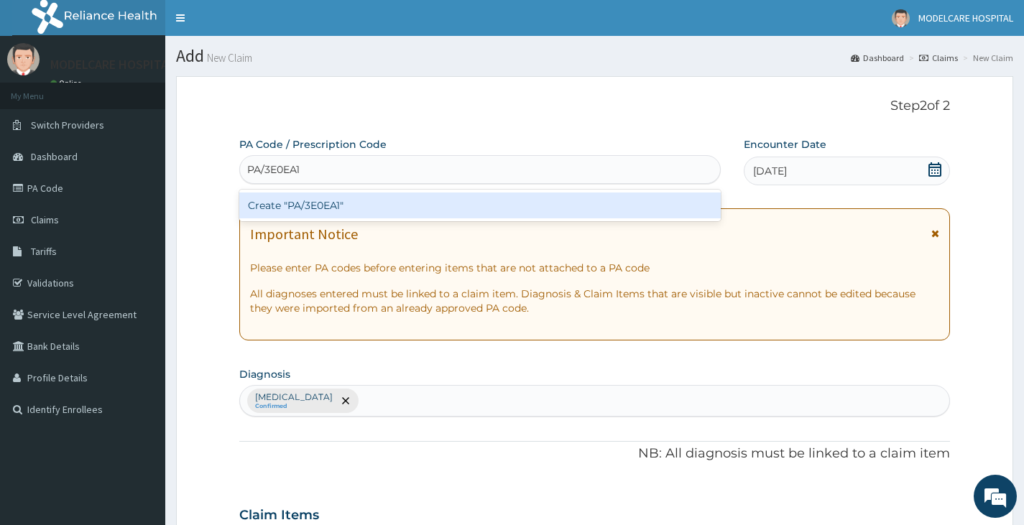
click at [382, 208] on div "Create "PA/3E0EA1"" at bounding box center [480, 206] width 482 height 26
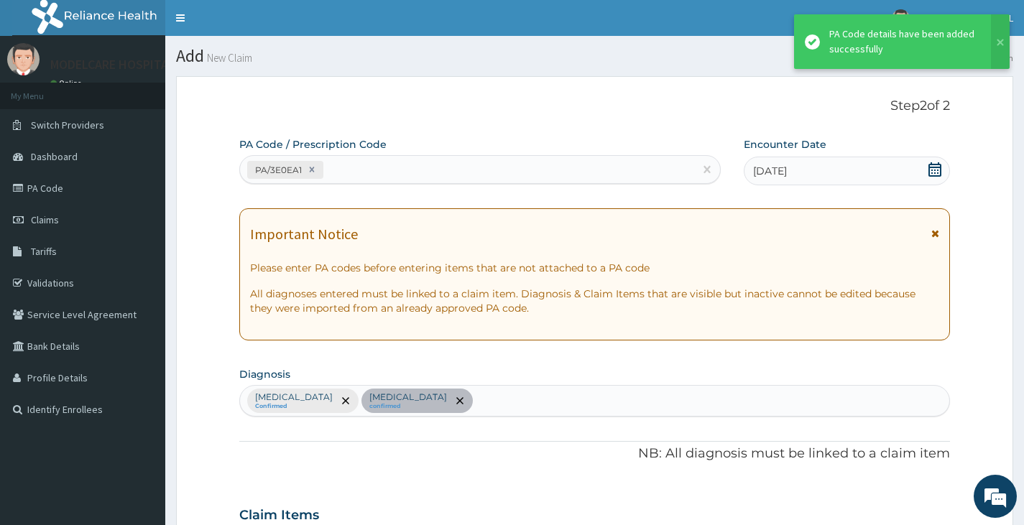
scroll to position [336, 0]
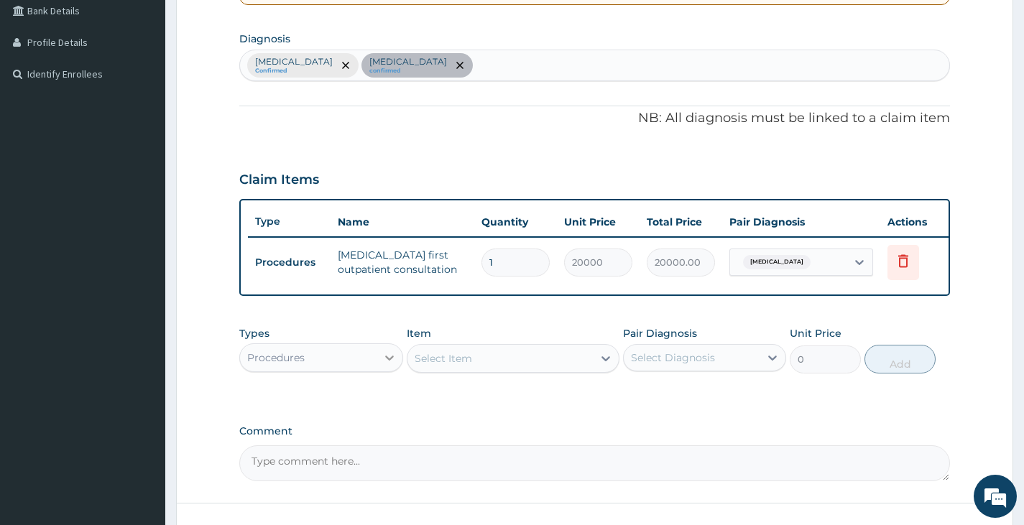
click at [387, 361] on icon at bounding box center [389, 358] width 9 height 5
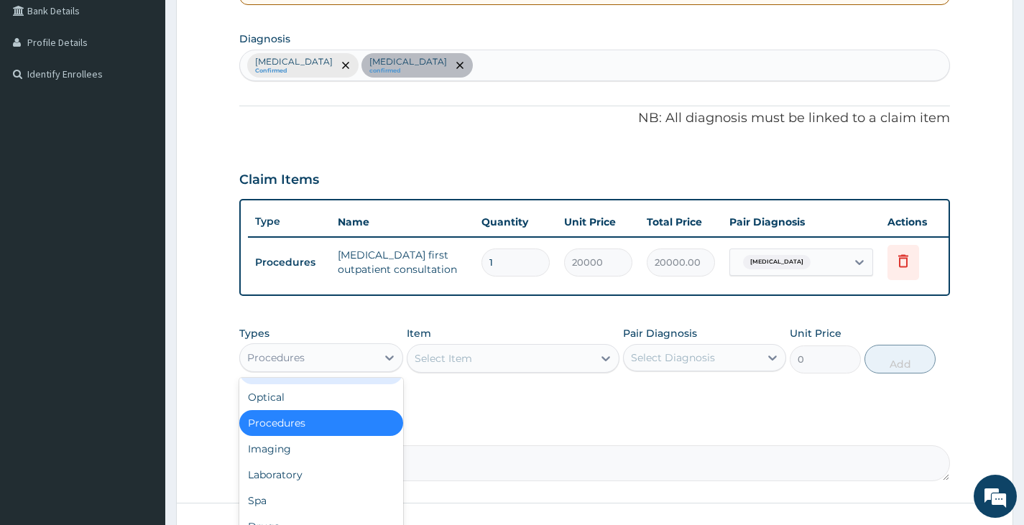
scroll to position [49, 0]
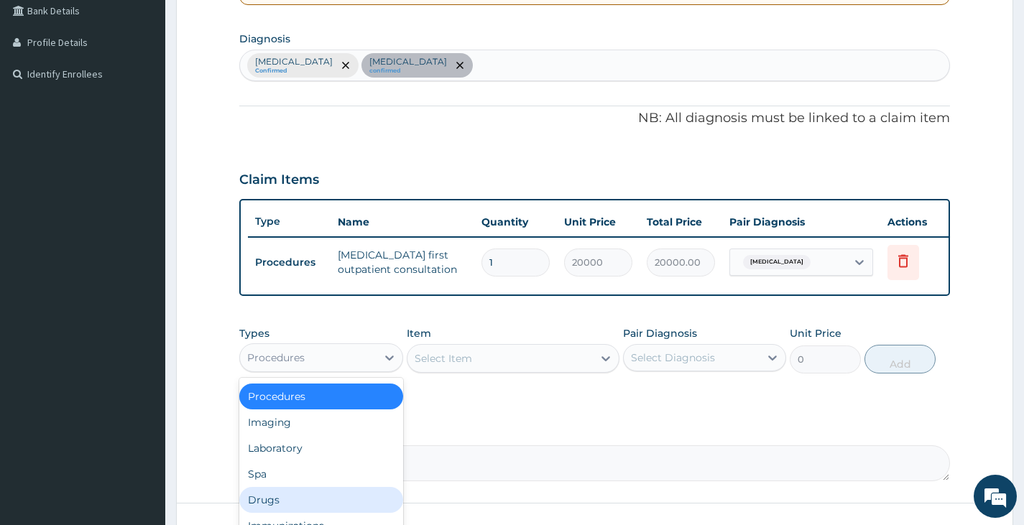
click at [307, 507] on div "Drugs" at bounding box center [320, 500] width 163 height 26
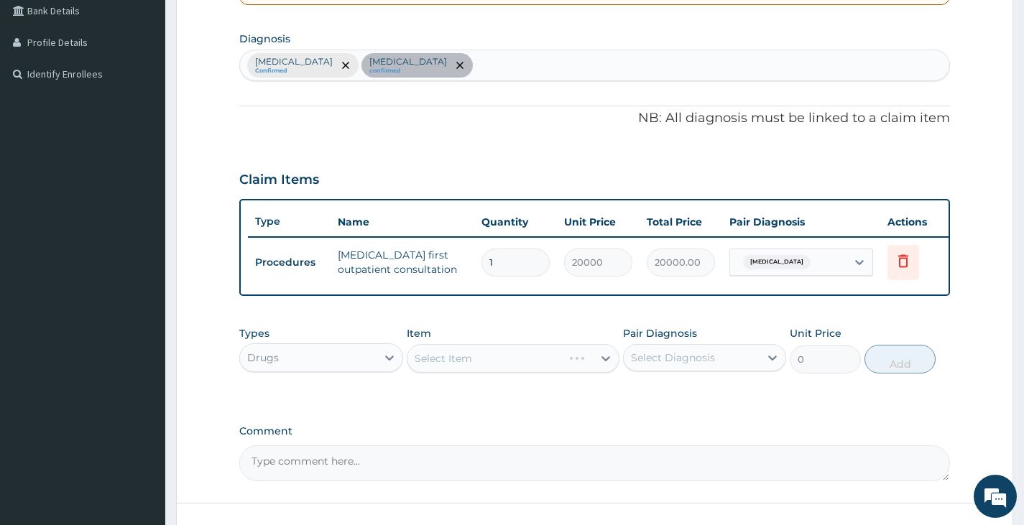
click at [648, 365] on div "Select Diagnosis" at bounding box center [673, 358] width 84 height 14
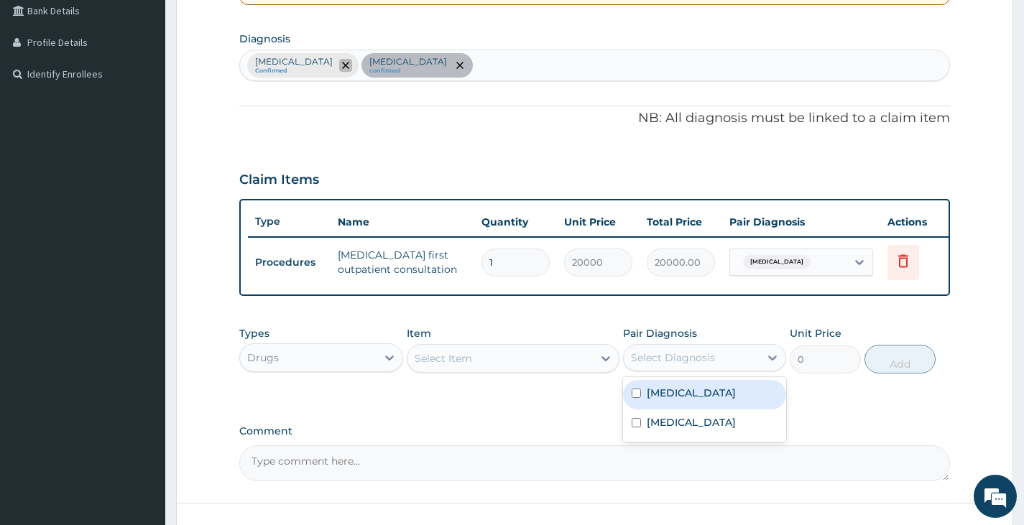
click at [349, 68] on icon "remove selection option" at bounding box center [345, 65] width 7 height 7
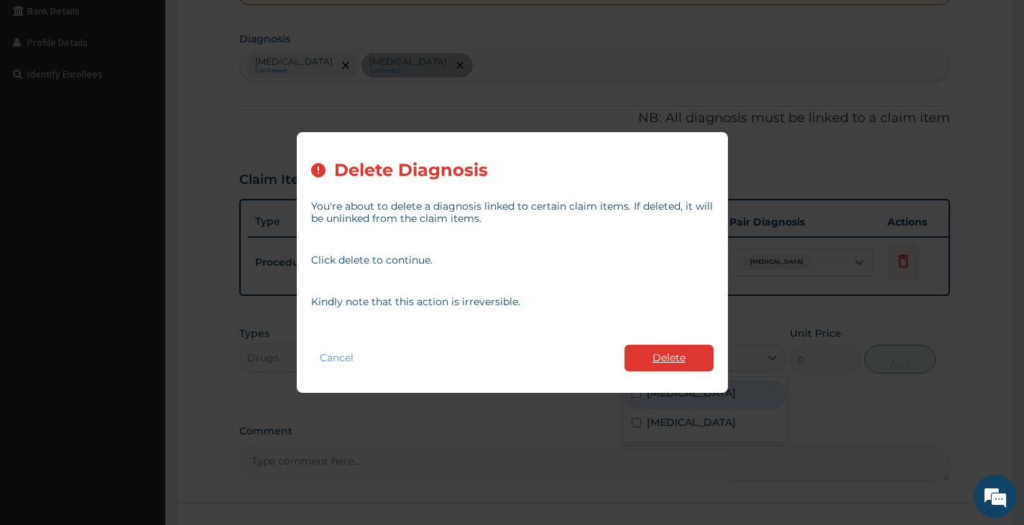
click at [645, 365] on button "Delete" at bounding box center [669, 358] width 89 height 27
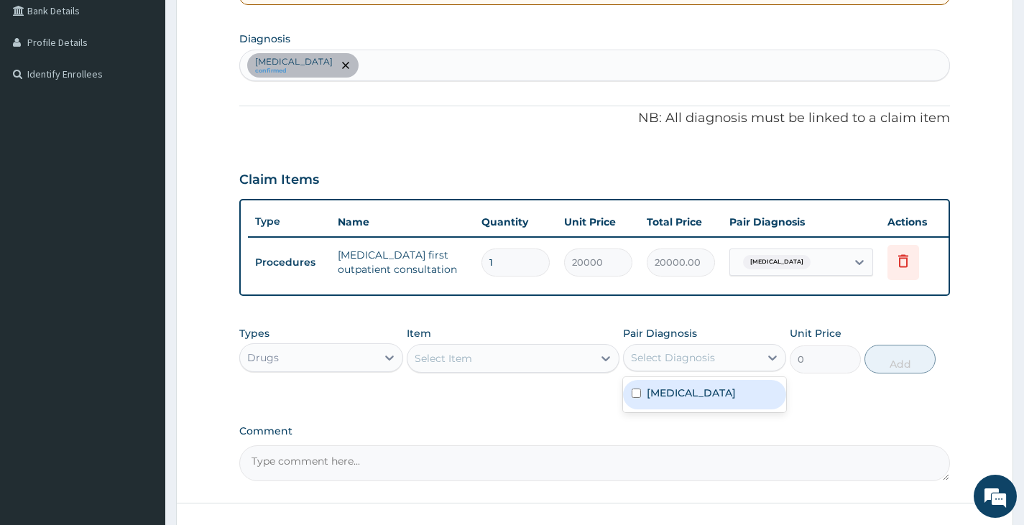
click at [675, 364] on div "Select Diagnosis" at bounding box center [673, 358] width 84 height 14
click at [667, 400] on label "Hypertensive heart disease" at bounding box center [691, 393] width 89 height 14
checkbox input "true"
click at [507, 370] on div "Select Item" at bounding box center [501, 358] width 186 height 23
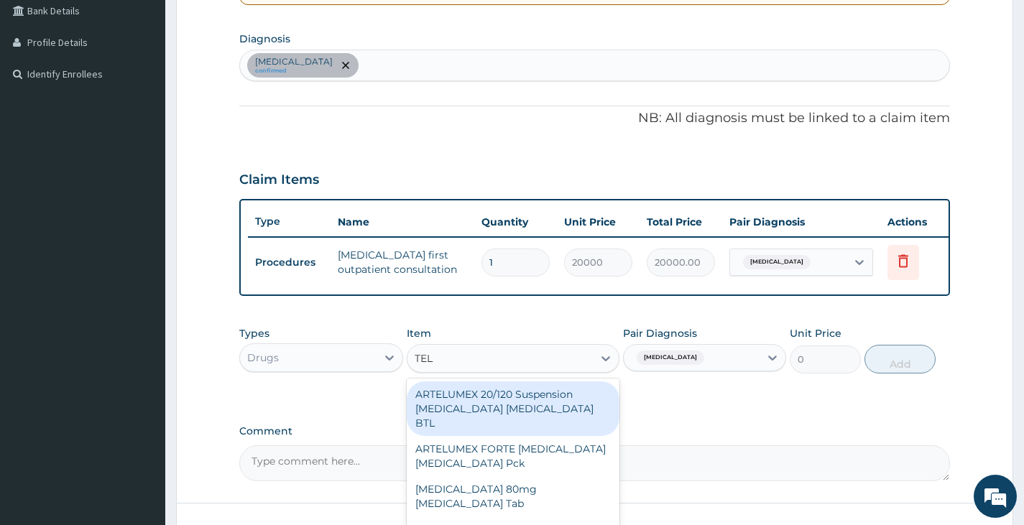
type input "TELM"
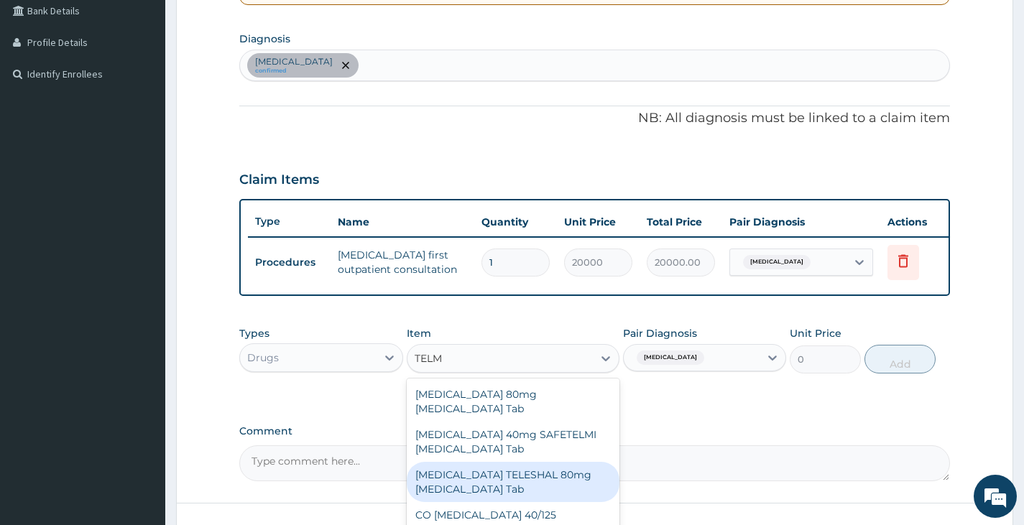
click at [482, 474] on div "TELMISARTAN TELESHAL 80mg Telmisartan Tab" at bounding box center [513, 482] width 213 height 40
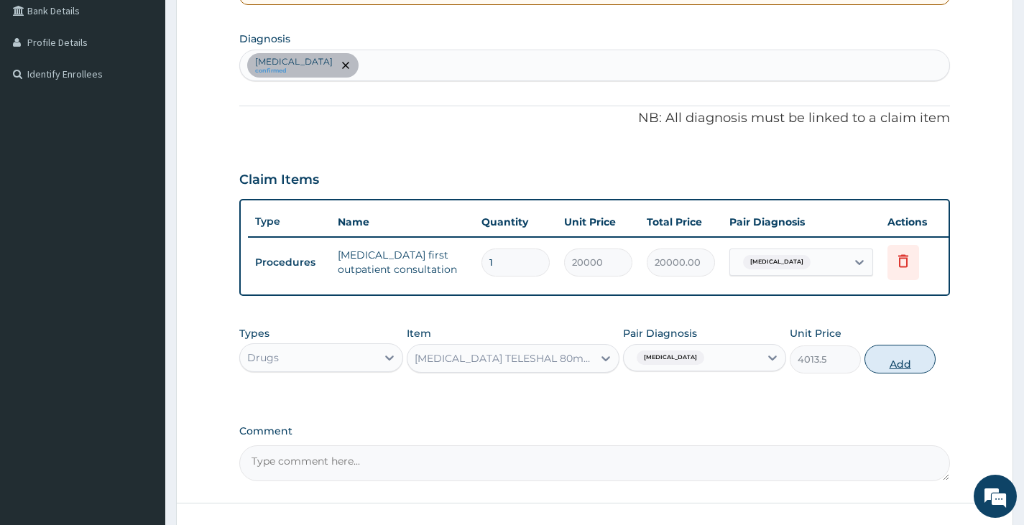
click at [909, 372] on button "Add" at bounding box center [900, 359] width 71 height 29
type input "0"
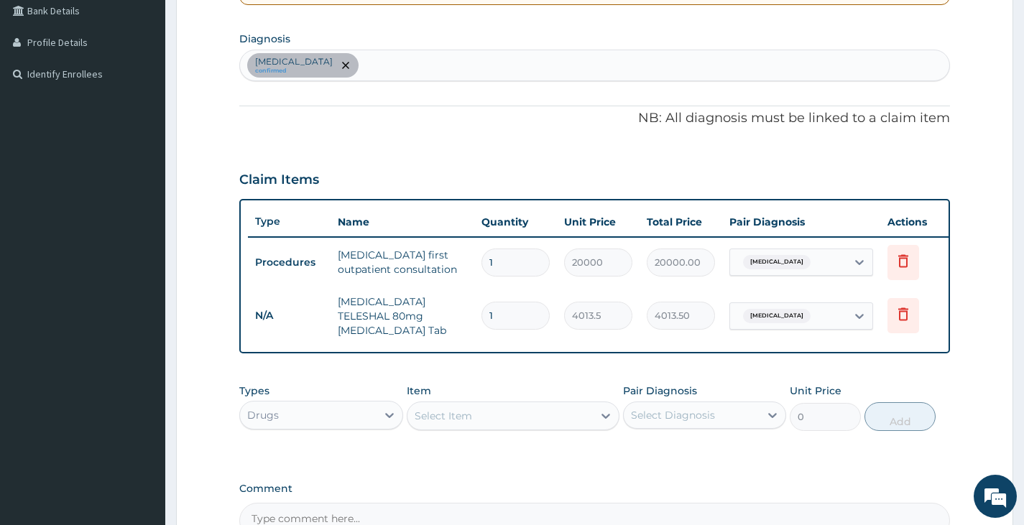
click at [510, 413] on div "Select Item" at bounding box center [501, 416] width 186 height 23
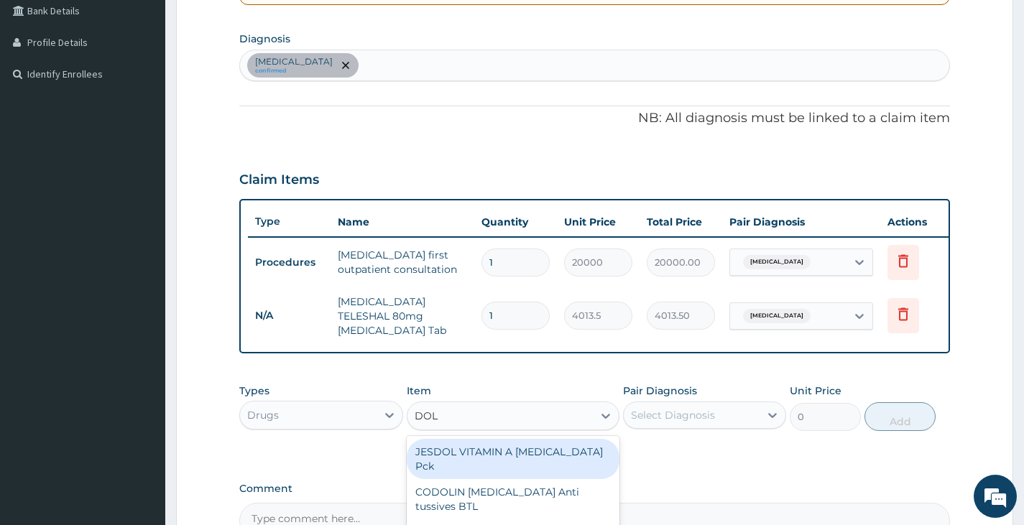
type input "DOLO"
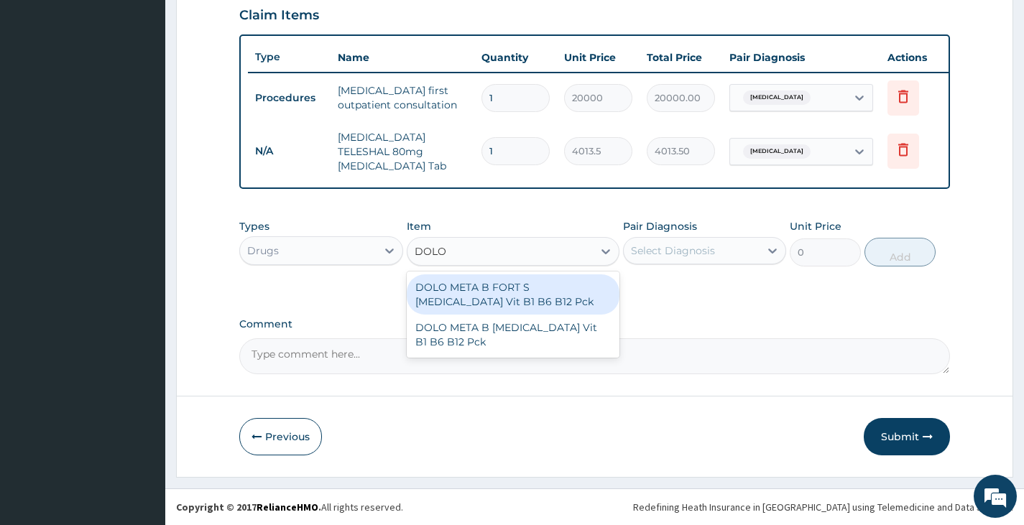
scroll to position [503, 0]
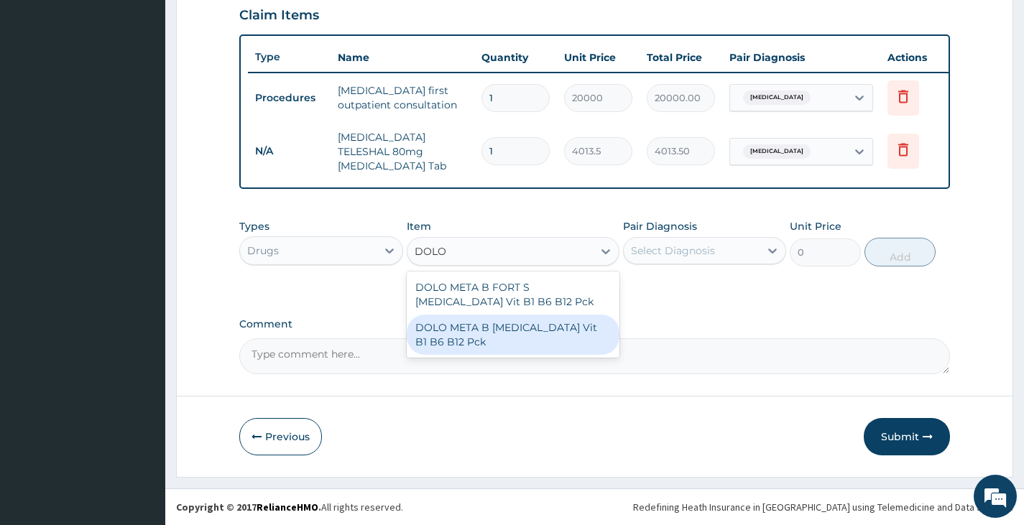
click at [500, 333] on div "DOLO META B Diclofenac Vit B1 B6 B12 Pck" at bounding box center [513, 335] width 213 height 40
type input "3162.5"
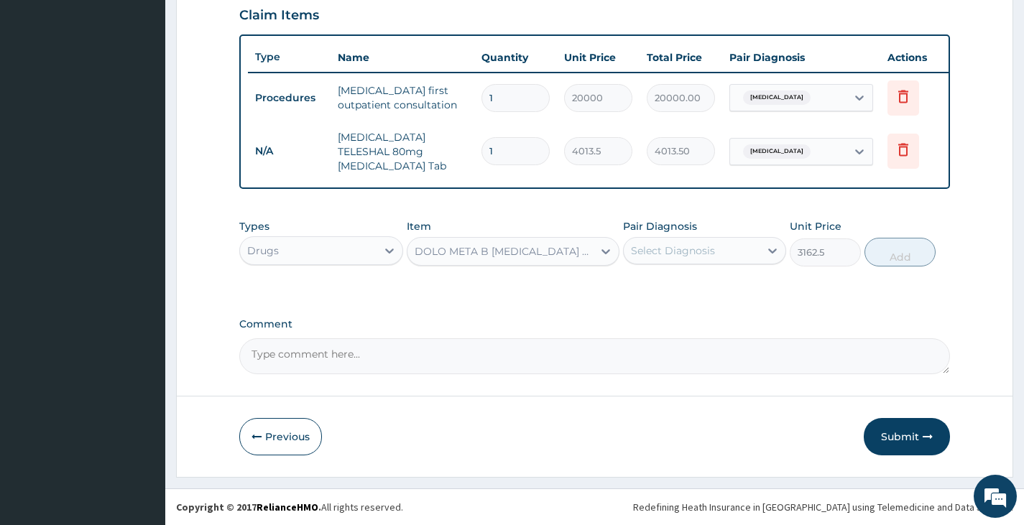
click at [695, 251] on div "Select Diagnosis" at bounding box center [673, 251] width 84 height 14
click at [686, 293] on label "Hypertensive heart disease" at bounding box center [691, 286] width 89 height 14
checkbox input "true"
click at [878, 246] on button "Add" at bounding box center [900, 252] width 71 height 29
type input "0"
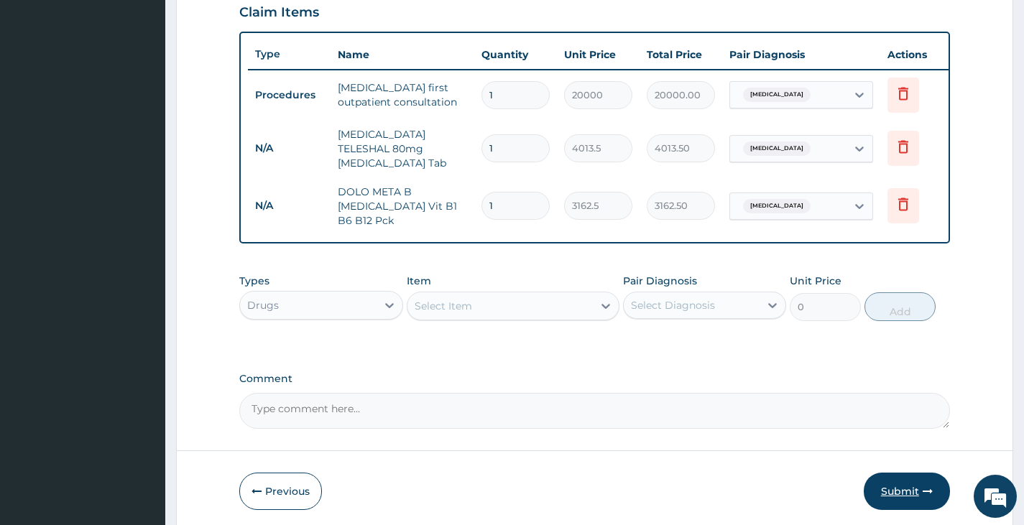
click at [901, 487] on button "Submit" at bounding box center [907, 491] width 86 height 37
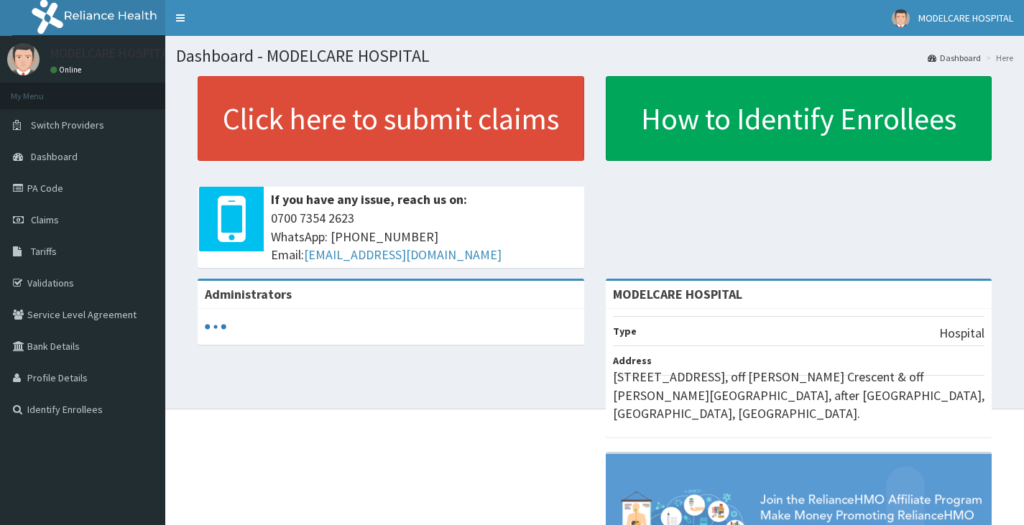
click at [32, 186] on link "PA Code" at bounding box center [82, 189] width 165 height 32
